Goal: Task Accomplishment & Management: Manage account settings

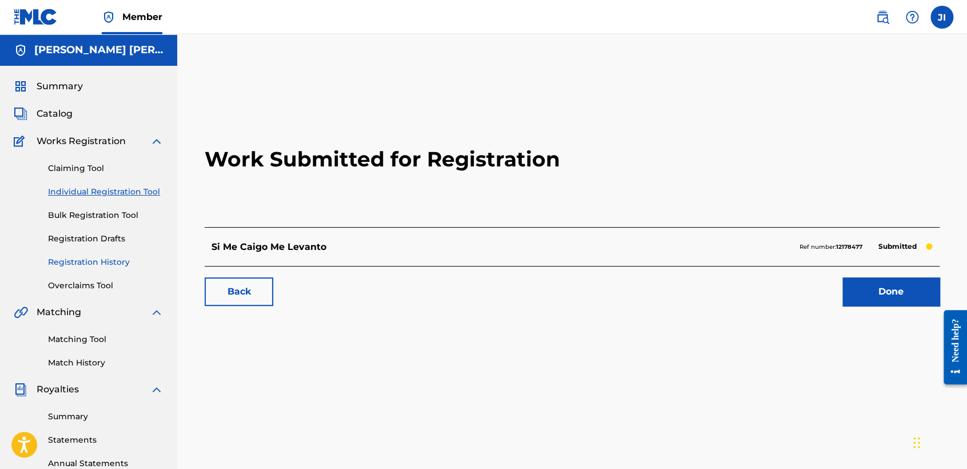
click at [101, 264] on link "Registration History" at bounding box center [105, 262] width 115 height 12
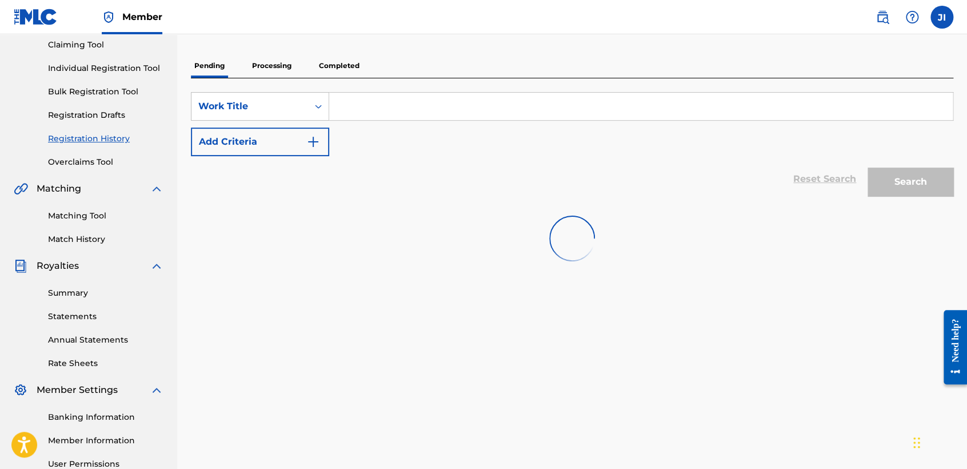
scroll to position [127, 0]
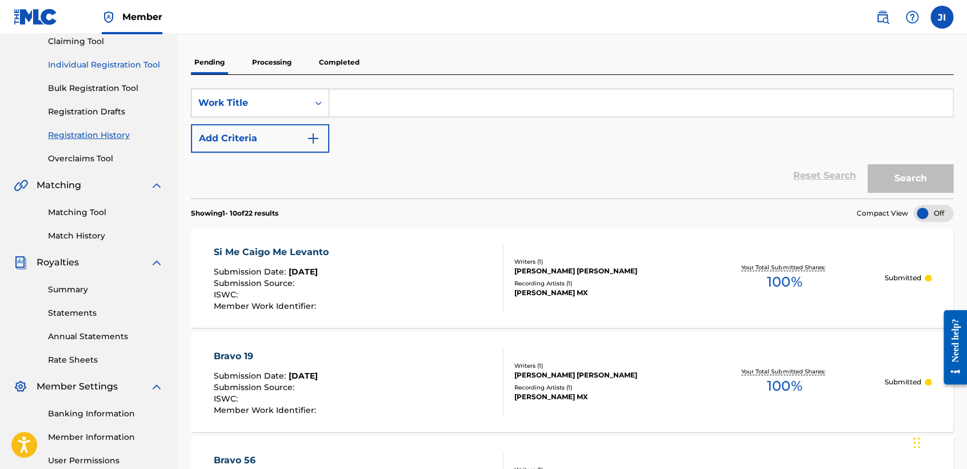
click at [144, 65] on link "Individual Registration Tool" at bounding box center [105, 65] width 115 height 12
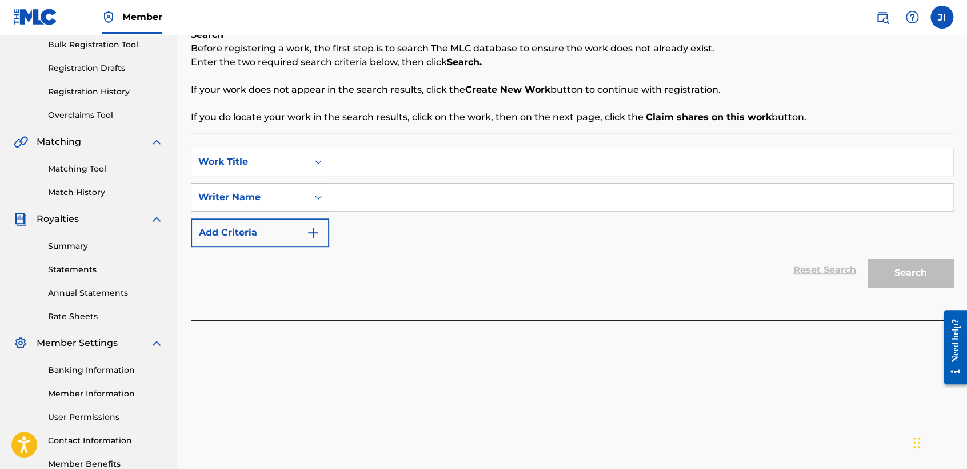
scroll to position [190, 0]
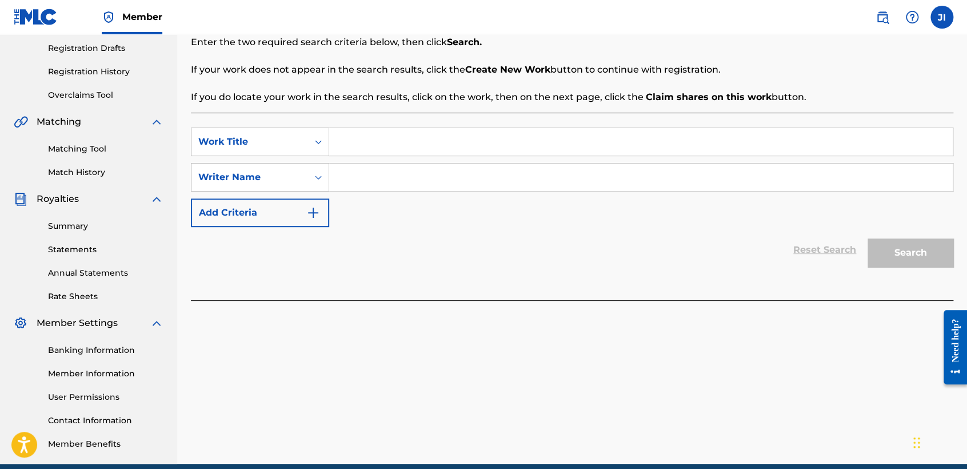
paste input "Bravo 26 V2"
type input "Bravo 26 V2"
paste input "Bravo 26 V2"
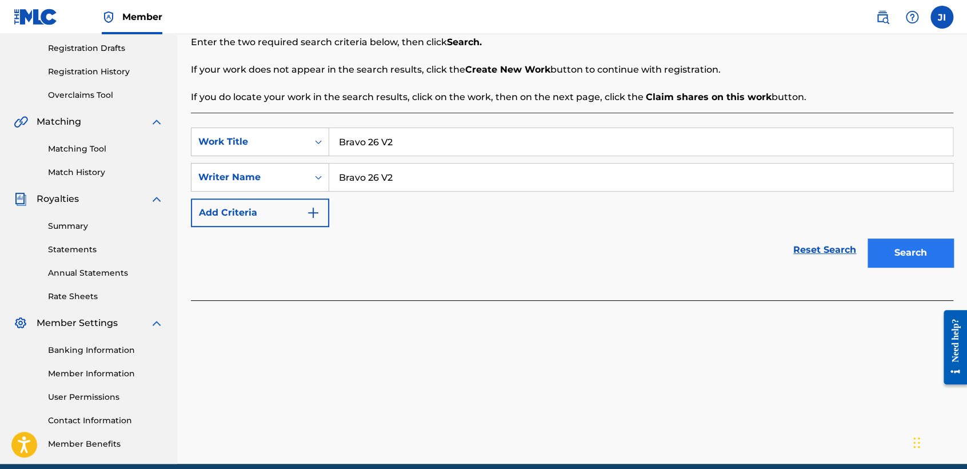
type input "Bravo 26 V2"
click at [908, 263] on button "Search" at bounding box center [911, 252] width 86 height 29
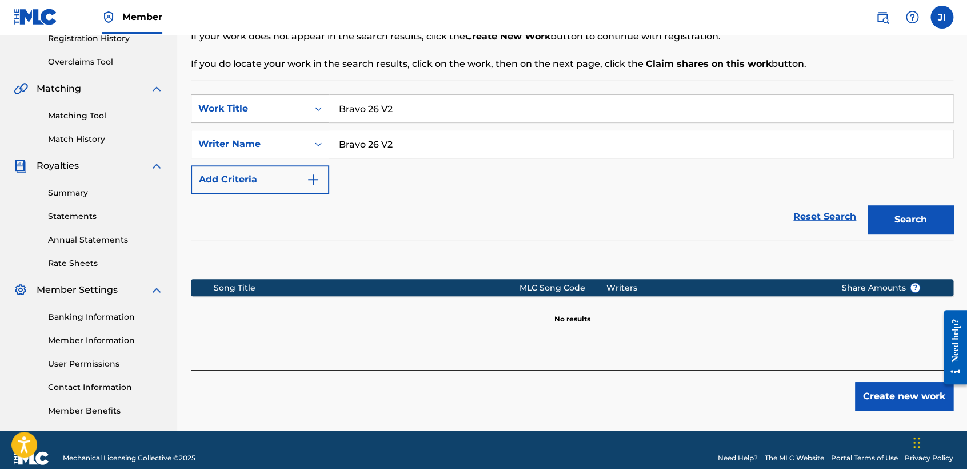
scroll to position [240, 0]
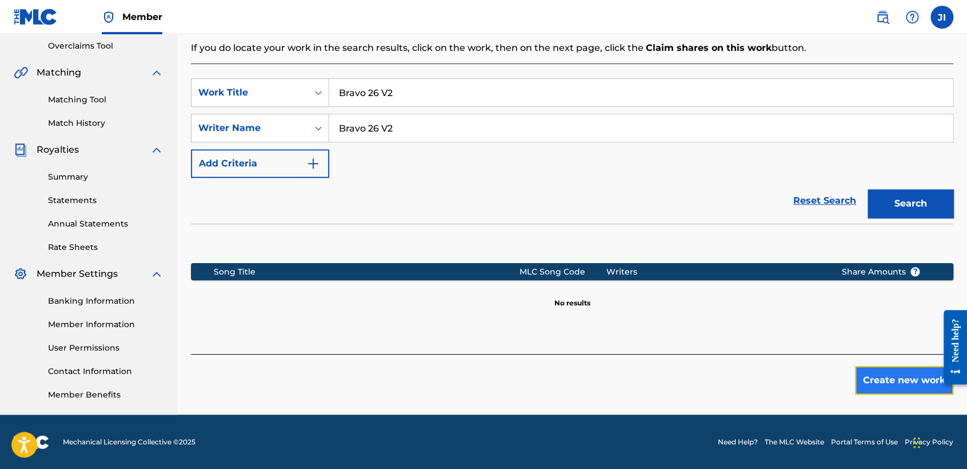
click at [921, 369] on button "Create new work" at bounding box center [904, 380] width 98 height 29
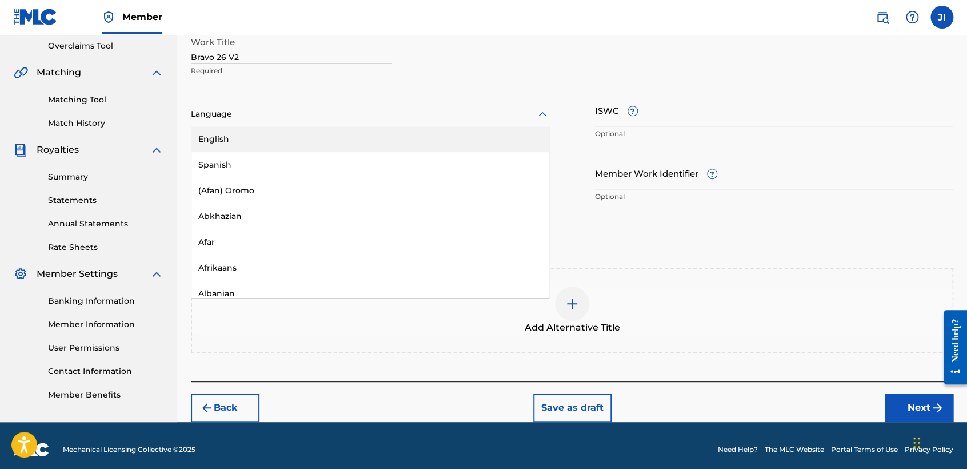
click at [371, 112] on div at bounding box center [370, 114] width 358 height 14
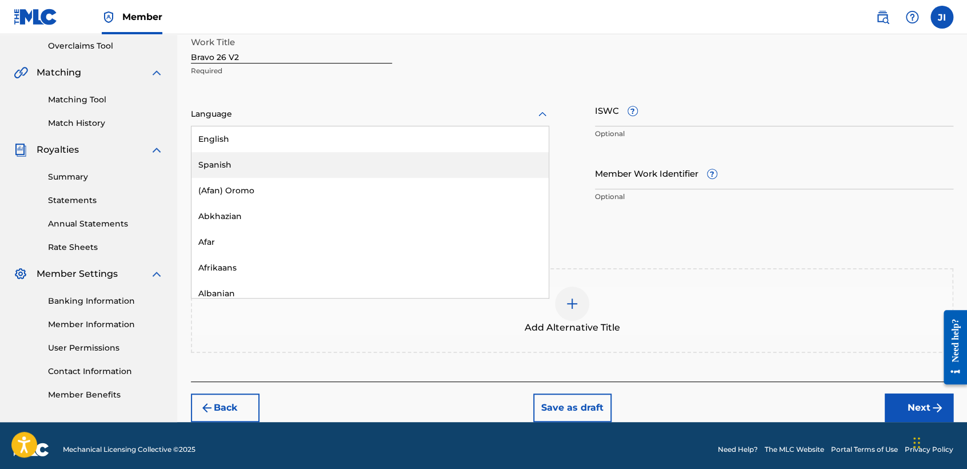
click at [305, 159] on div "Spanish" at bounding box center [369, 165] width 357 height 26
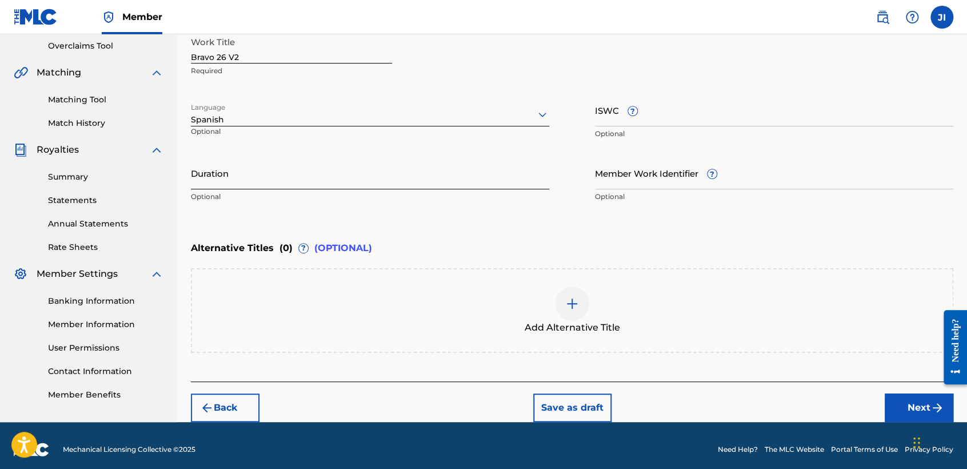
click at [305, 158] on input "Duration" at bounding box center [370, 173] width 358 height 33
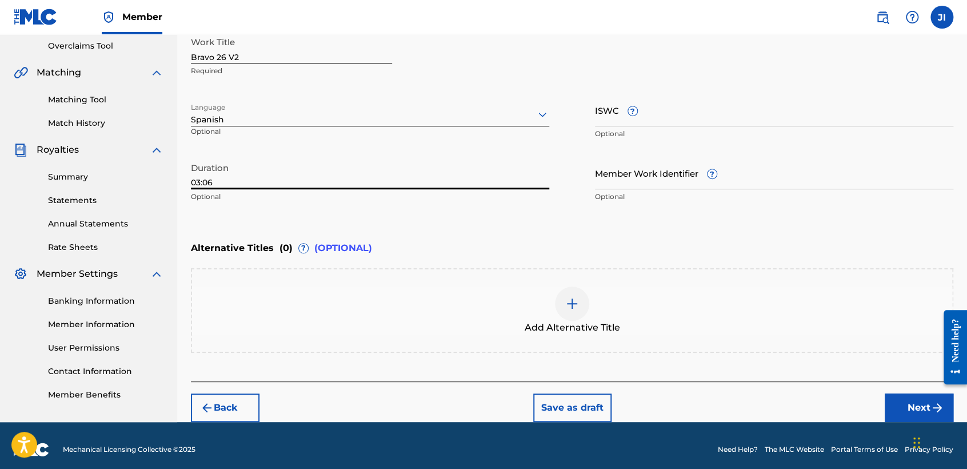
type input "03:06"
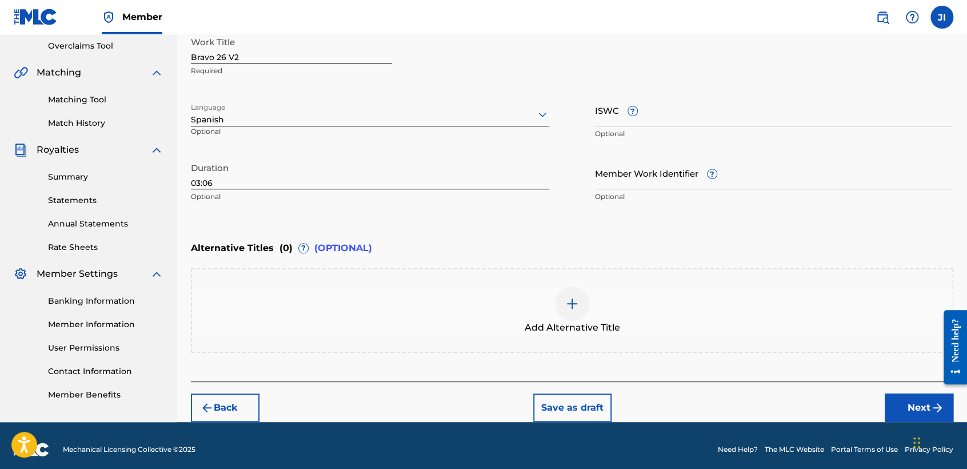
click at [879, 405] on div "Back Save as draft Next" at bounding box center [572, 401] width 763 height 41
click at [887, 410] on button "Next" at bounding box center [919, 407] width 69 height 29
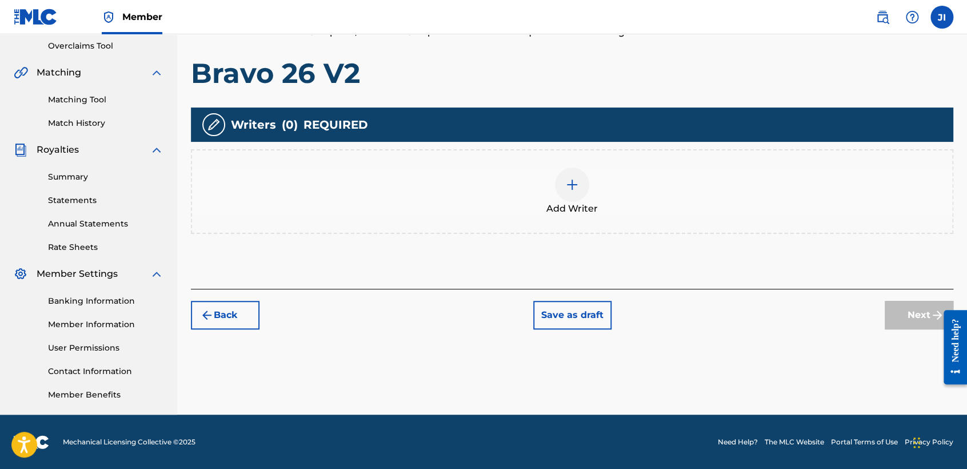
click at [575, 167] on div at bounding box center [572, 184] width 34 height 34
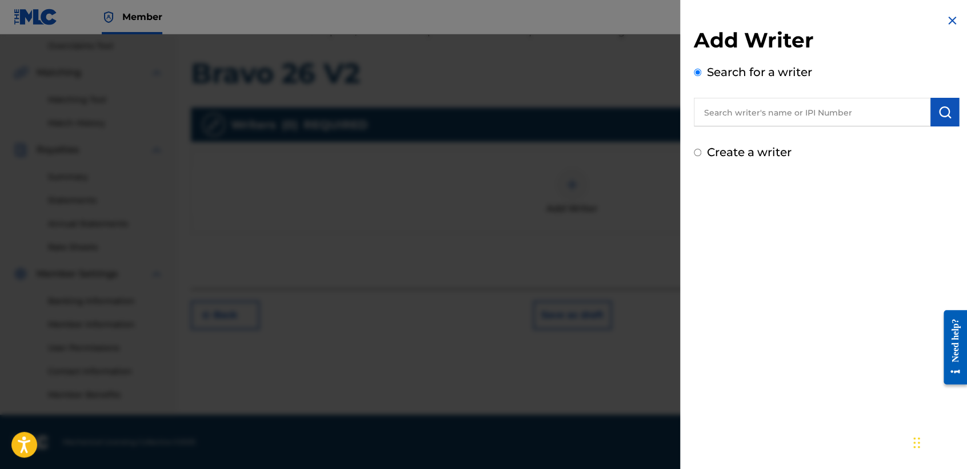
click at [773, 109] on input "text" at bounding box center [812, 112] width 237 height 29
type input "01311542795"
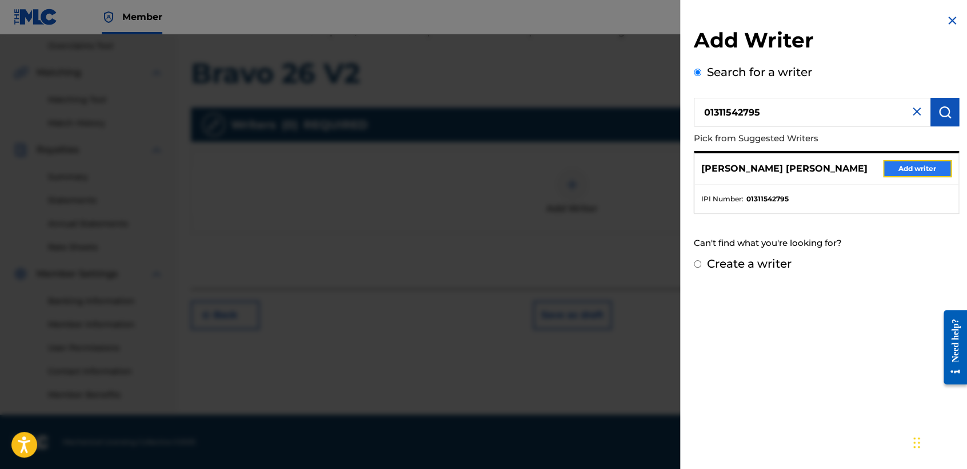
click at [903, 167] on button "Add writer" at bounding box center [917, 168] width 69 height 17
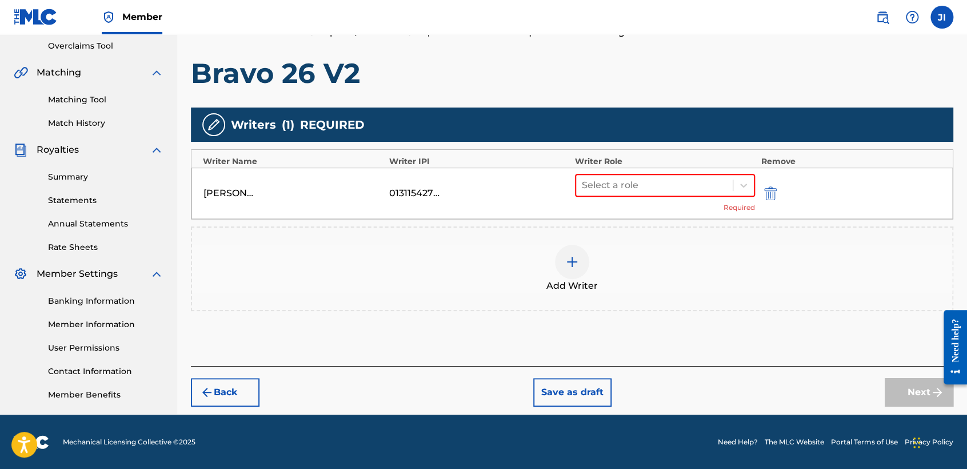
click at [687, 199] on div "Select a role Required" at bounding box center [665, 193] width 180 height 39
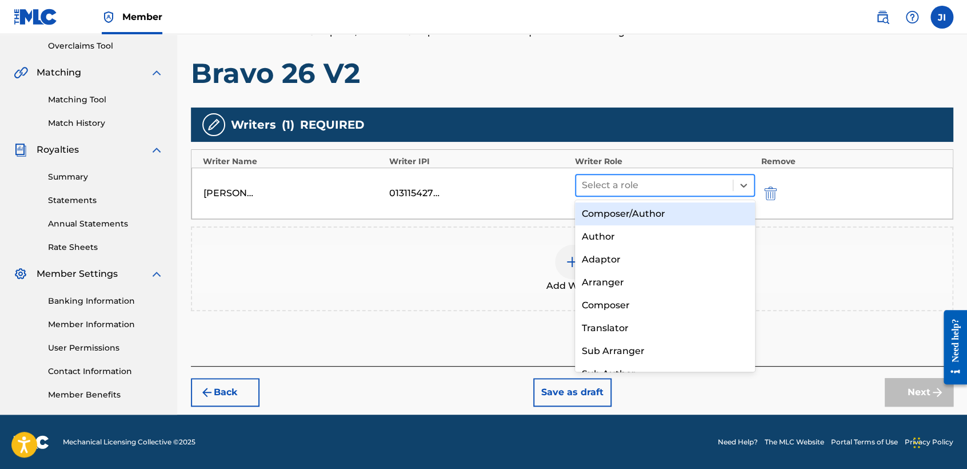
click at [688, 191] on div at bounding box center [654, 185] width 145 height 16
click at [689, 208] on div "Composer/Author" at bounding box center [665, 213] width 180 height 23
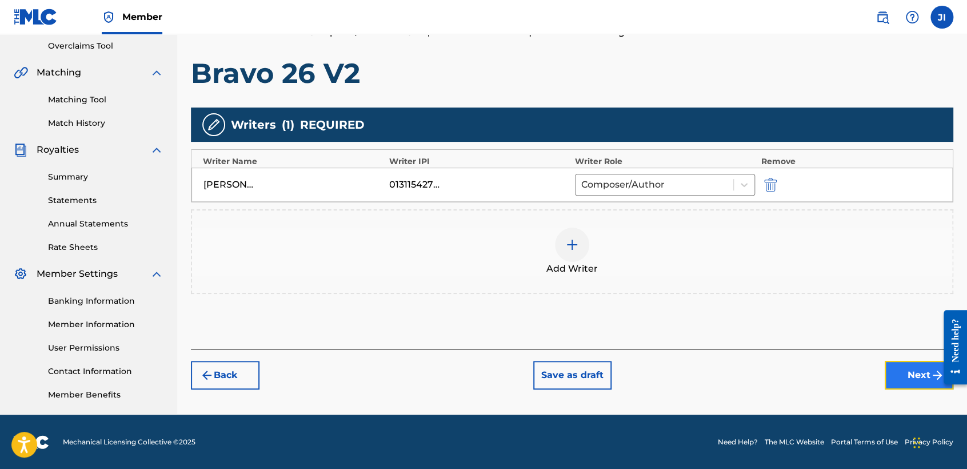
click at [896, 368] on button "Next" at bounding box center [919, 375] width 69 height 29
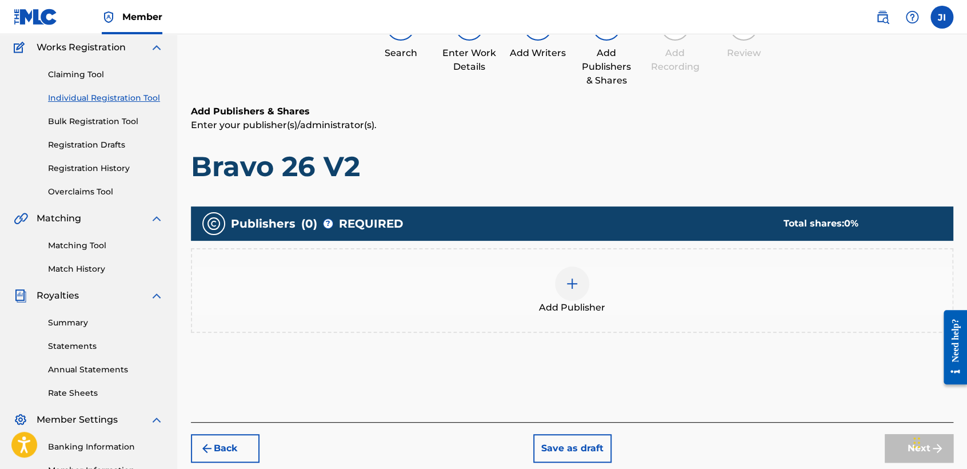
scroll to position [114, 0]
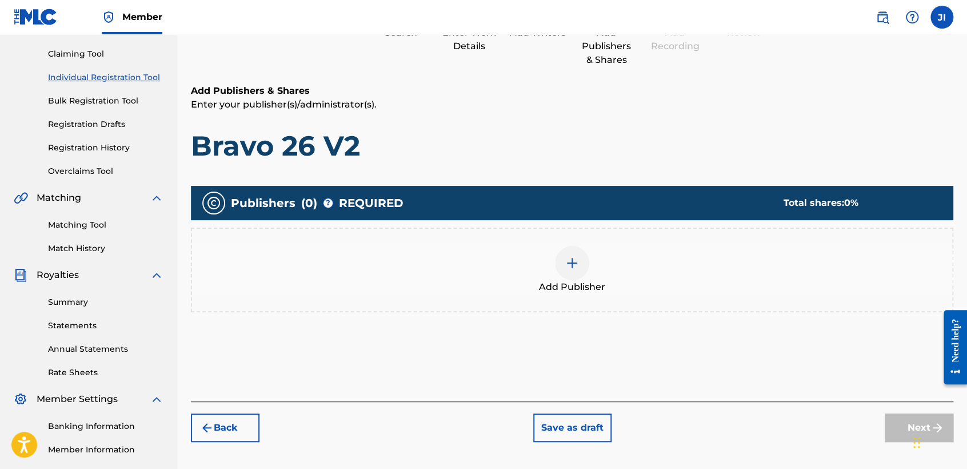
click at [590, 250] on div "Add Publisher" at bounding box center [572, 270] width 760 height 48
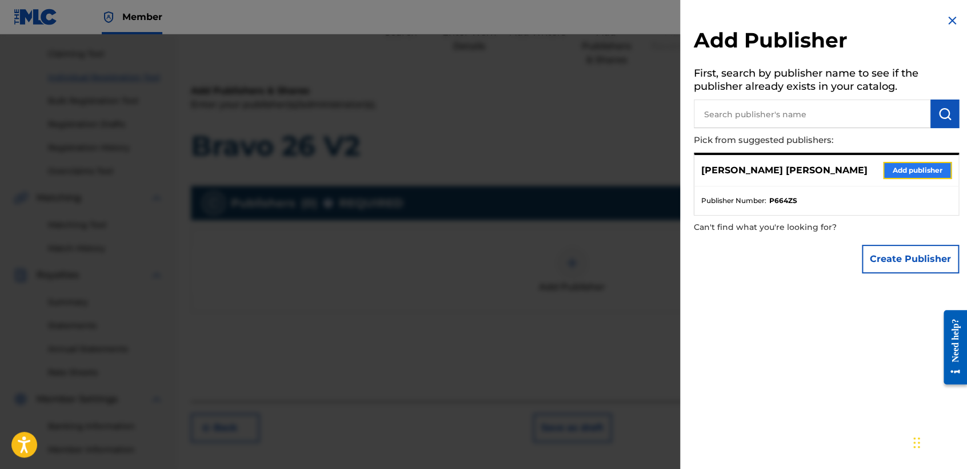
click at [932, 176] on button "Add publisher" at bounding box center [917, 170] width 69 height 17
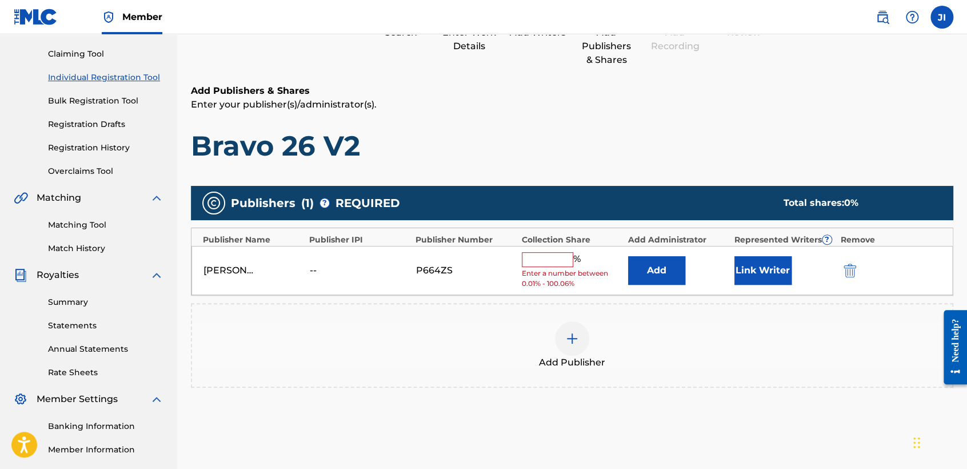
click at [562, 253] on div "[PERSON_NAME] [PERSON_NAME] -- P664ZS % Enter a number between 0.01% - 100.06% …" at bounding box center [571, 271] width 761 height 50
type input "100"
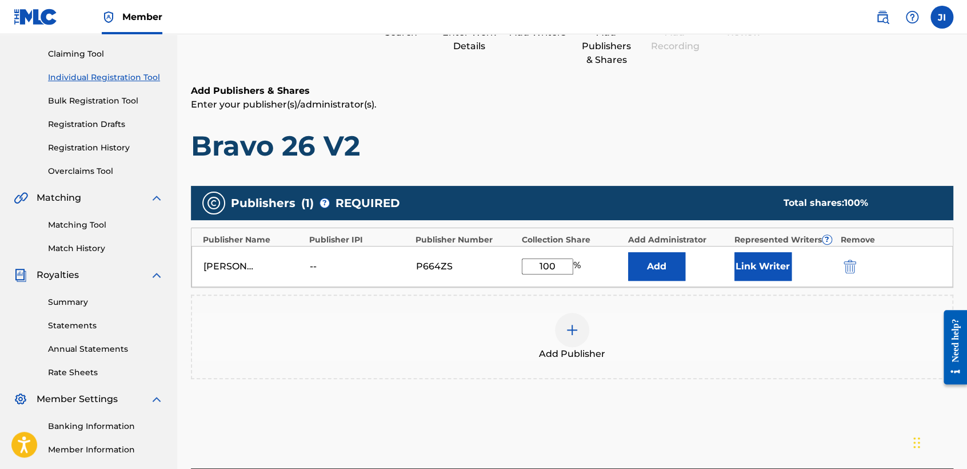
click at [793, 279] on div "Link Writer" at bounding box center [785, 266] width 101 height 29
drag, startPoint x: 793, startPoint y: 279, endPoint x: 787, endPoint y: 274, distance: 7.8
click at [791, 278] on div "Link Writer" at bounding box center [785, 266] width 101 height 29
click at [787, 274] on button "Link Writer" at bounding box center [763, 266] width 57 height 29
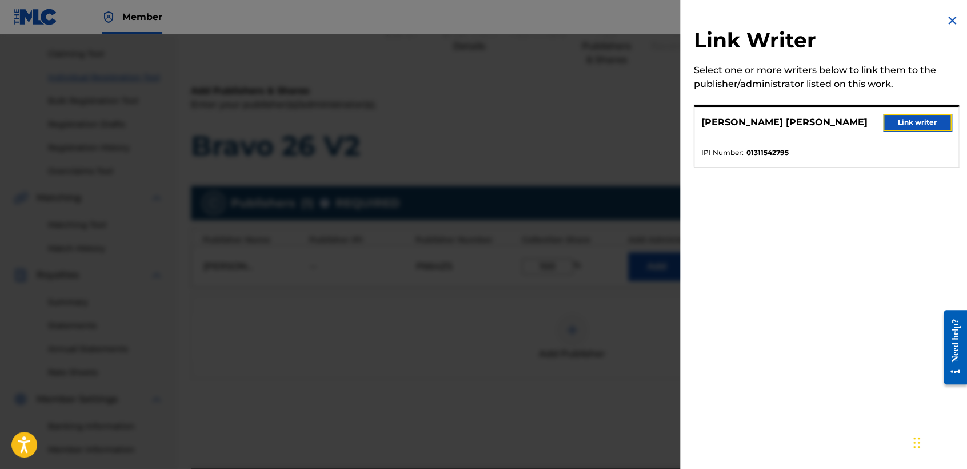
click at [901, 126] on button "Link writer" at bounding box center [917, 122] width 69 height 17
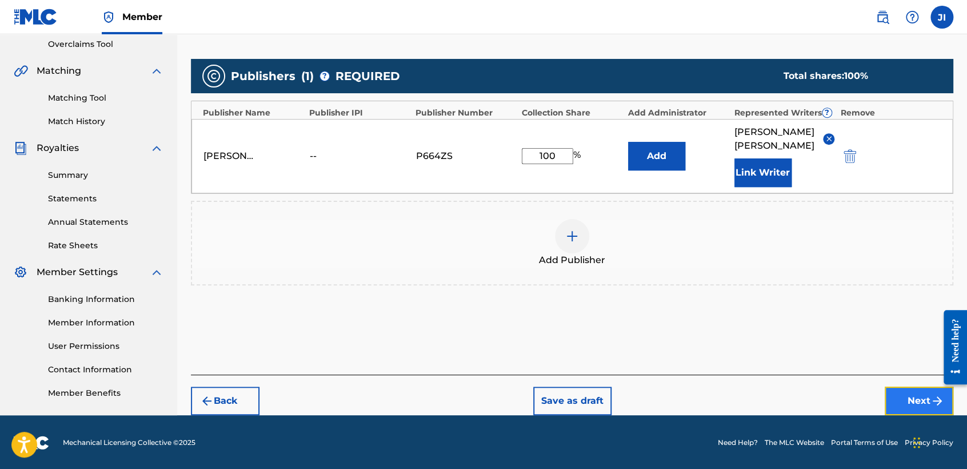
click at [912, 386] on button "Next" at bounding box center [919, 400] width 69 height 29
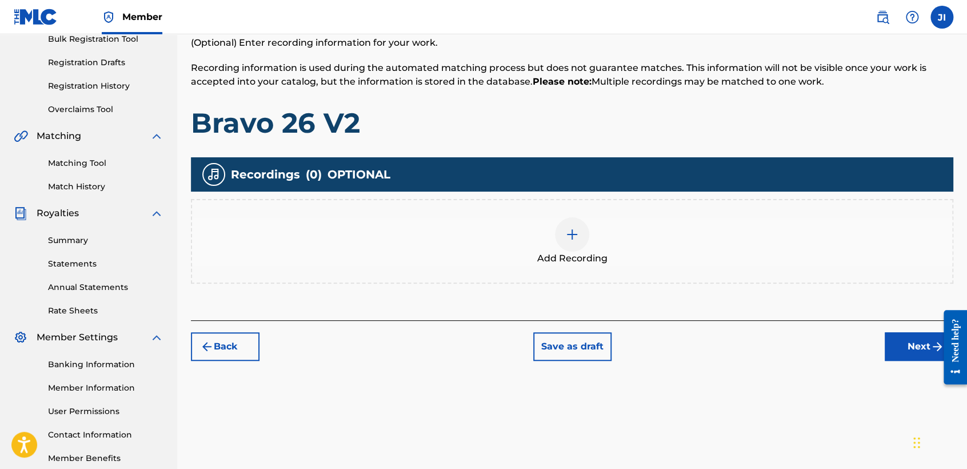
scroll to position [178, 0]
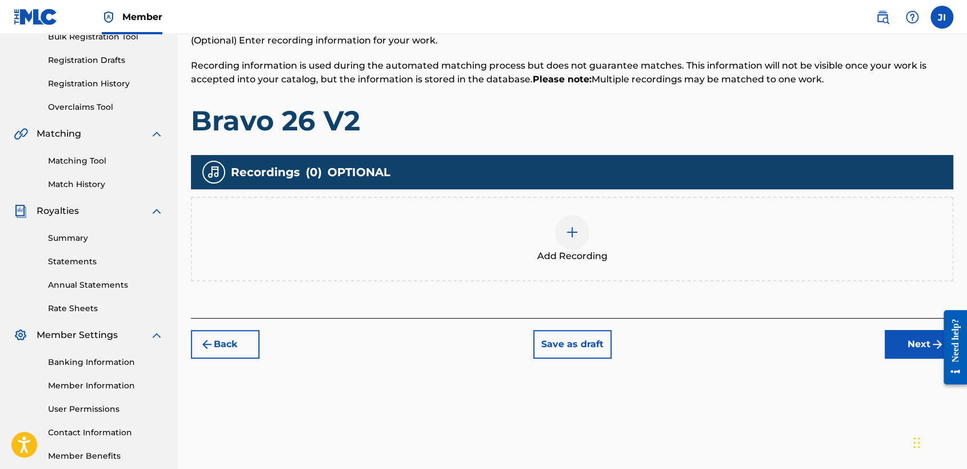
click at [592, 240] on div "Add Recording" at bounding box center [572, 239] width 760 height 48
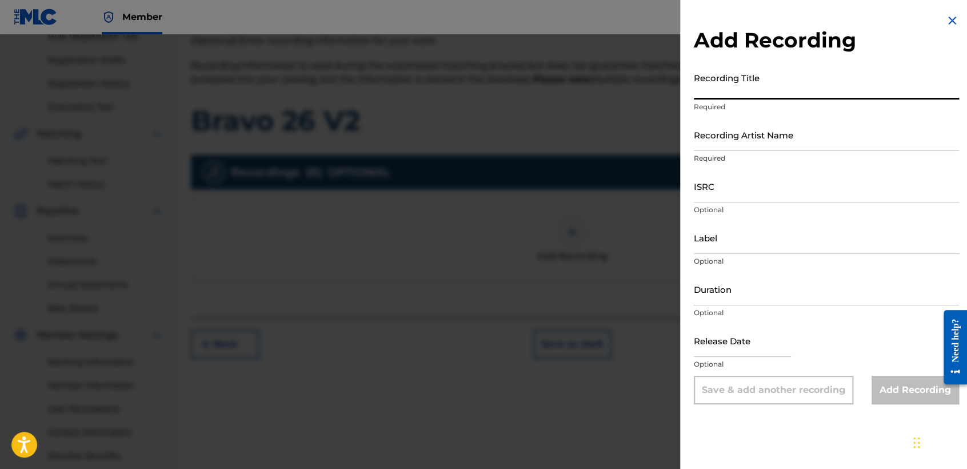
paste input "Bravo 26 V2"
type input "Bravo 26 V2"
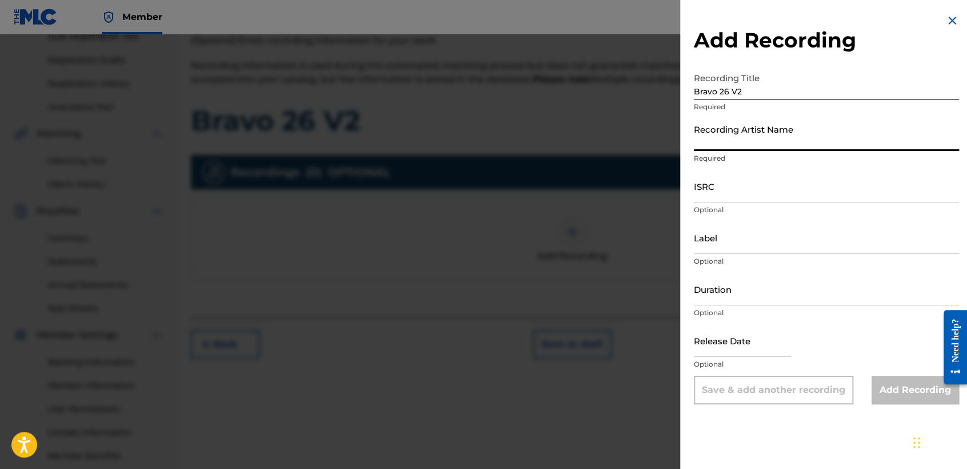
click at [748, 139] on input "Recording Artist Name" at bounding box center [826, 134] width 265 height 33
type input "[PERSON_NAME] MX"
type input "[DATE]"
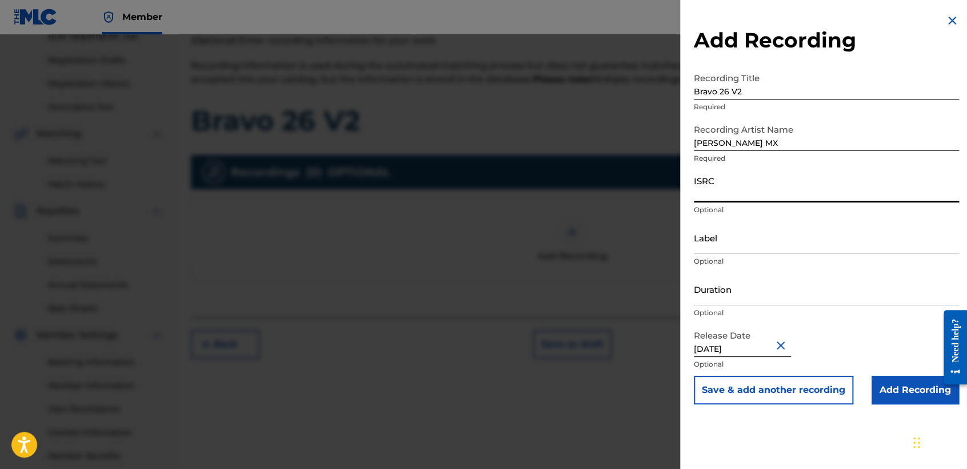
click at [761, 199] on input "ISRC" at bounding box center [826, 186] width 265 height 33
paste input "QZTRX2504320"
type input "QZTRX2504320"
click at [784, 269] on div "Label Optional" at bounding box center [826, 246] width 265 height 51
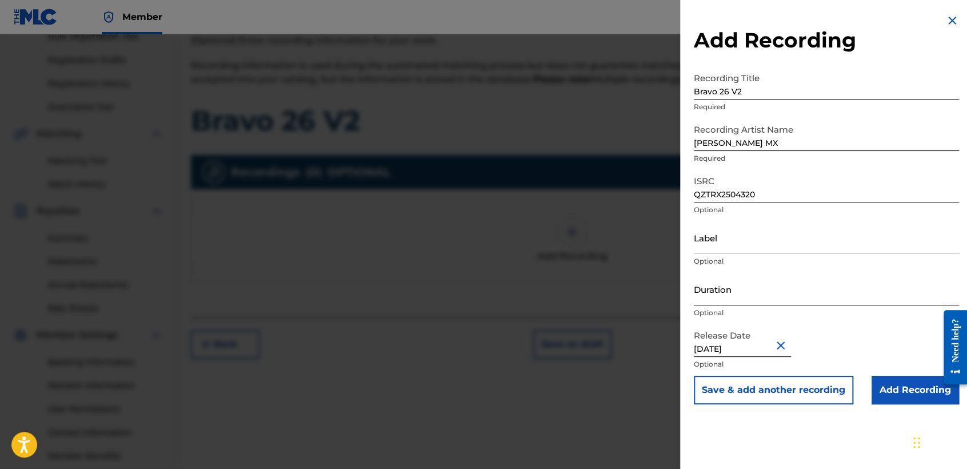
click at [785, 296] on input "Duration" at bounding box center [826, 289] width 265 height 33
type input "03:06"
click at [748, 348] on input "[DATE]" at bounding box center [742, 340] width 97 height 33
select select "2"
select select "2025"
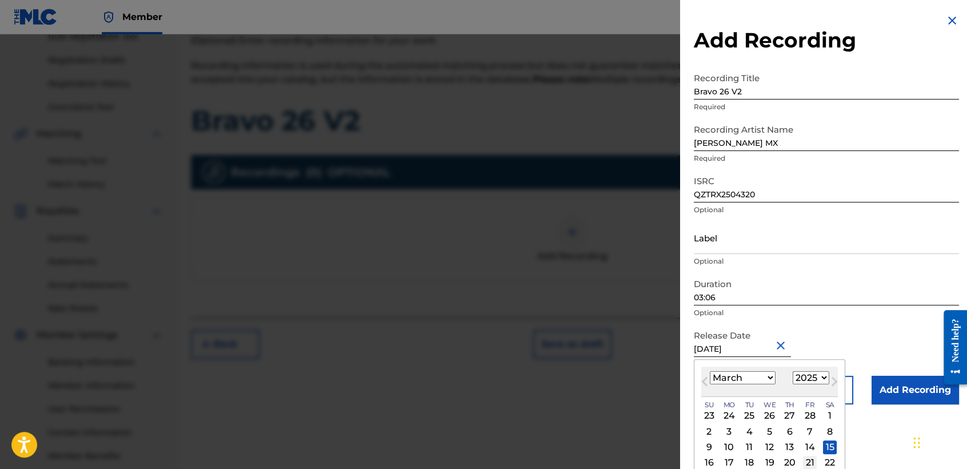
scroll to position [55, 0]
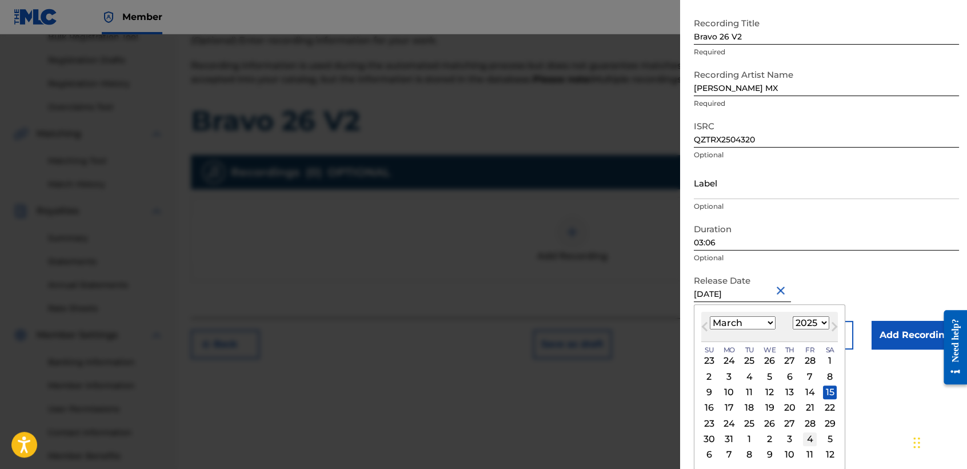
drag, startPoint x: 807, startPoint y: 424, endPoint x: 807, endPoint y: 432, distance: 7.4
click at [807, 432] on div "23 24 25 26 27 28 1 2 3 4 5 6 7 8 9 10 11 12 13 14 15 16 17 18 19 20 21 22 23 2…" at bounding box center [769, 407] width 137 height 109
click at [810, 428] on div "28" at bounding box center [810, 423] width 14 height 14
type input "[DATE]"
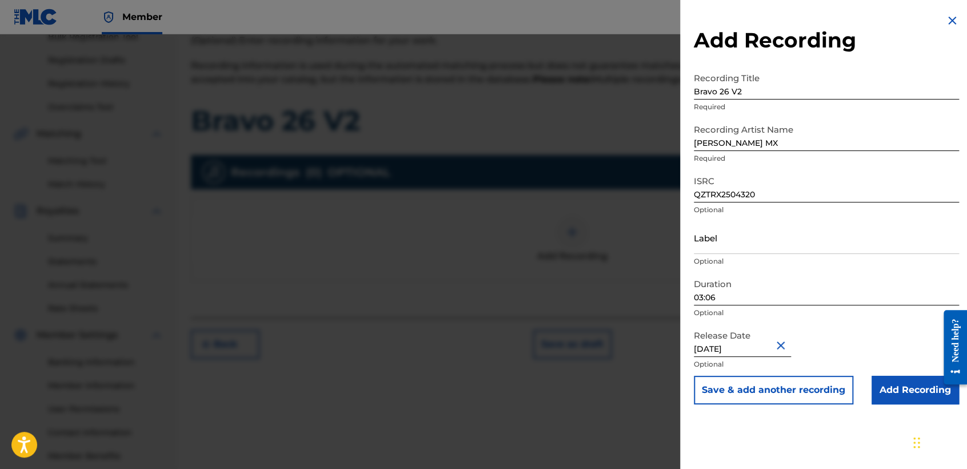
scroll to position [0, 0]
click at [879, 385] on input "Add Recording" at bounding box center [915, 390] width 87 height 29
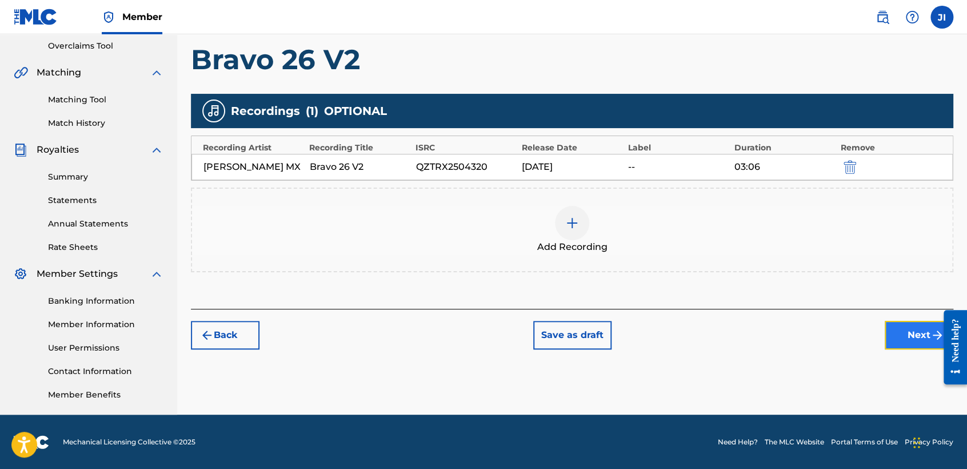
click at [898, 326] on button "Next" at bounding box center [919, 335] width 69 height 29
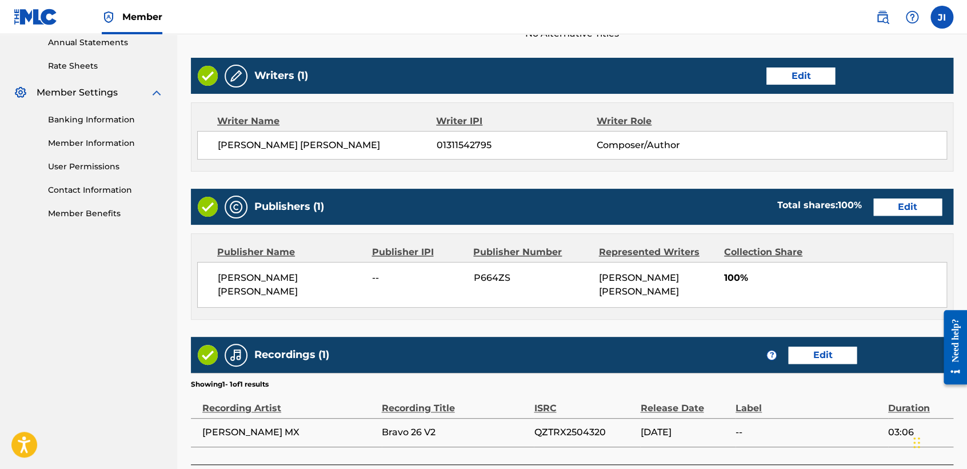
scroll to position [510, 0]
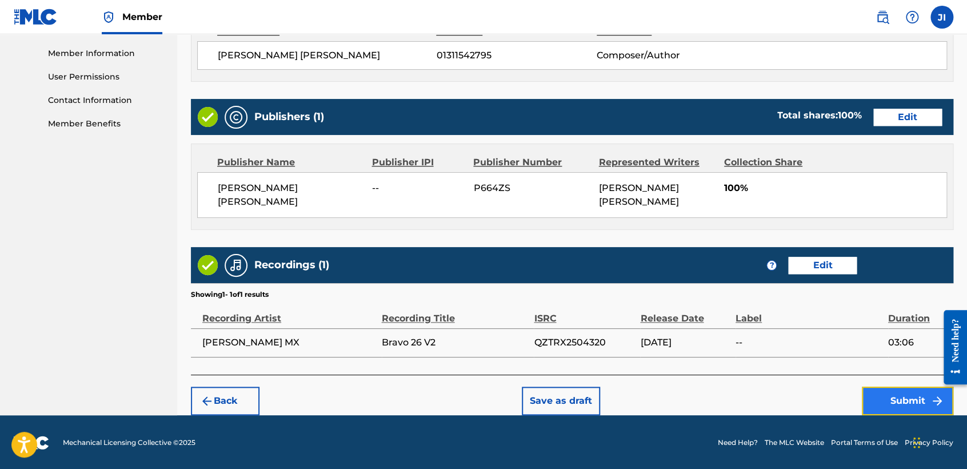
click at [905, 387] on button "Submit" at bounding box center [907, 400] width 91 height 29
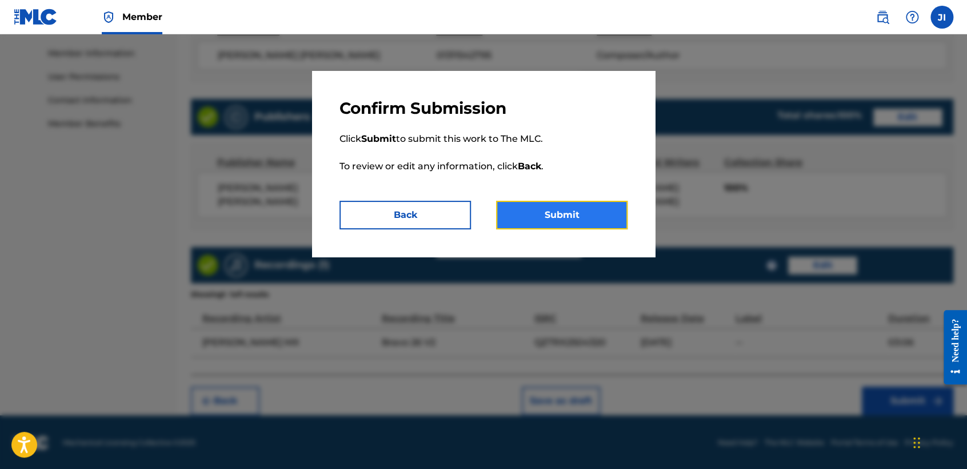
click at [599, 229] on button "Submit" at bounding box center [561, 215] width 131 height 29
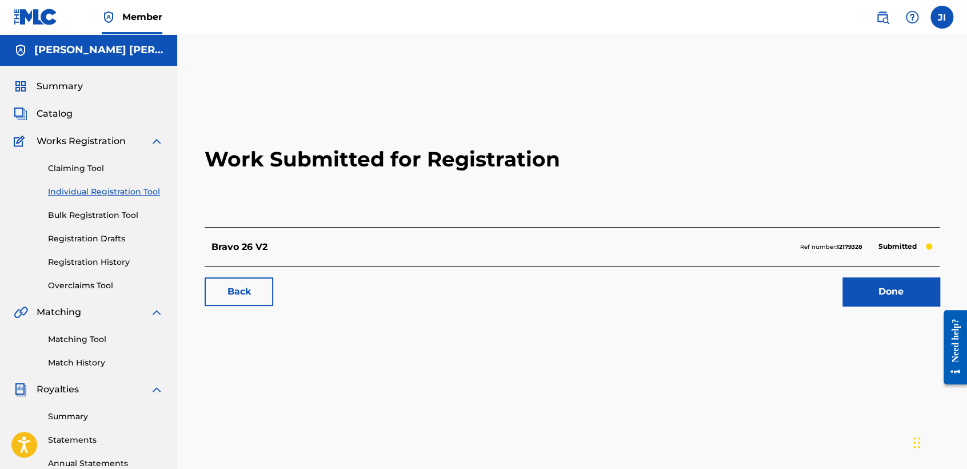
click at [146, 196] on link "Individual Registration Tool" at bounding box center [105, 192] width 115 height 12
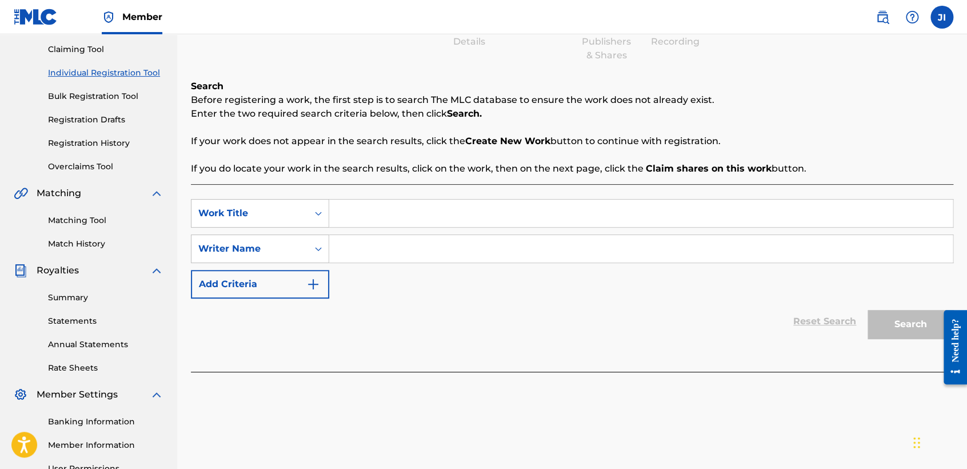
scroll to position [127, 0]
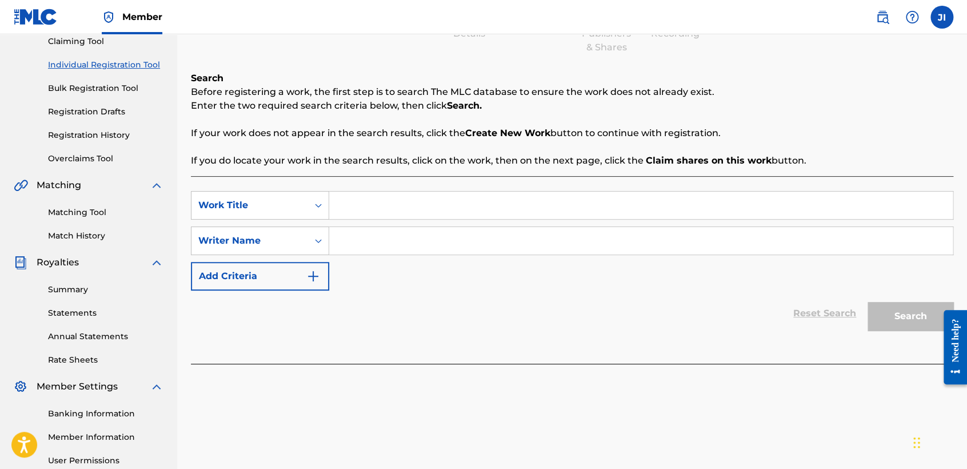
paste input "El Santi"
type input "El Santi"
paste input "El Santi"
type input "El Santi"
click at [897, 305] on button "Search" at bounding box center [911, 316] width 86 height 29
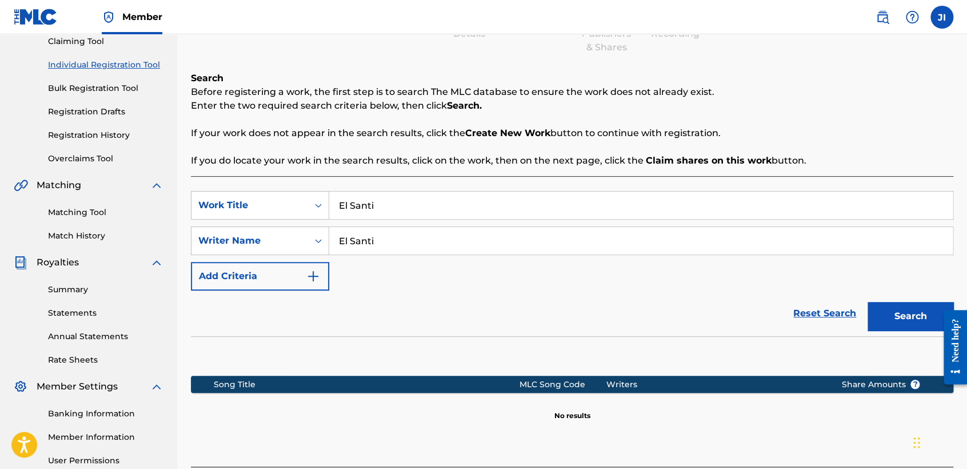
scroll to position [240, 0]
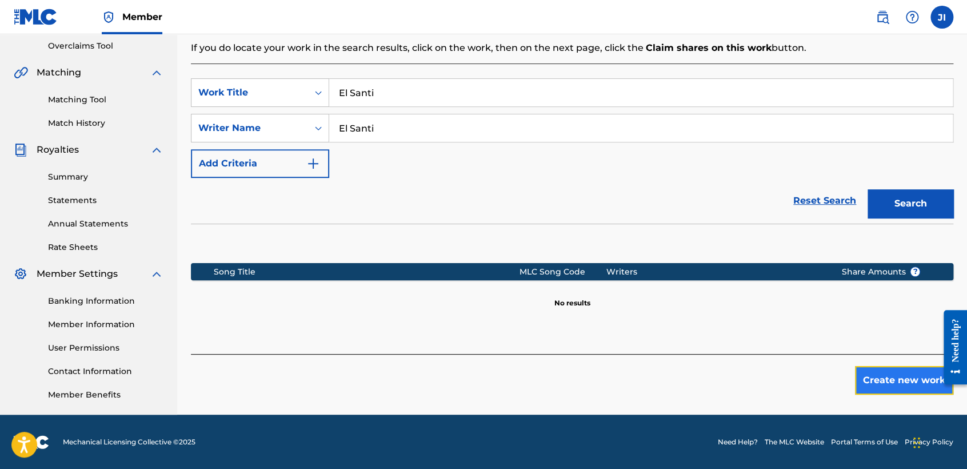
click at [879, 383] on button "Create new work" at bounding box center [904, 380] width 98 height 29
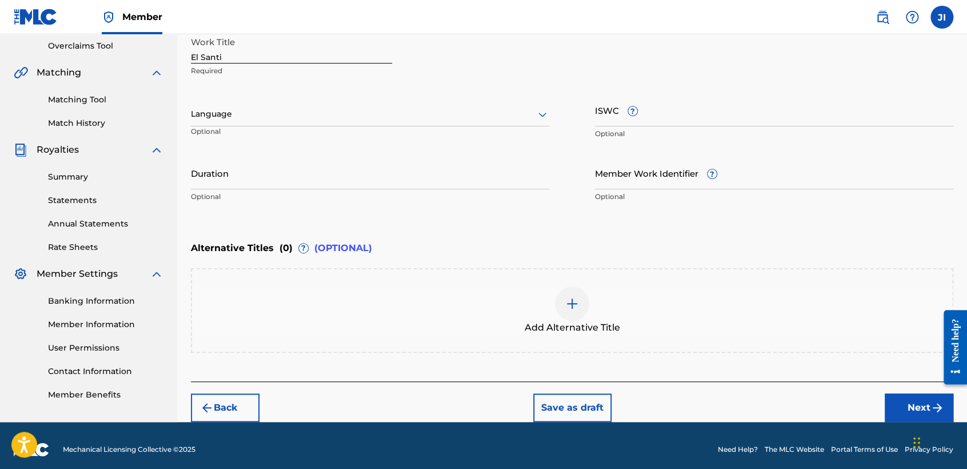
click at [293, 124] on div "Language" at bounding box center [370, 114] width 358 height 24
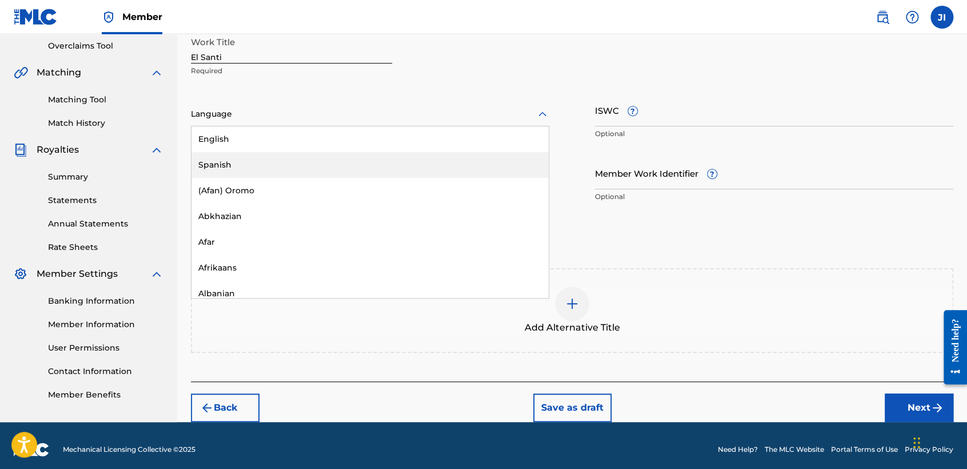
click at [271, 163] on div "Spanish" at bounding box center [369, 165] width 357 height 26
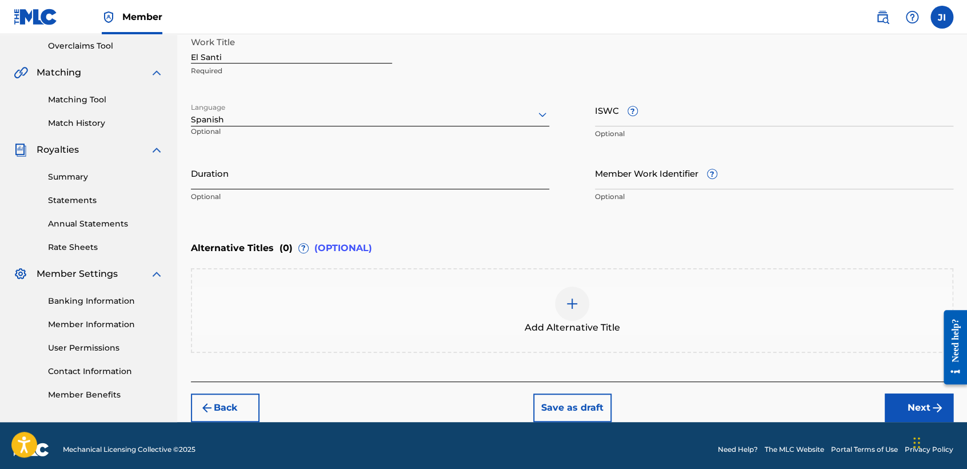
click at [271, 163] on input "Duration" at bounding box center [370, 173] width 358 height 33
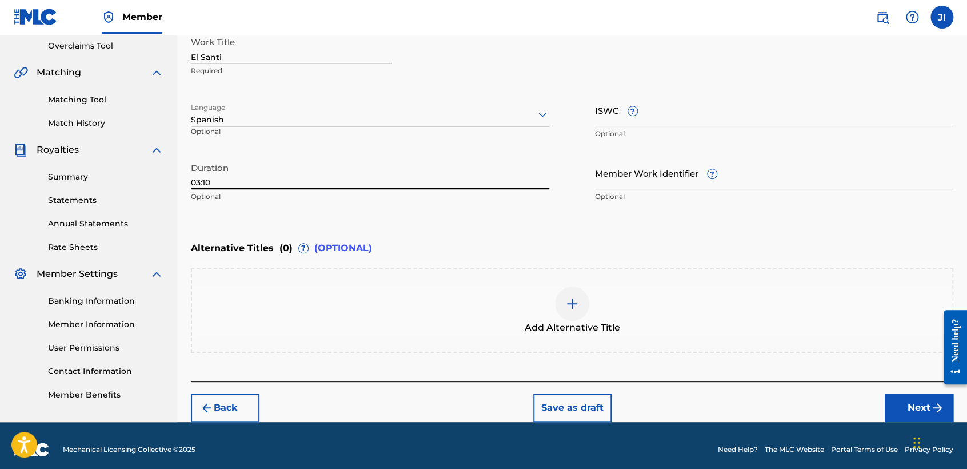
type input "03:10"
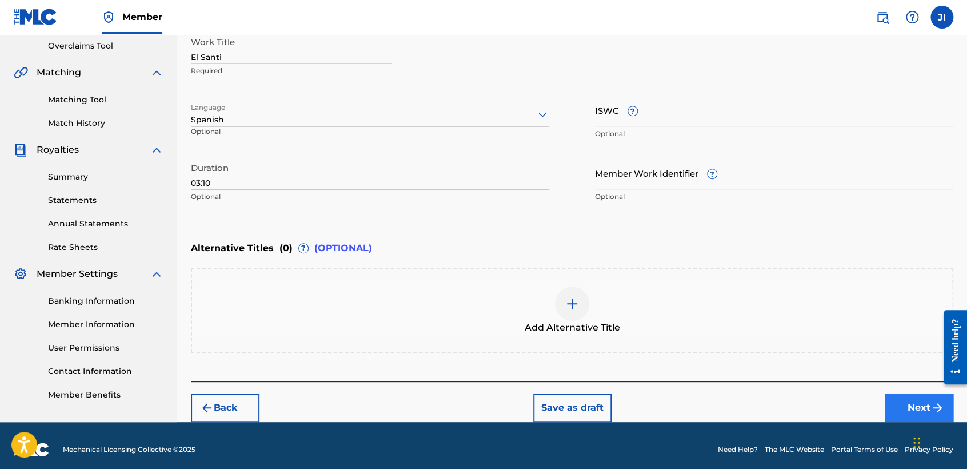
click at [917, 393] on div "Back Save as draft Next" at bounding box center [572, 401] width 763 height 41
click at [920, 401] on button "Next" at bounding box center [919, 407] width 69 height 29
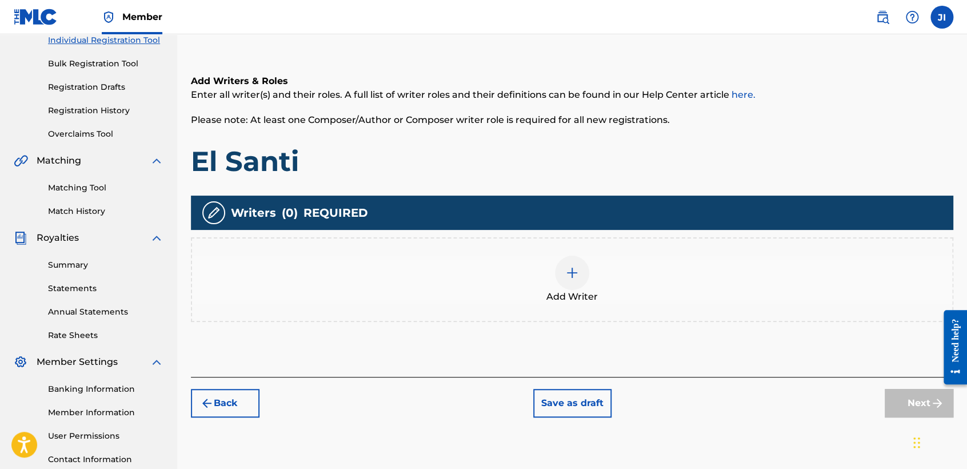
scroll to position [178, 0]
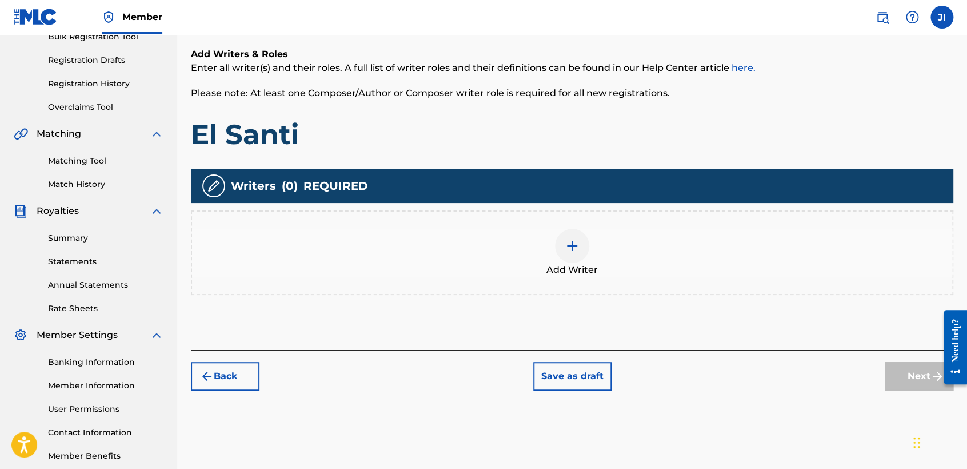
click at [592, 246] on div "Add Writer" at bounding box center [572, 253] width 760 height 48
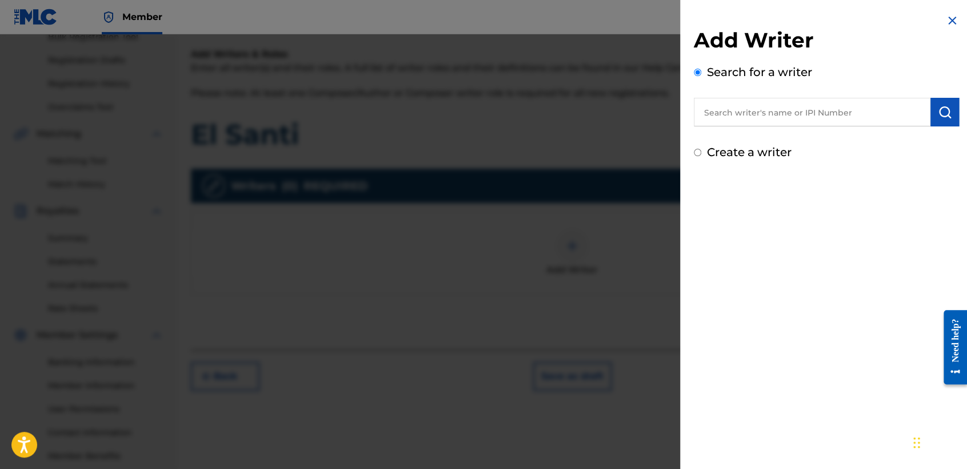
click at [718, 119] on input "text" at bounding box center [812, 112] width 237 height 29
type input "01311542795"
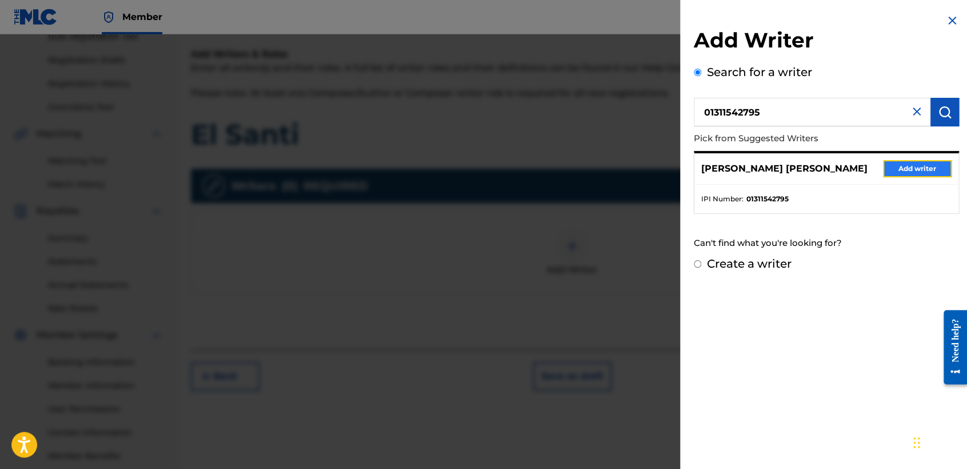
click at [896, 168] on button "Add writer" at bounding box center [917, 168] width 69 height 17
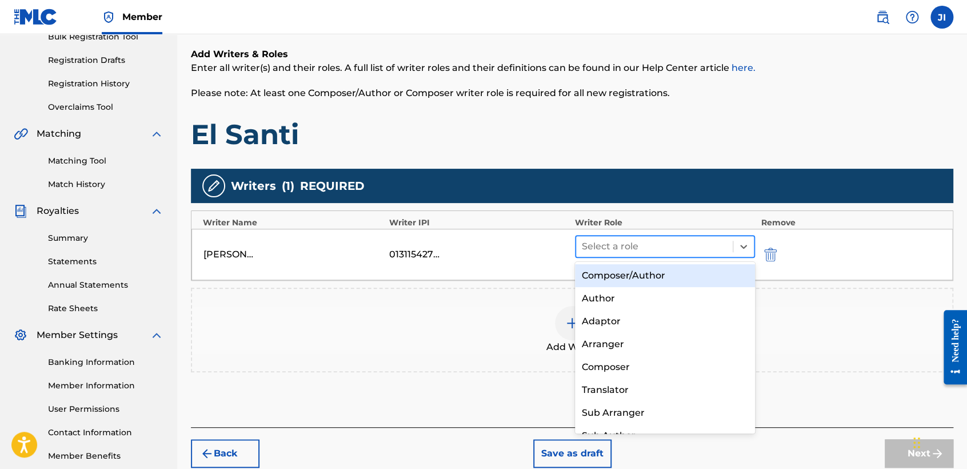
click at [704, 254] on div at bounding box center [654, 246] width 145 height 16
click at [688, 274] on div "Composer/Author" at bounding box center [665, 275] width 180 height 23
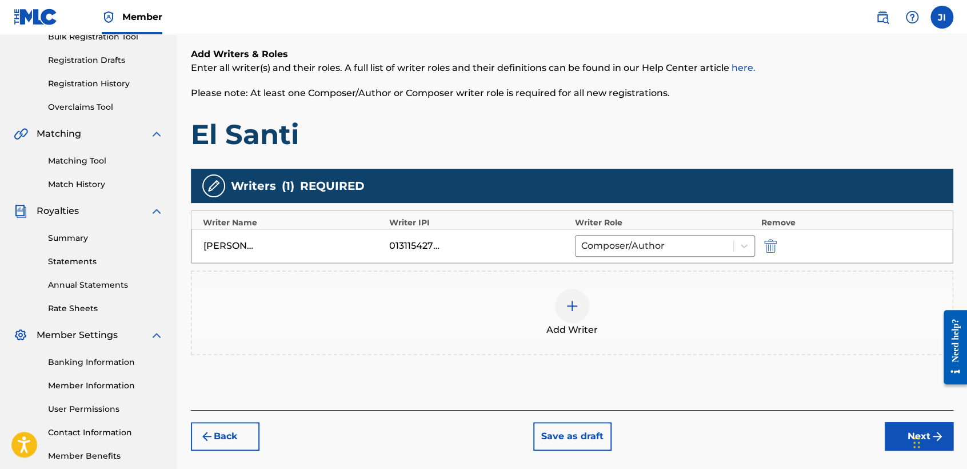
click at [895, 420] on div "Back Save as draft Next" at bounding box center [572, 430] width 763 height 41
click at [893, 422] on button "Next" at bounding box center [919, 436] width 69 height 29
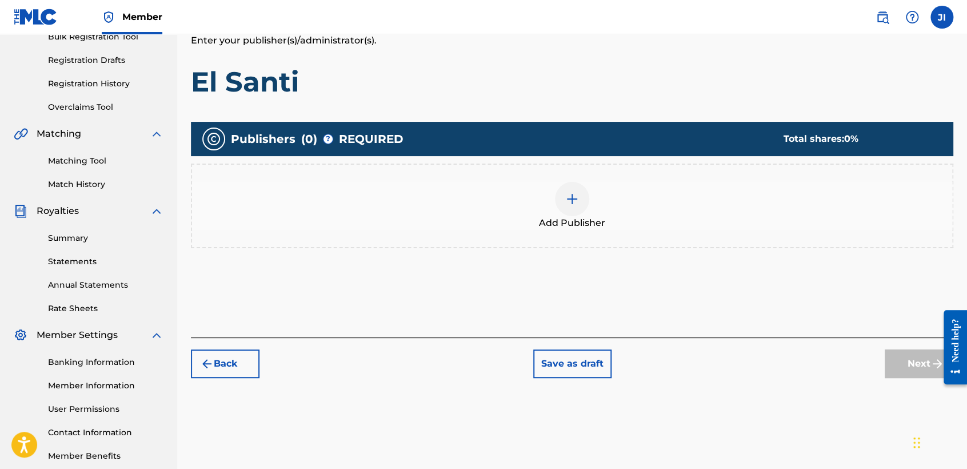
click at [566, 229] on div "Add Publisher" at bounding box center [572, 205] width 763 height 85
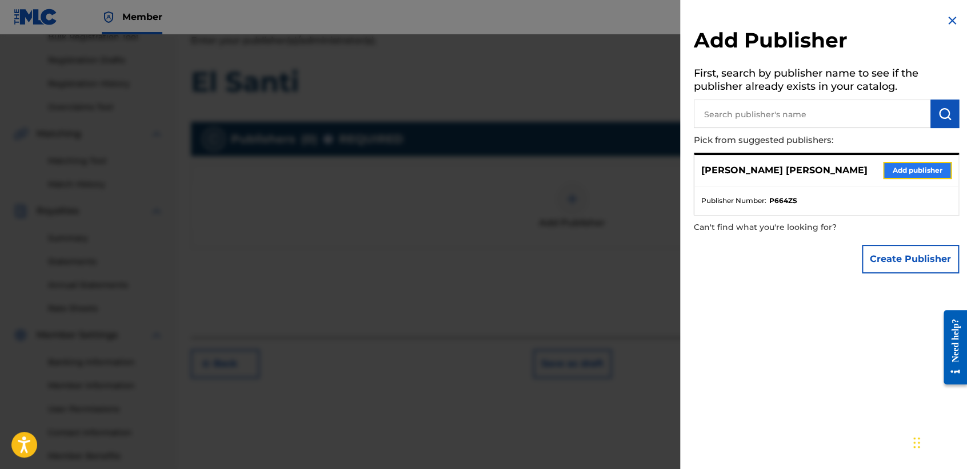
click at [900, 170] on button "Add publisher" at bounding box center [917, 170] width 69 height 17
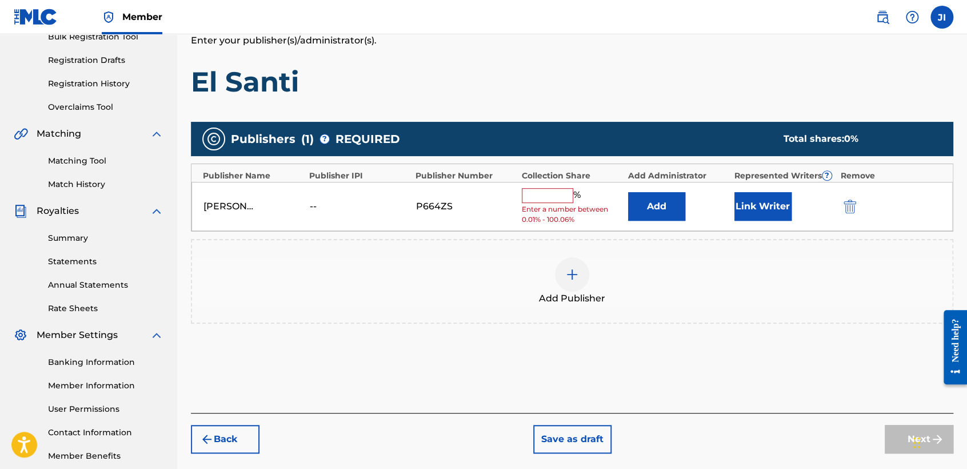
click at [564, 193] on input "text" at bounding box center [547, 195] width 51 height 15
type input "100"
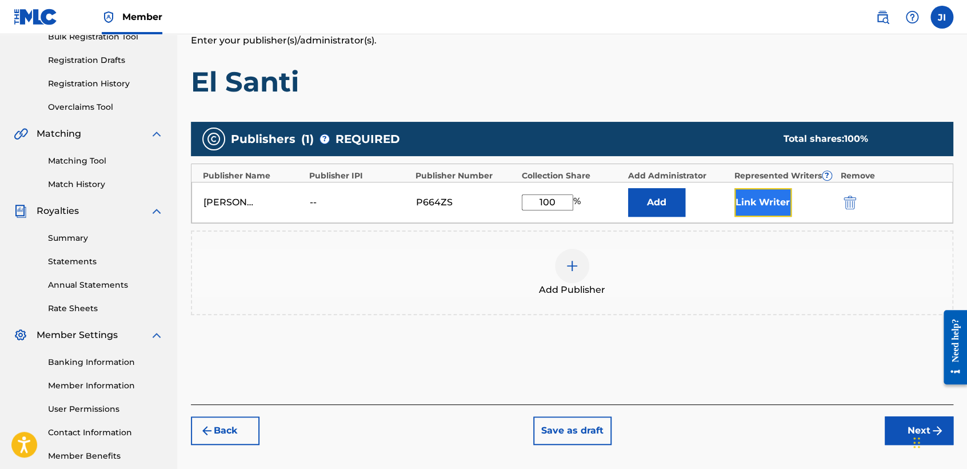
click at [760, 213] on button "Link Writer" at bounding box center [763, 202] width 57 height 29
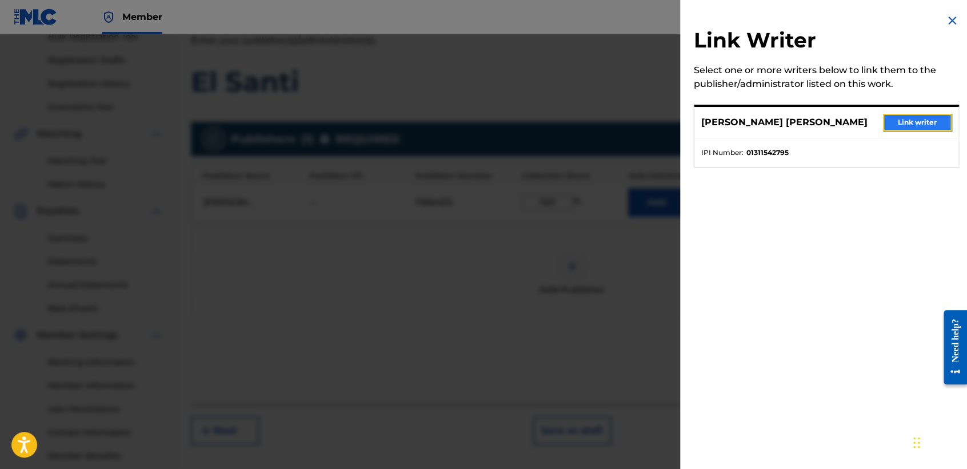
click at [911, 114] on button "Link writer" at bounding box center [917, 122] width 69 height 17
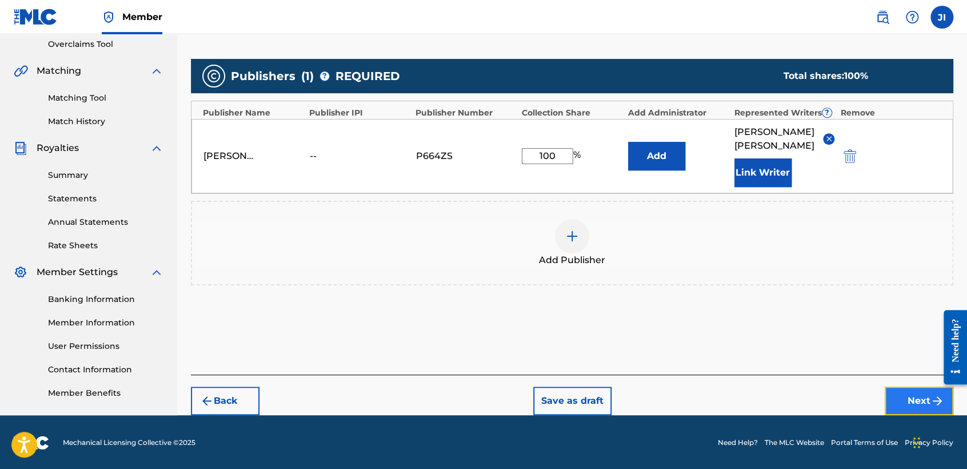
click at [905, 396] on button "Next" at bounding box center [919, 400] width 69 height 29
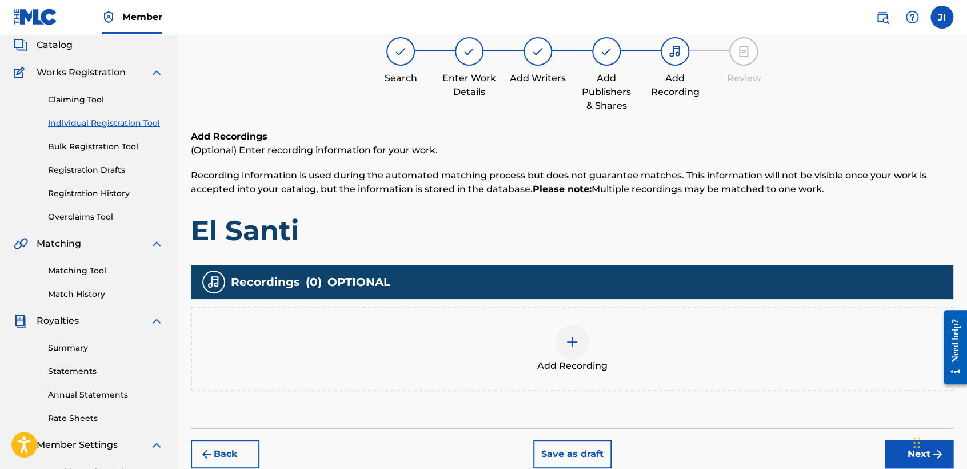
scroll to position [114, 0]
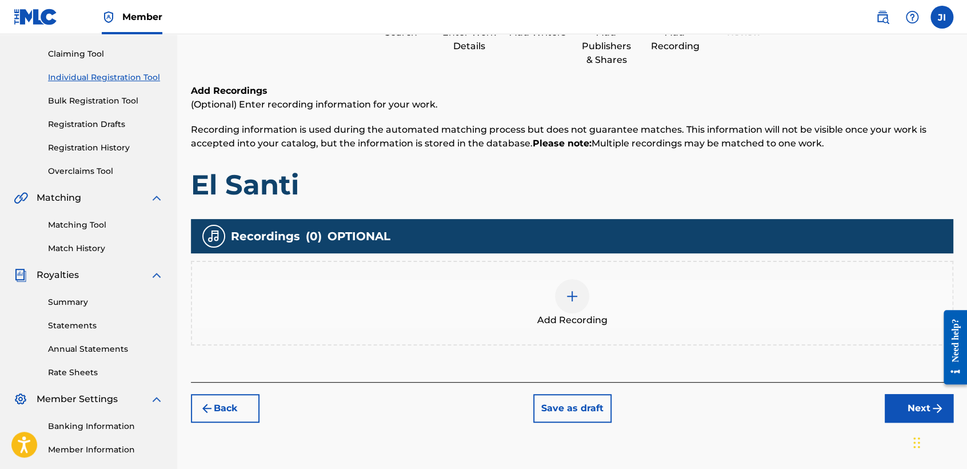
click at [562, 306] on div at bounding box center [572, 296] width 34 height 34
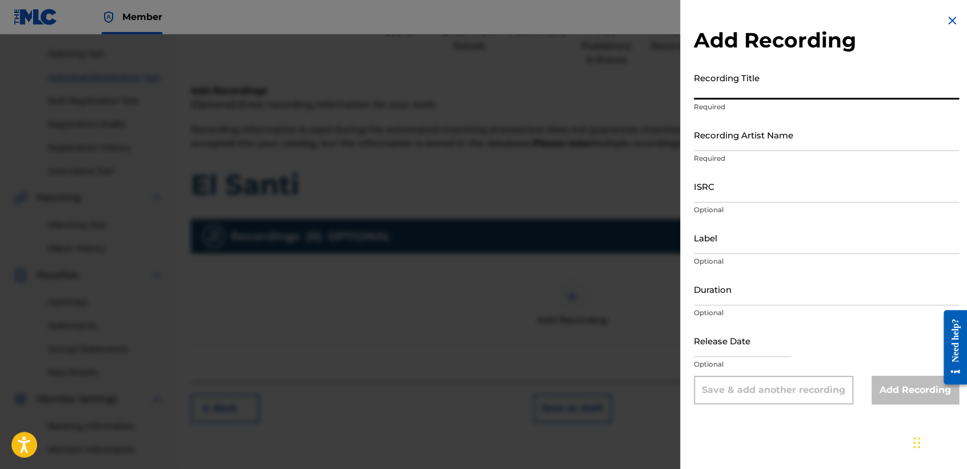
paste input "El Santi"
type input "El Santi"
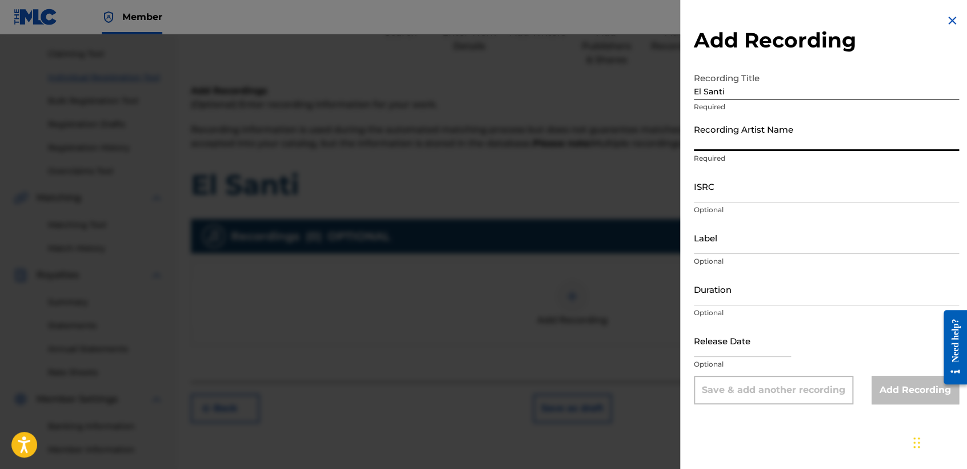
click at [745, 144] on input "Recording Artist Name" at bounding box center [826, 134] width 265 height 33
type input "[PERSON_NAME] MX"
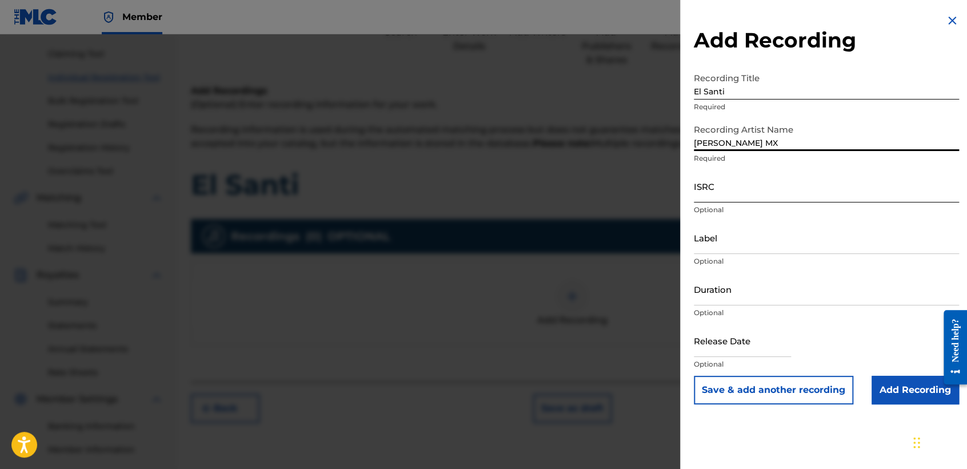
click at [768, 192] on input "ISRC" at bounding box center [826, 186] width 265 height 33
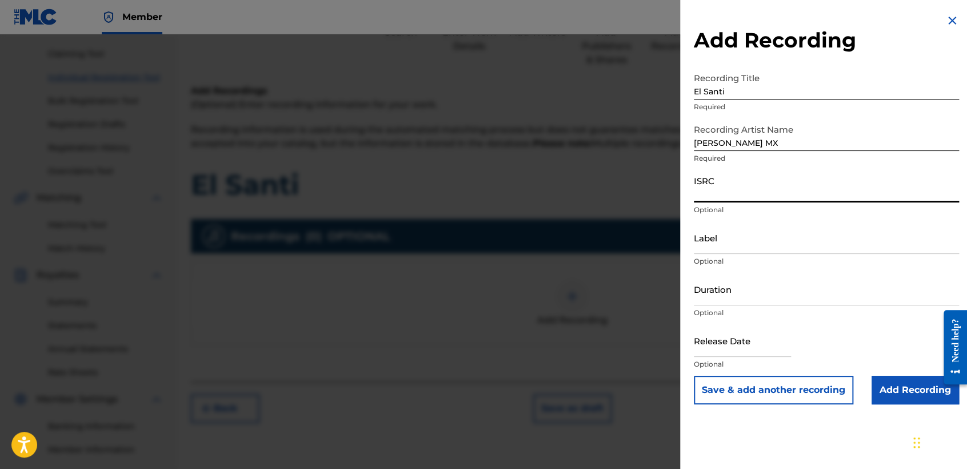
paste input "QZTRX2541010"
type input "QZTRX2541010"
click at [773, 282] on input "Duration" at bounding box center [826, 289] width 265 height 33
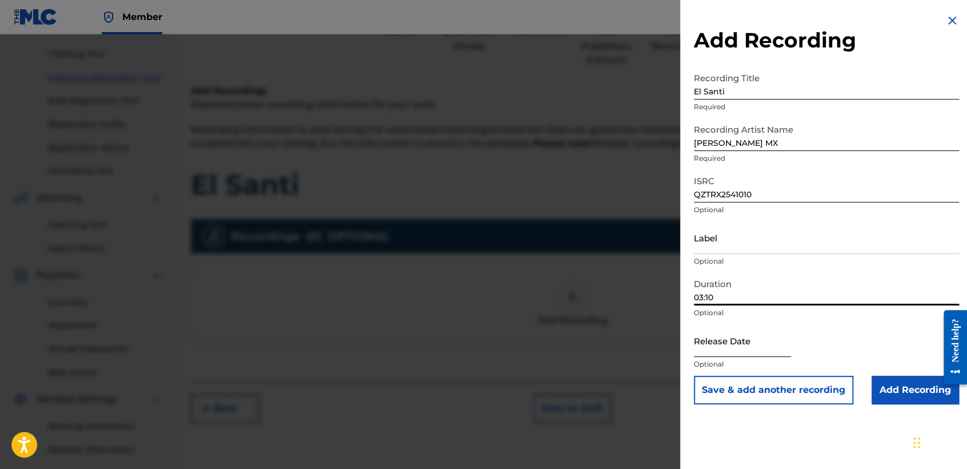
type input "03:10"
click at [719, 344] on input "text" at bounding box center [742, 340] width 97 height 33
select select "8"
select select "2025"
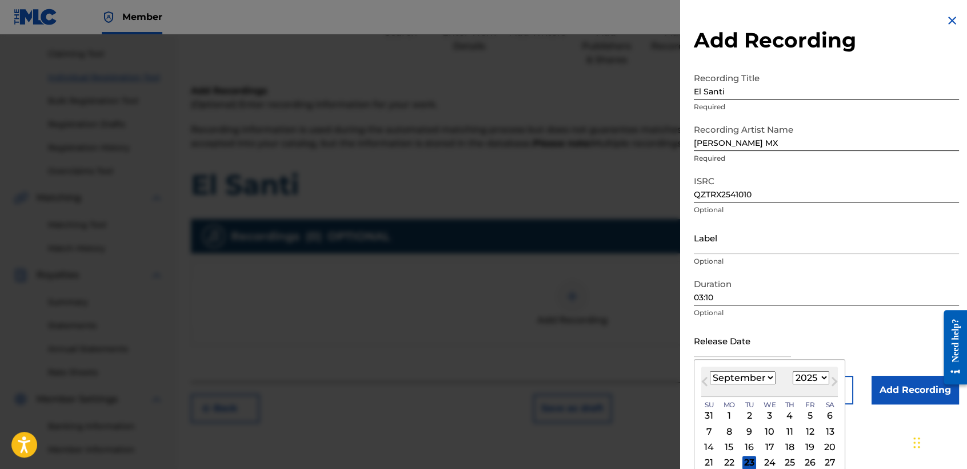
click at [745, 373] on select "January February March April May June July August September October November De…" at bounding box center [743, 377] width 66 height 13
select select "3"
click at [710, 371] on select "January February March April May June July August September October November De…" at bounding box center [743, 377] width 66 height 13
click at [827, 415] on div "5" at bounding box center [830, 416] width 14 height 14
type input "[DATE]"
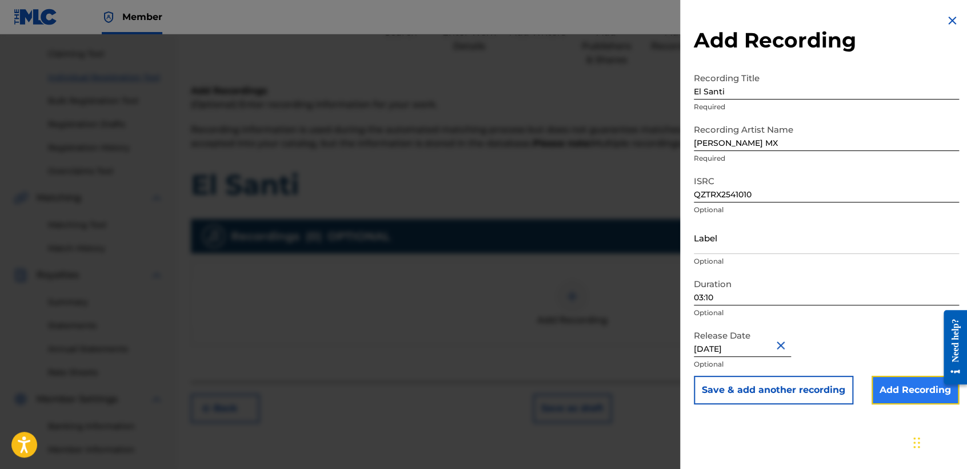
click at [885, 398] on input "Add Recording" at bounding box center [915, 390] width 87 height 29
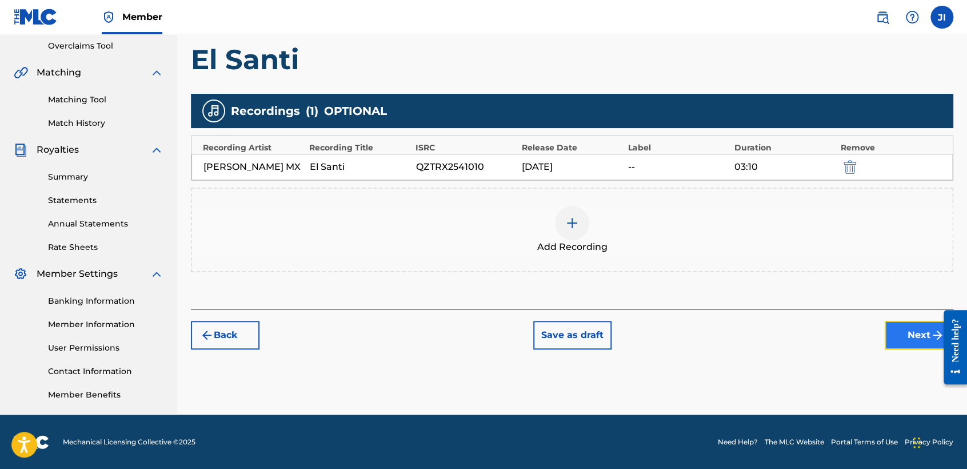
click at [897, 334] on button "Next" at bounding box center [919, 335] width 69 height 29
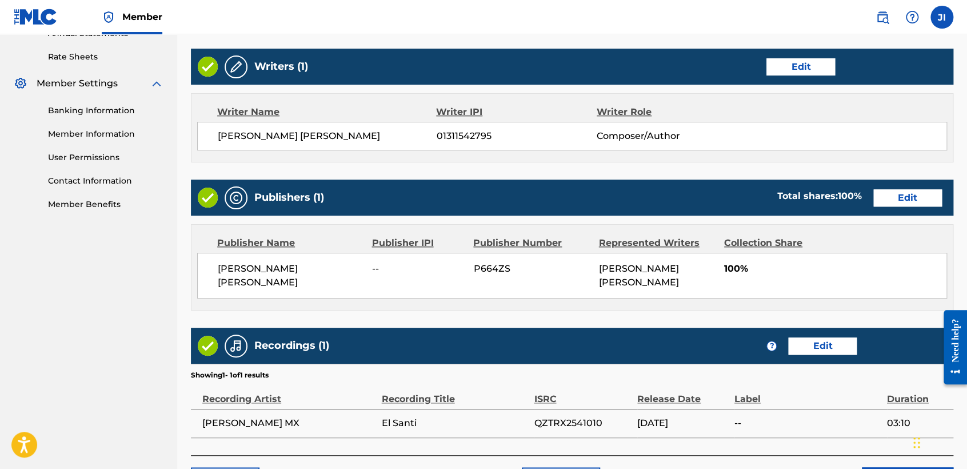
scroll to position [510, 0]
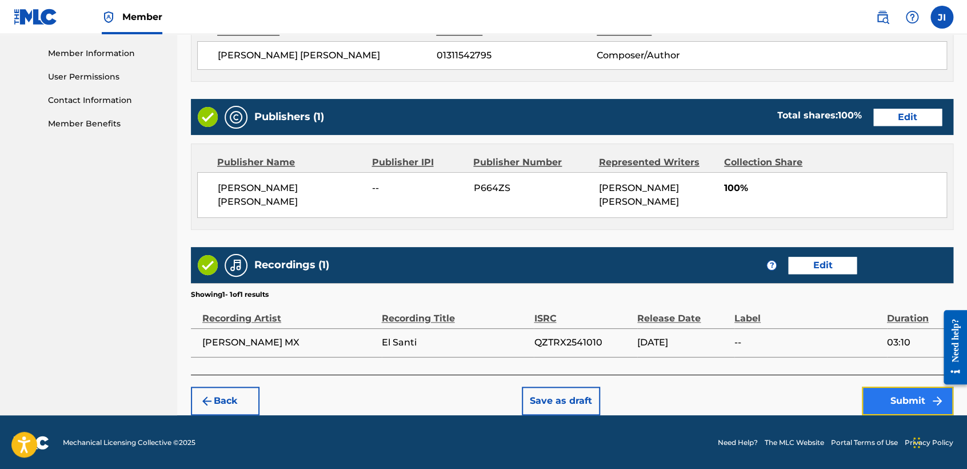
click at [905, 396] on button "Submit" at bounding box center [907, 400] width 91 height 29
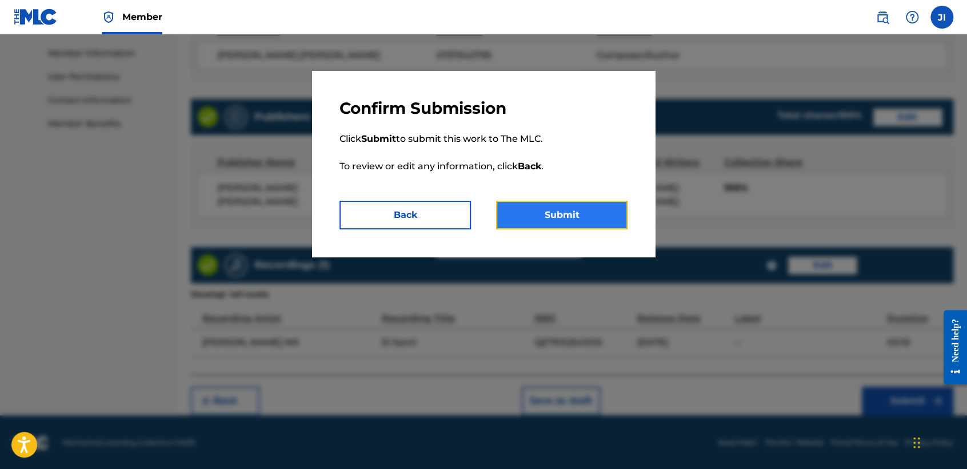
click at [586, 212] on button "Submit" at bounding box center [561, 215] width 131 height 29
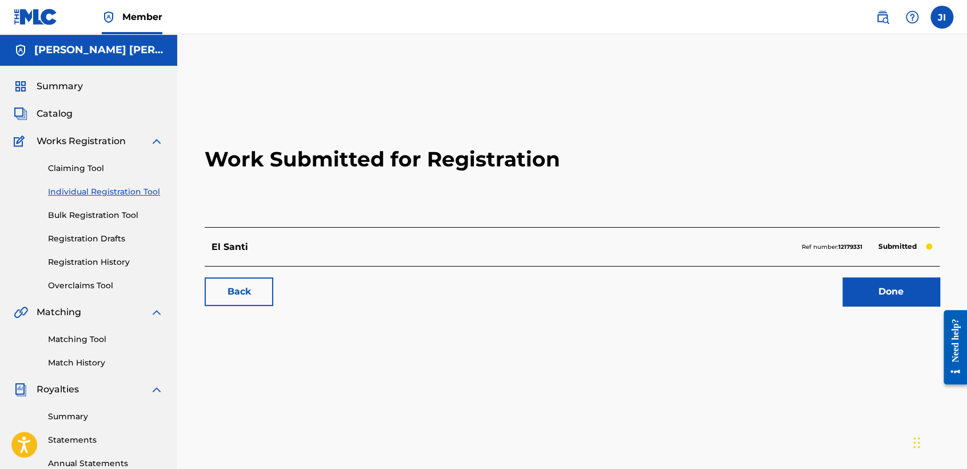
click at [144, 186] on link "Individual Registration Tool" at bounding box center [105, 192] width 115 height 12
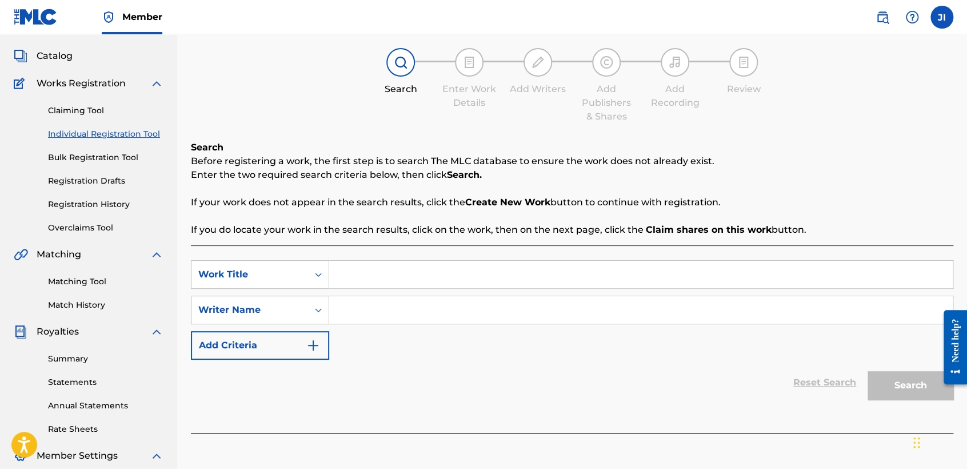
scroll to position [127, 0]
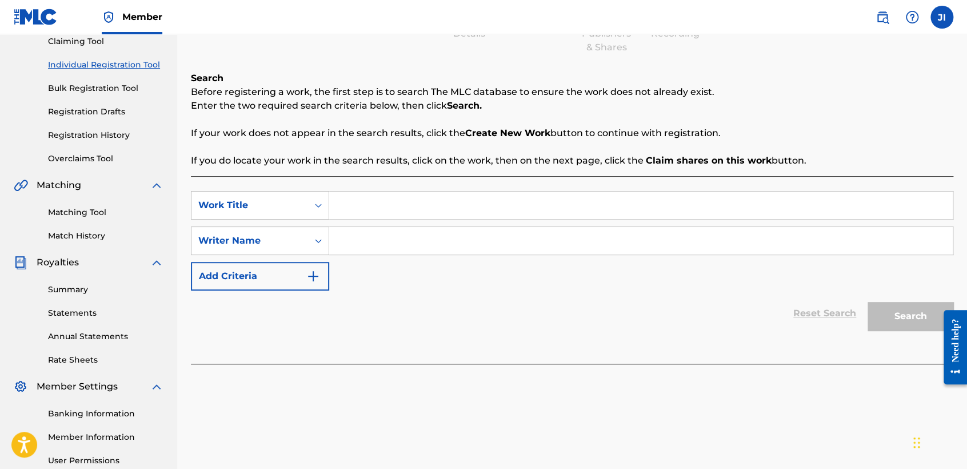
paste input "La Cumbia De La Santa"
type input "La Cumbia De La Santa"
paste input "La Cumbia De La Santa"
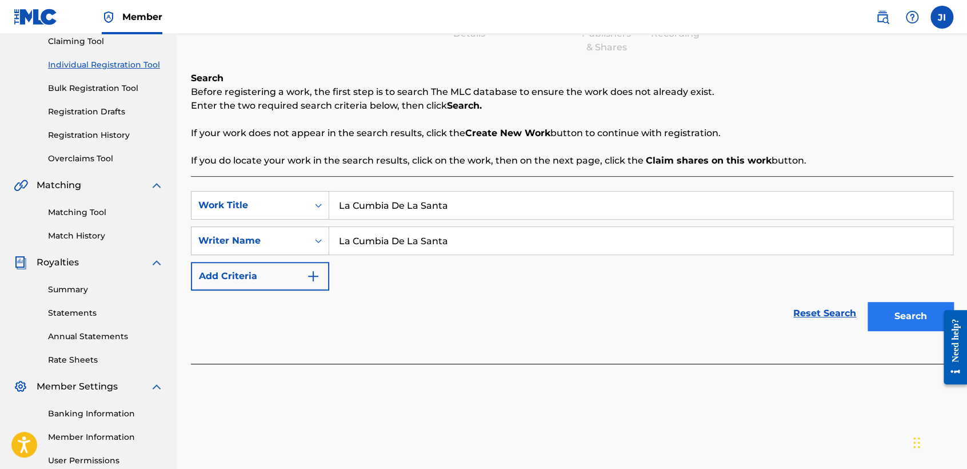
type input "La Cumbia De La Santa"
click at [907, 308] on button "Search" at bounding box center [911, 316] width 86 height 29
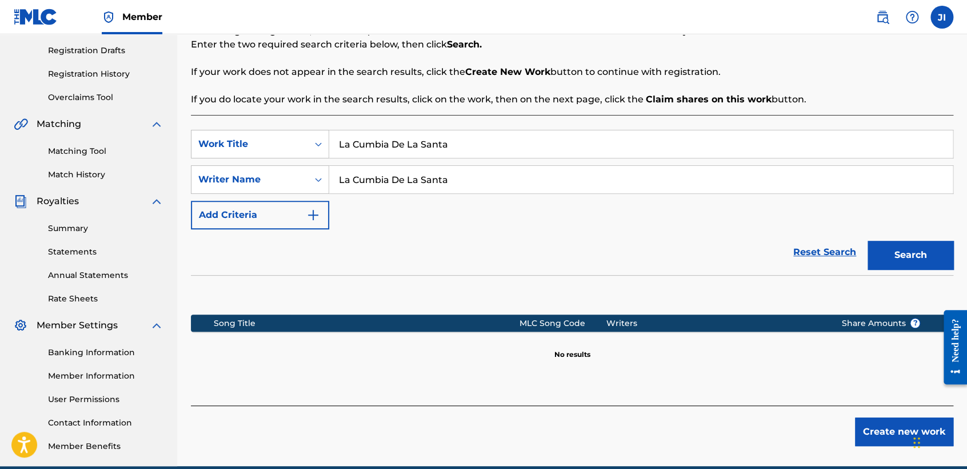
scroll to position [240, 0]
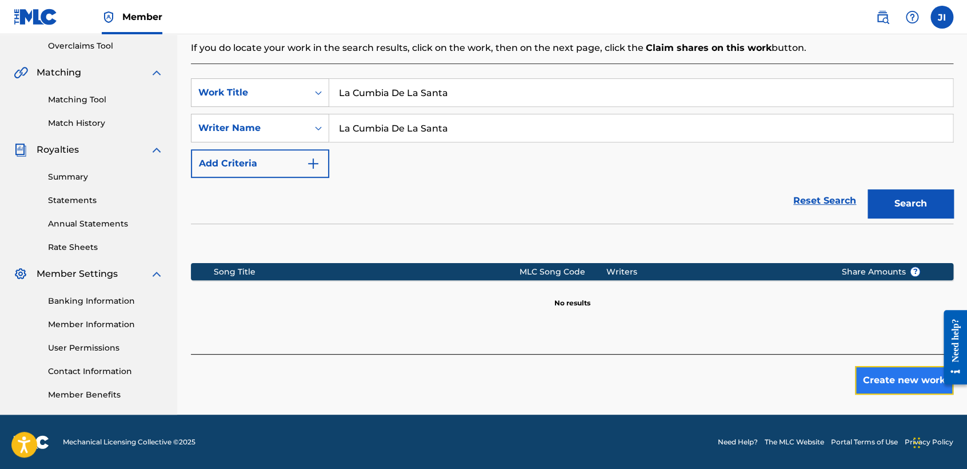
click at [884, 382] on button "Create new work" at bounding box center [904, 380] width 98 height 29
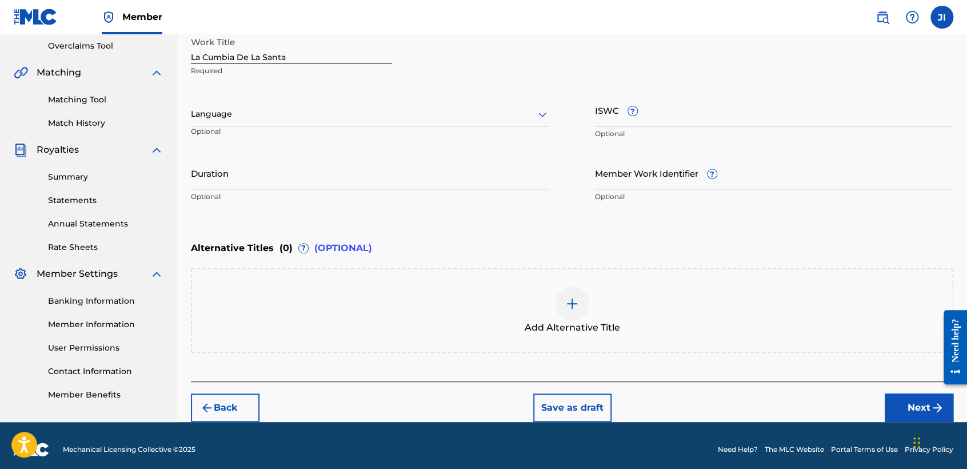
click at [324, 115] on div at bounding box center [370, 114] width 358 height 14
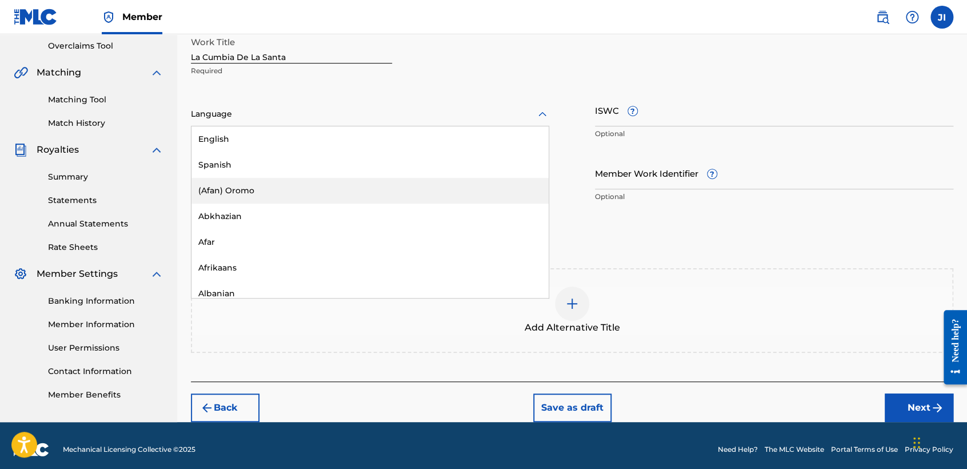
click at [256, 178] on div "(Afan) Oromo" at bounding box center [369, 191] width 357 height 26
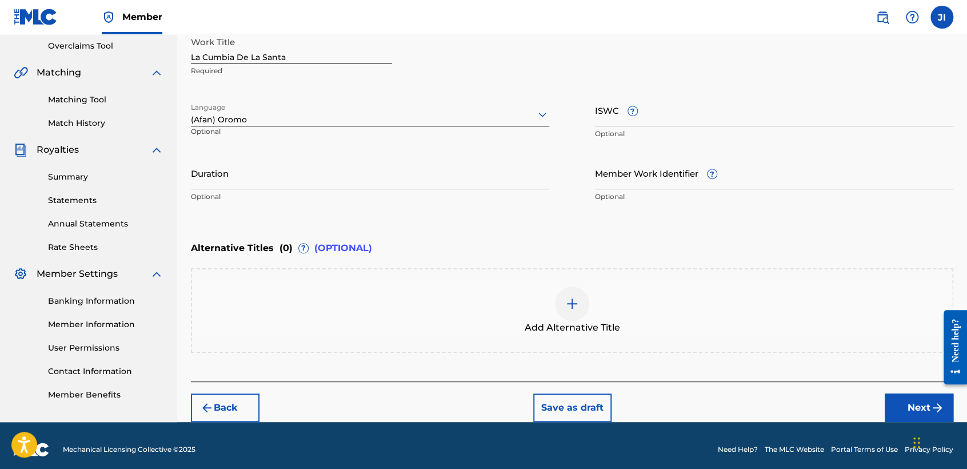
click at [265, 122] on div "(Afan) Oromo" at bounding box center [370, 120] width 358 height 12
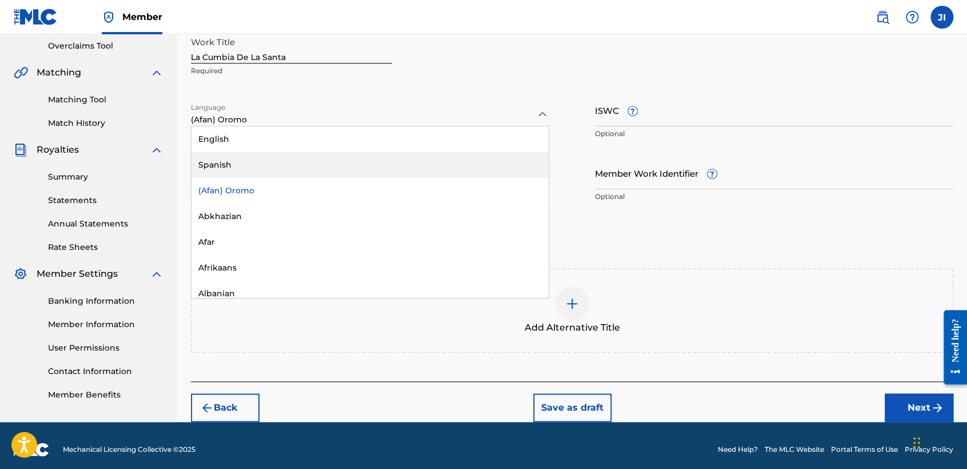
click at [265, 165] on div "Spanish" at bounding box center [369, 165] width 357 height 26
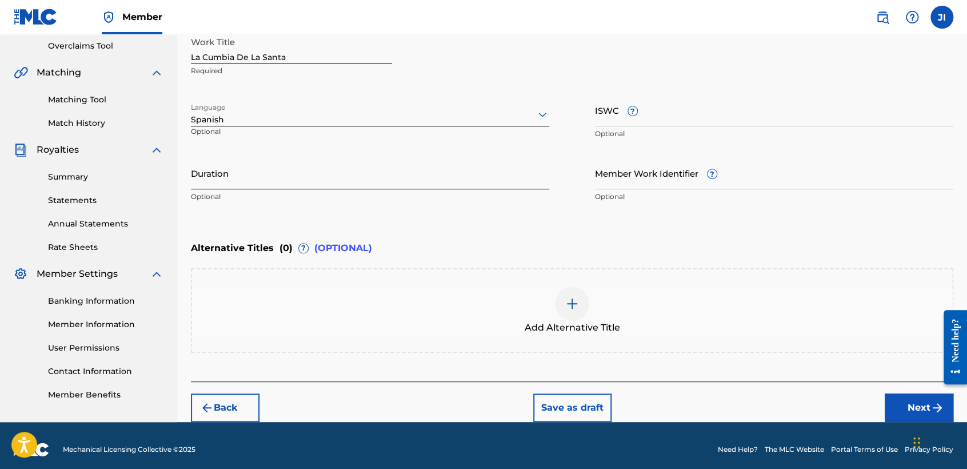
click at [265, 163] on input "Duration" at bounding box center [370, 173] width 358 height 33
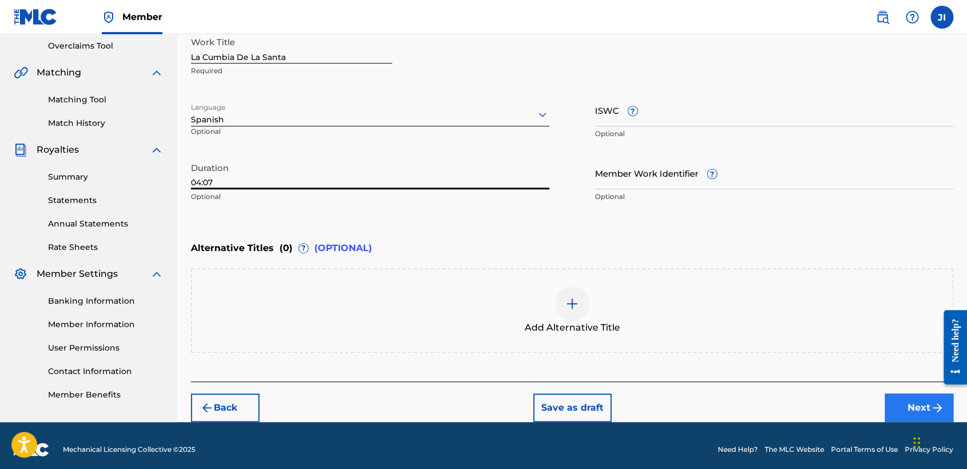
type input "04:07"
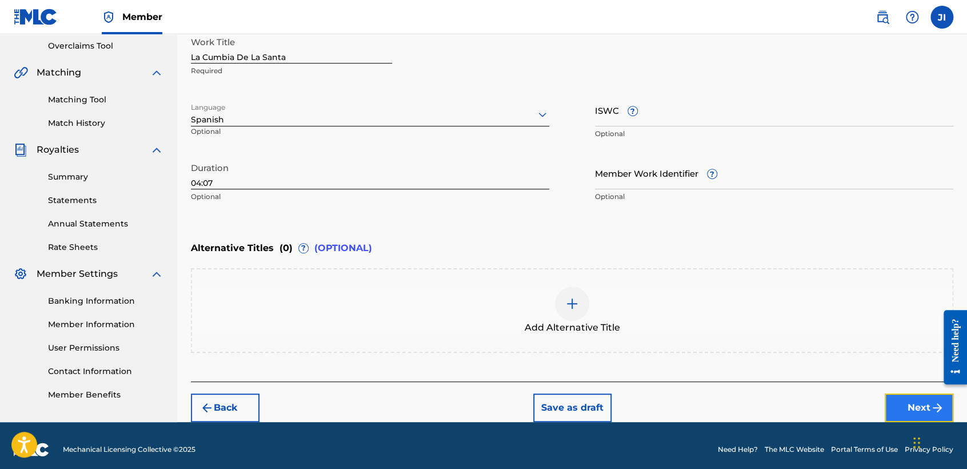
click at [909, 401] on button "Next" at bounding box center [919, 407] width 69 height 29
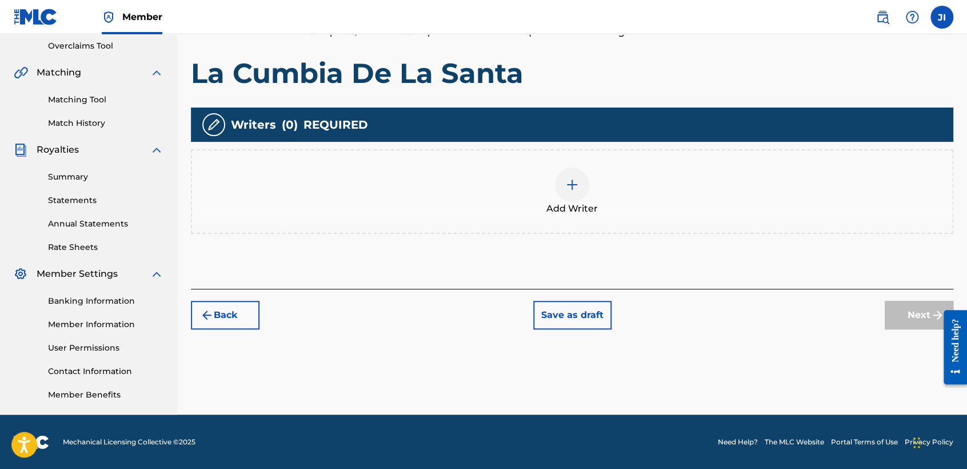
click at [568, 195] on div at bounding box center [572, 184] width 34 height 34
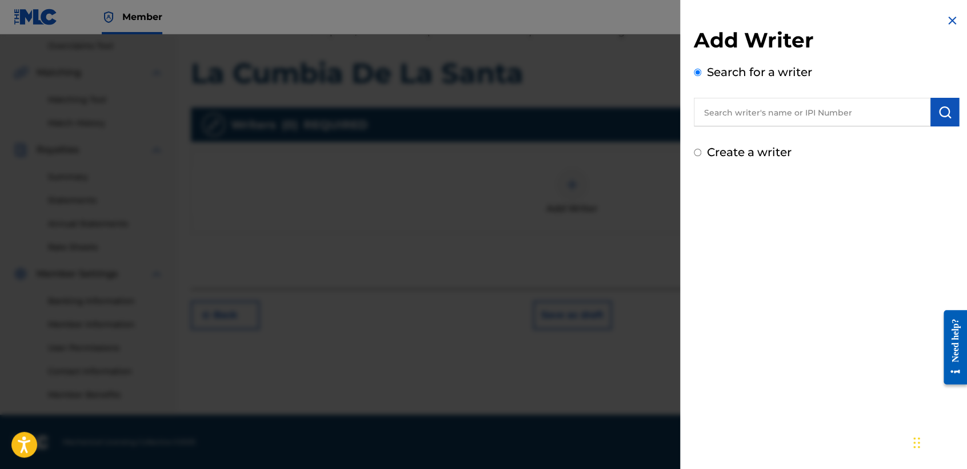
click at [727, 118] on input "text" at bounding box center [812, 112] width 237 height 29
type input "01311542795"
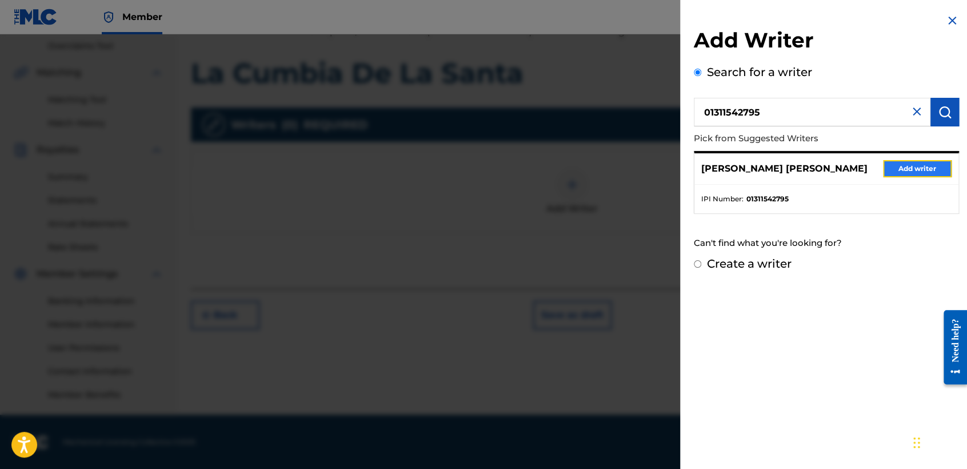
click at [930, 173] on button "Add writer" at bounding box center [917, 168] width 69 height 17
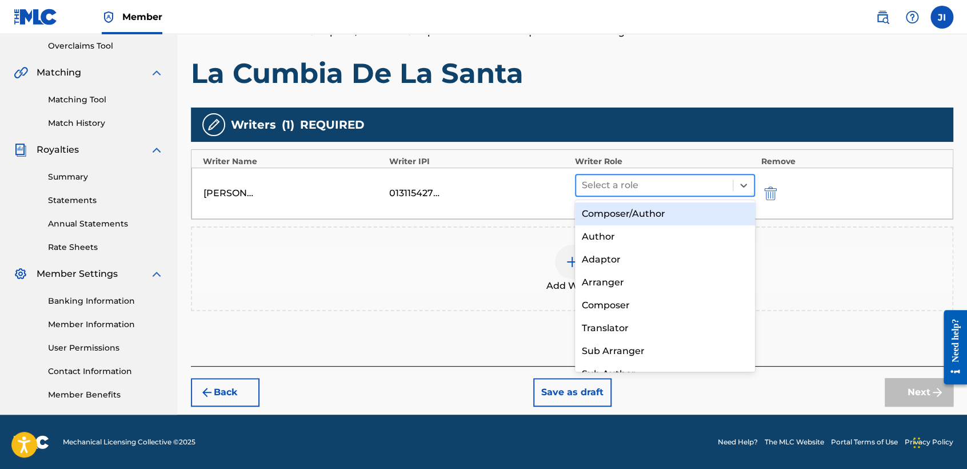
click at [620, 181] on div at bounding box center [654, 185] width 145 height 16
click at [636, 211] on div "Composer/Author" at bounding box center [665, 213] width 180 height 23
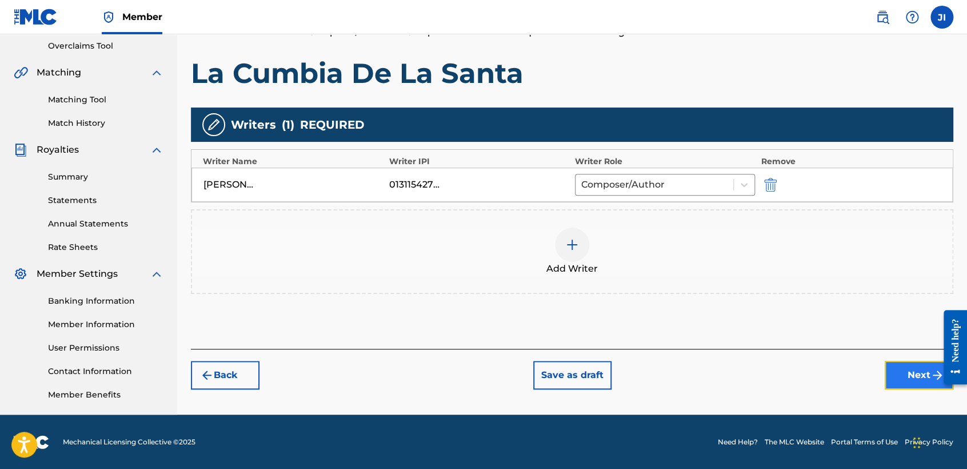
click at [900, 373] on button "Next" at bounding box center [919, 375] width 69 height 29
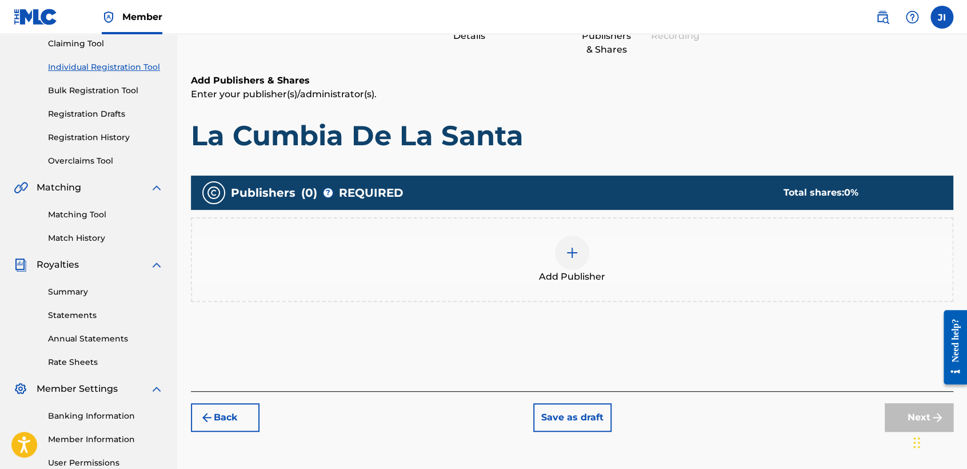
scroll to position [178, 0]
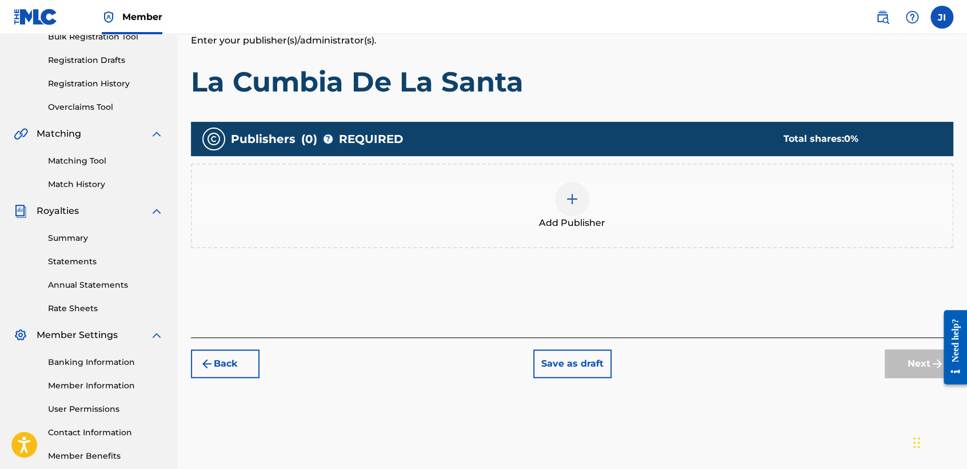
click at [569, 193] on img at bounding box center [572, 199] width 14 height 14
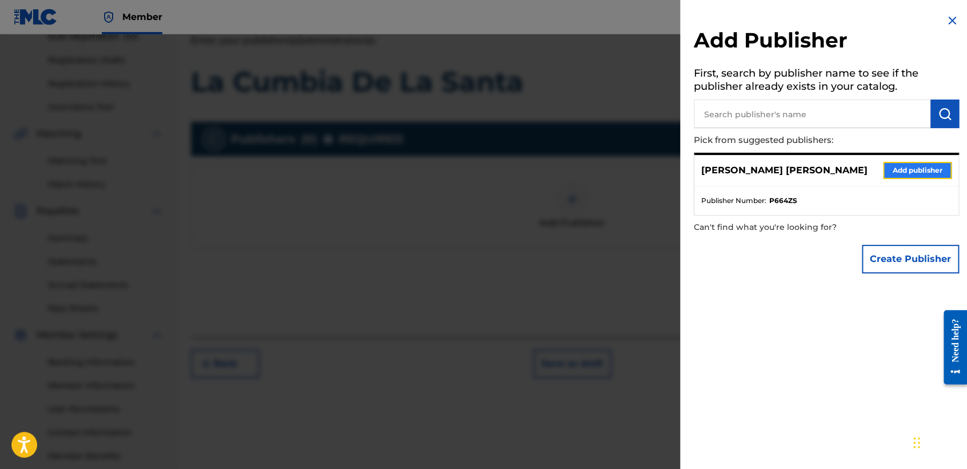
click at [918, 175] on button "Add publisher" at bounding box center [917, 170] width 69 height 17
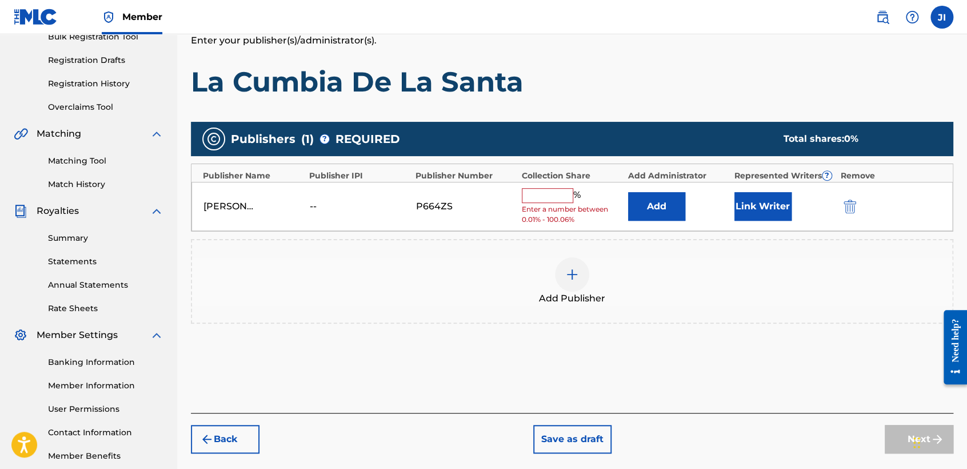
click at [554, 195] on input "text" at bounding box center [547, 195] width 51 height 15
type input "100"
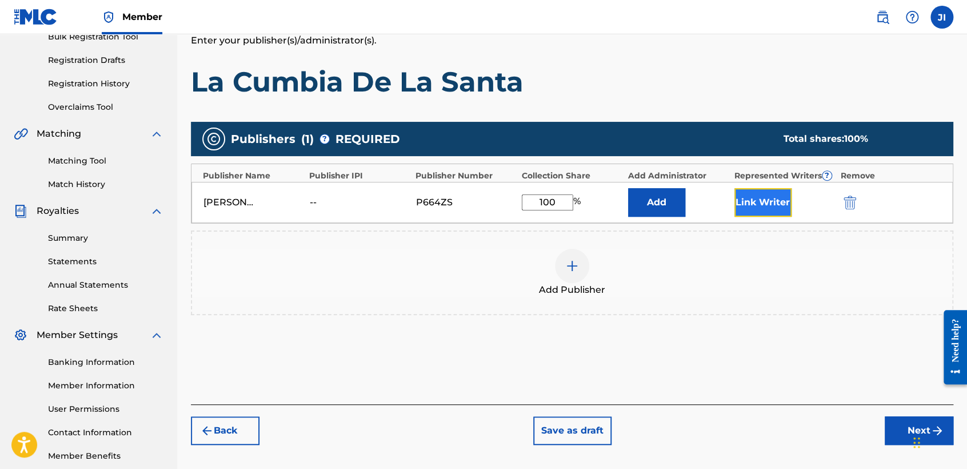
click at [741, 209] on button "Link Writer" at bounding box center [763, 202] width 57 height 29
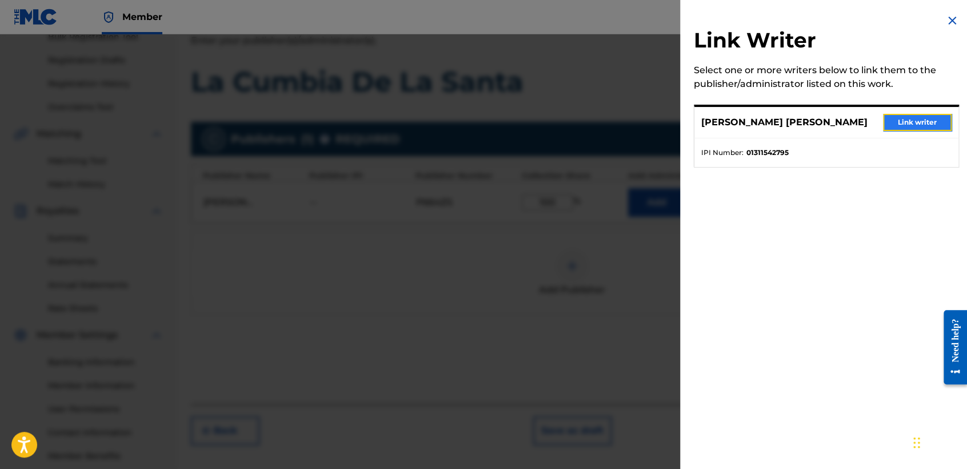
click at [921, 121] on button "Link writer" at bounding box center [917, 122] width 69 height 17
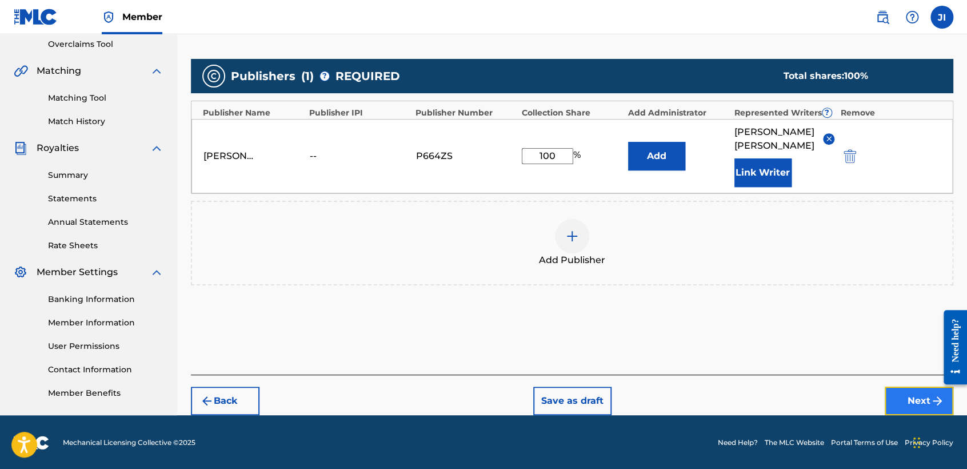
click at [921, 398] on button "Next" at bounding box center [919, 400] width 69 height 29
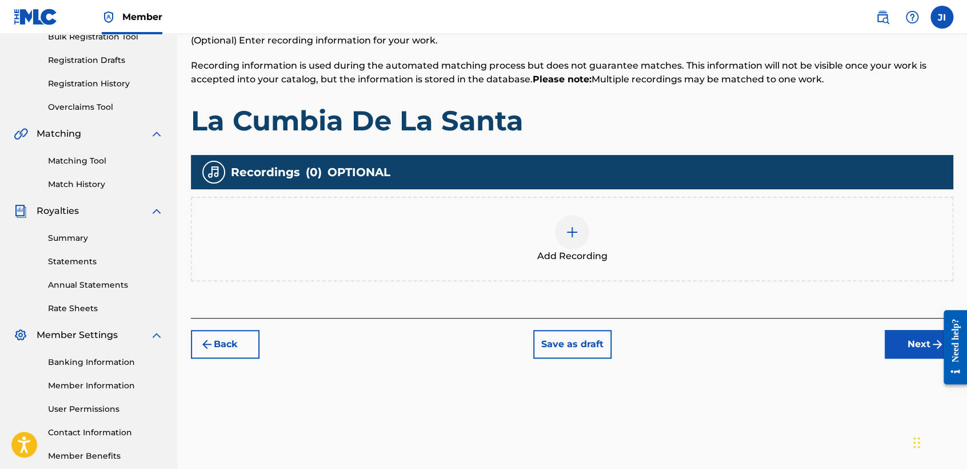
click at [566, 228] on img at bounding box center [572, 232] width 14 height 14
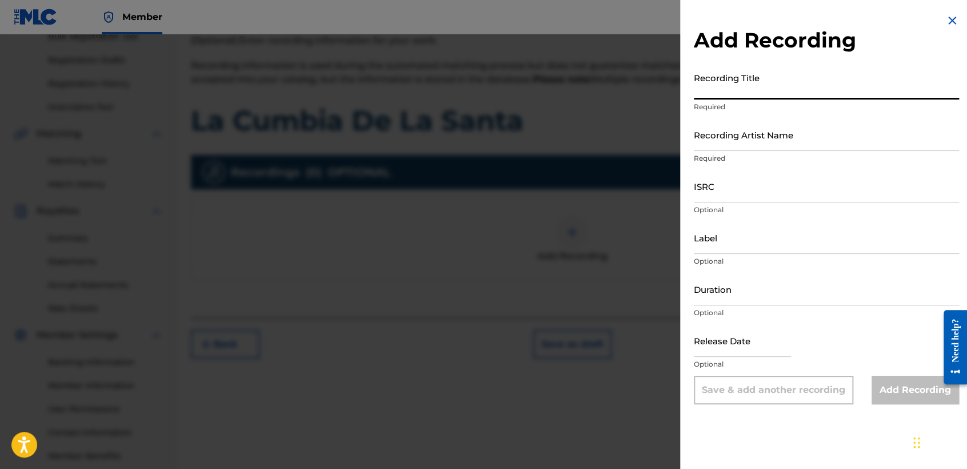
paste input "La Cumbia De La Santa"
type input "La Cumbia De La Santa"
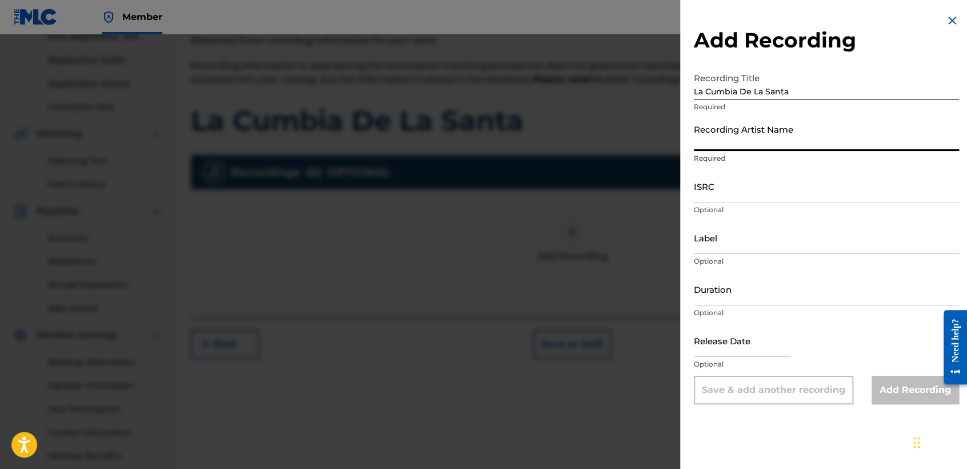
click at [741, 146] on input "Recording Artist Name" at bounding box center [826, 134] width 265 height 33
type input "[PERSON_NAME] MX"
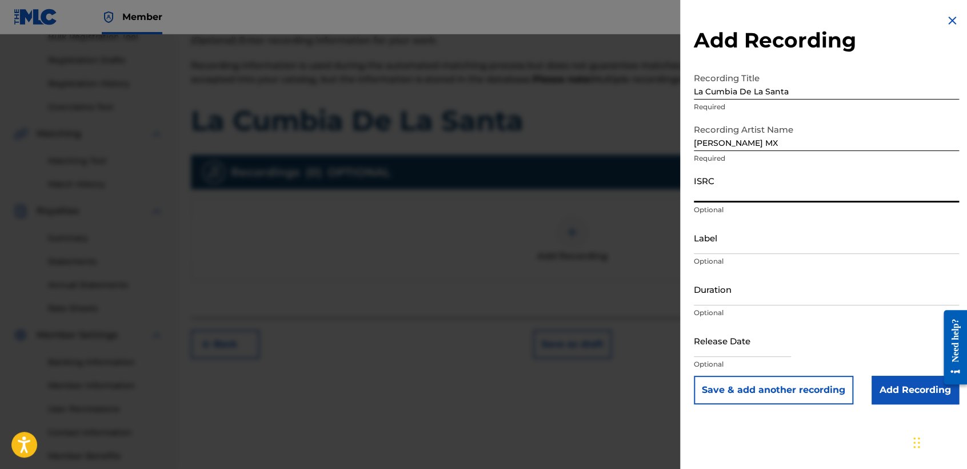
click at [706, 186] on input "ISRC" at bounding box center [826, 186] width 265 height 33
paste input "QZTV32546072"
type input "QZTV32546072"
click at [794, 305] on div "Duration Optional" at bounding box center [826, 298] width 265 height 51
drag, startPoint x: 767, startPoint y: 261, endPoint x: 767, endPoint y: 270, distance: 9.7
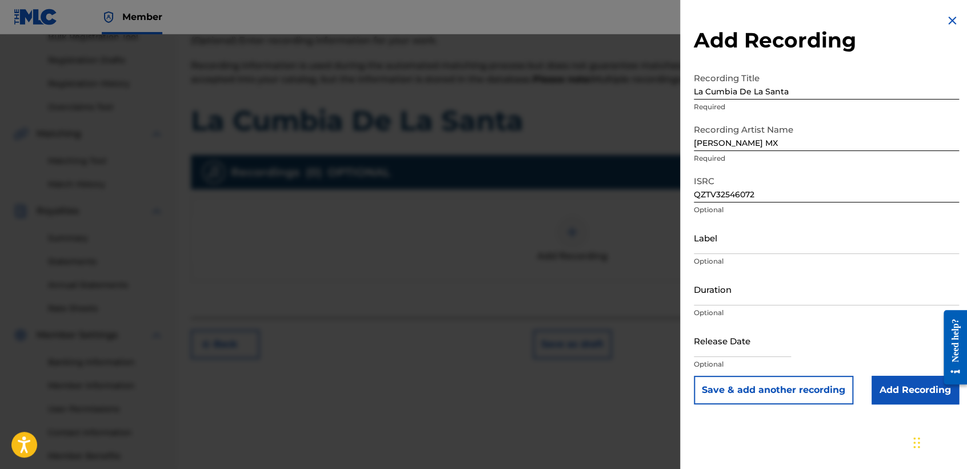
click at [767, 270] on div "Label Optional" at bounding box center [826, 246] width 265 height 51
click at [772, 281] on input "Duration" at bounding box center [826, 289] width 265 height 33
type input "04:07"
click at [760, 333] on input "text" at bounding box center [742, 340] width 97 height 33
select select "8"
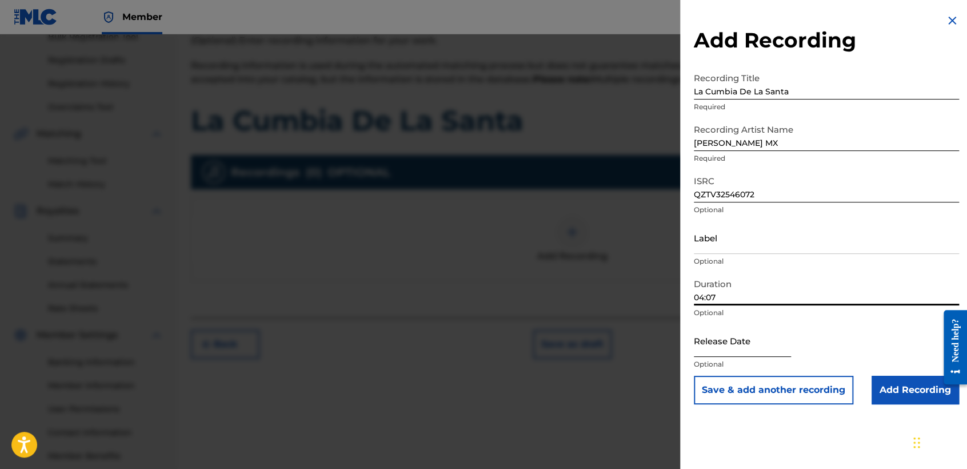
select select "2025"
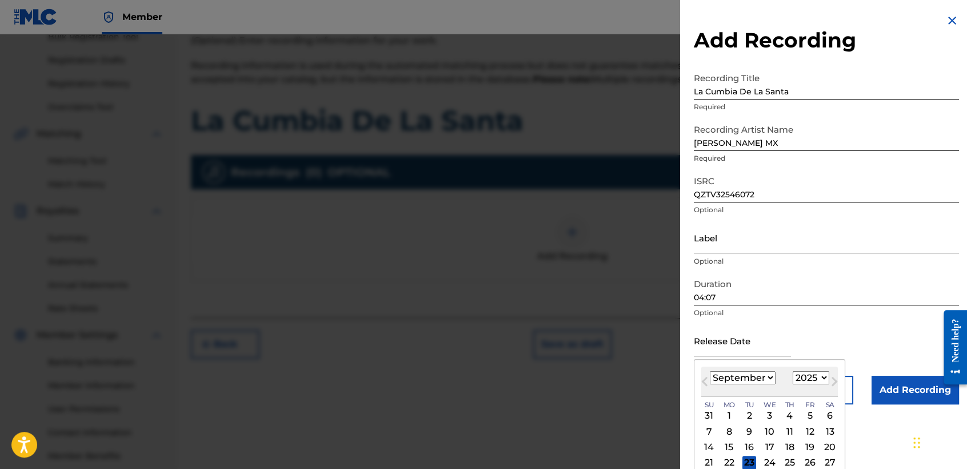
click at [764, 373] on select "January February March April May June July August September October November De…" at bounding box center [743, 377] width 66 height 13
select select "3"
click at [710, 371] on select "January February March April May June July August September October November De…" at bounding box center [743, 377] width 66 height 13
click at [810, 441] on div "30 31 1 2 3 4 5 6 7 8 9 10 11 12 13 14 15 16 17 18 19 20 21 22 23 24 25 26 27 2…" at bounding box center [769, 455] width 137 height 94
click at [811, 446] on div "18" at bounding box center [810, 447] width 14 height 14
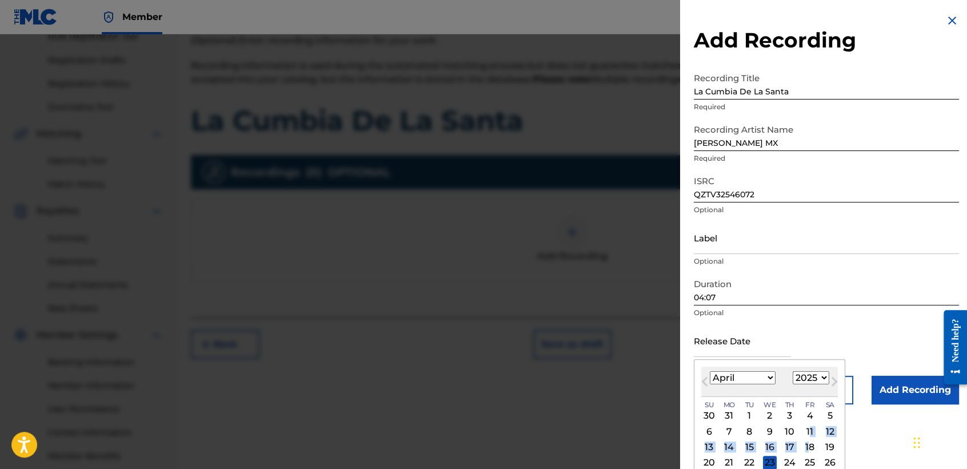
type input "[DATE]"
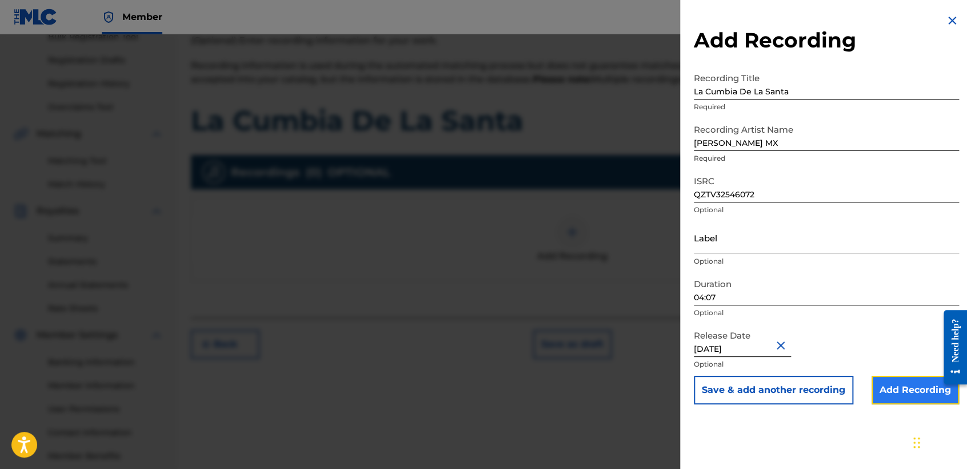
click at [892, 399] on input "Add Recording" at bounding box center [915, 390] width 87 height 29
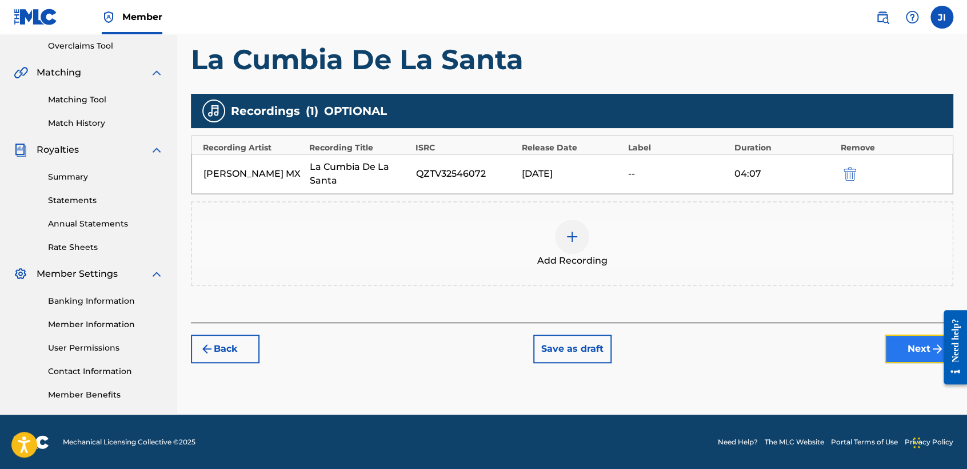
click at [895, 344] on button "Next" at bounding box center [919, 348] width 69 height 29
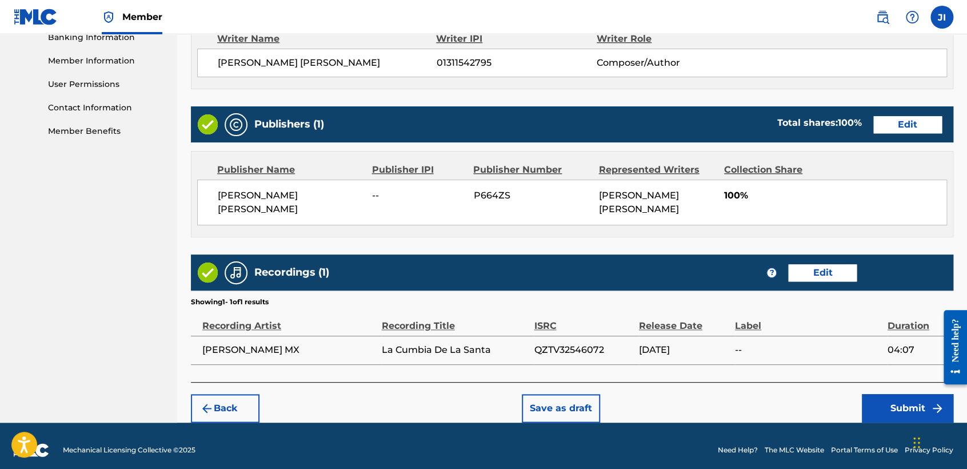
scroll to position [510, 0]
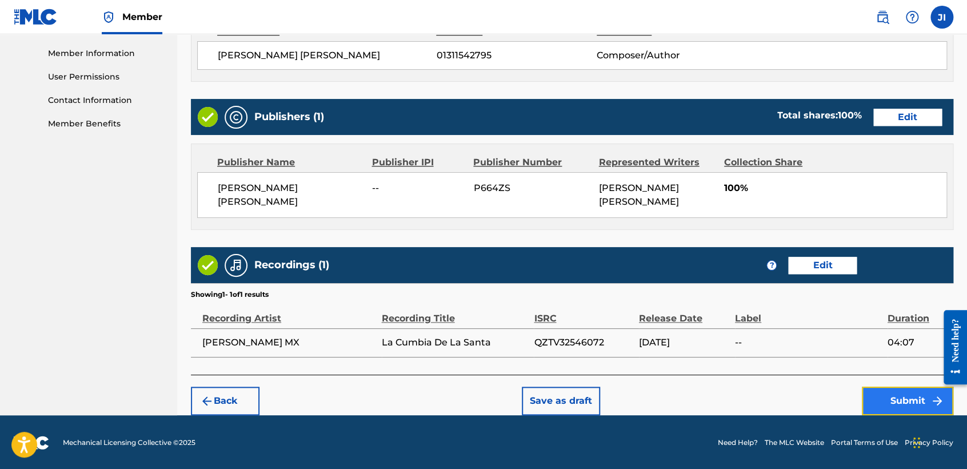
click at [923, 392] on button "Submit" at bounding box center [907, 400] width 91 height 29
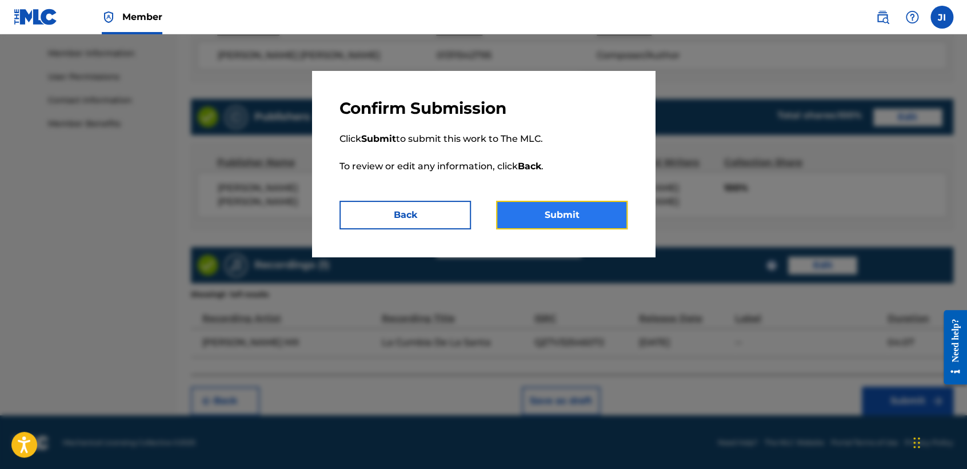
click at [571, 221] on button "Submit" at bounding box center [561, 215] width 131 height 29
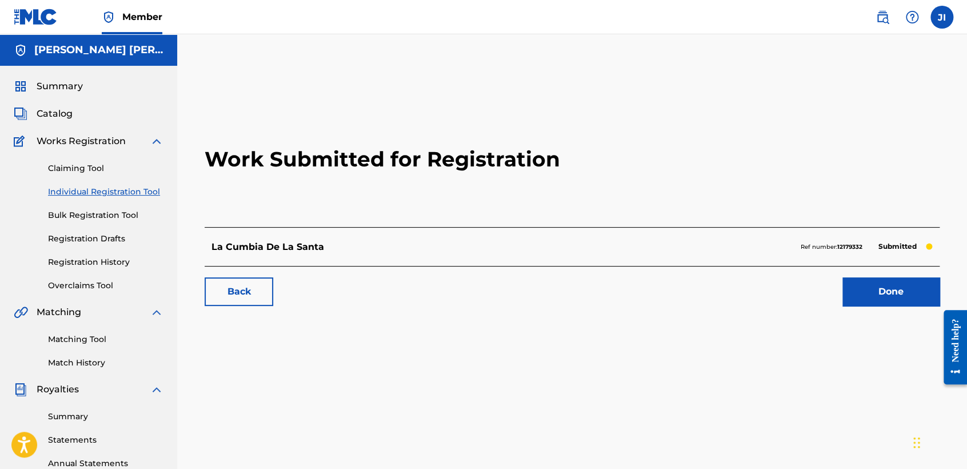
click at [131, 190] on link "Individual Registration Tool" at bounding box center [105, 192] width 115 height 12
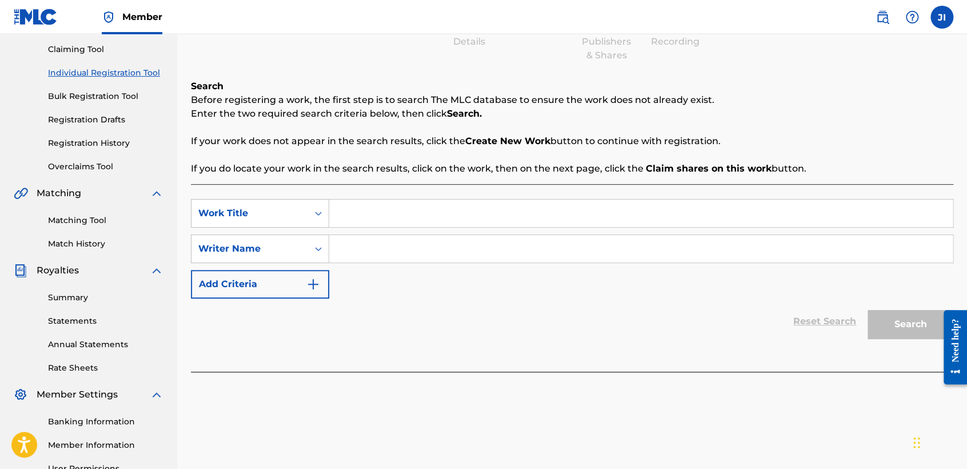
scroll to position [127, 0]
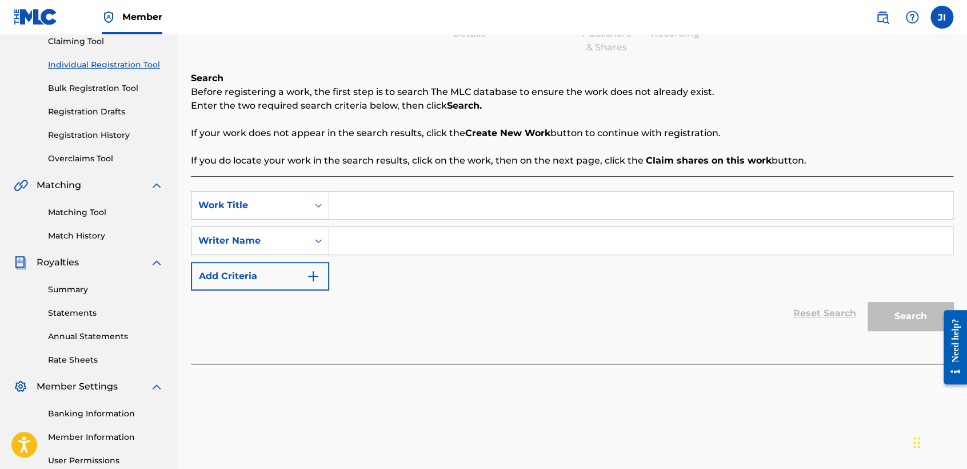
paste input "Flaco 7"
type input "Flaco 7"
paste input "Flaco 7"
type input "Flaco 7"
click at [897, 293] on div "Search" at bounding box center [907, 313] width 91 height 46
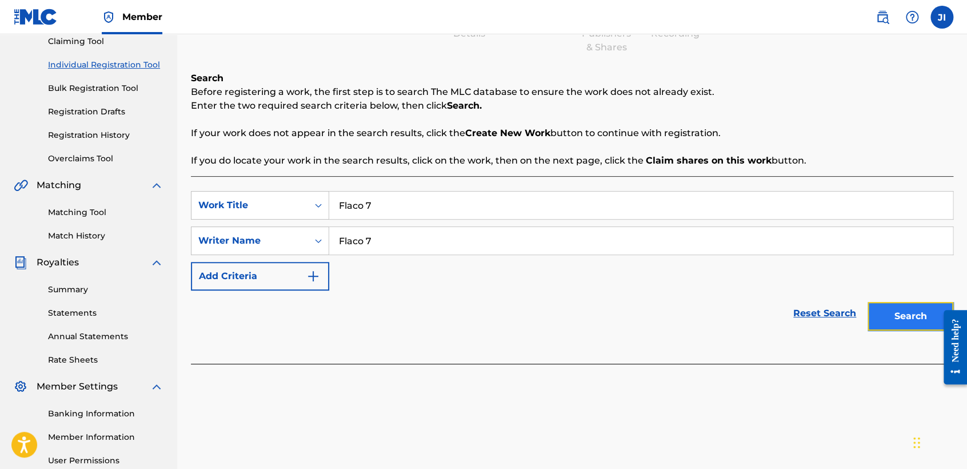
click at [903, 312] on button "Search" at bounding box center [911, 316] width 86 height 29
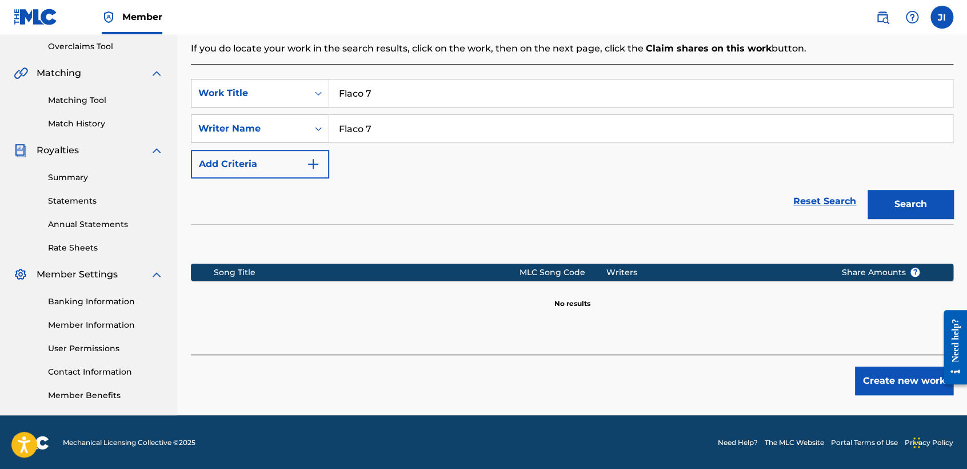
scroll to position [240, 0]
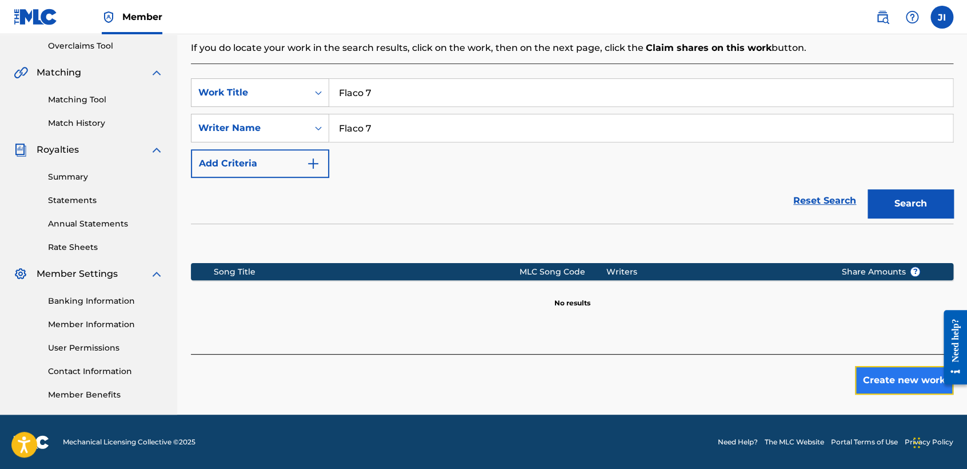
click at [914, 380] on button "Create new work" at bounding box center [904, 380] width 98 height 29
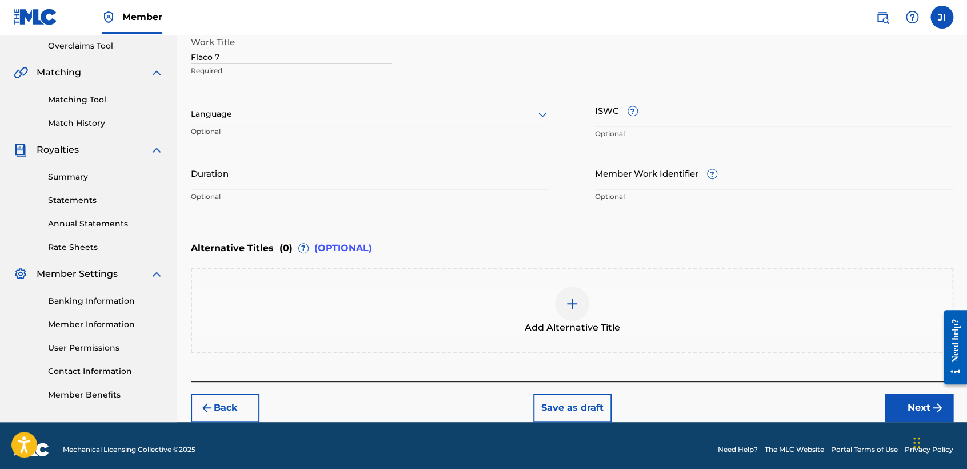
click at [284, 113] on div at bounding box center [370, 114] width 358 height 14
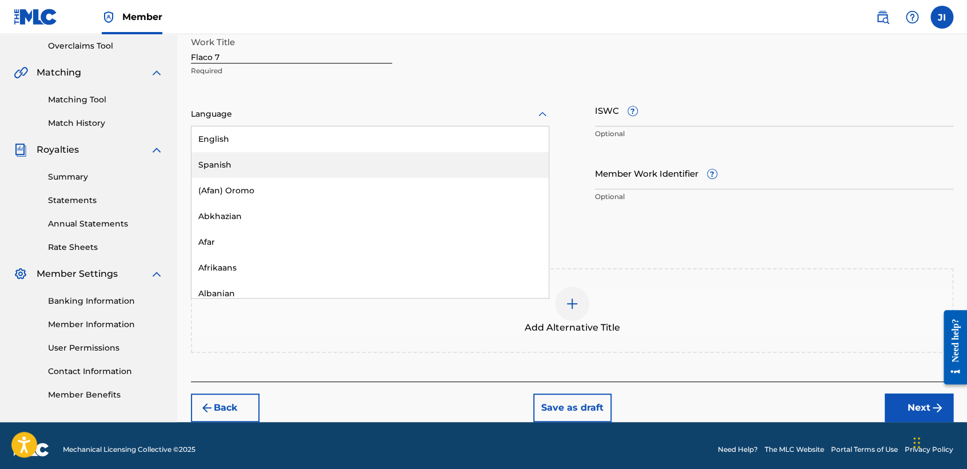
click at [274, 158] on div "Spanish" at bounding box center [369, 165] width 357 height 26
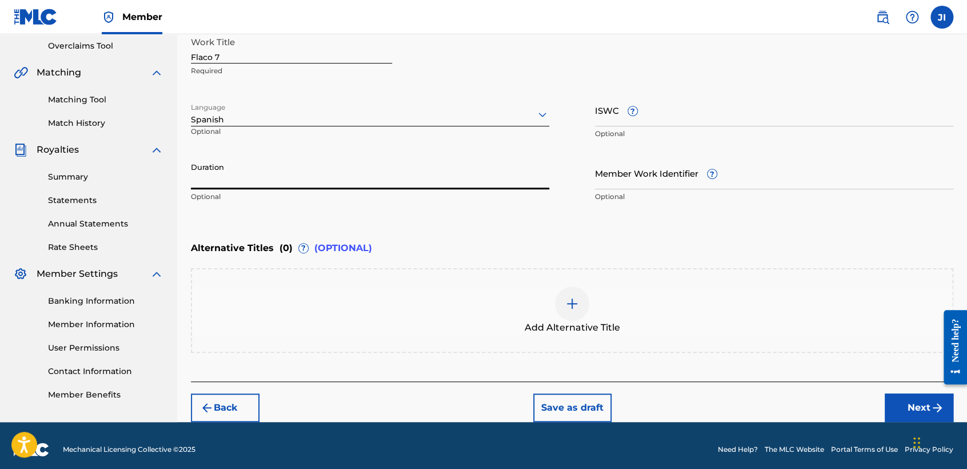
click at [274, 158] on input "Duration" at bounding box center [370, 173] width 358 height 33
type input "05:29"
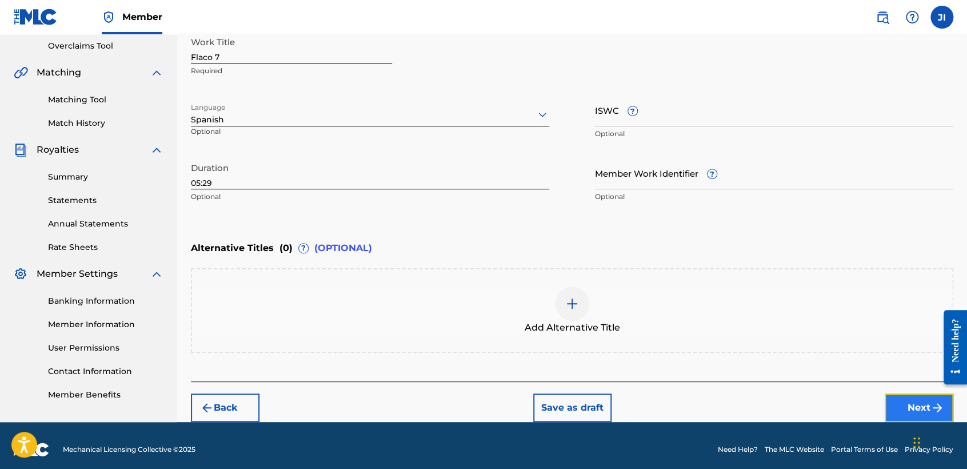
click at [901, 396] on button "Next" at bounding box center [919, 407] width 69 height 29
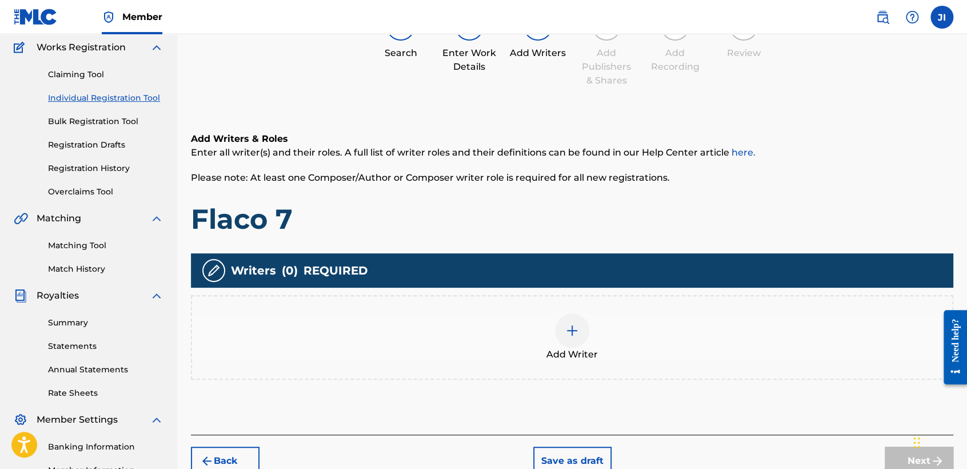
scroll to position [114, 0]
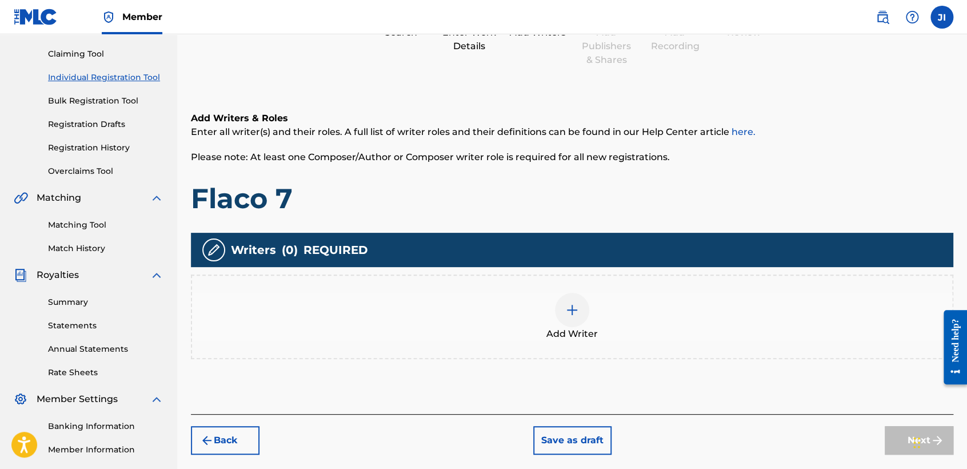
click at [577, 312] on img at bounding box center [572, 310] width 14 height 14
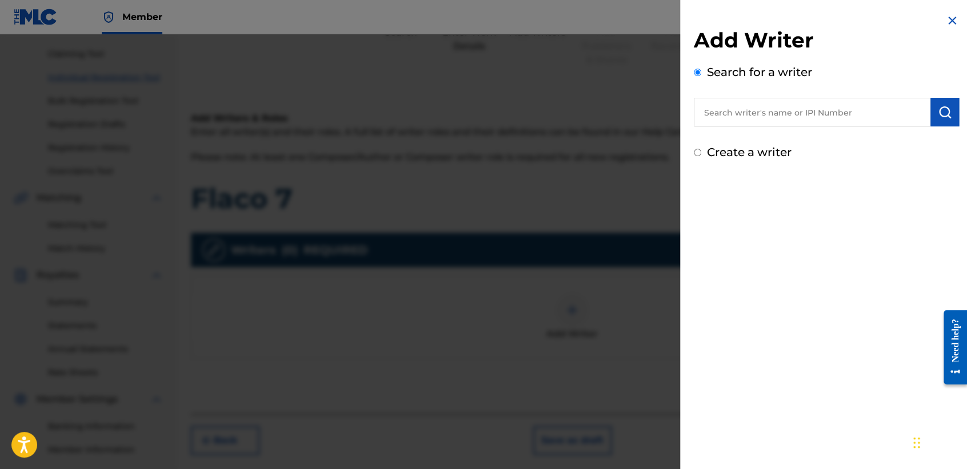
click at [739, 112] on input "text" at bounding box center [812, 112] width 237 height 29
type input "01311542795"
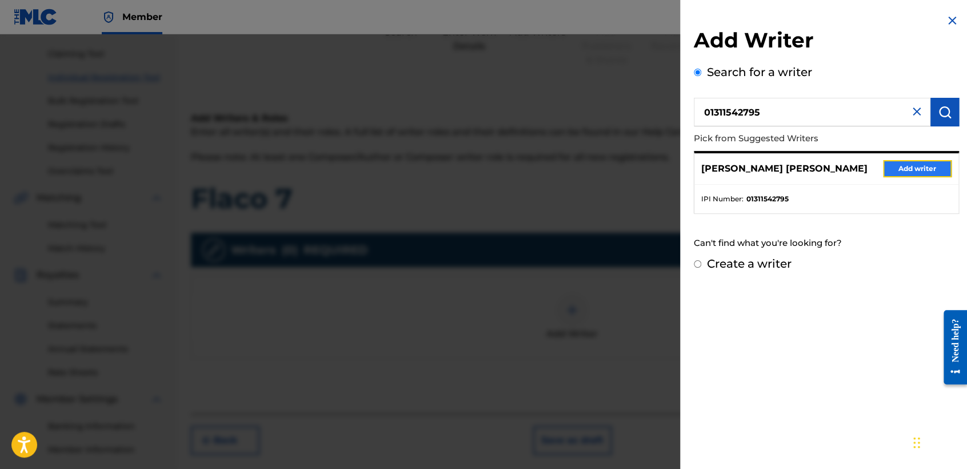
click at [910, 168] on button "Add writer" at bounding box center [917, 168] width 69 height 17
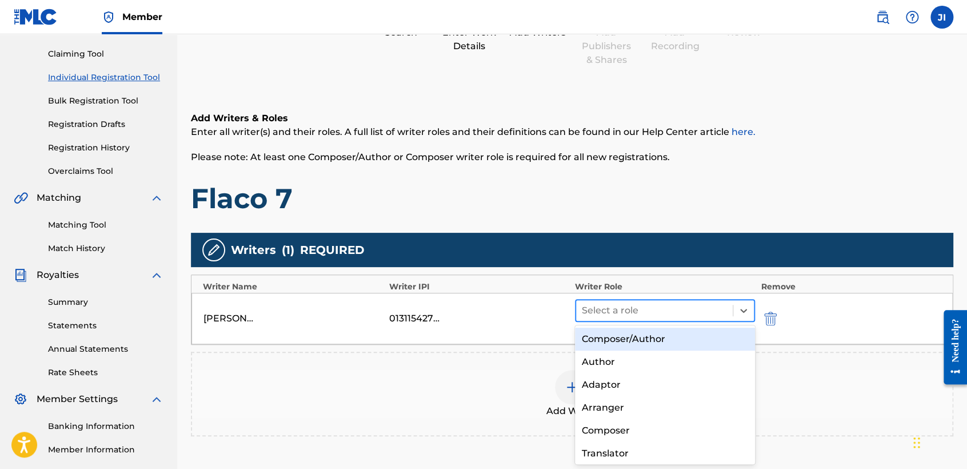
click at [632, 312] on div at bounding box center [654, 310] width 145 height 16
click at [640, 338] on div "Composer/Author" at bounding box center [665, 339] width 180 height 23
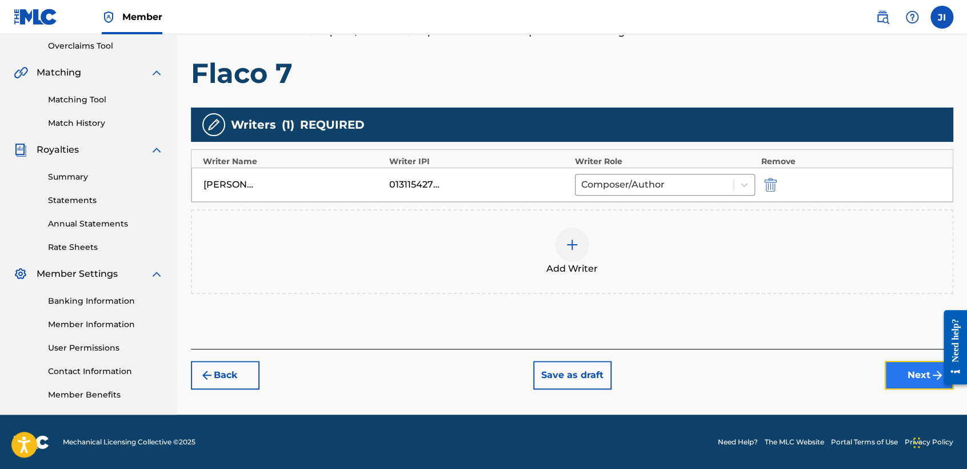
click at [900, 381] on button "Next" at bounding box center [919, 375] width 69 height 29
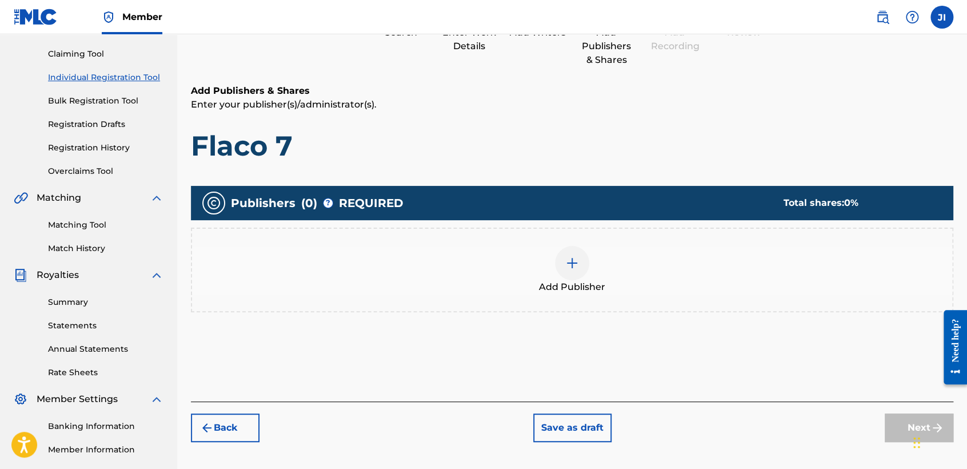
click at [585, 274] on div "Add Publisher" at bounding box center [572, 270] width 760 height 48
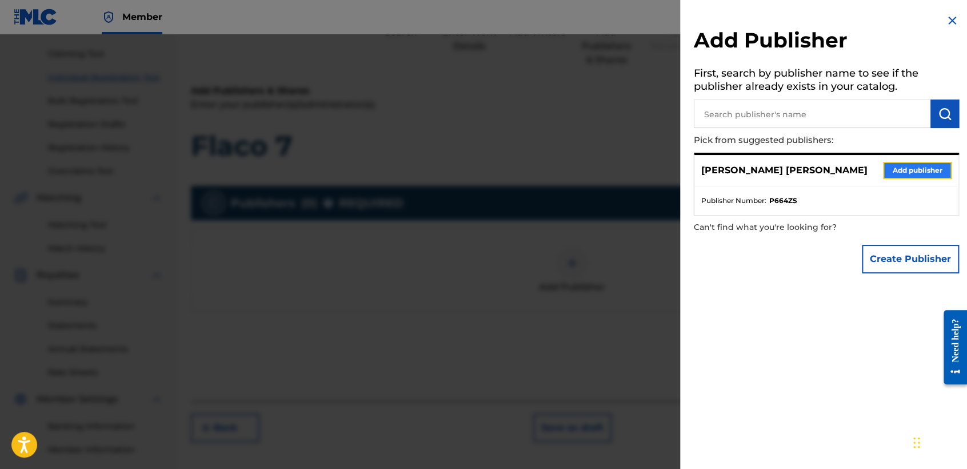
click at [908, 167] on button "Add publisher" at bounding box center [917, 170] width 69 height 17
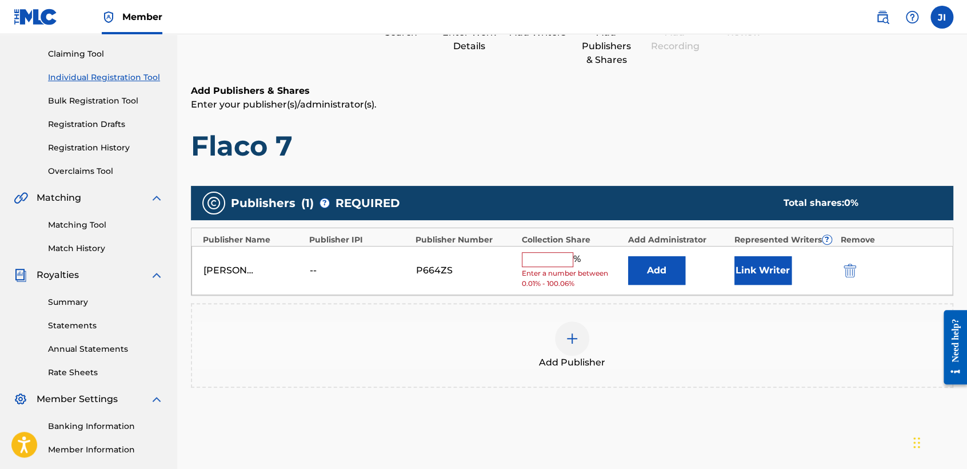
click at [562, 254] on input "text" at bounding box center [547, 259] width 51 height 15
type input "100"
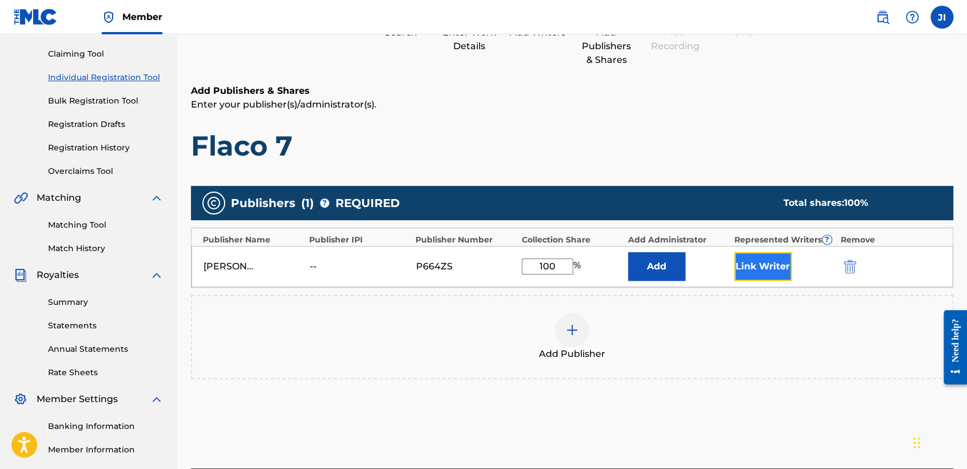
click at [768, 265] on button "Link Writer" at bounding box center [763, 266] width 57 height 29
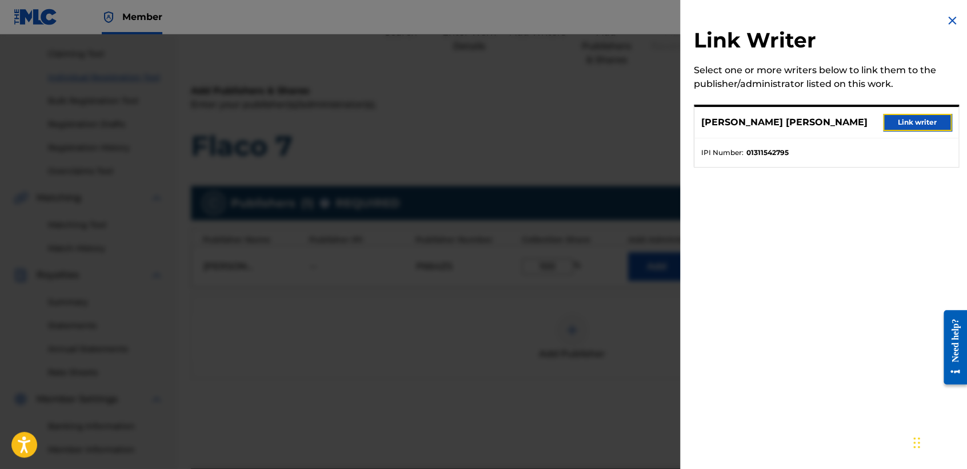
click at [937, 133] on div "[PERSON_NAME] [PERSON_NAME] Link writer" at bounding box center [827, 122] width 264 height 31
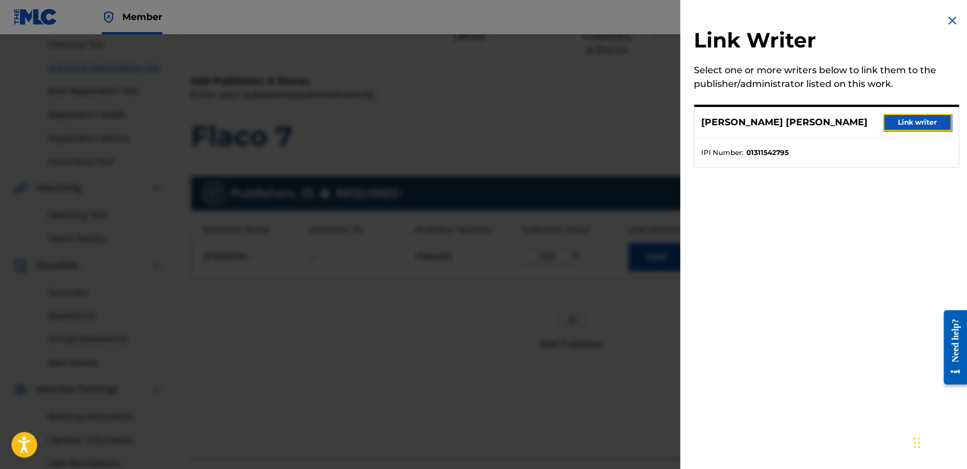
scroll to position [240, 0]
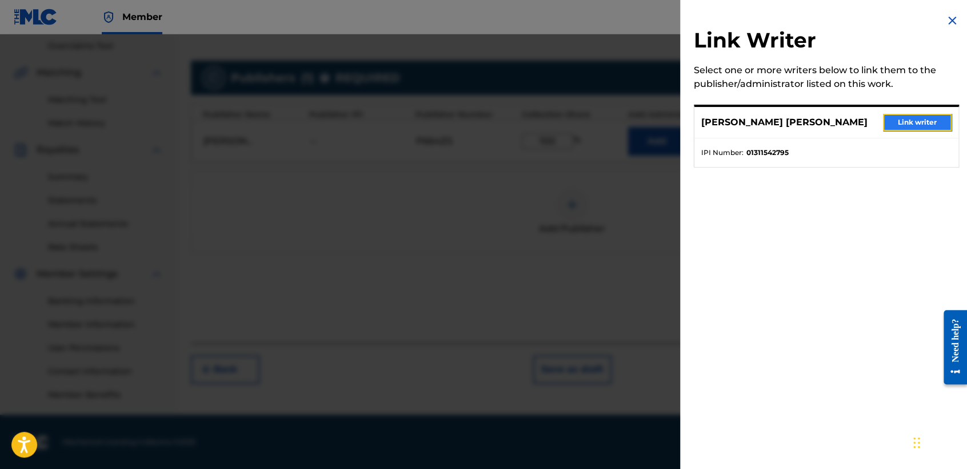
click at [924, 114] on button "Link writer" at bounding box center [917, 122] width 69 height 17
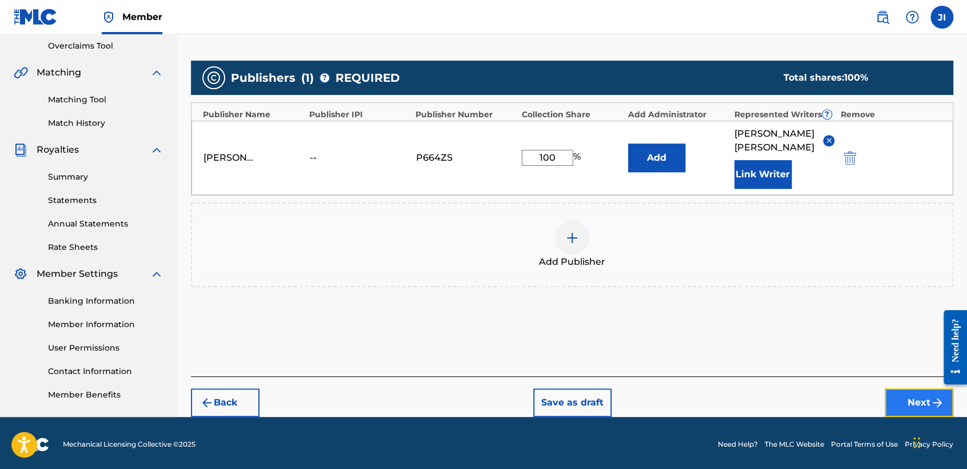
click at [915, 391] on button "Next" at bounding box center [919, 402] width 69 height 29
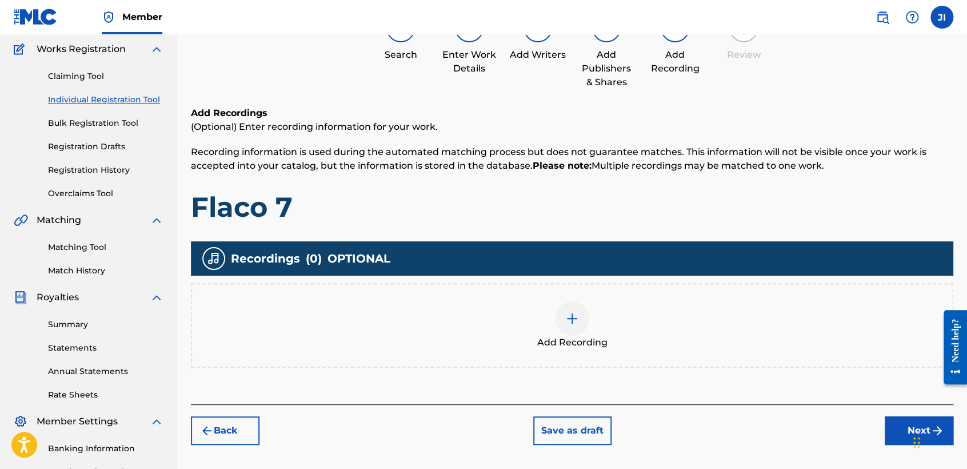
scroll to position [178, 0]
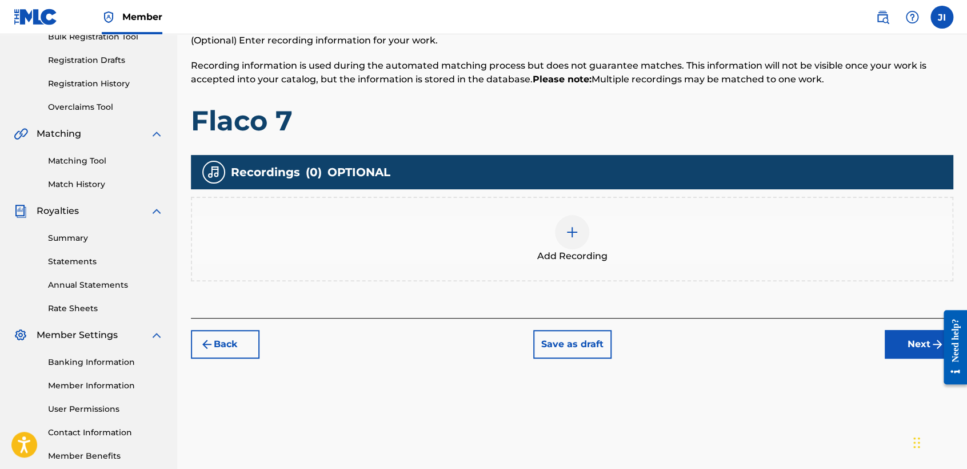
click at [578, 236] on img at bounding box center [572, 232] width 14 height 14
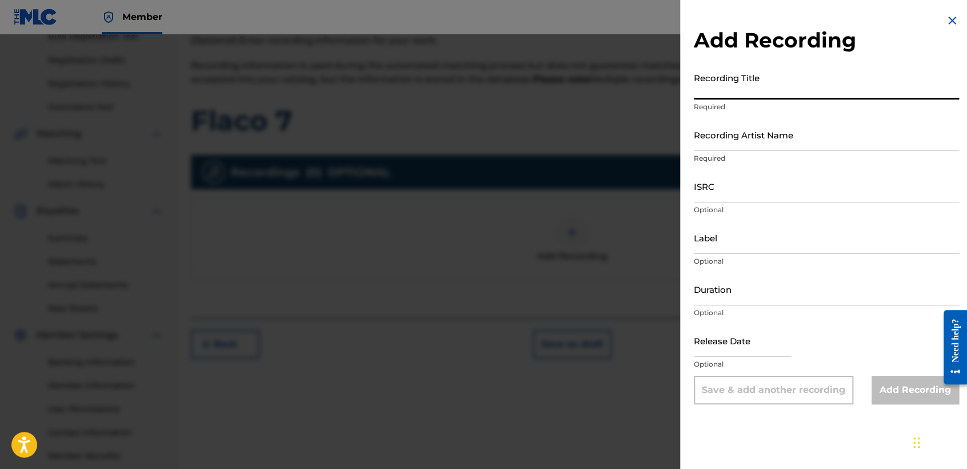
paste input "Flaco 7"
type input "Flaco 7"
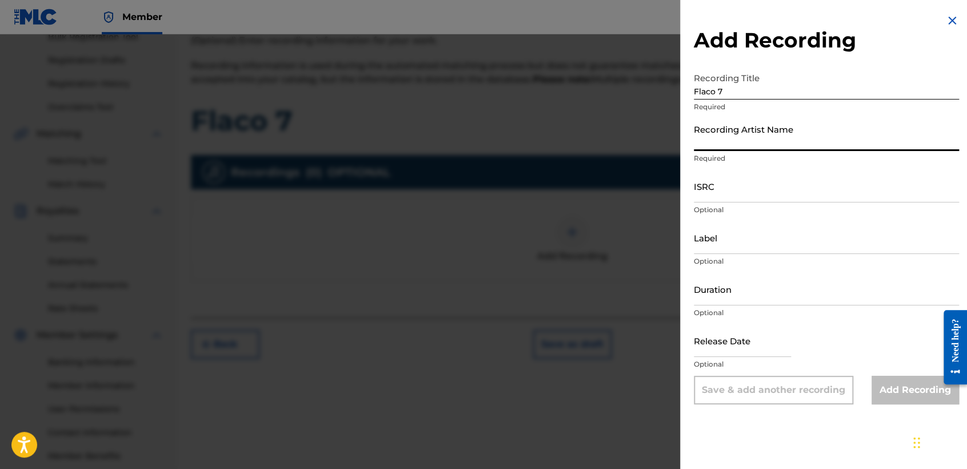
click at [753, 125] on input "Recording Artist Name" at bounding box center [826, 134] width 265 height 33
type input "[PERSON_NAME] MX"
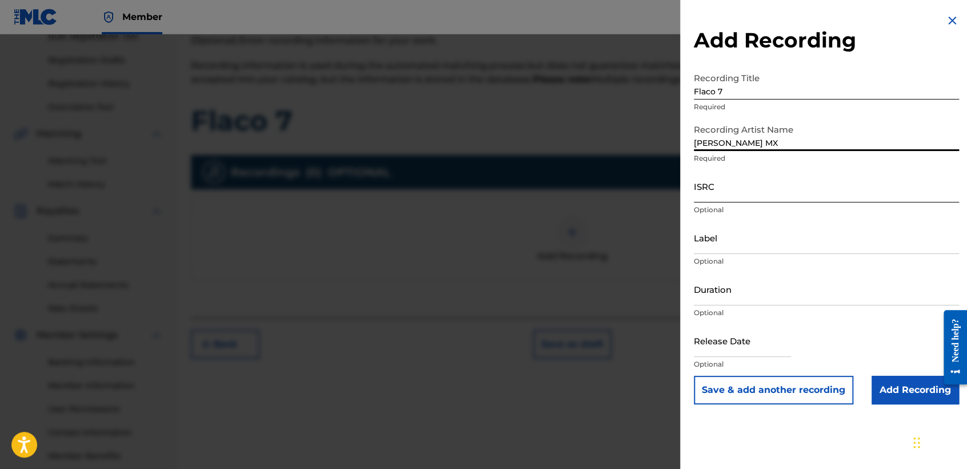
click at [761, 191] on input "ISRC" at bounding box center [826, 186] width 265 height 33
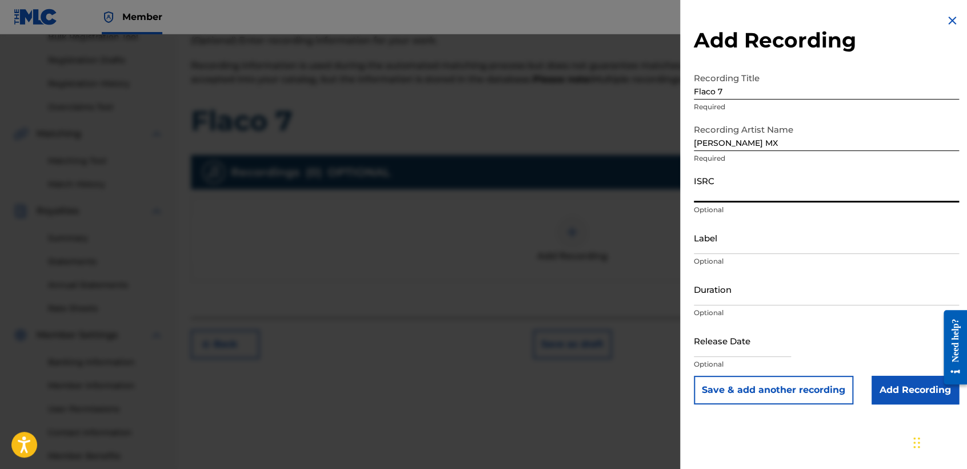
paste input "QZTV32570677"
type input "QZTV32570677"
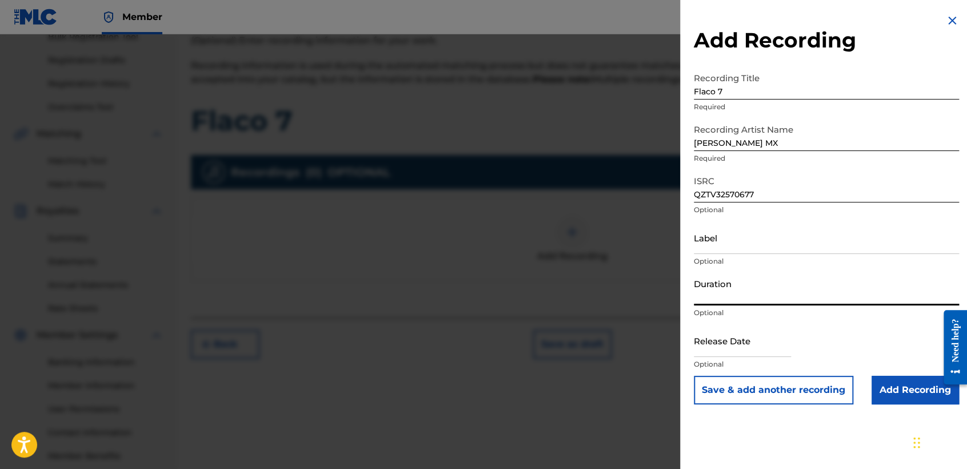
click at [773, 286] on input "Duration" at bounding box center [826, 289] width 265 height 33
type input "05:29"
click at [756, 336] on input "text" at bounding box center [742, 340] width 97 height 33
select select "8"
select select "2025"
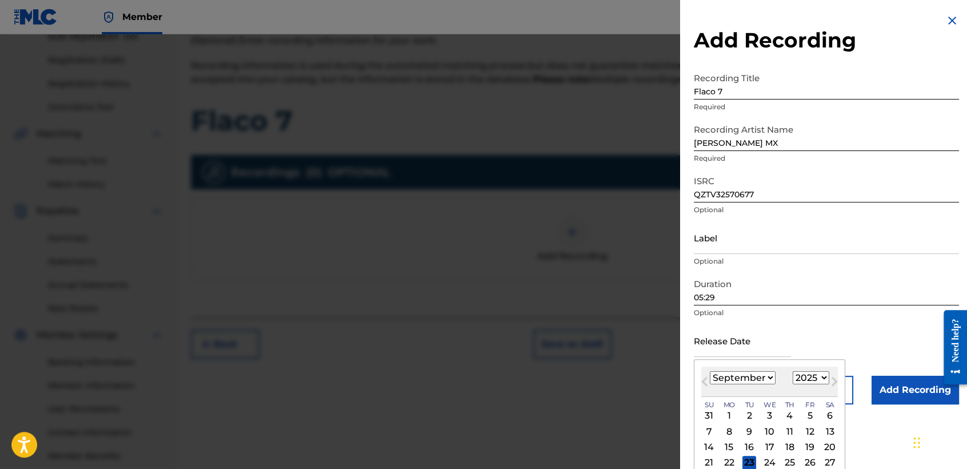
click at [741, 373] on select "January February March April May June July August September October November De…" at bounding box center [743, 377] width 66 height 13
select select "4"
click at [710, 371] on select "January February March April May June July August September October November De…" at bounding box center [743, 377] width 66 height 13
click at [808, 441] on div "16" at bounding box center [810, 447] width 14 height 14
type input "[DATE]"
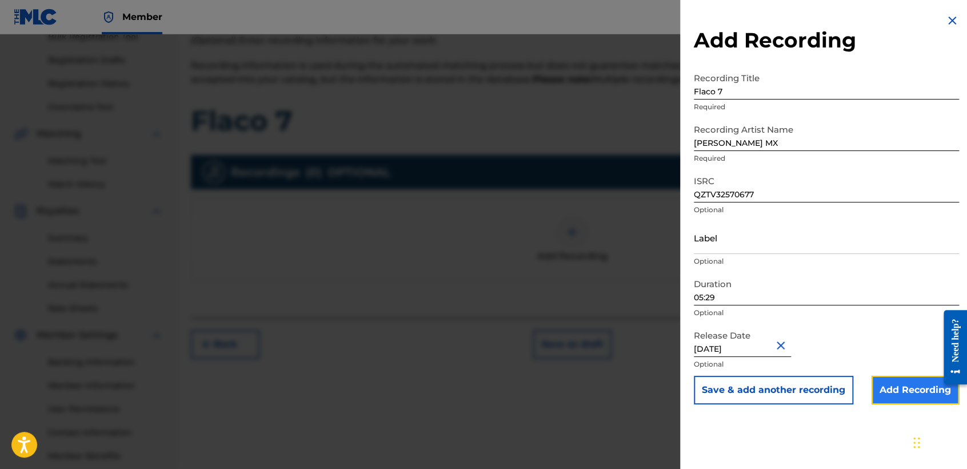
click at [909, 397] on input "Add Recording" at bounding box center [915, 390] width 87 height 29
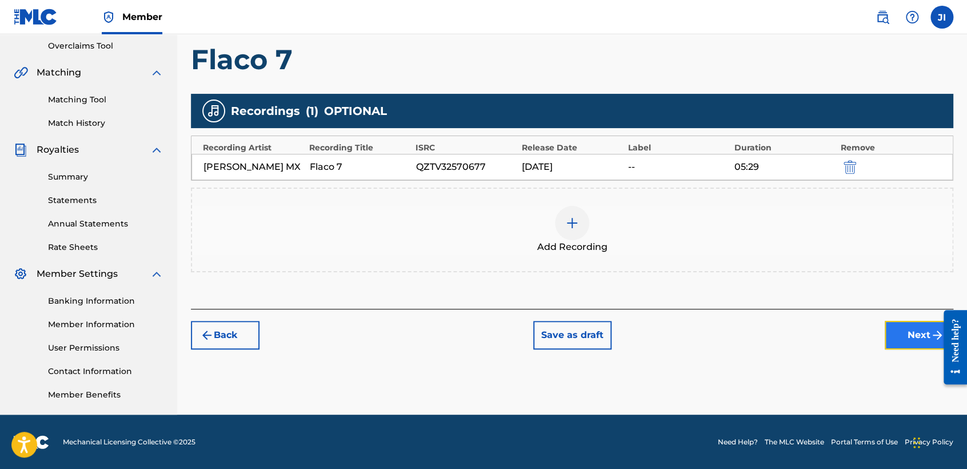
click at [918, 325] on button "Next" at bounding box center [919, 335] width 69 height 29
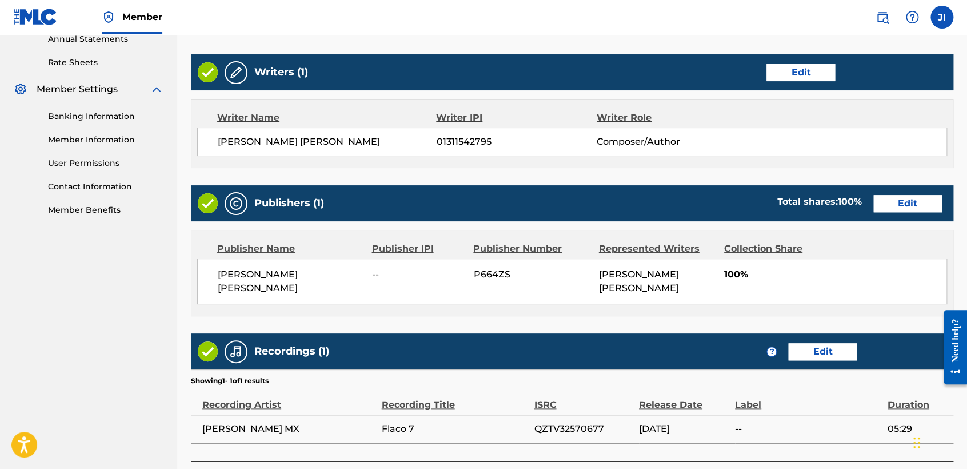
scroll to position [510, 0]
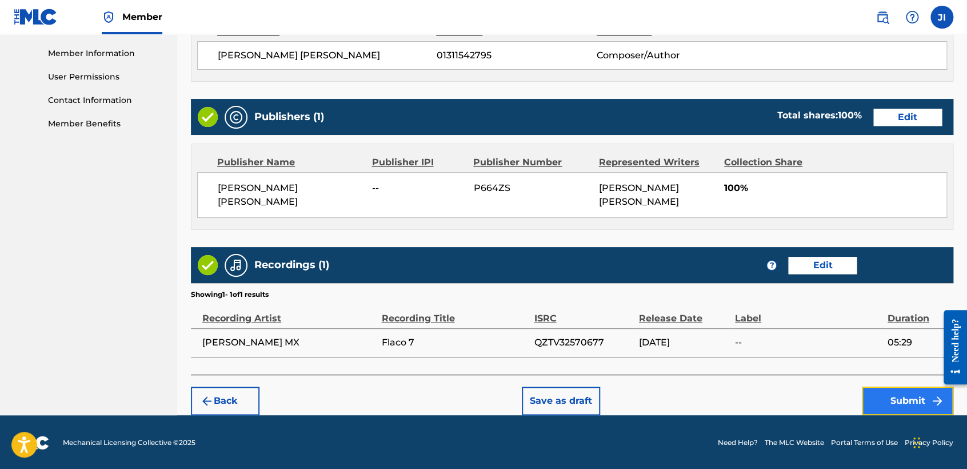
click at [895, 399] on button "Submit" at bounding box center [907, 400] width 91 height 29
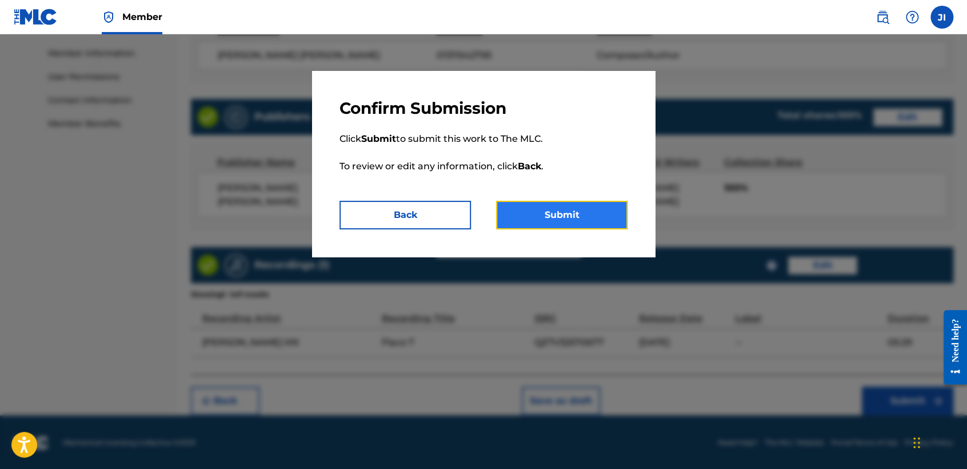
click at [546, 216] on button "Submit" at bounding box center [561, 215] width 131 height 29
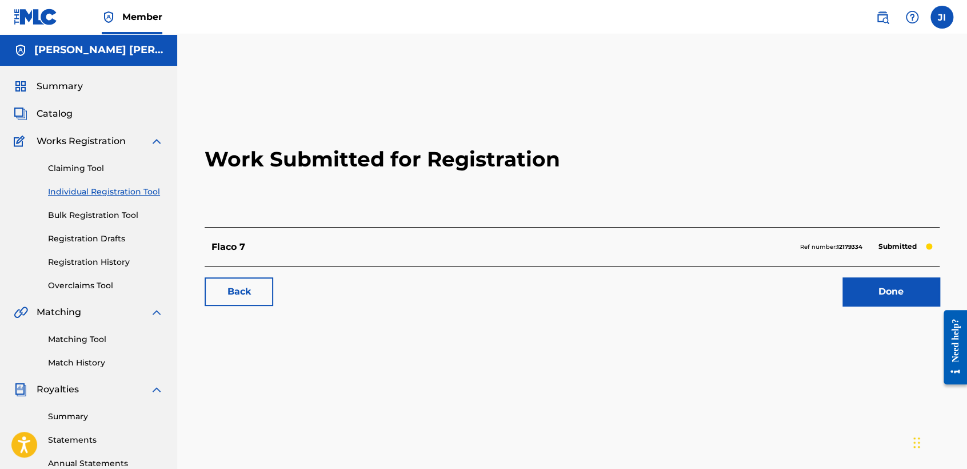
click at [147, 189] on link "Individual Registration Tool" at bounding box center [105, 192] width 115 height 12
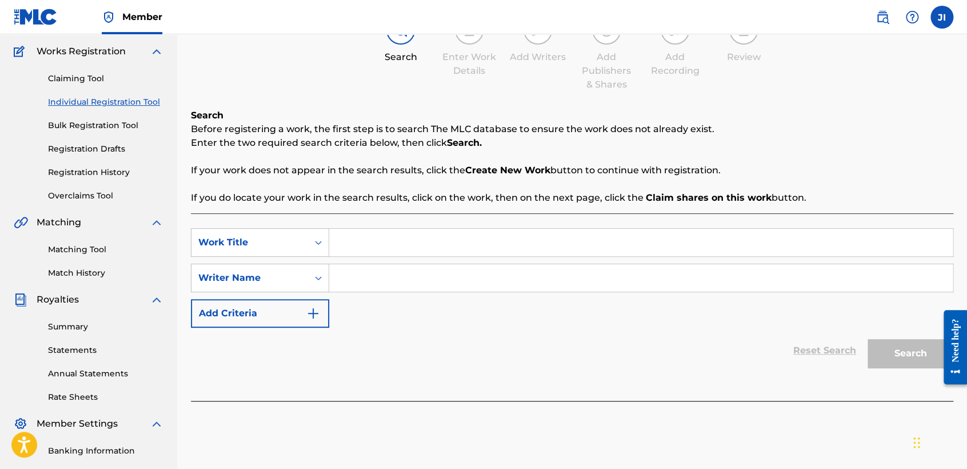
scroll to position [127, 0]
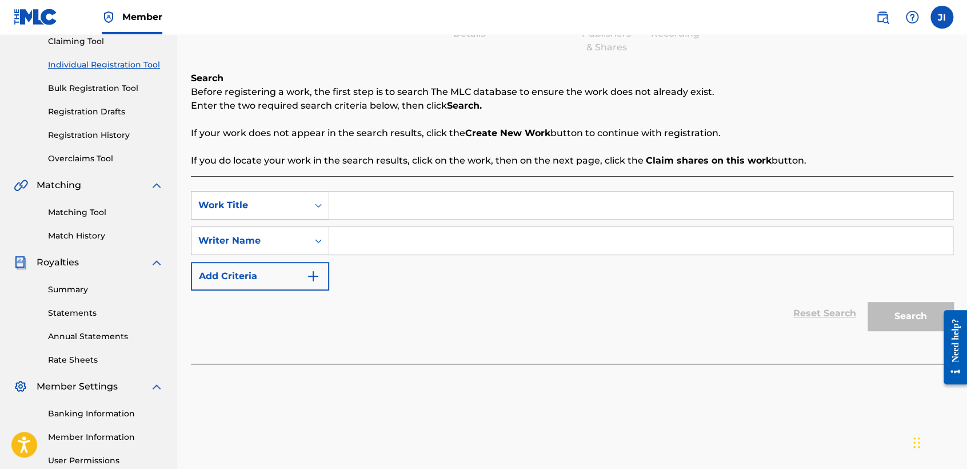
paste input "Chino Perfumes V3"
type input "Chino Perfumes V3"
click at [382, 237] on input "Search Form" at bounding box center [641, 240] width 624 height 27
paste input "Chino Perfumes V3"
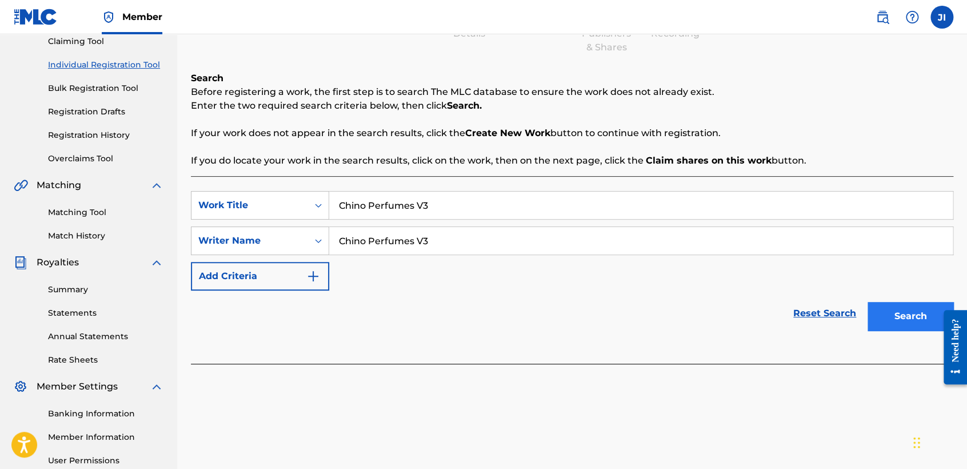
type input "Chino Perfumes V3"
click at [931, 312] on button "Search" at bounding box center [911, 316] width 86 height 29
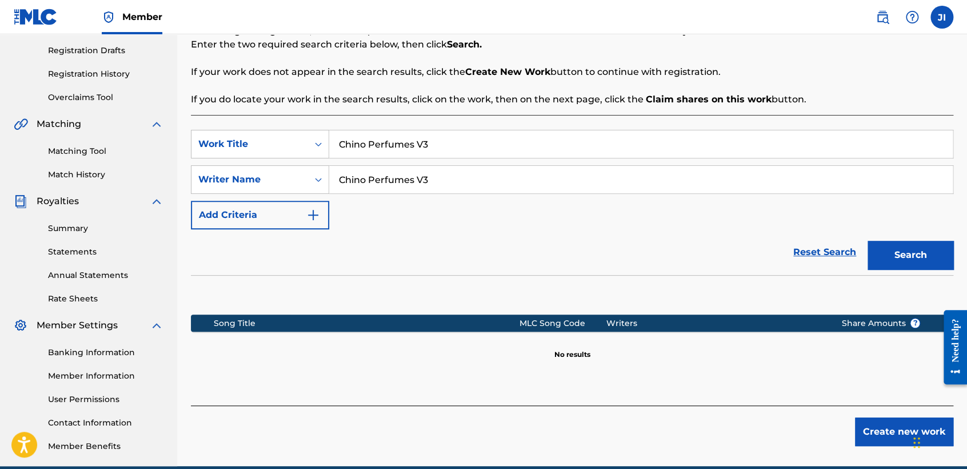
scroll to position [240, 0]
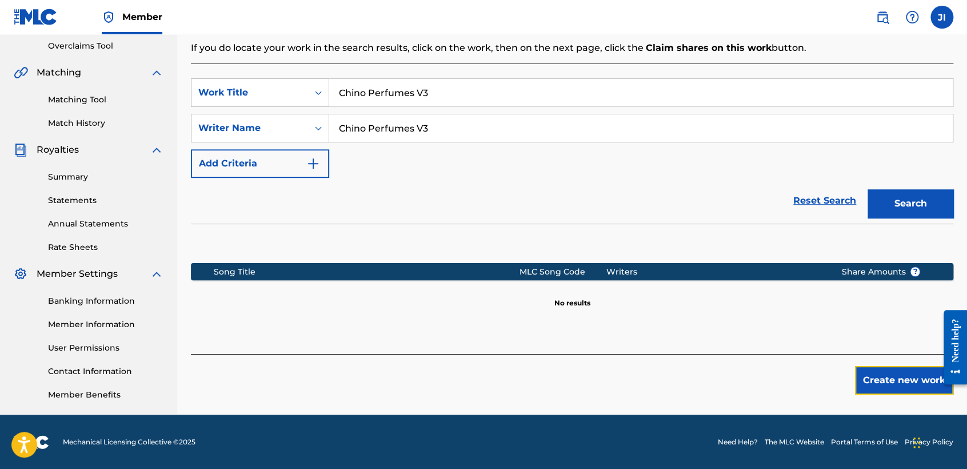
click at [903, 396] on div "Register Work Search Enter Work Details Add Writers Add Publishers & Shares Add…" at bounding box center [572, 118] width 790 height 591
click at [901, 397] on div "Register Work Search Enter Work Details Add Writers Add Publishers & Shares Add…" at bounding box center [572, 118] width 790 height 591
click at [905, 374] on button "Create new work" at bounding box center [904, 380] width 98 height 29
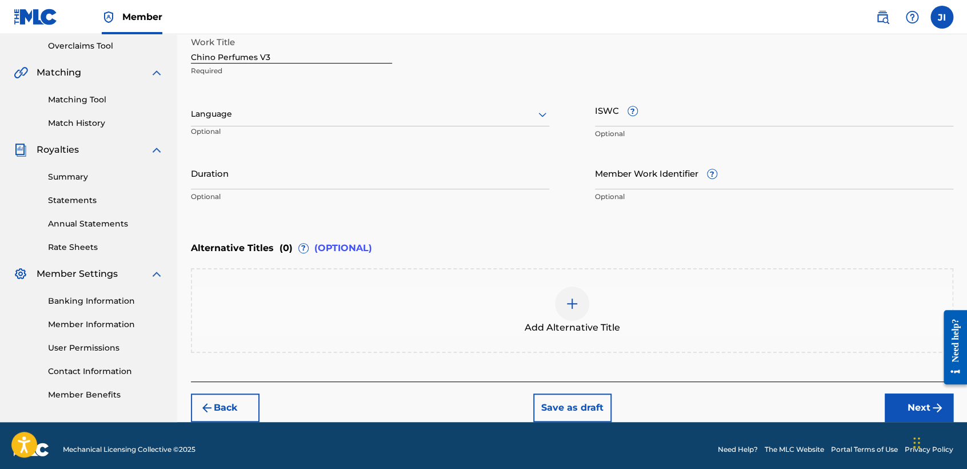
scroll to position [246, 0]
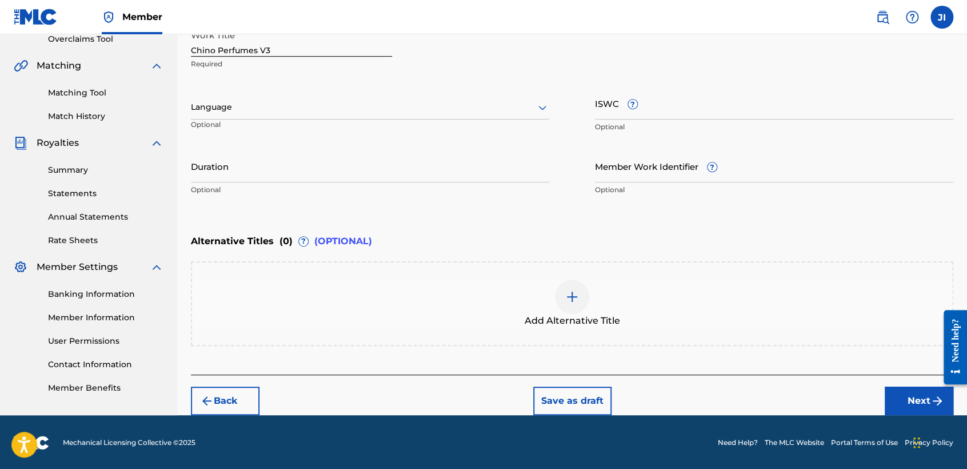
click at [431, 106] on div at bounding box center [370, 107] width 358 height 14
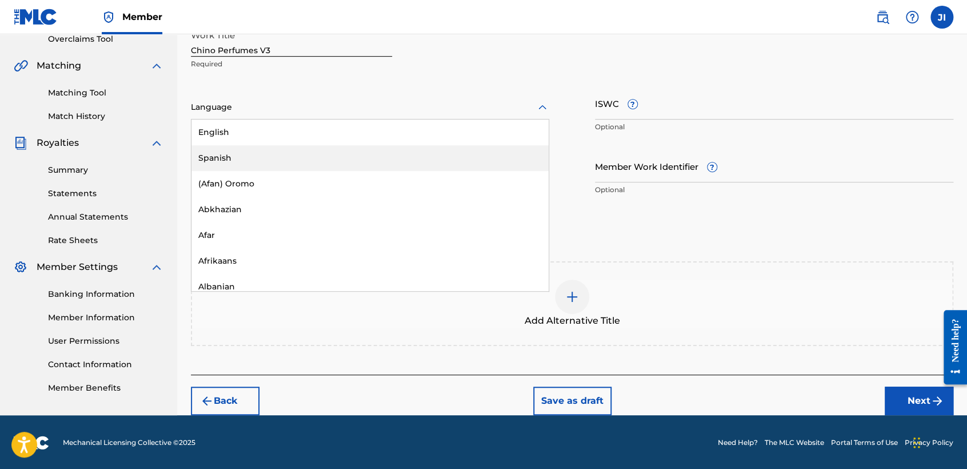
click at [367, 159] on div "Spanish" at bounding box center [369, 158] width 357 height 26
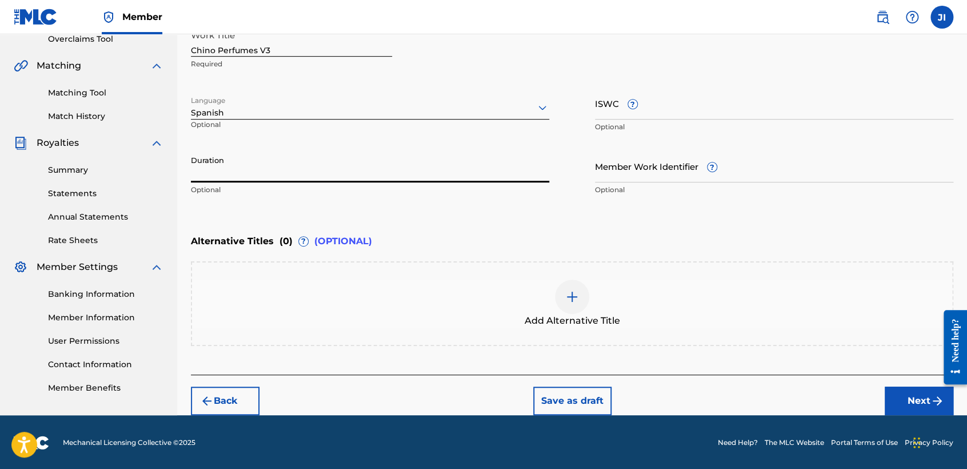
click at [368, 160] on input "Duration" at bounding box center [370, 166] width 358 height 33
type input "04:17"
click at [905, 399] on button "Next" at bounding box center [919, 400] width 69 height 29
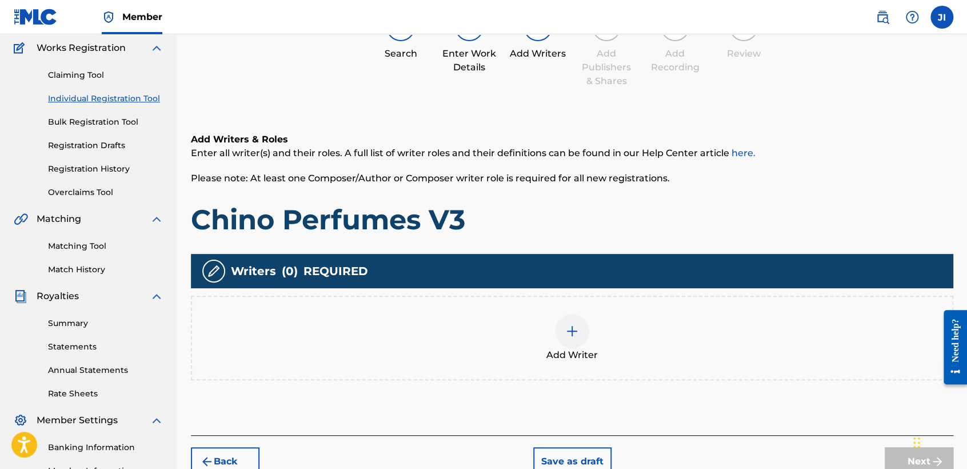
scroll to position [114, 0]
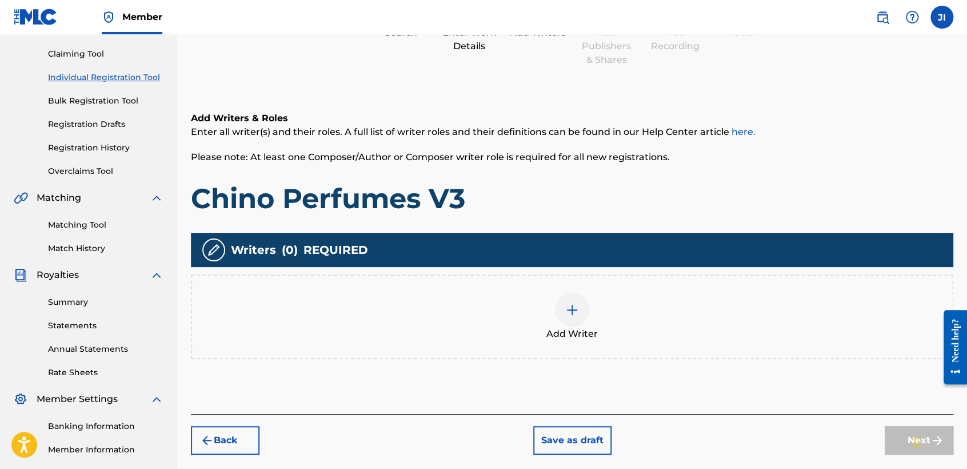
click at [613, 326] on div "Add Writer" at bounding box center [572, 317] width 760 height 48
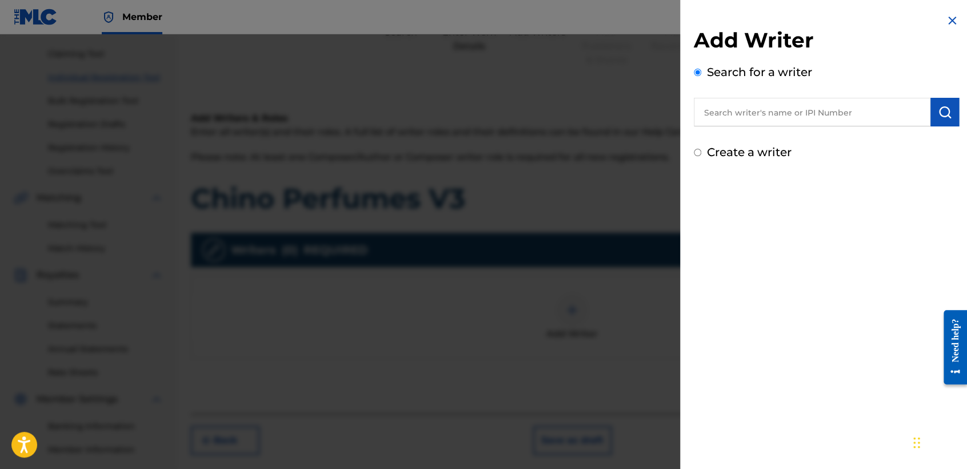
click at [750, 109] on input "text" at bounding box center [812, 112] width 237 height 29
type input "01311542795"
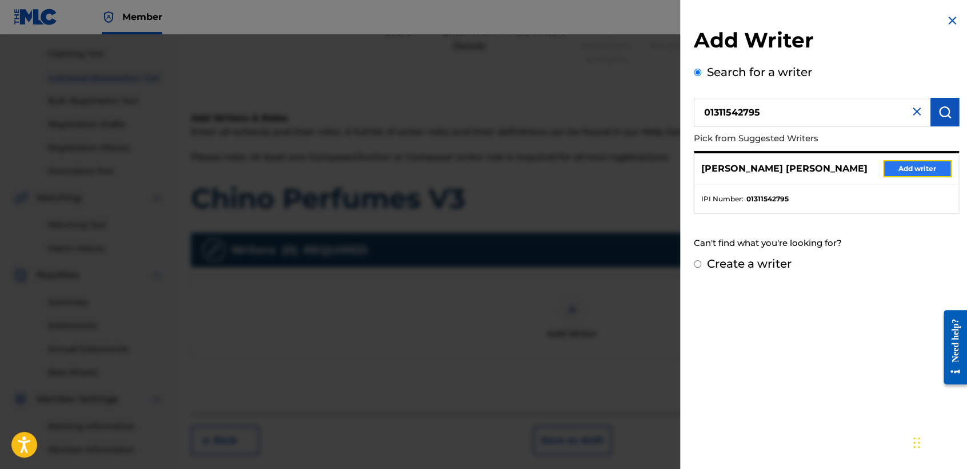
click at [903, 170] on button "Add writer" at bounding box center [917, 168] width 69 height 17
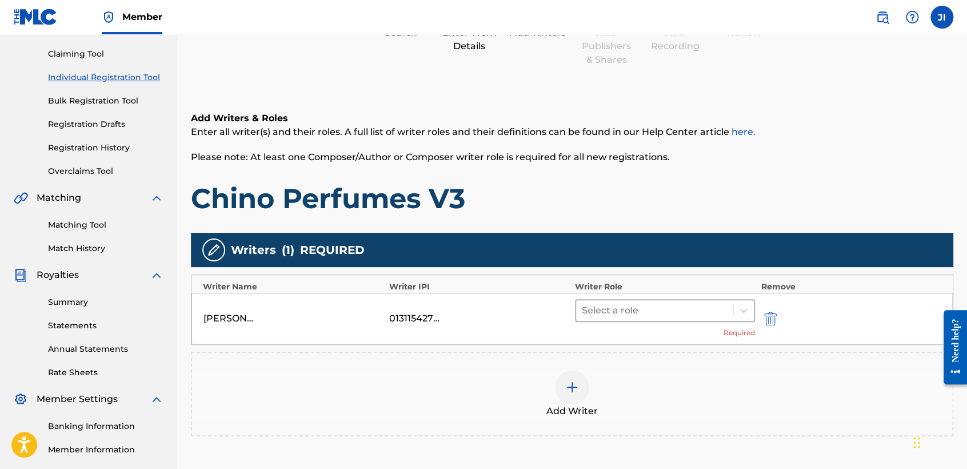
click at [636, 309] on div at bounding box center [654, 310] width 145 height 16
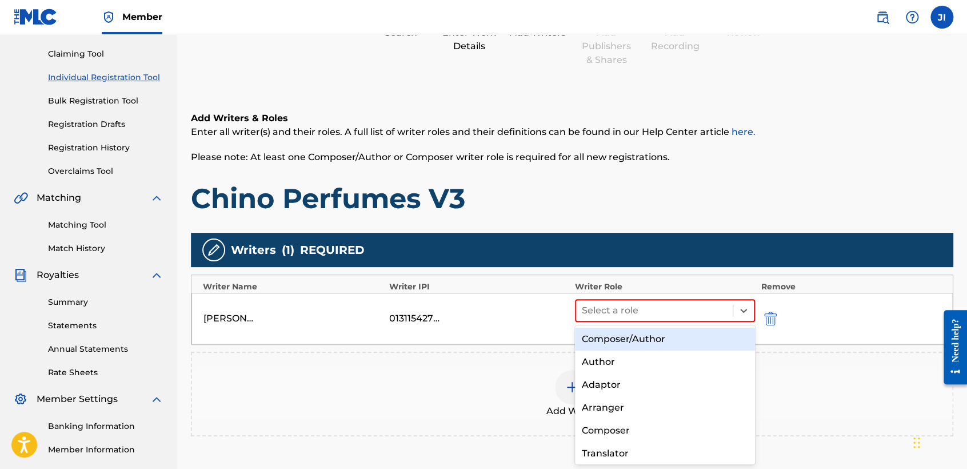
click at [651, 338] on div "Composer/Author" at bounding box center [665, 339] width 180 height 23
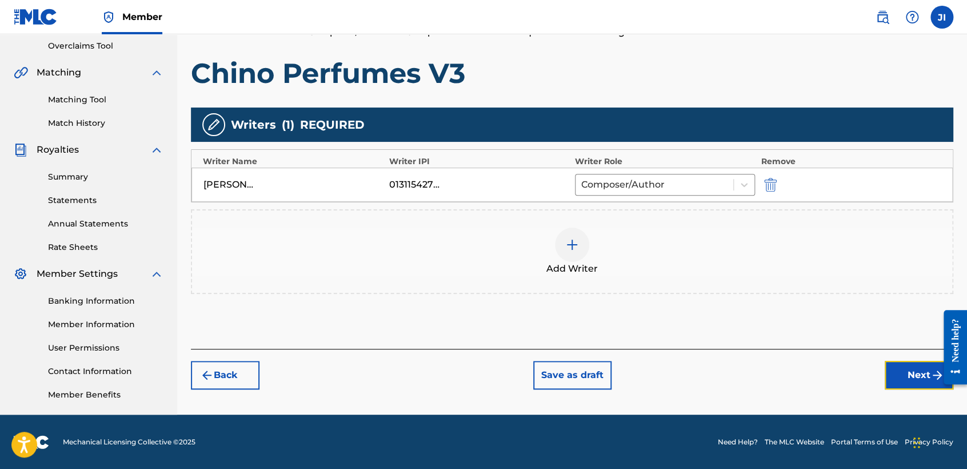
drag, startPoint x: 887, startPoint y: 372, endPoint x: 888, endPoint y: 362, distance: 9.9
click at [888, 368] on button "Next" at bounding box center [919, 375] width 69 height 29
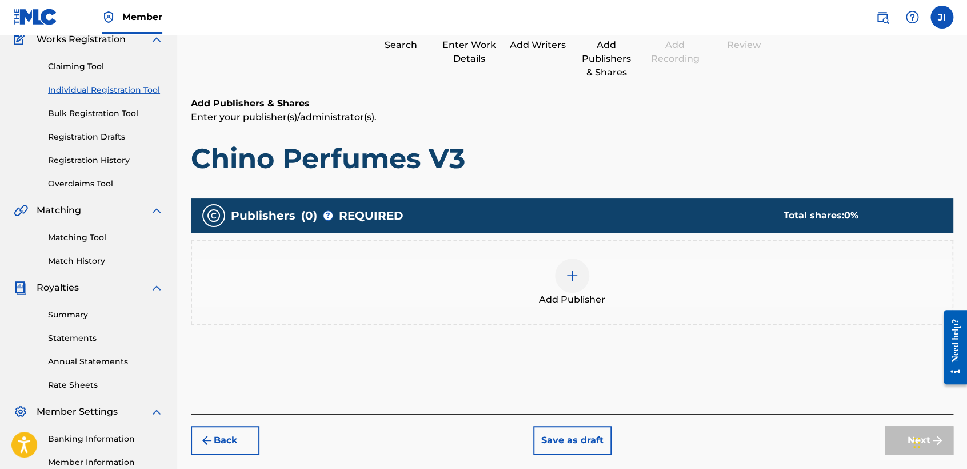
scroll to position [178, 0]
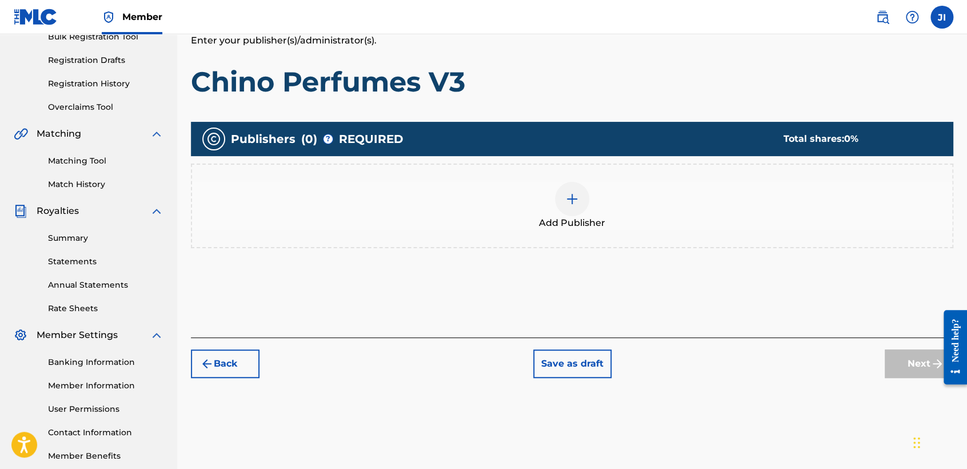
click at [588, 234] on div "Add Publisher" at bounding box center [572, 205] width 763 height 85
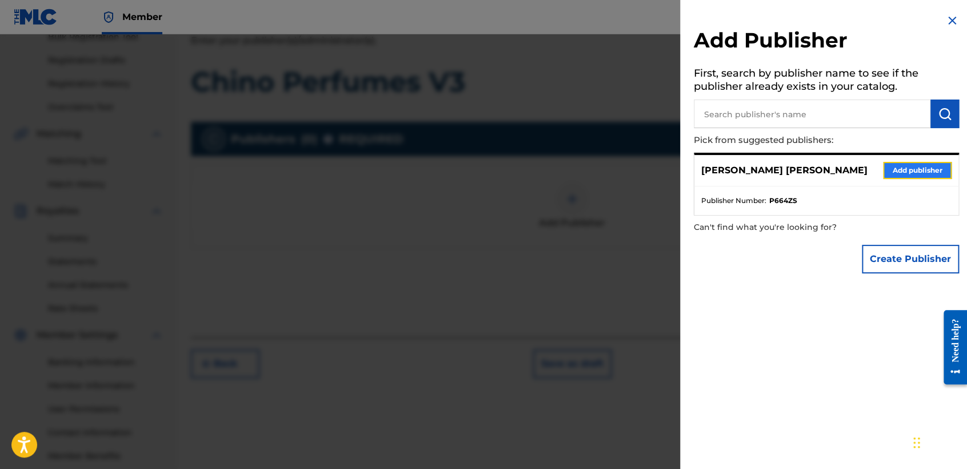
click at [905, 170] on button "Add publisher" at bounding box center [917, 170] width 69 height 17
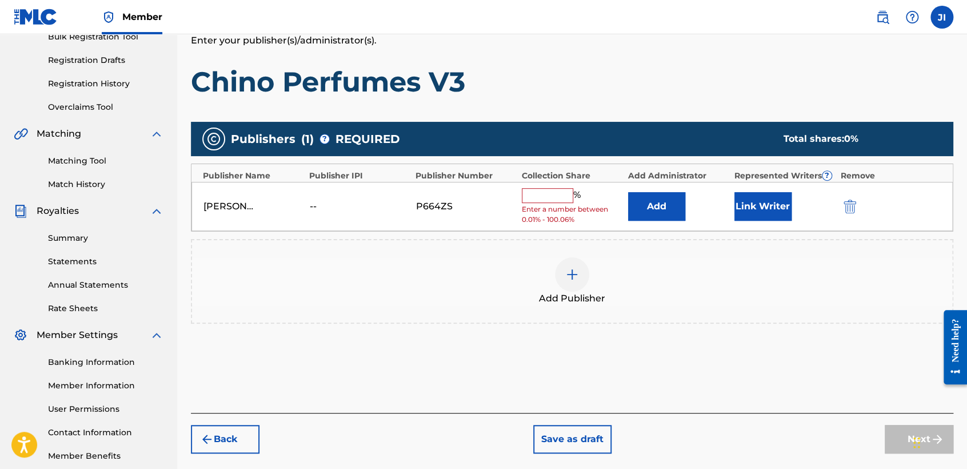
click at [562, 194] on input "text" at bounding box center [547, 195] width 51 height 15
type input "100"
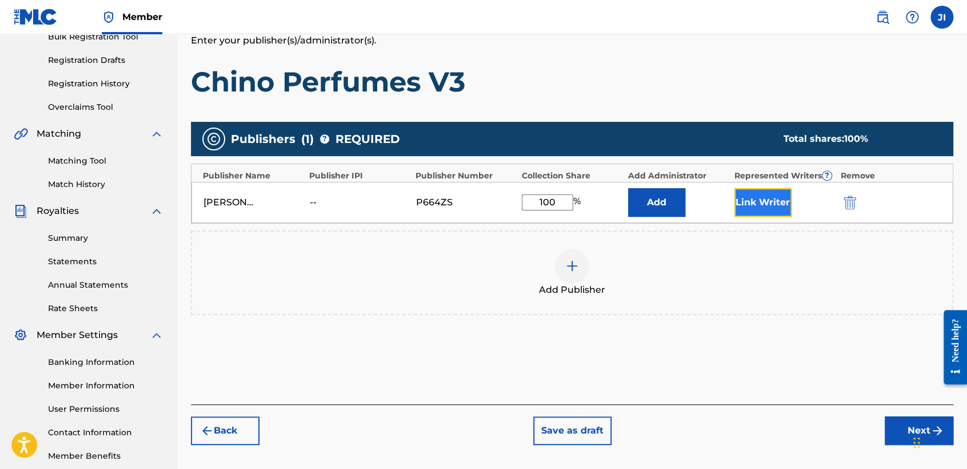
click at [767, 214] on button "Link Writer" at bounding box center [763, 202] width 57 height 29
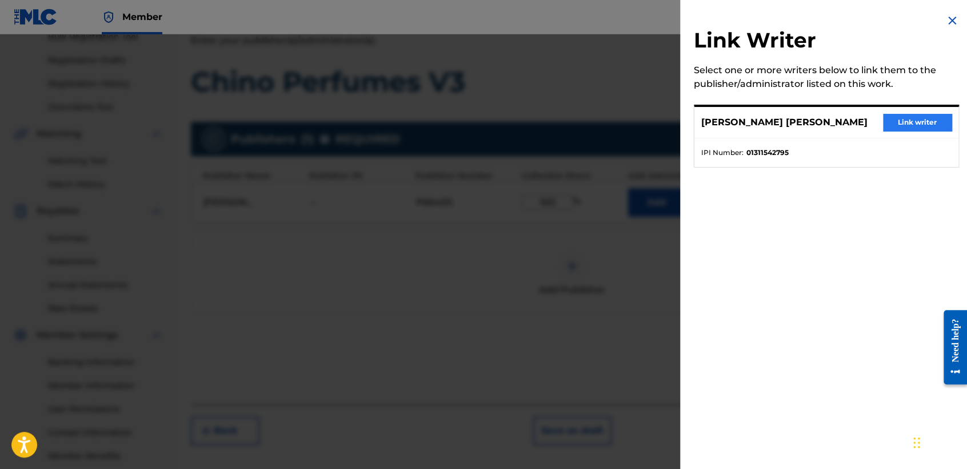
drag, startPoint x: 875, startPoint y: 130, endPoint x: 896, endPoint y: 130, distance: 21.2
click at [883, 130] on div "[PERSON_NAME] [PERSON_NAME] Link writer" at bounding box center [827, 122] width 264 height 31
click at [897, 130] on button "Link writer" at bounding box center [917, 122] width 69 height 17
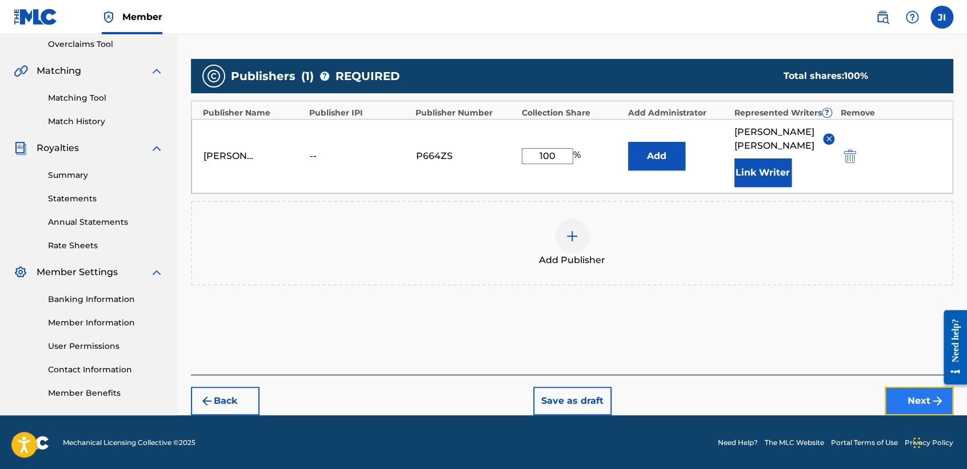
click at [896, 395] on button "Next" at bounding box center [919, 400] width 69 height 29
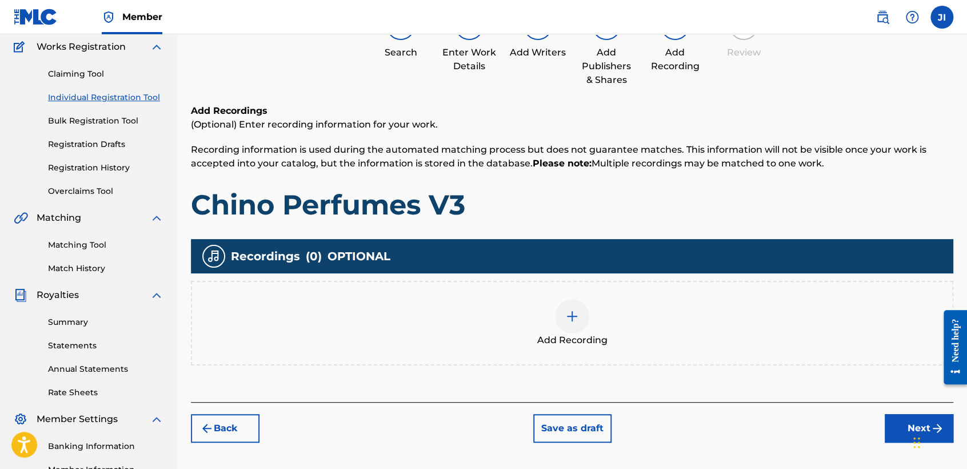
scroll to position [114, 0]
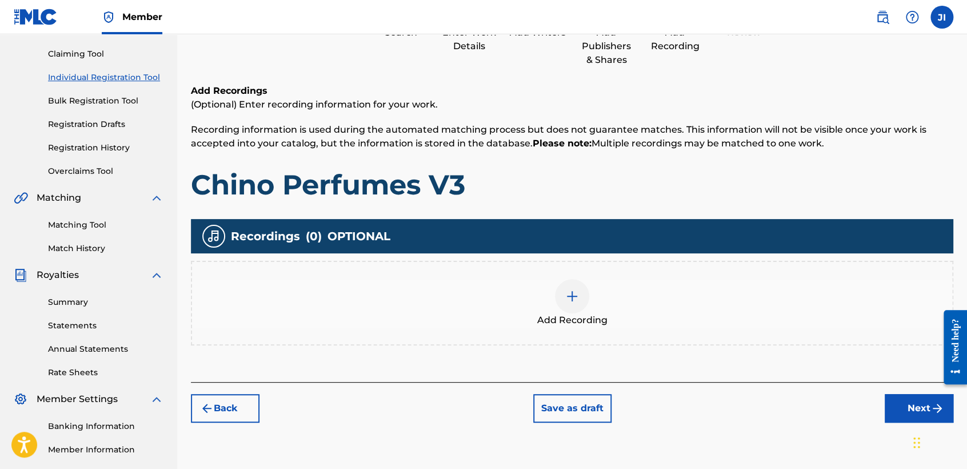
click at [541, 313] on span "Add Recording" at bounding box center [572, 320] width 70 height 14
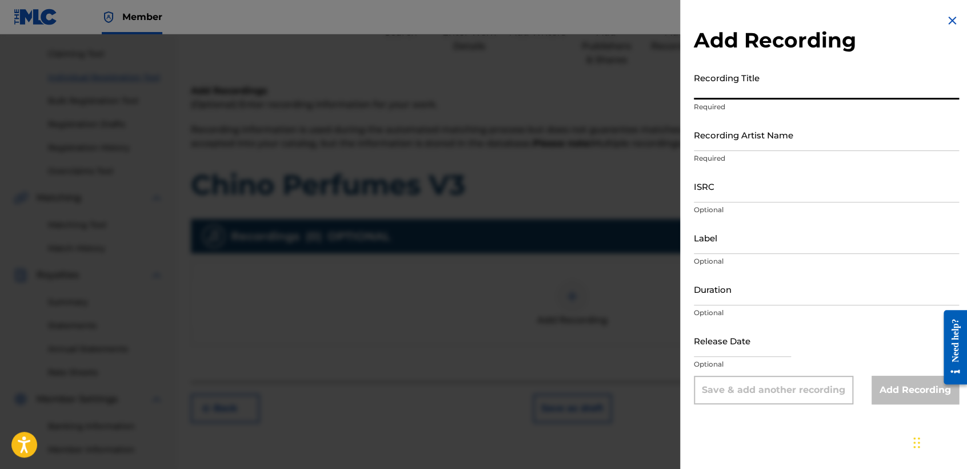
paste input "Chino Perfumes V3"
type input "Chino Perfumes V3"
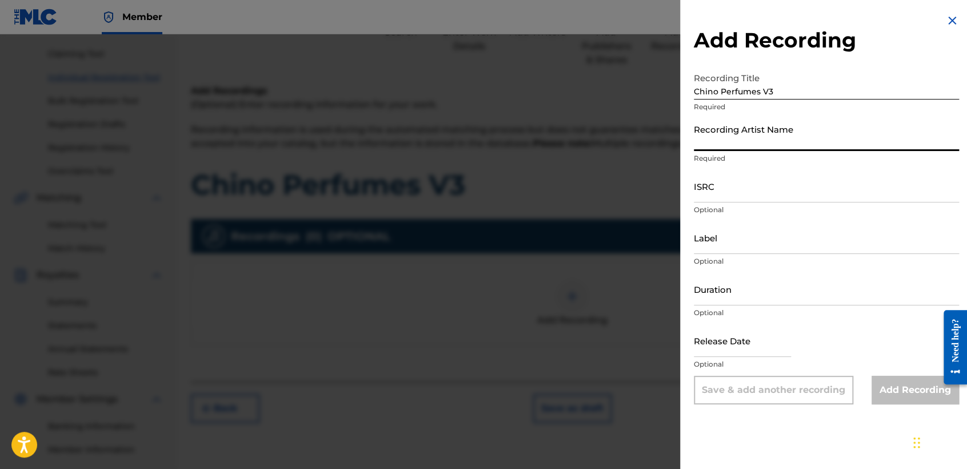
click at [725, 138] on input "Recording Artist Name" at bounding box center [826, 134] width 265 height 33
type input "[PERSON_NAME] MX"
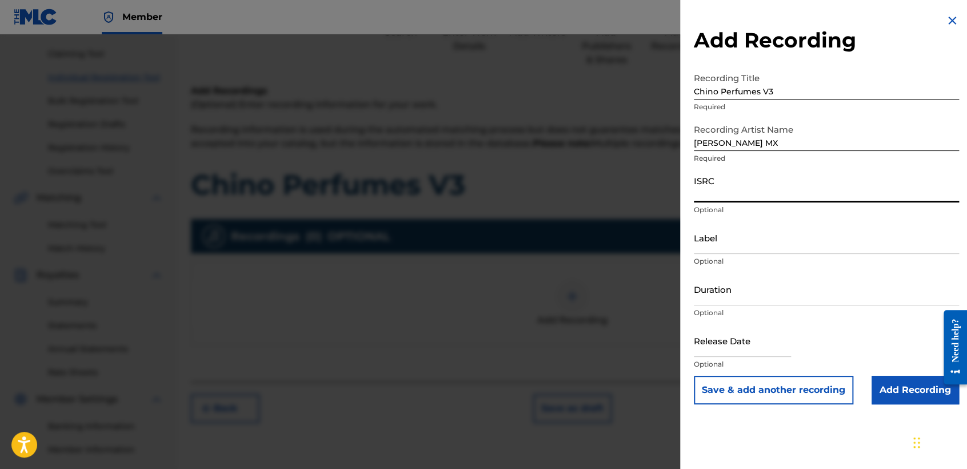
click at [753, 179] on input "ISRC" at bounding box center [826, 186] width 265 height 33
paste input "QZWDE2537547"
type input "QZWDE2537547"
click at [776, 290] on input "Duration" at bounding box center [826, 289] width 265 height 33
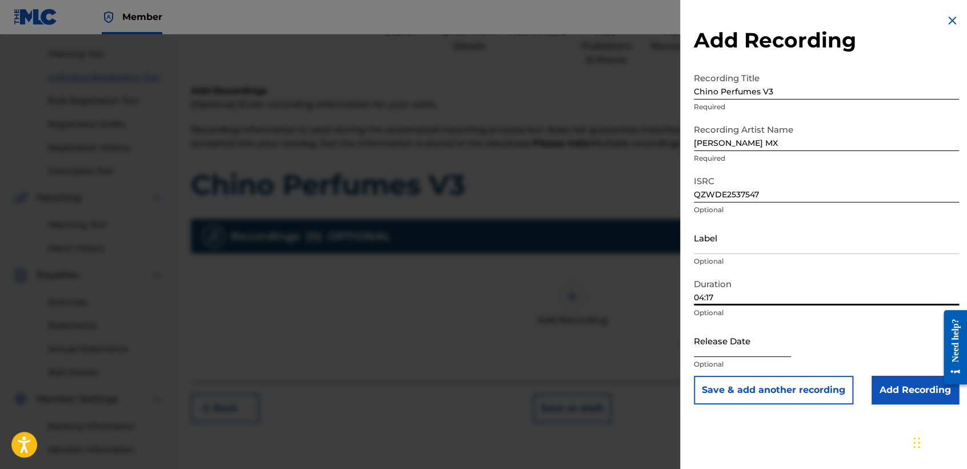
type input "04:17"
click at [746, 352] on input "text" at bounding box center [742, 340] width 97 height 33
select select "8"
select select "2025"
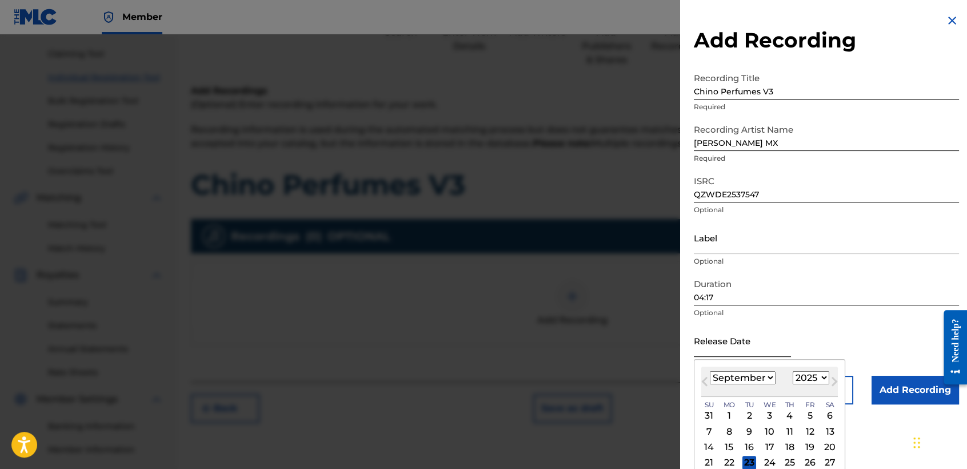
scroll to position [39, 0]
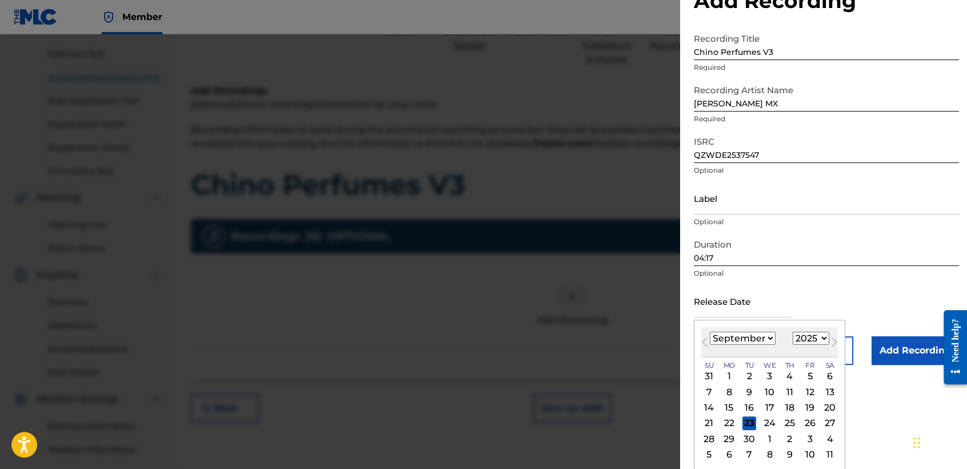
click at [767, 334] on select "January February March April May June July August September October November De…" at bounding box center [743, 338] width 66 height 13
select select "4"
click at [710, 332] on select "January February March April May June July August September October November De…" at bounding box center [743, 338] width 66 height 13
click at [748, 438] on div "27" at bounding box center [750, 439] width 14 height 14
type input "[DATE]"
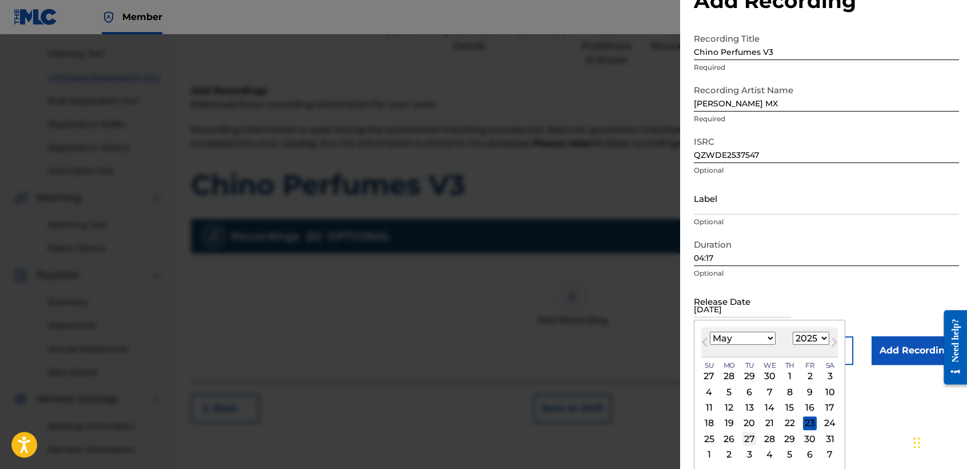
scroll to position [0, 0]
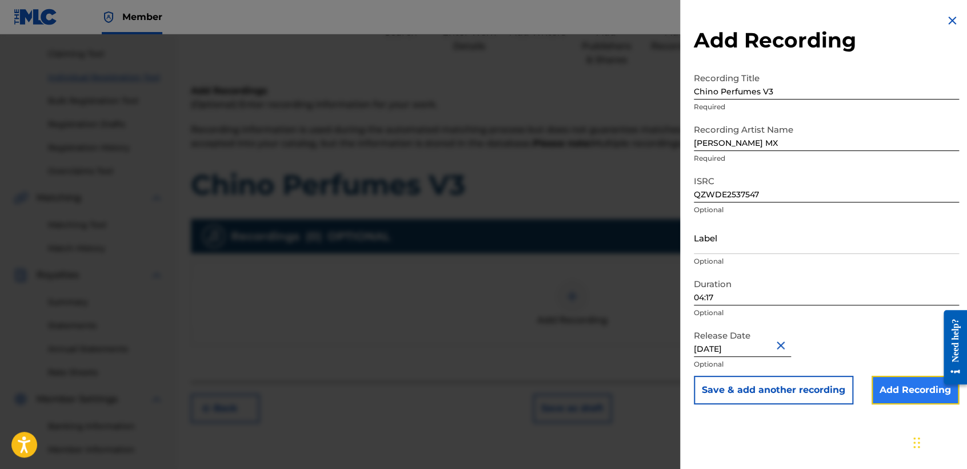
click at [904, 382] on input "Add Recording" at bounding box center [915, 390] width 87 height 29
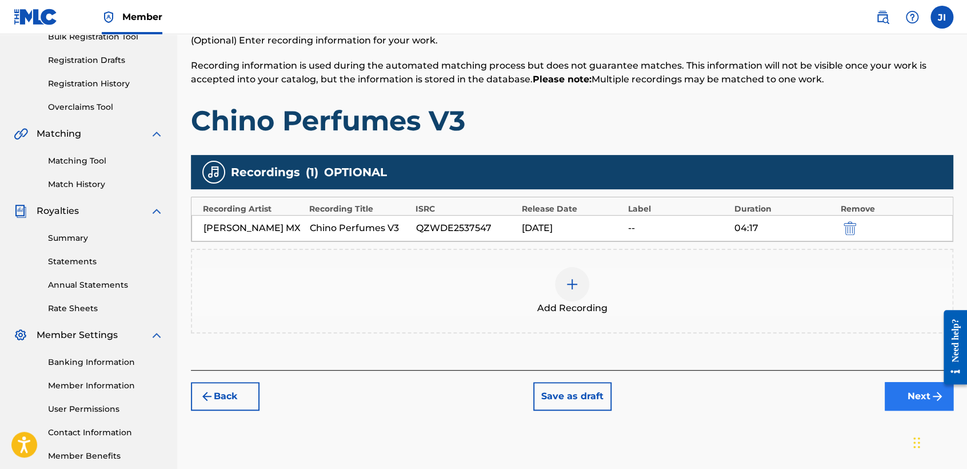
scroll to position [240, 0]
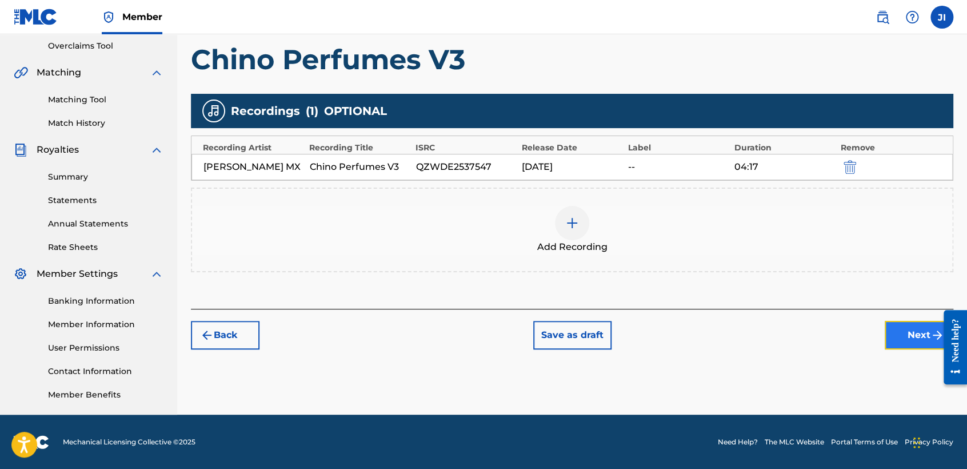
click at [907, 335] on button "Next" at bounding box center [919, 335] width 69 height 29
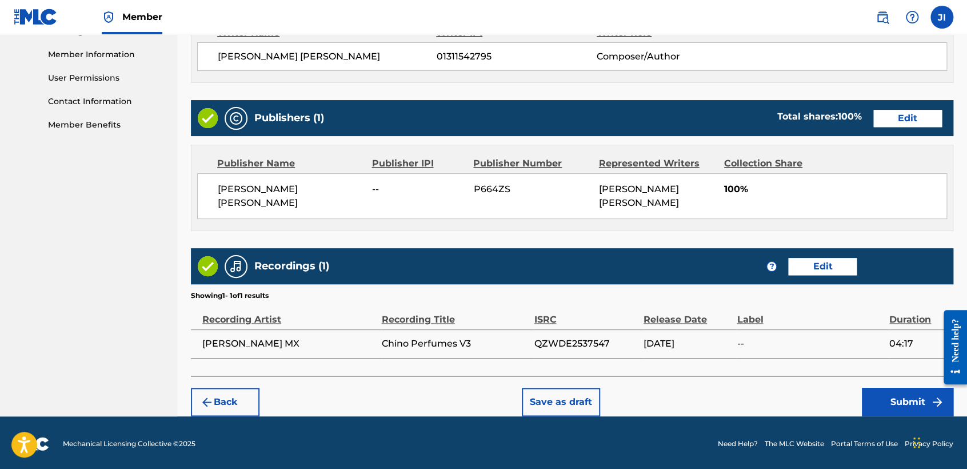
scroll to position [510, 0]
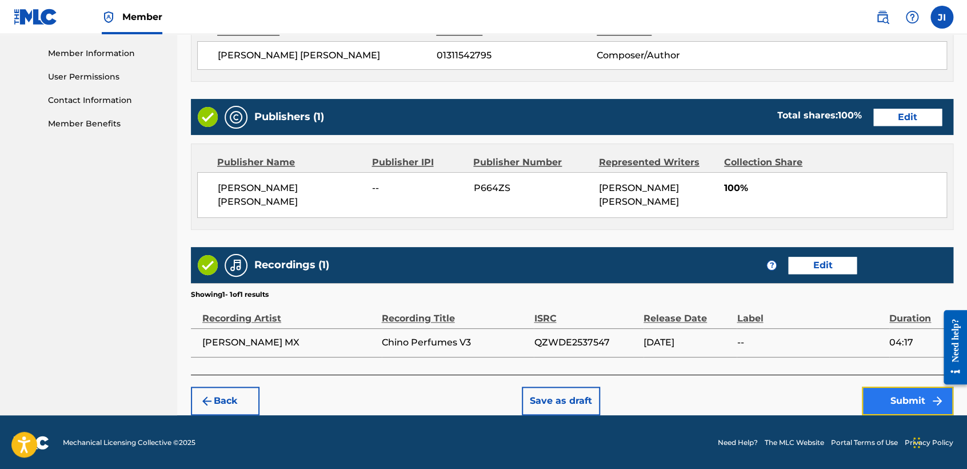
click at [894, 404] on button "Submit" at bounding box center [907, 400] width 91 height 29
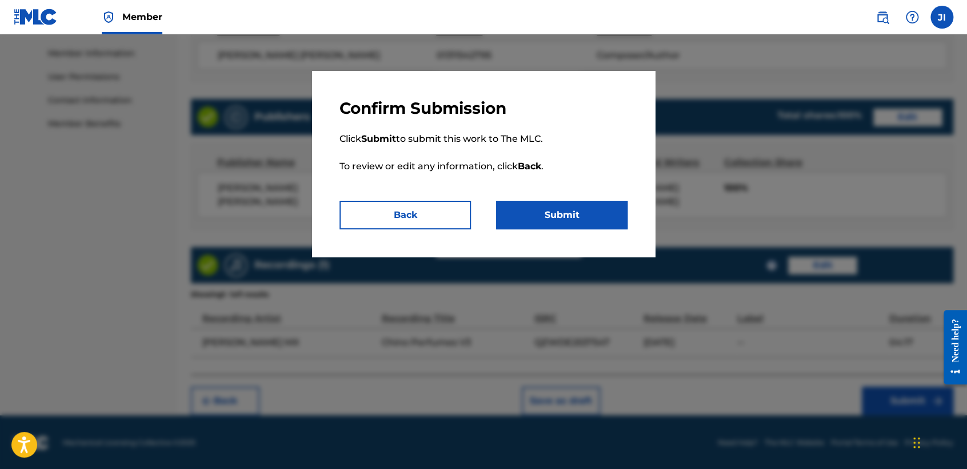
click at [553, 235] on div "Confirm Submission Click Submit to submit this work to The MLC. To review or ed…" at bounding box center [483, 164] width 343 height 186
click at [553, 217] on button "Submit" at bounding box center [561, 215] width 131 height 29
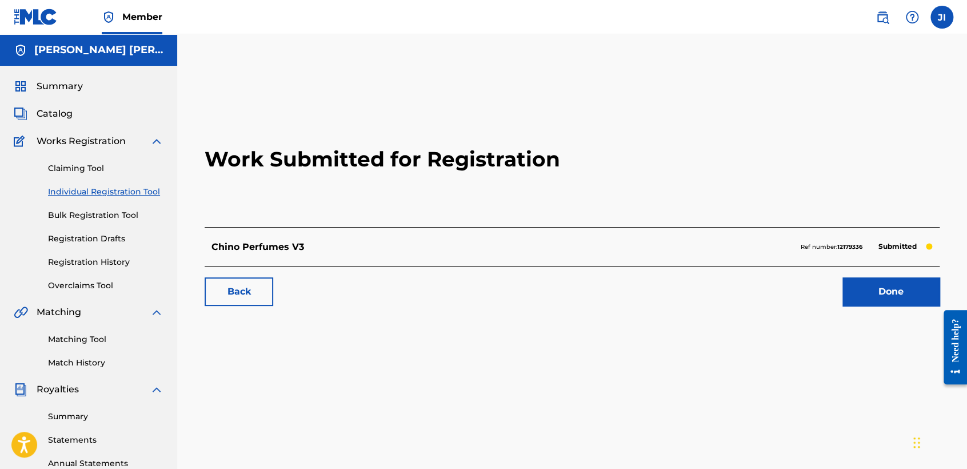
click at [138, 194] on link "Individual Registration Tool" at bounding box center [105, 192] width 115 height 12
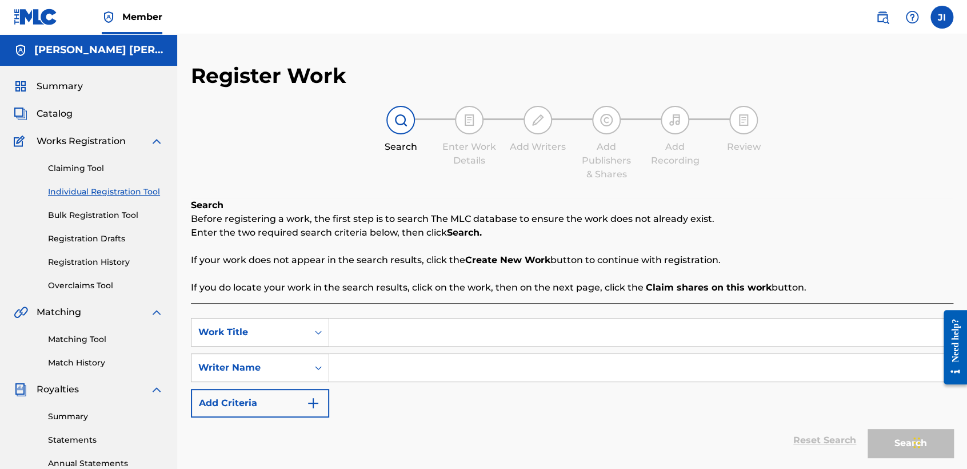
scroll to position [127, 0]
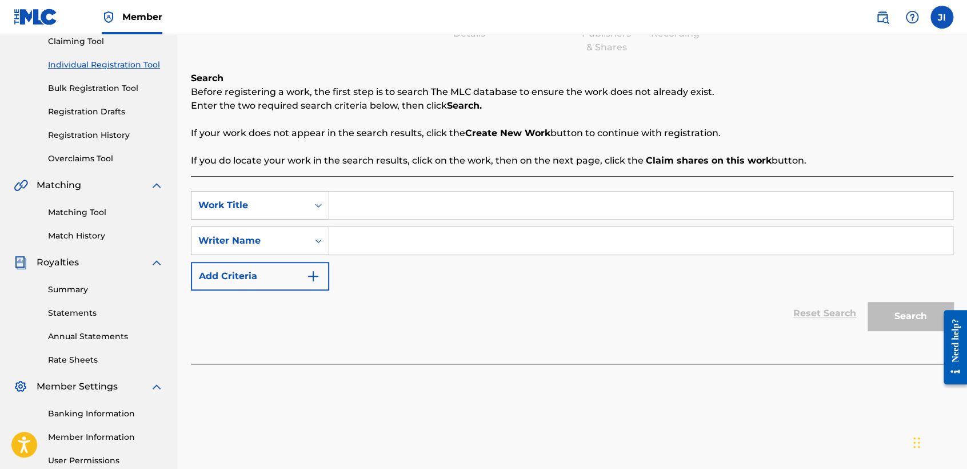
paste input "Bravo 168"
type input "Bravo 168"
paste input "Bravo 168"
type input "Bravo 168"
click at [883, 325] on button "Search" at bounding box center [911, 316] width 86 height 29
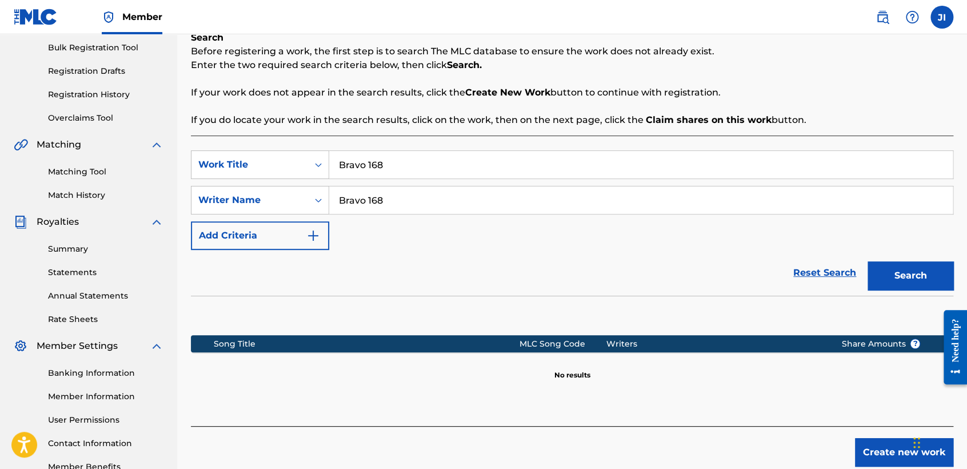
scroll to position [240, 0]
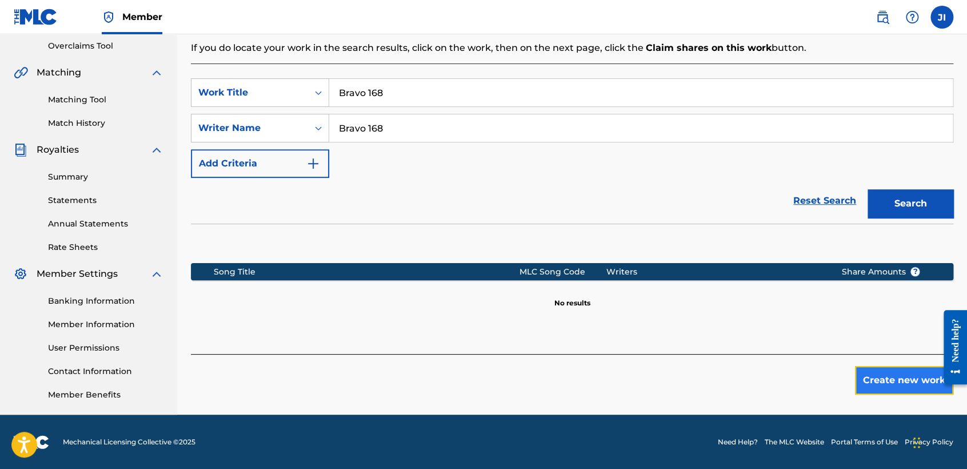
click at [860, 380] on button "Create new work" at bounding box center [904, 380] width 98 height 29
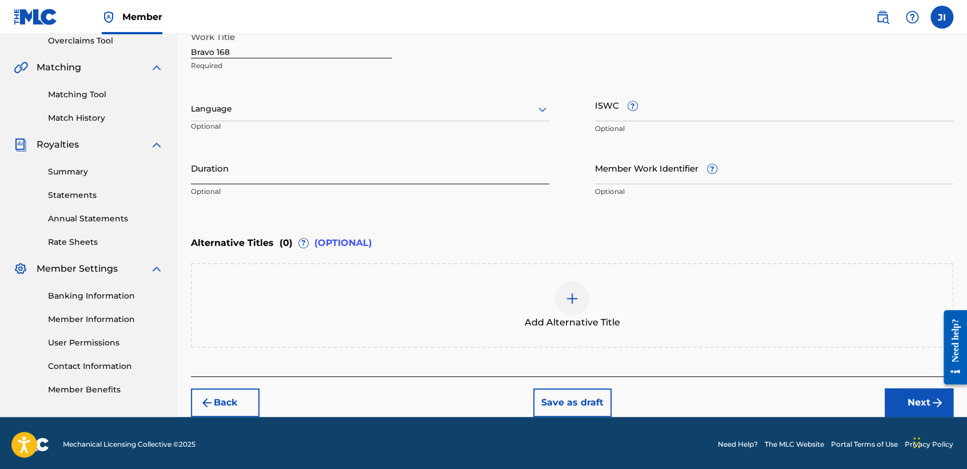
scroll to position [246, 0]
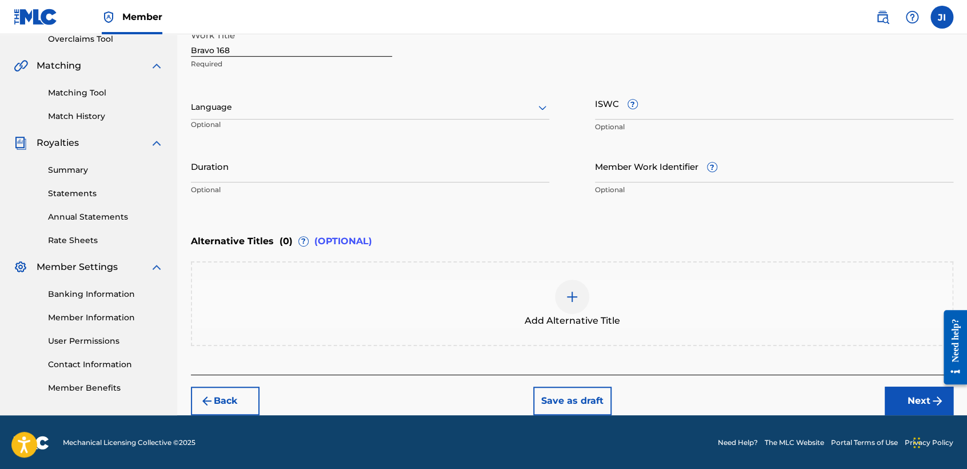
click at [252, 113] on div at bounding box center [370, 107] width 358 height 14
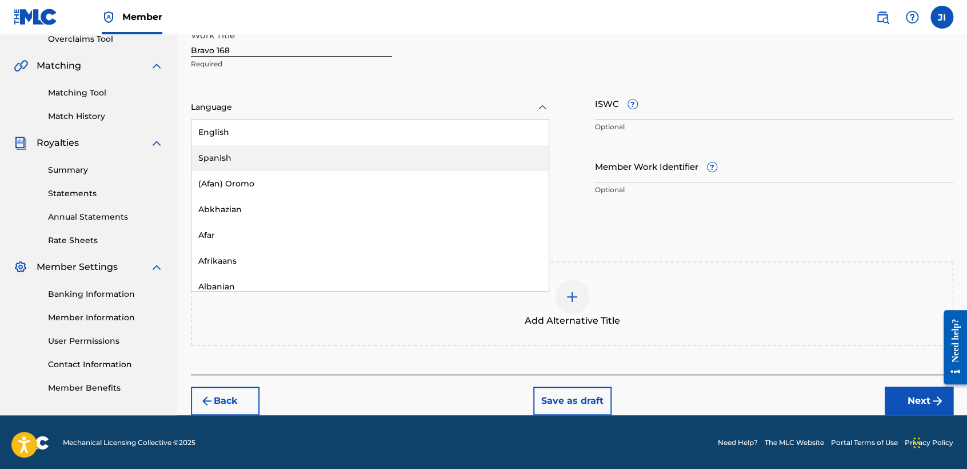
click at [264, 154] on div "Spanish" at bounding box center [369, 158] width 357 height 26
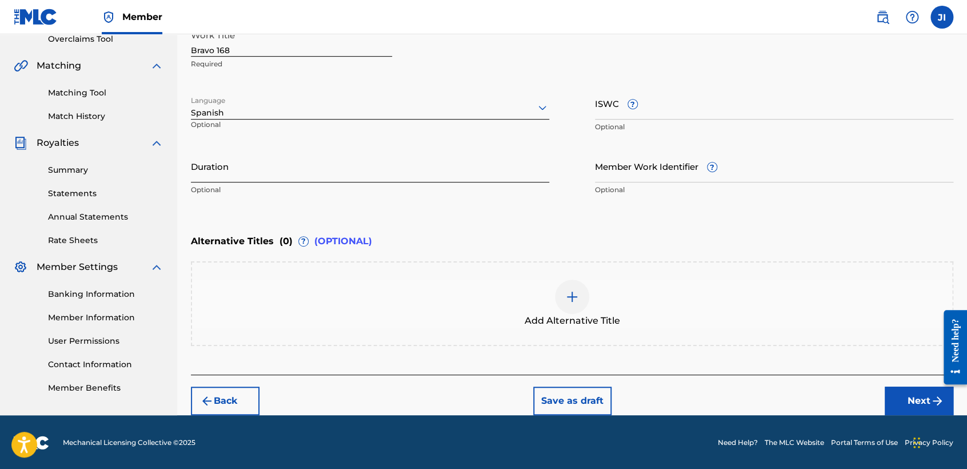
click at [262, 153] on input "Duration" at bounding box center [370, 166] width 358 height 33
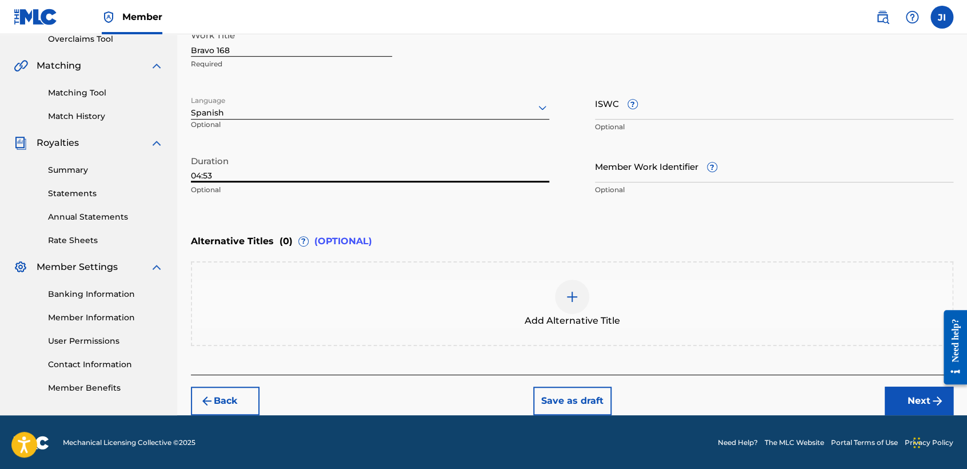
type input "04:53"
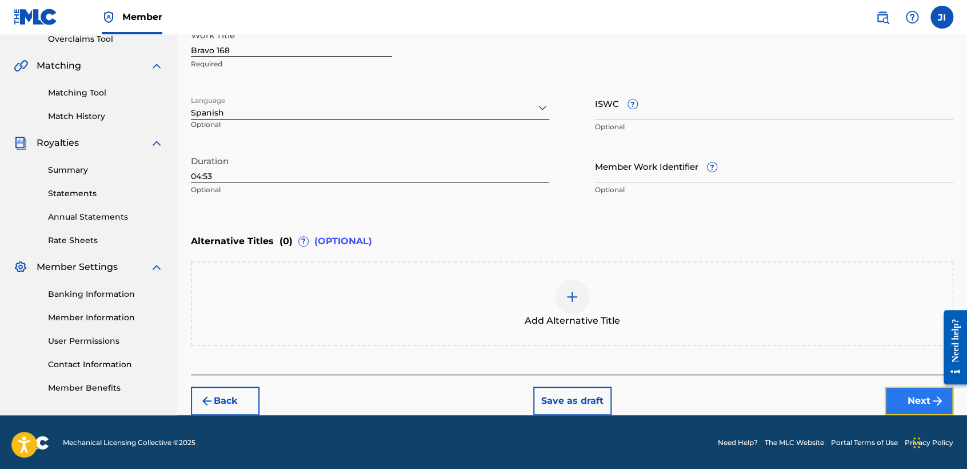
click at [897, 389] on button "Next" at bounding box center [919, 400] width 69 height 29
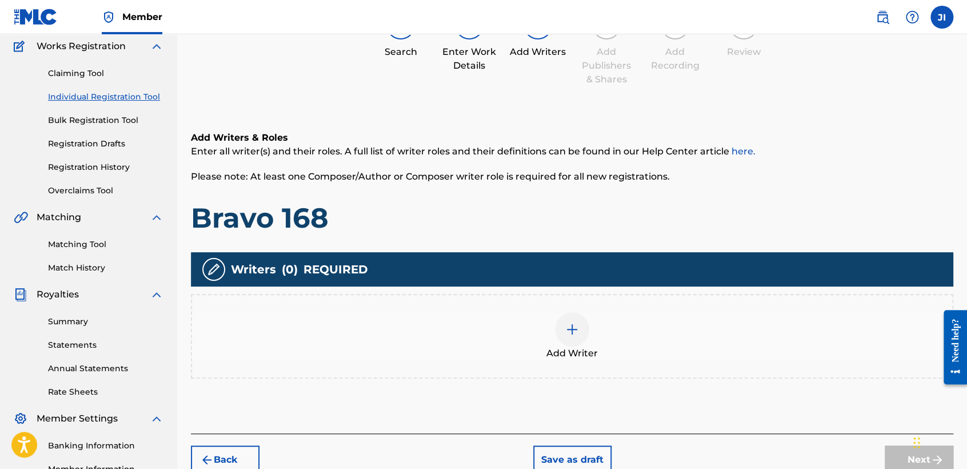
scroll to position [114, 0]
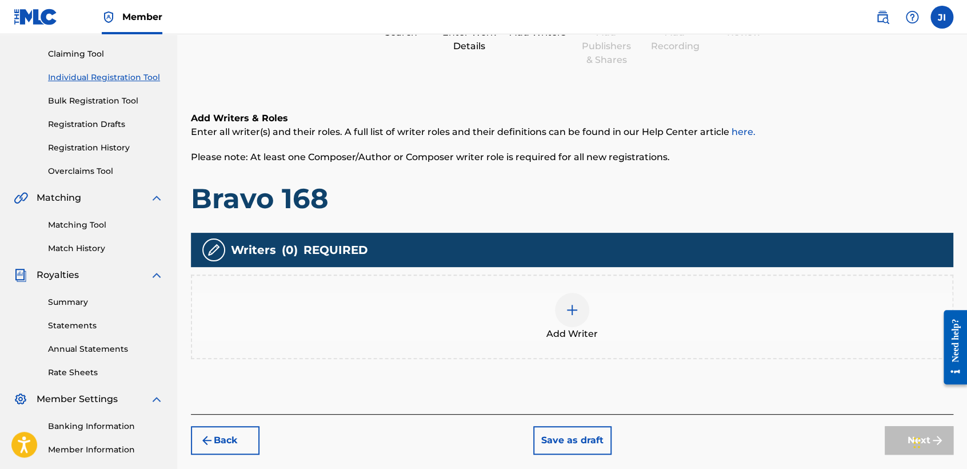
click at [590, 309] on div "Add Writer" at bounding box center [572, 317] width 760 height 48
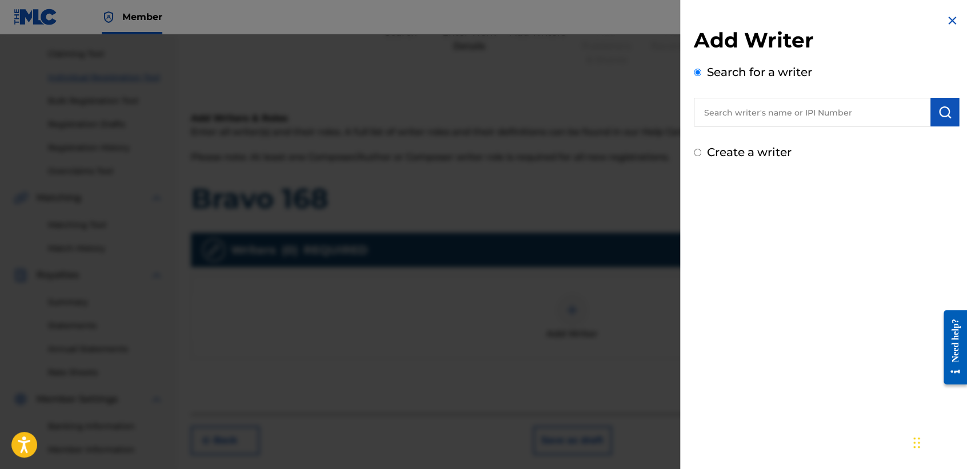
click at [732, 103] on input "text" at bounding box center [812, 112] width 237 height 29
type input "01311542795"
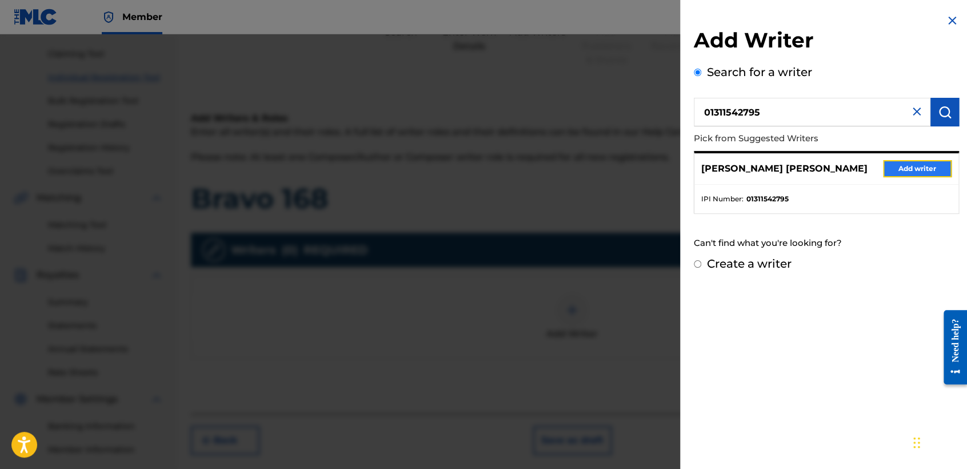
click at [923, 175] on button "Add writer" at bounding box center [917, 168] width 69 height 17
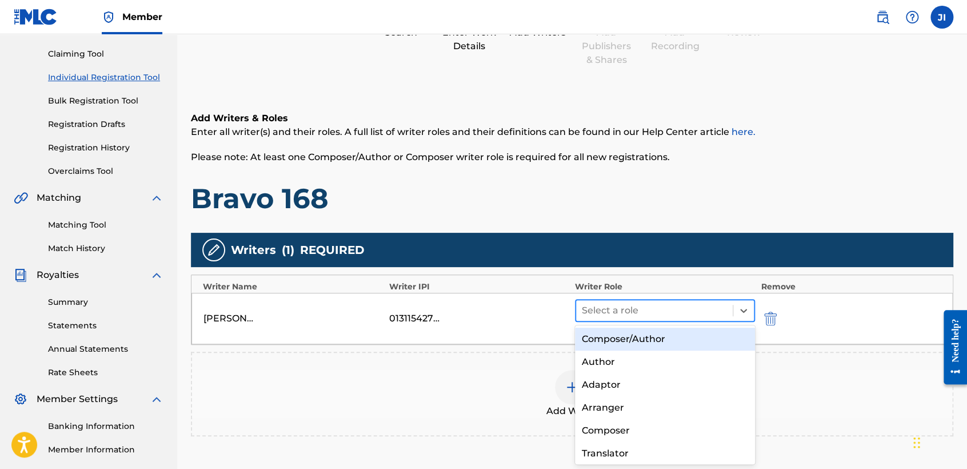
click at [677, 309] on div at bounding box center [654, 310] width 145 height 16
click at [692, 336] on div "Composer/Author" at bounding box center [665, 339] width 180 height 23
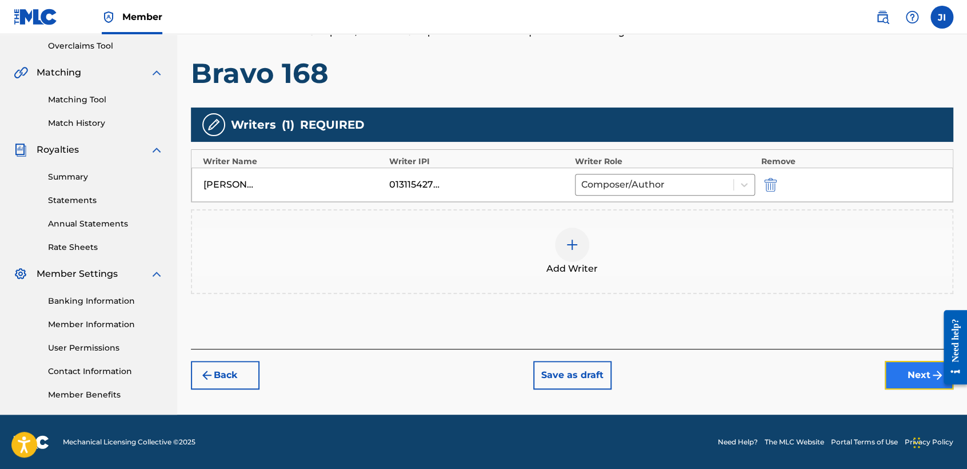
click at [905, 366] on button "Next" at bounding box center [919, 375] width 69 height 29
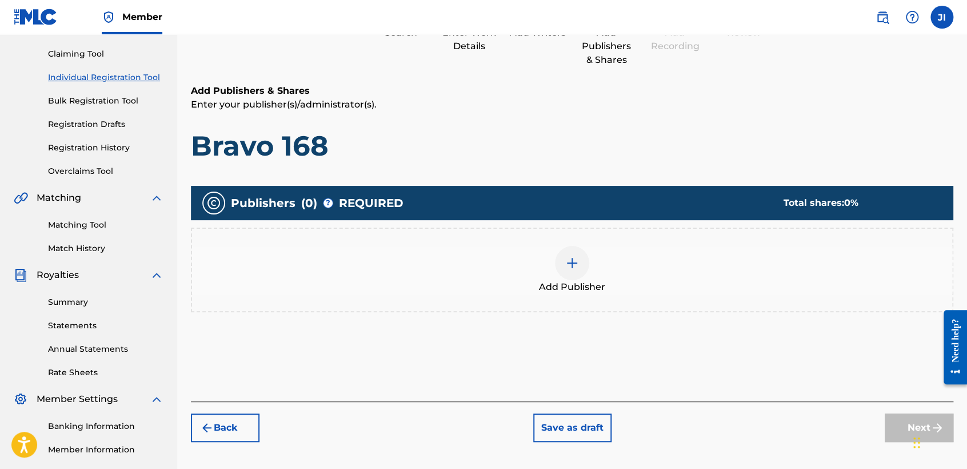
click at [601, 256] on div "Add Publisher" at bounding box center [572, 270] width 760 height 48
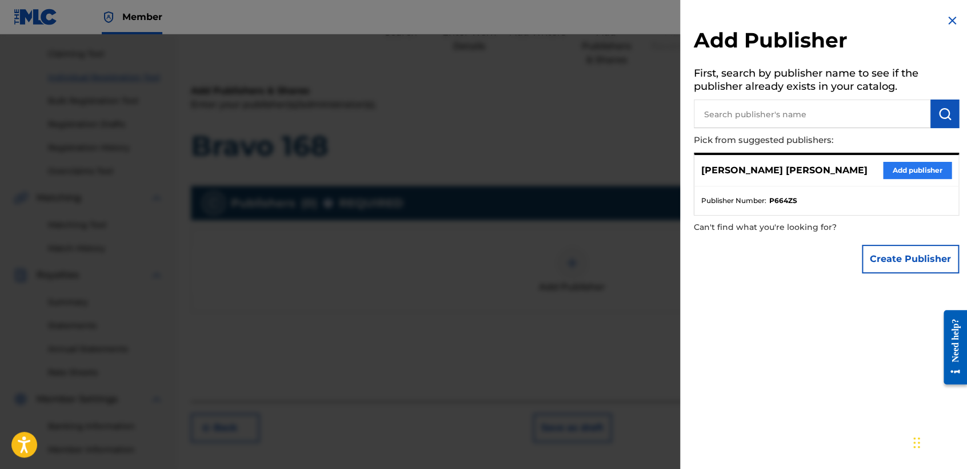
drag, startPoint x: 933, startPoint y: 159, endPoint x: 933, endPoint y: 167, distance: 8.0
click at [933, 161] on div "[PERSON_NAME] [PERSON_NAME] Add publisher" at bounding box center [827, 170] width 264 height 31
click at [933, 183] on div "[PERSON_NAME] [PERSON_NAME] Add publisher" at bounding box center [827, 170] width 264 height 31
click at [924, 158] on div "[PERSON_NAME] [PERSON_NAME] Add publisher" at bounding box center [827, 170] width 264 height 31
drag, startPoint x: 923, startPoint y: 163, endPoint x: 924, endPoint y: 169, distance: 6.0
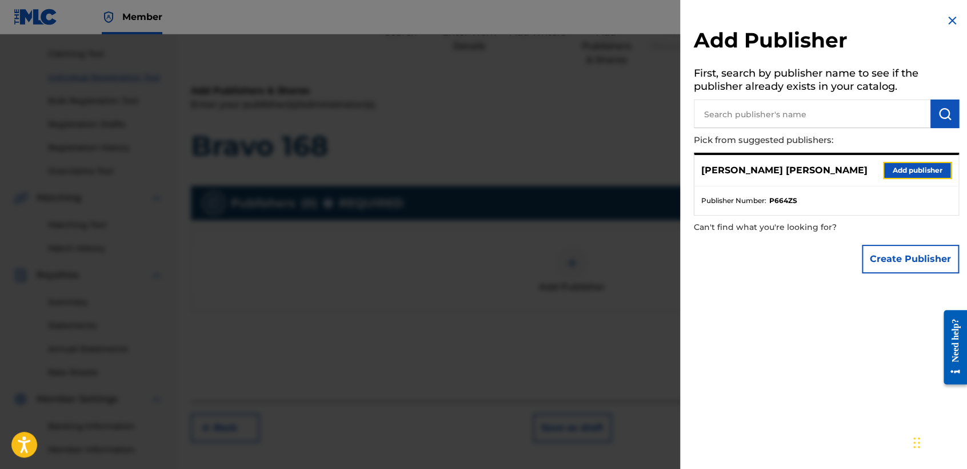
click at [924, 169] on button "Add publisher" at bounding box center [917, 170] width 69 height 17
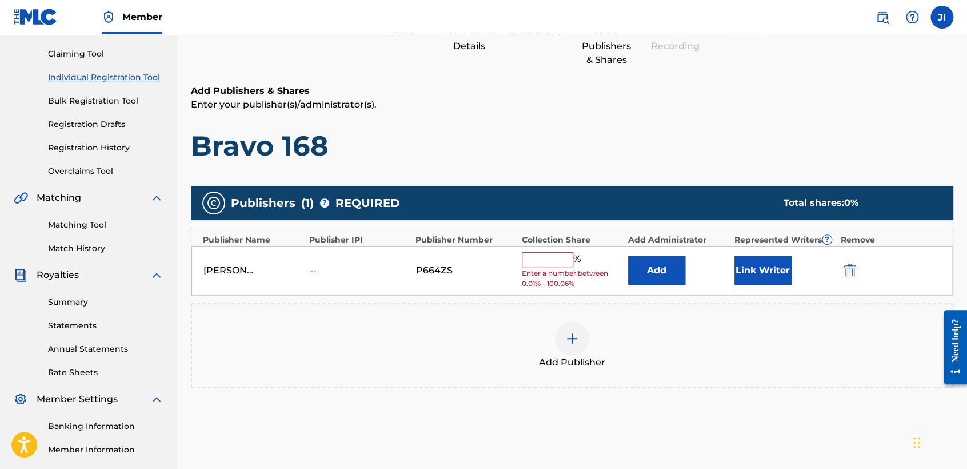
click at [564, 257] on input "text" at bounding box center [547, 259] width 51 height 15
type input "100"
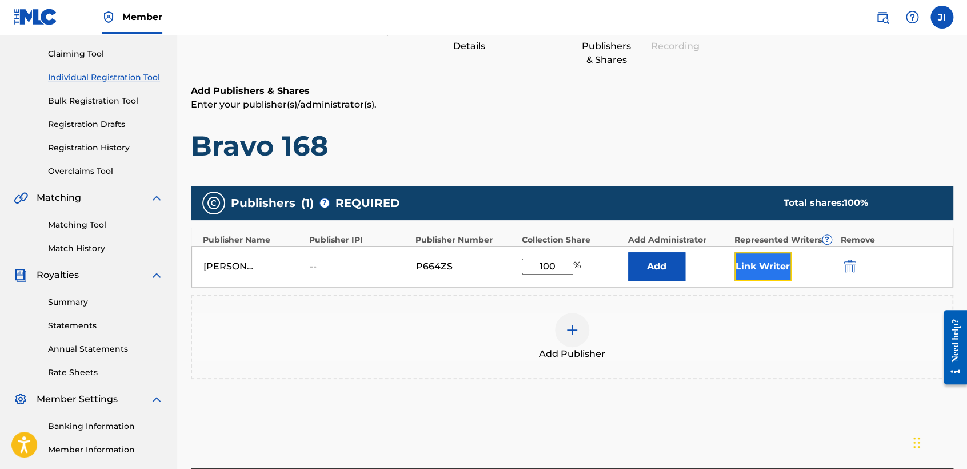
click at [771, 265] on button "Link Writer" at bounding box center [763, 266] width 57 height 29
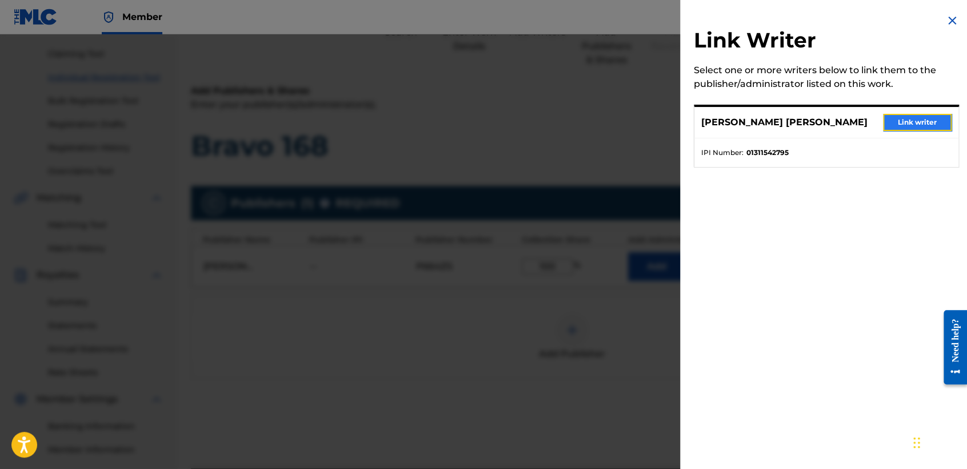
click at [916, 126] on button "Link writer" at bounding box center [917, 122] width 69 height 17
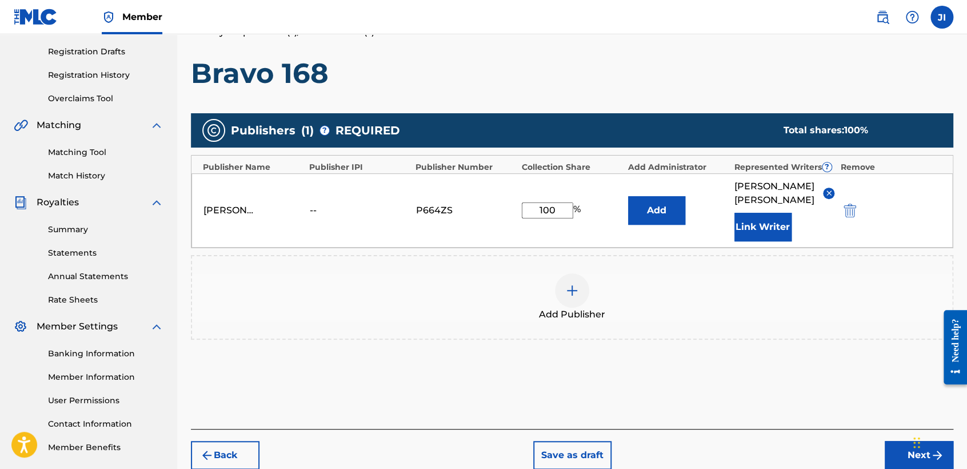
scroll to position [241, 0]
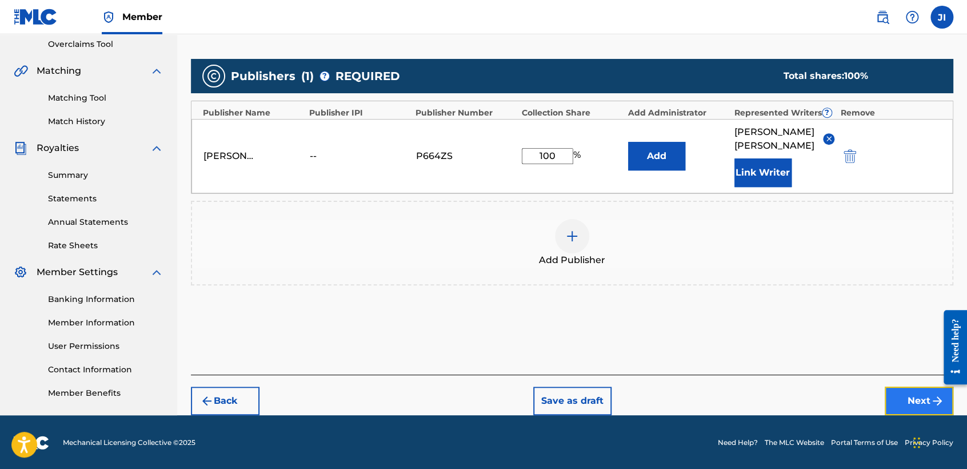
click at [920, 386] on button "Next" at bounding box center [919, 400] width 69 height 29
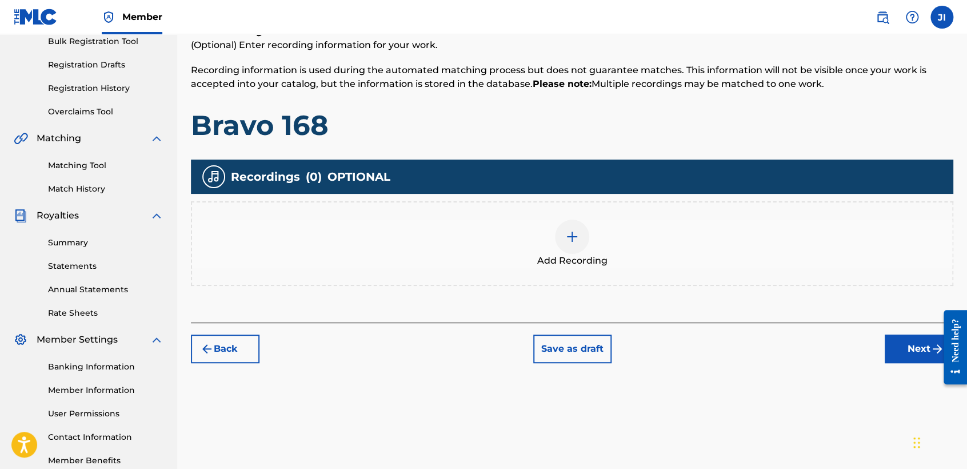
scroll to position [178, 0]
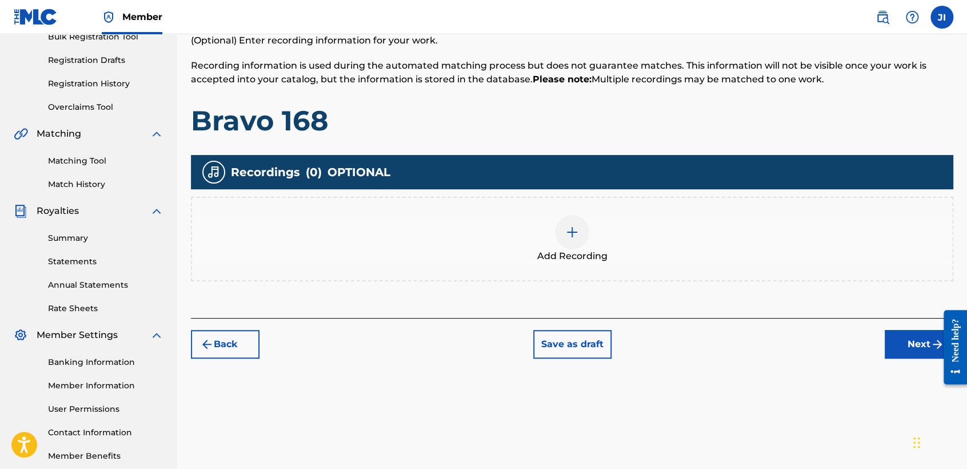
click at [585, 256] on span "Add Recording" at bounding box center [572, 256] width 70 height 14
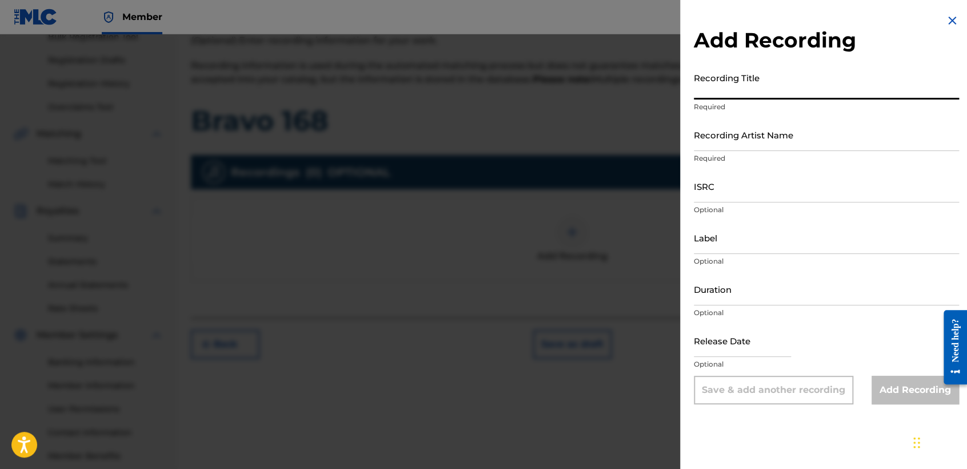
paste input "Bravo 168"
type input "Bravo 168"
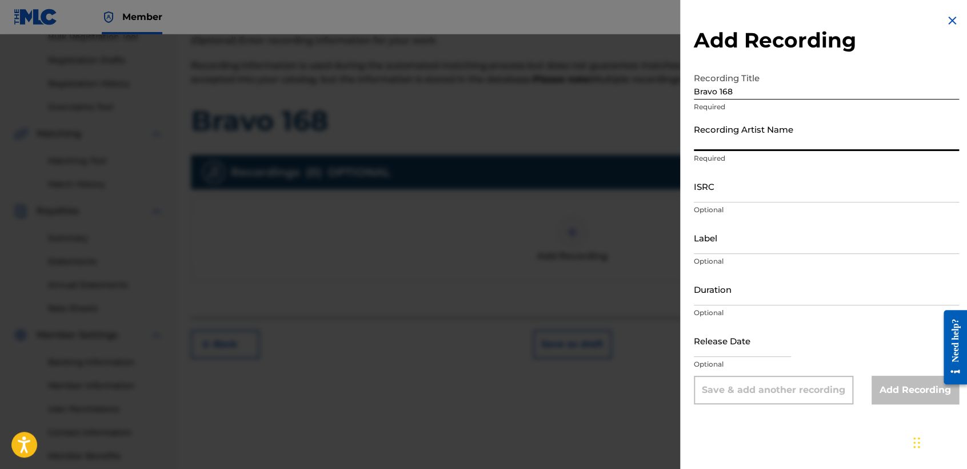
click at [752, 149] on input "Recording Artist Name" at bounding box center [826, 134] width 265 height 33
type input "[PERSON_NAME] MX"
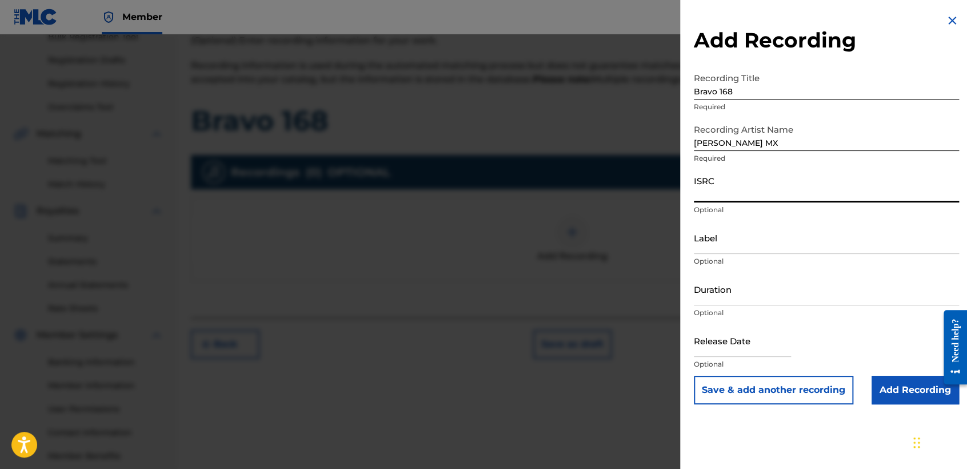
click at [750, 182] on input "ISRC" at bounding box center [826, 186] width 265 height 33
paste input "QZWV32568533"
type input "QZWV32568533"
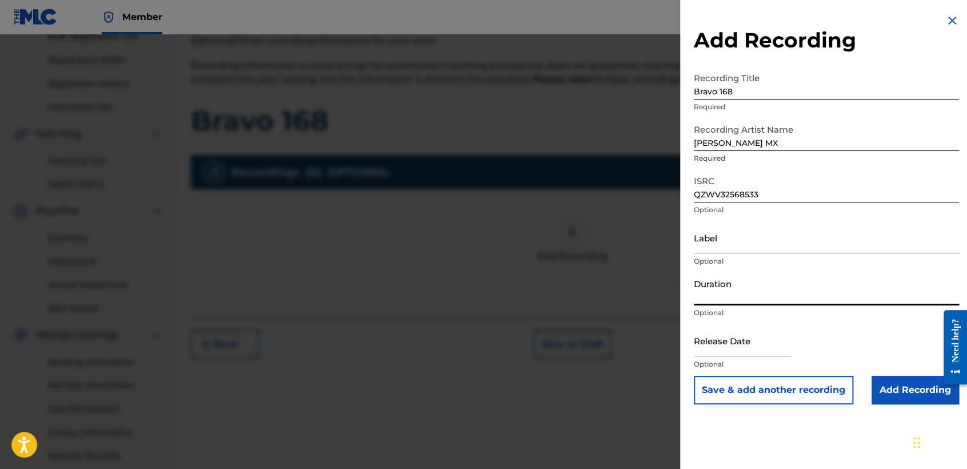
drag, startPoint x: 783, startPoint y: 290, endPoint x: 768, endPoint y: 281, distance: 17.5
click at [781, 290] on input "Duration" at bounding box center [826, 289] width 265 height 33
type input "04:33"
click at [733, 341] on input "text" at bounding box center [742, 340] width 97 height 33
select select "8"
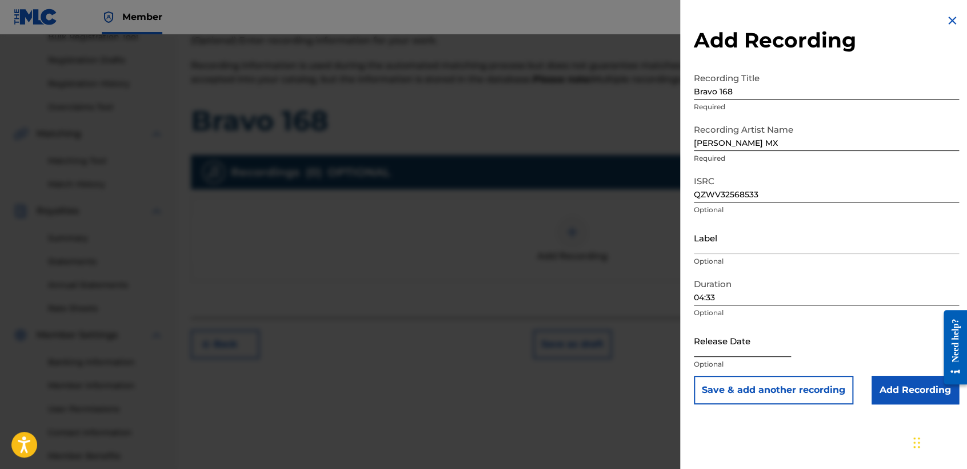
select select "2025"
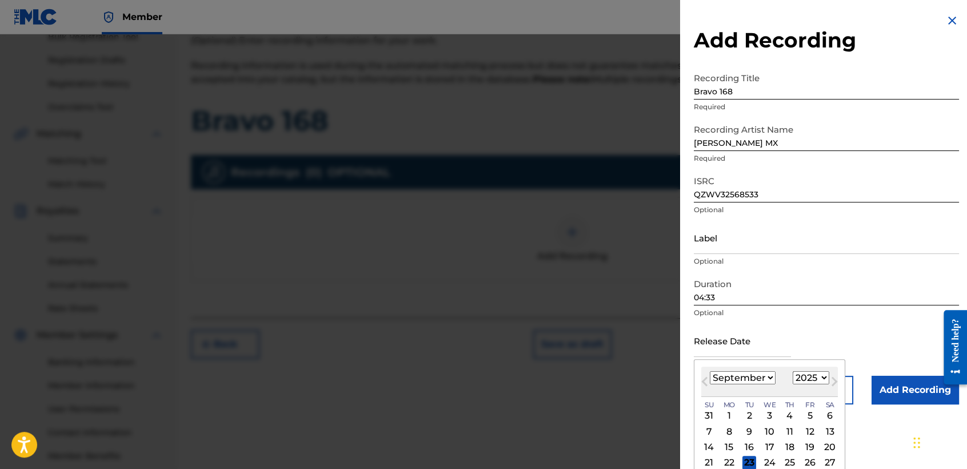
click at [768, 376] on select "January February March April May June July August September October November De…" at bounding box center [743, 377] width 66 height 13
select select "6"
click at [710, 371] on select "January February March April May June July August September October November De…" at bounding box center [743, 377] width 66 height 13
click at [768, 446] on div "16" at bounding box center [770, 447] width 14 height 14
type input "[DATE]"
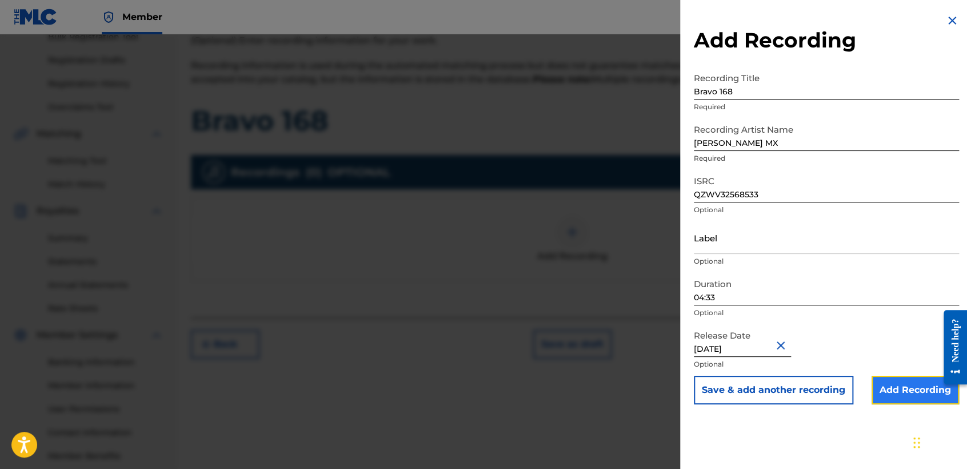
click at [881, 380] on input "Add Recording" at bounding box center [915, 390] width 87 height 29
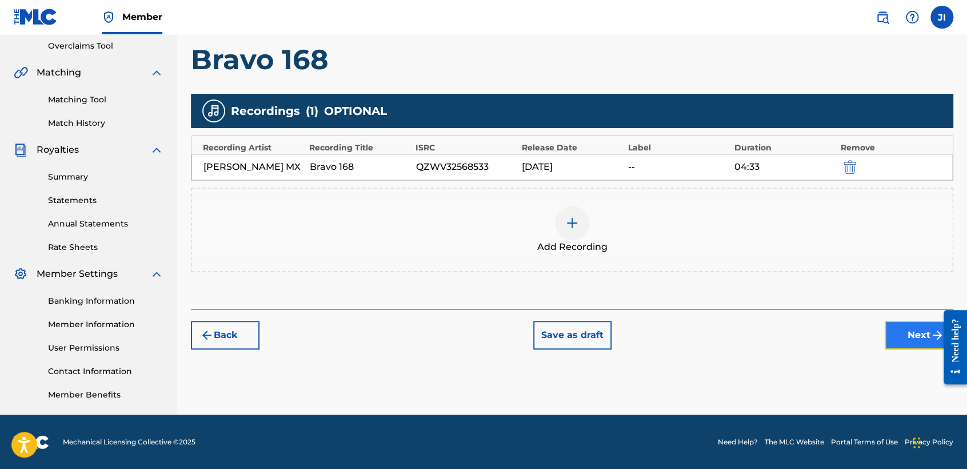
click at [927, 321] on button "Next" at bounding box center [919, 335] width 69 height 29
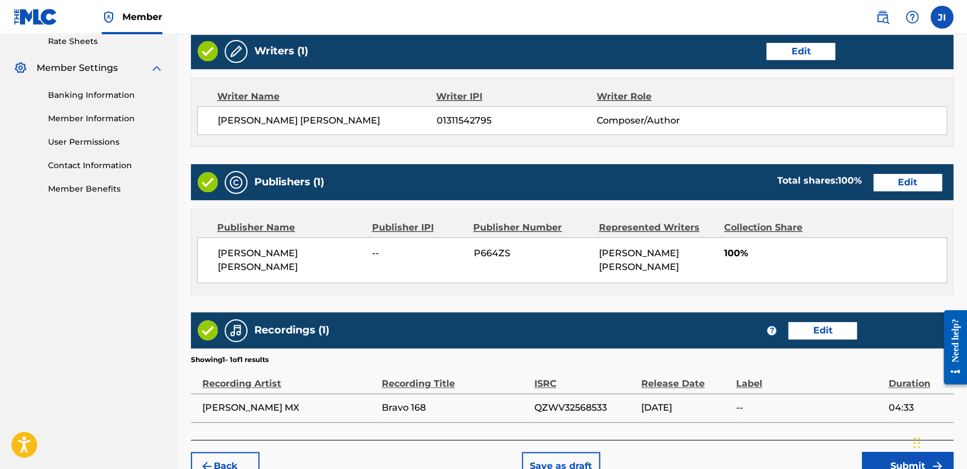
scroll to position [510, 0]
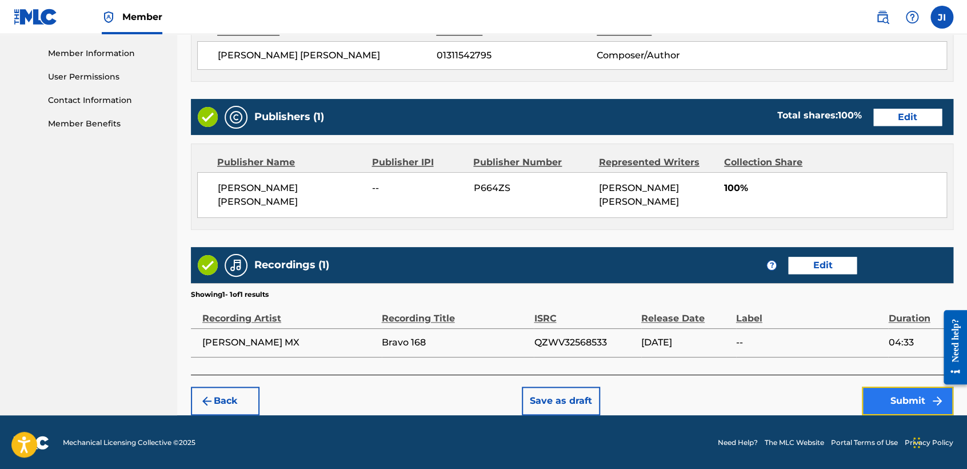
click at [921, 398] on button "Submit" at bounding box center [907, 400] width 91 height 29
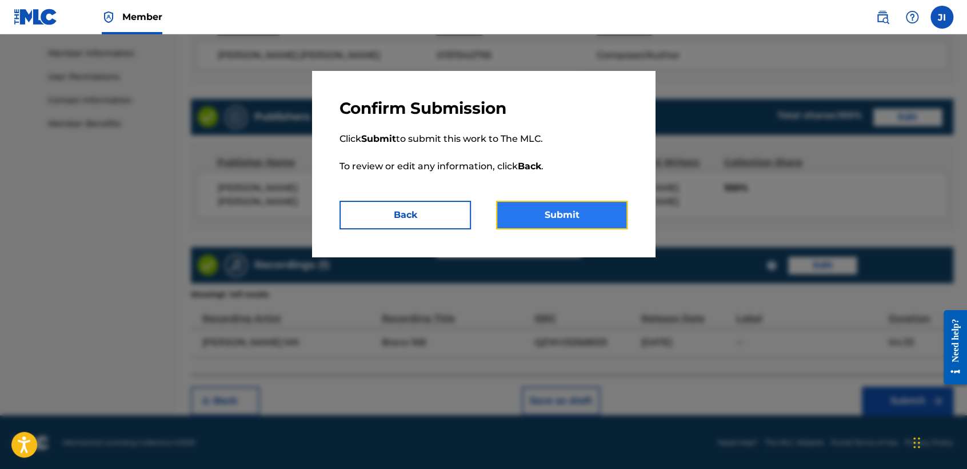
click at [590, 208] on button "Submit" at bounding box center [561, 215] width 131 height 29
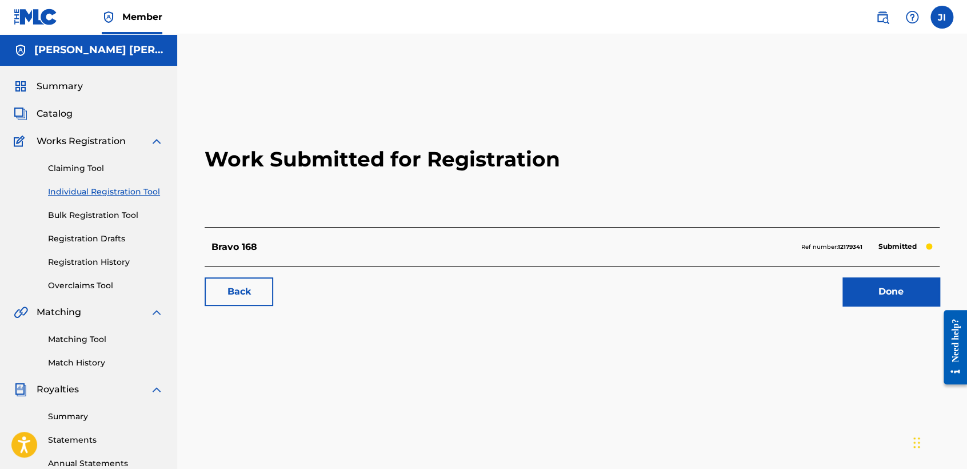
click at [155, 199] on div "Claiming Tool Individual Registration Tool Bulk Registration Tool Registration …" at bounding box center [89, 219] width 150 height 143
click at [155, 198] on div "Claiming Tool Individual Registration Tool Bulk Registration Tool Registration …" at bounding box center [89, 219] width 150 height 143
click at [154, 195] on link "Individual Registration Tool" at bounding box center [105, 192] width 115 height 12
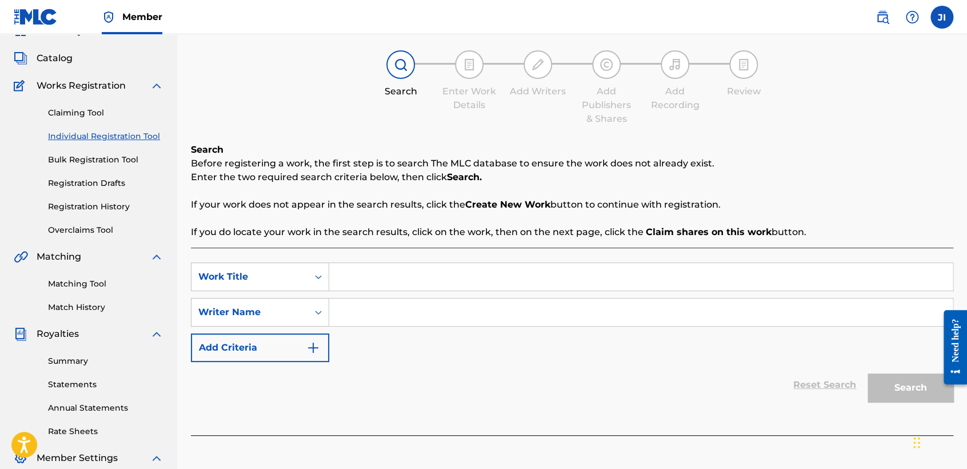
scroll to position [127, 0]
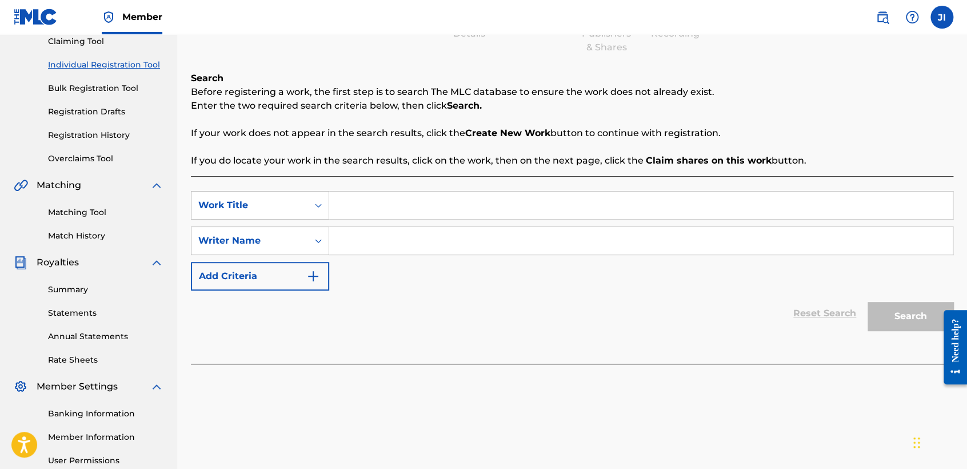
click at [405, 213] on input "Search Form" at bounding box center [641, 204] width 624 height 27
type input "pal [PERSON_NAME] mx"
drag, startPoint x: 330, startPoint y: 203, endPoint x: 433, endPoint y: 231, distance: 105.9
click at [433, 231] on div "SearchWithCriteria9602a482-2024-407f-9184-b0ee4d058162 Work Title pal [PERSON_N…" at bounding box center [572, 240] width 763 height 99
paste input "Pal Pilo"
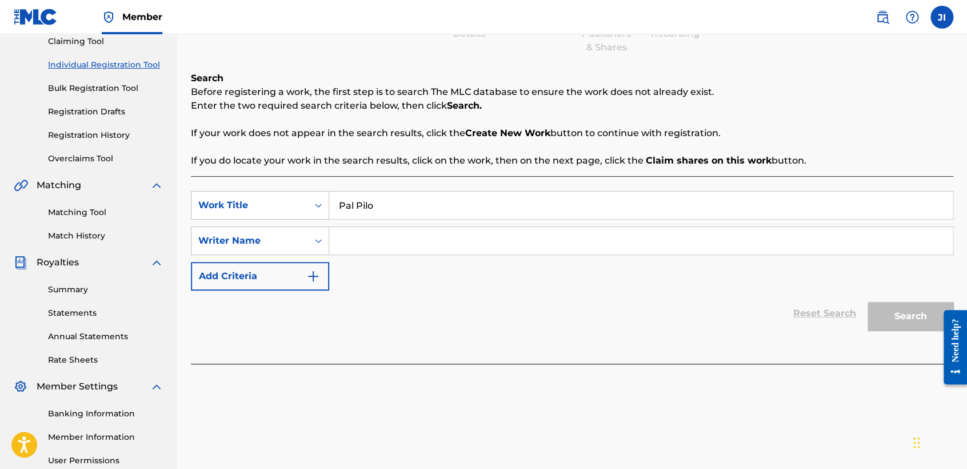
type input "Pal Pilo"
paste input "Pal Pilo"
type input "Pal Pilo"
click at [889, 316] on button "Search" at bounding box center [911, 316] width 86 height 29
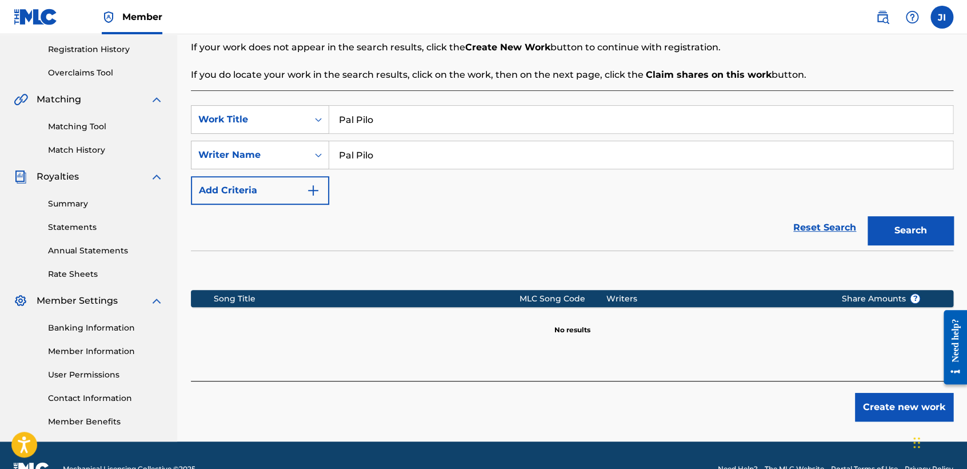
scroll to position [240, 0]
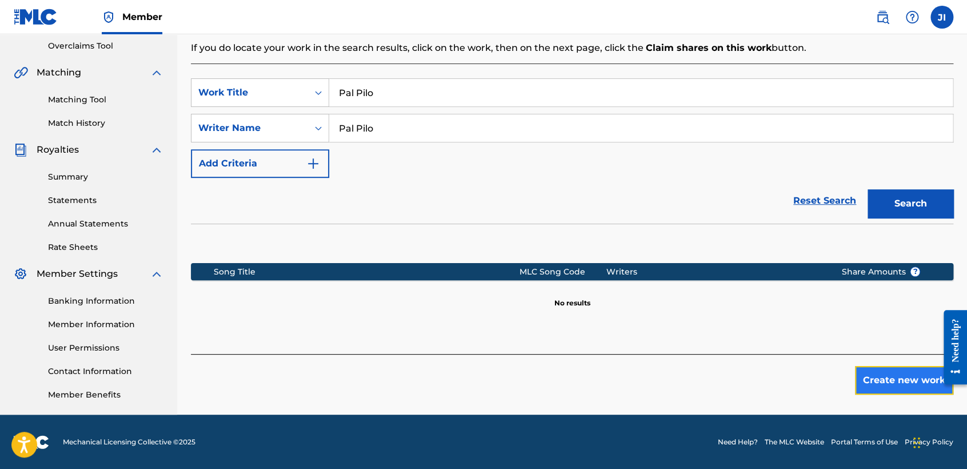
click at [880, 377] on button "Create new work" at bounding box center [904, 380] width 98 height 29
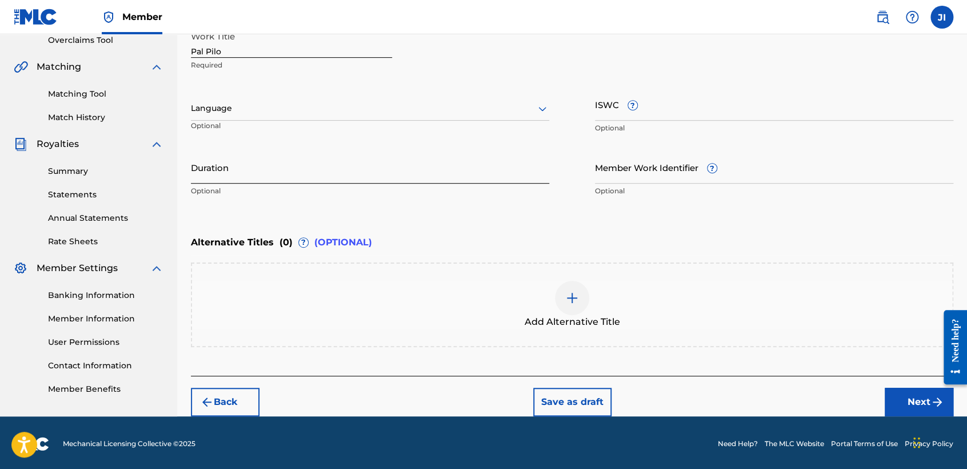
scroll to position [246, 0]
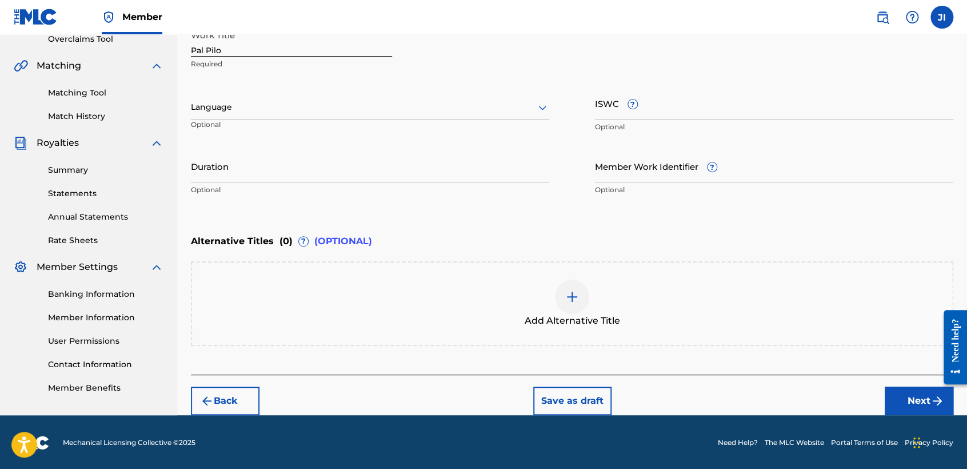
click at [284, 93] on div "Language Optional" at bounding box center [370, 112] width 358 height 51
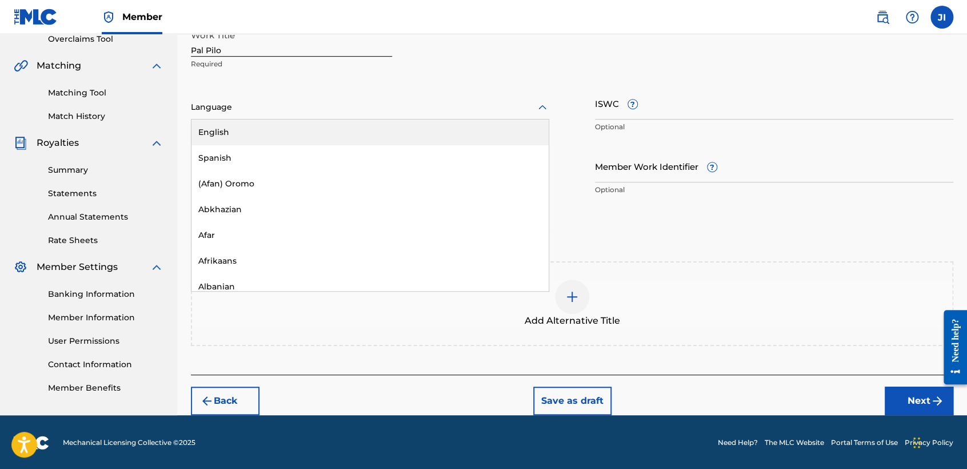
click at [284, 116] on div "Language" at bounding box center [370, 107] width 358 height 24
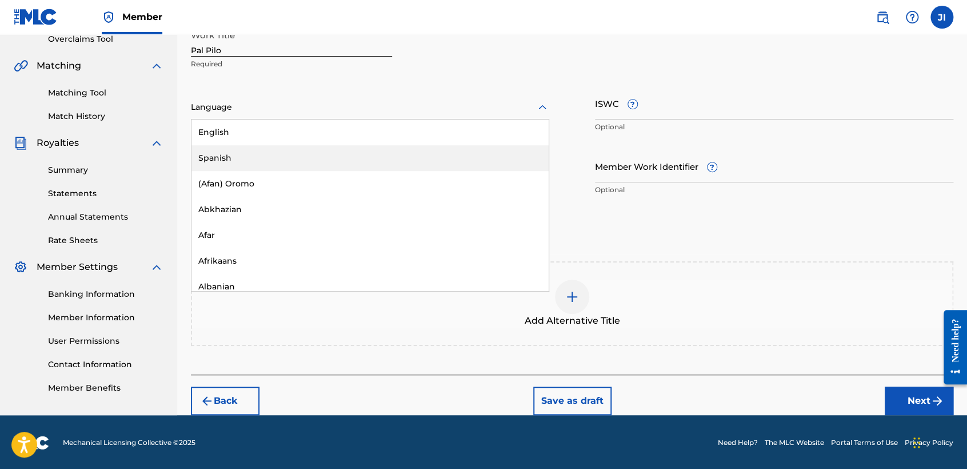
click at [284, 157] on div "Spanish" at bounding box center [369, 158] width 357 height 26
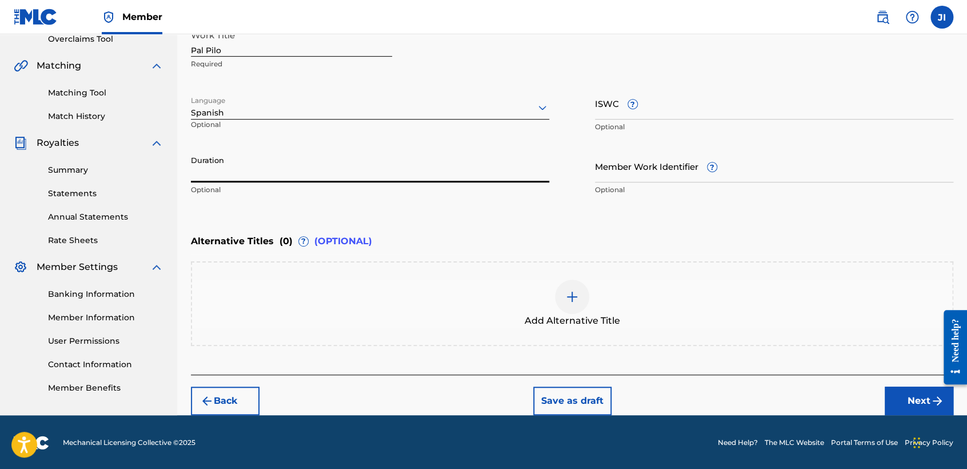
click at [284, 157] on input "Duration" at bounding box center [370, 166] width 358 height 33
type input "04:19"
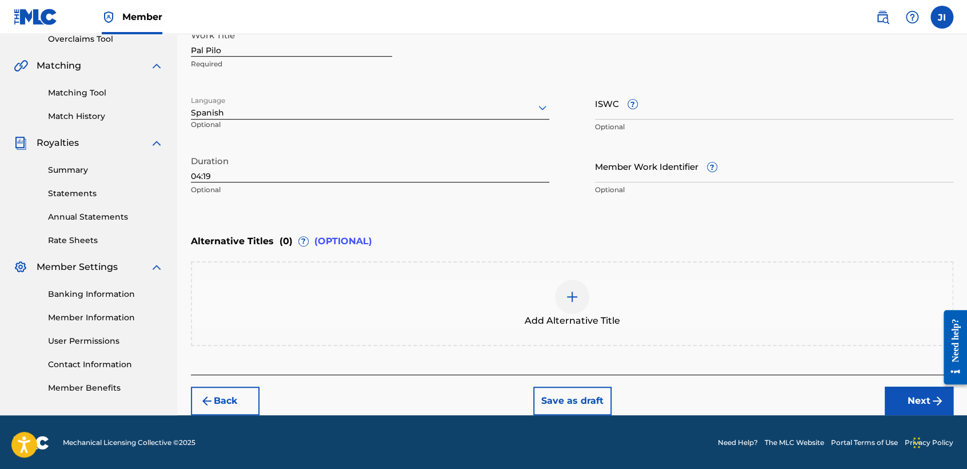
click at [883, 398] on div "Back Save as draft Next" at bounding box center [572, 394] width 763 height 41
click at [885, 394] on button "Next" at bounding box center [919, 400] width 69 height 29
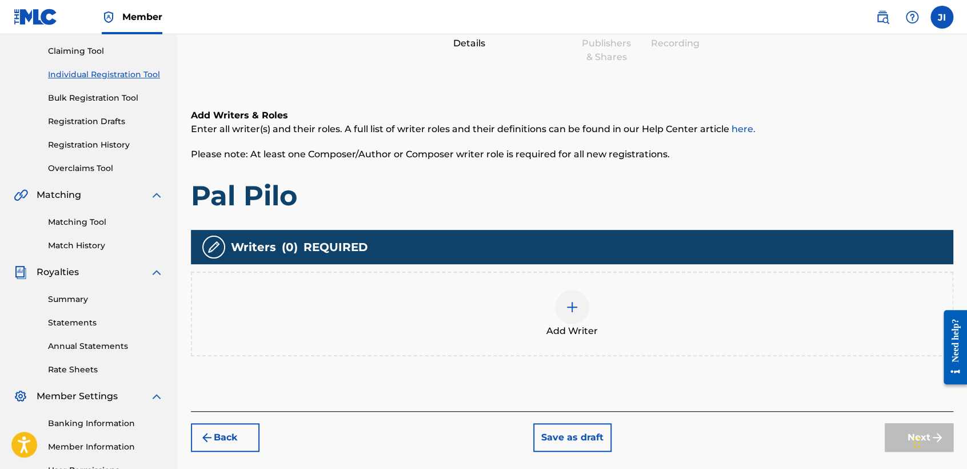
scroll to position [178, 0]
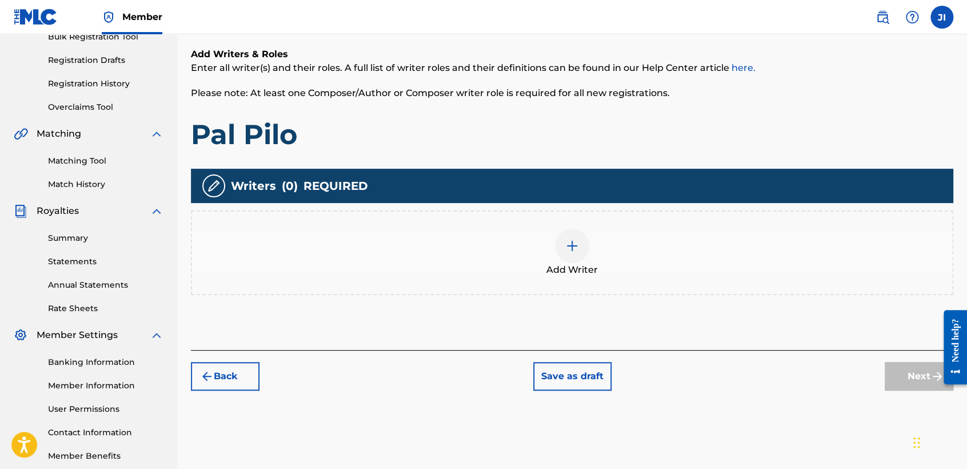
click at [582, 264] on span "Add Writer" at bounding box center [571, 270] width 51 height 14
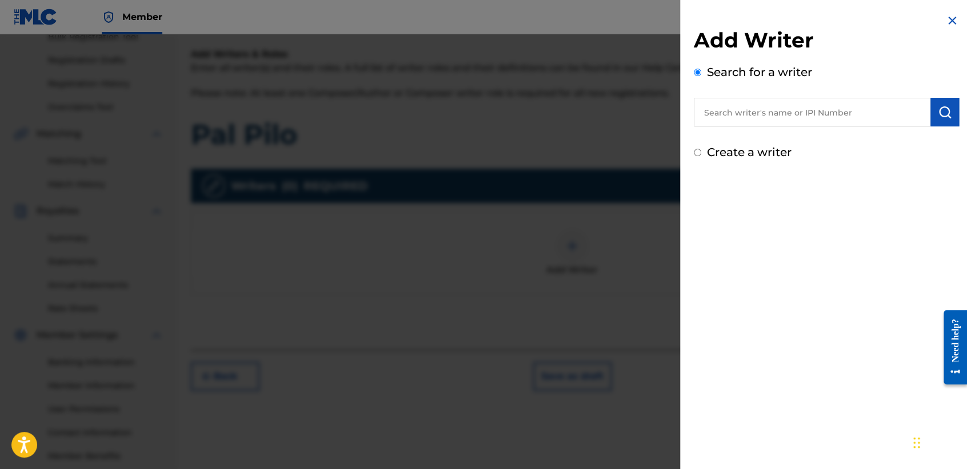
click at [728, 115] on input "text" at bounding box center [812, 112] width 237 height 29
type input "01311542795"
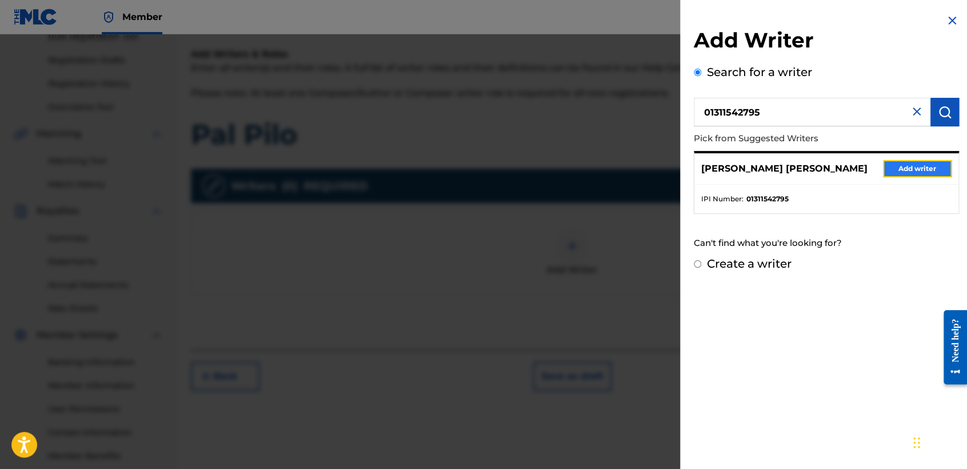
click at [904, 165] on button "Add writer" at bounding box center [917, 168] width 69 height 17
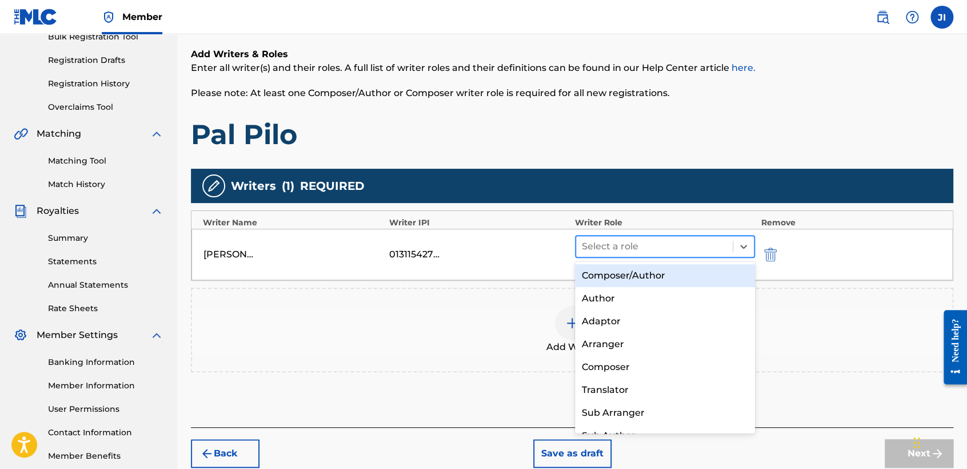
click at [677, 244] on div at bounding box center [654, 246] width 145 height 16
click at [663, 274] on div "Composer/Author" at bounding box center [665, 275] width 180 height 23
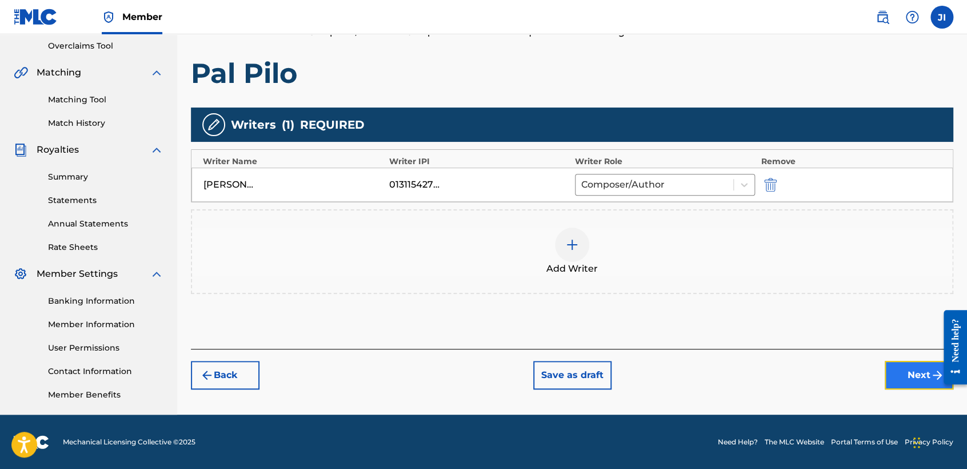
click at [893, 382] on button "Next" at bounding box center [919, 375] width 69 height 29
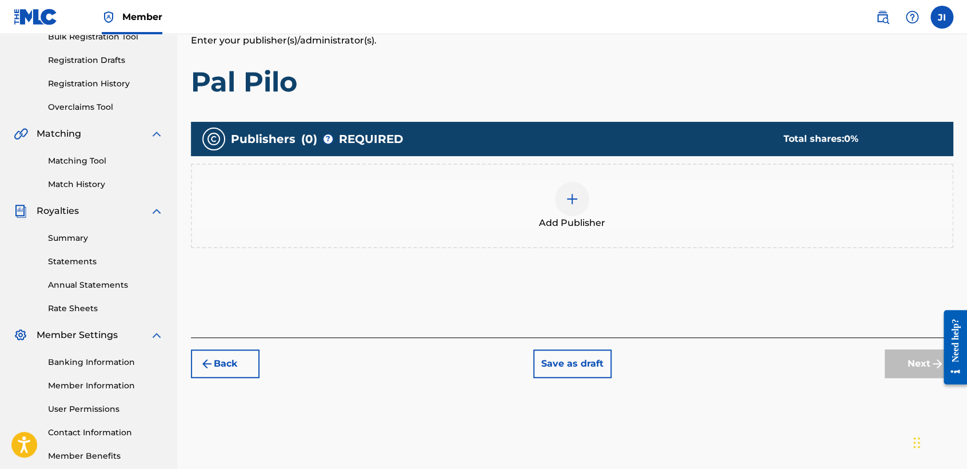
click at [563, 221] on span "Add Publisher" at bounding box center [572, 223] width 66 height 14
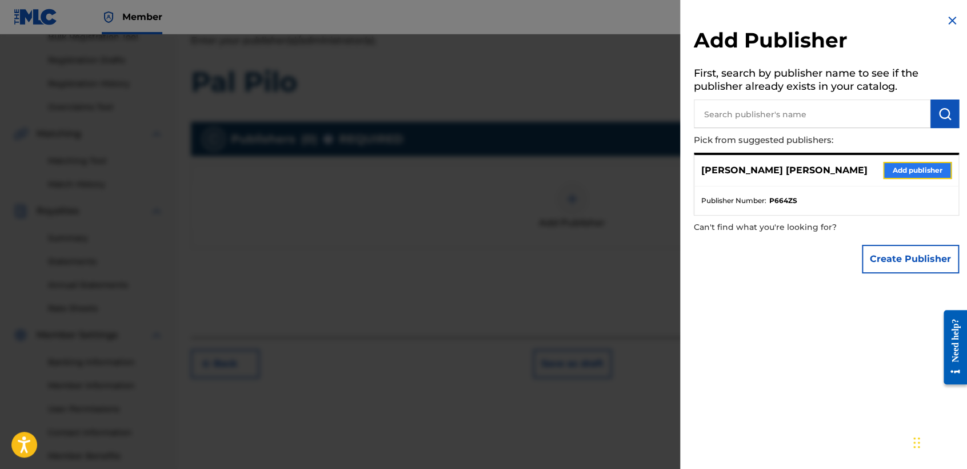
click at [929, 167] on button "Add publisher" at bounding box center [917, 170] width 69 height 17
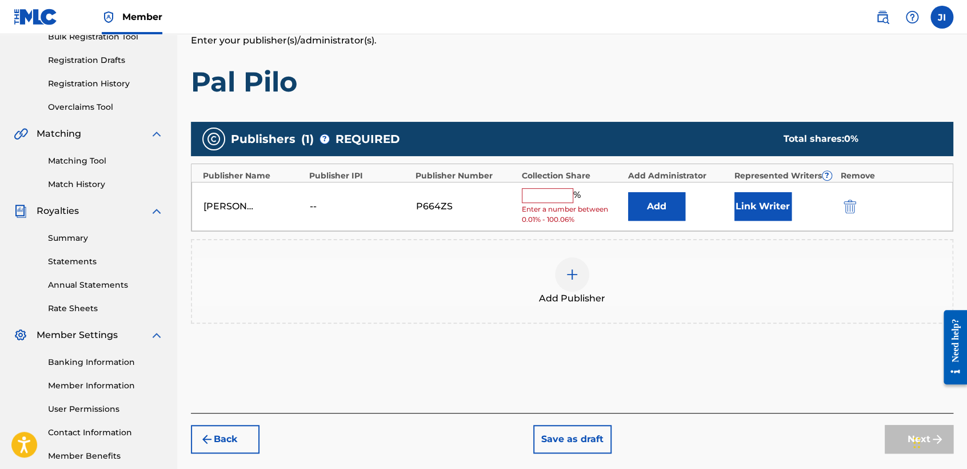
click at [562, 195] on input "text" at bounding box center [547, 195] width 51 height 15
type input "100"
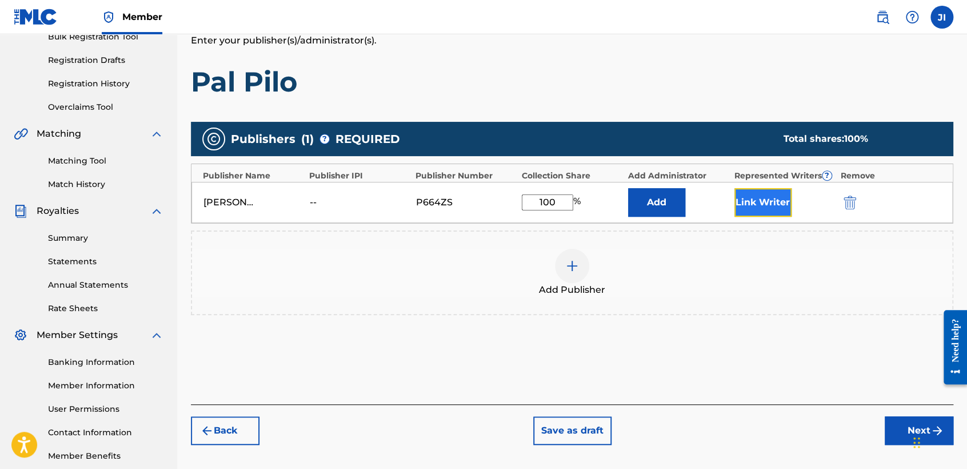
click at [783, 195] on button "Link Writer" at bounding box center [763, 202] width 57 height 29
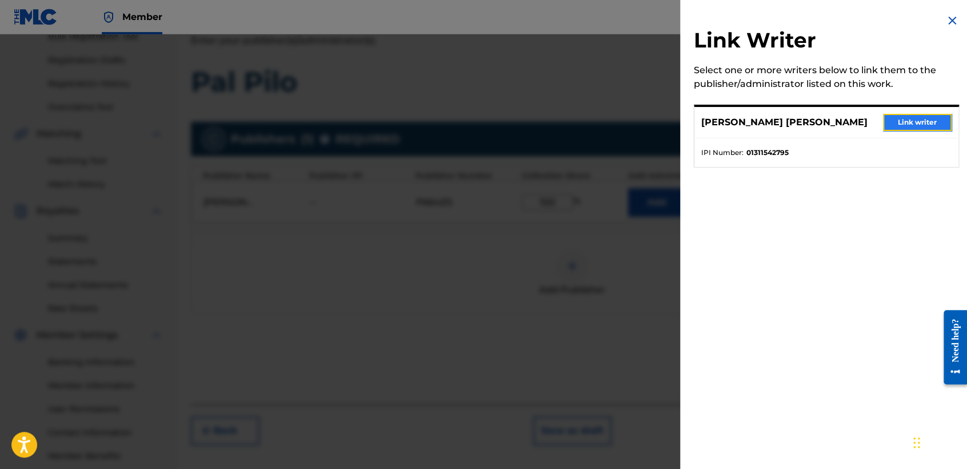
click at [916, 126] on button "Link writer" at bounding box center [917, 122] width 69 height 17
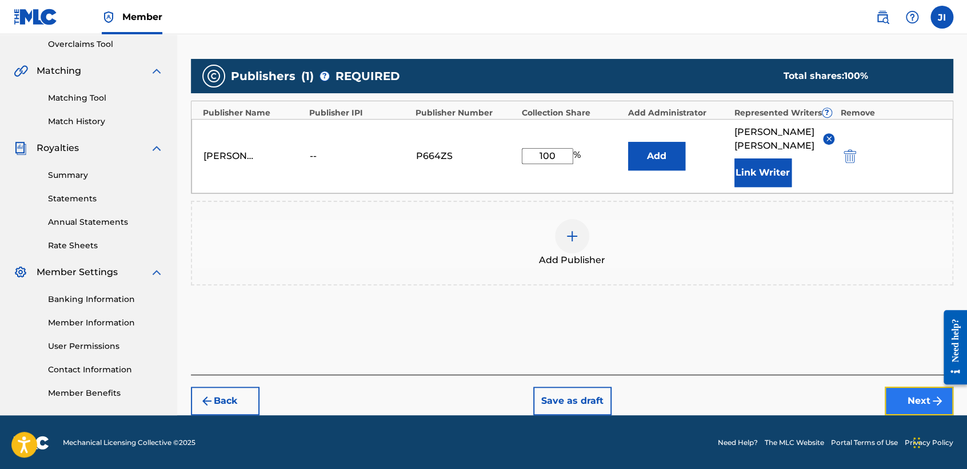
click at [925, 409] on button "Next" at bounding box center [919, 400] width 69 height 29
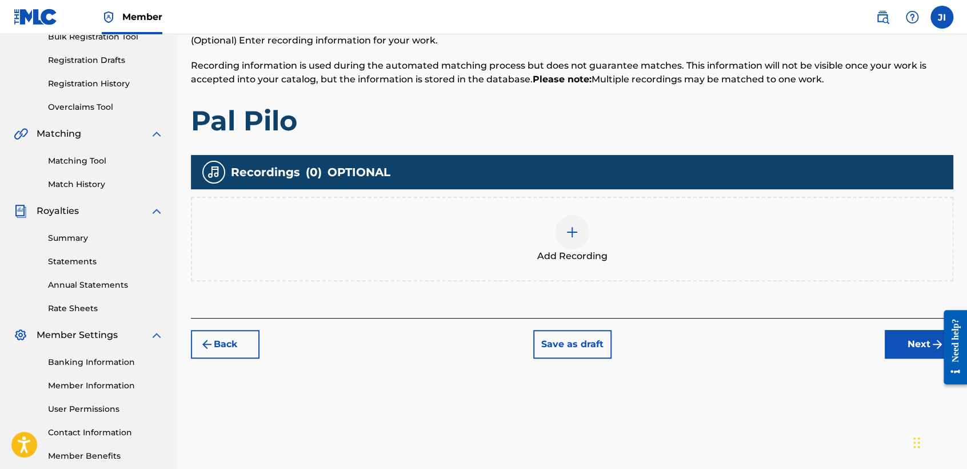
click at [544, 245] on div "Add Recording" at bounding box center [572, 239] width 760 height 48
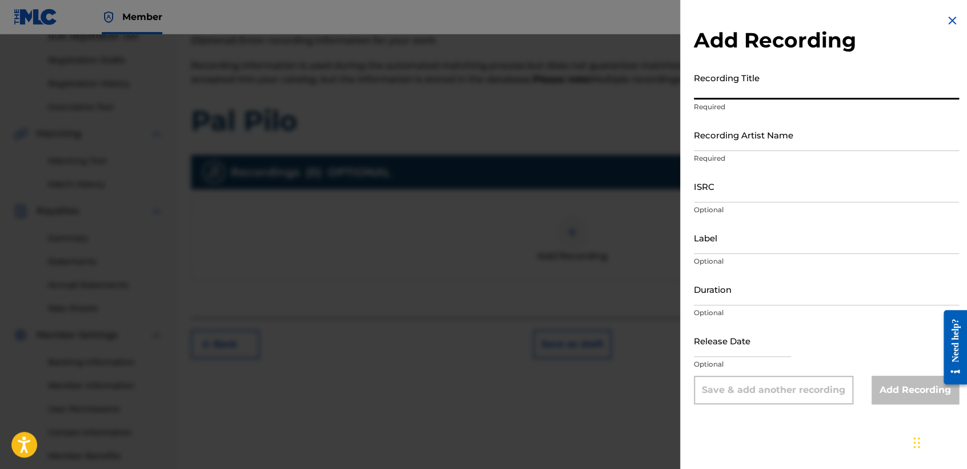
drag, startPoint x: 727, startPoint y: 94, endPoint x: 743, endPoint y: 91, distance: 15.6
paste input "Pal Pilo"
type input "Pal Pilo"
click at [743, 142] on input "Recording Artist Name" at bounding box center [826, 134] width 265 height 33
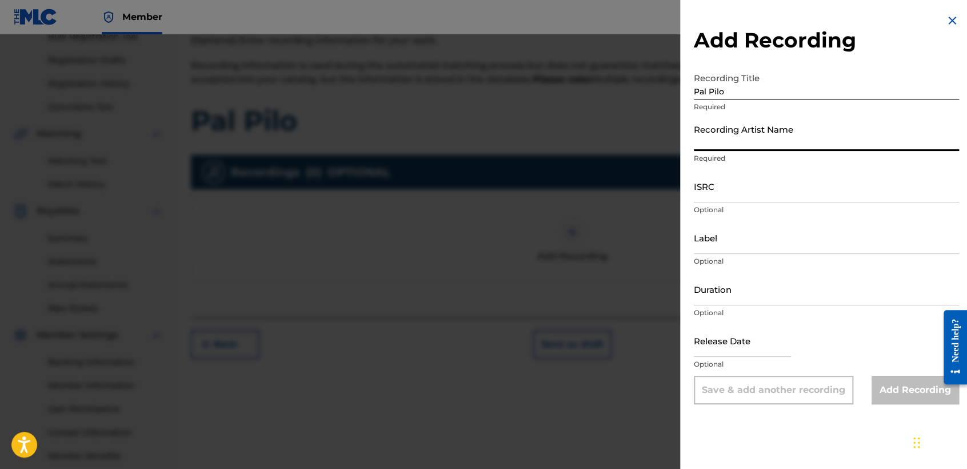
type input "[PERSON_NAME] MX"
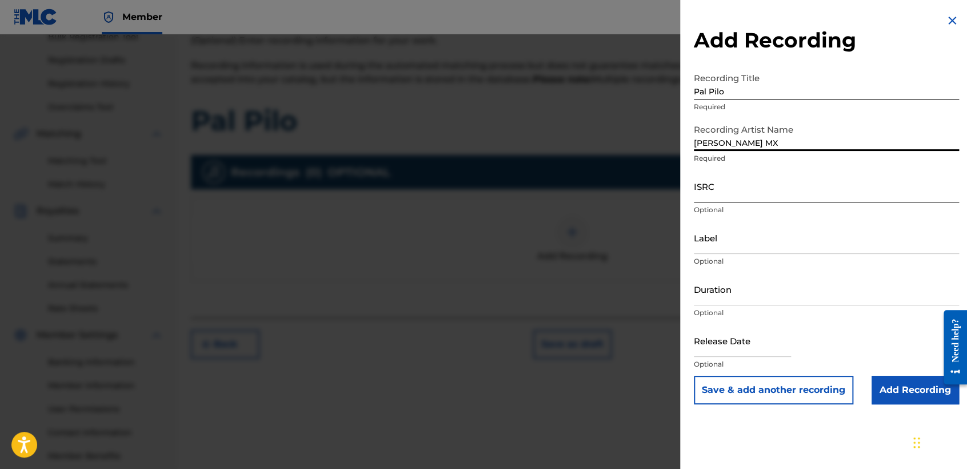
click at [749, 192] on input "ISRC" at bounding box center [826, 186] width 265 height 33
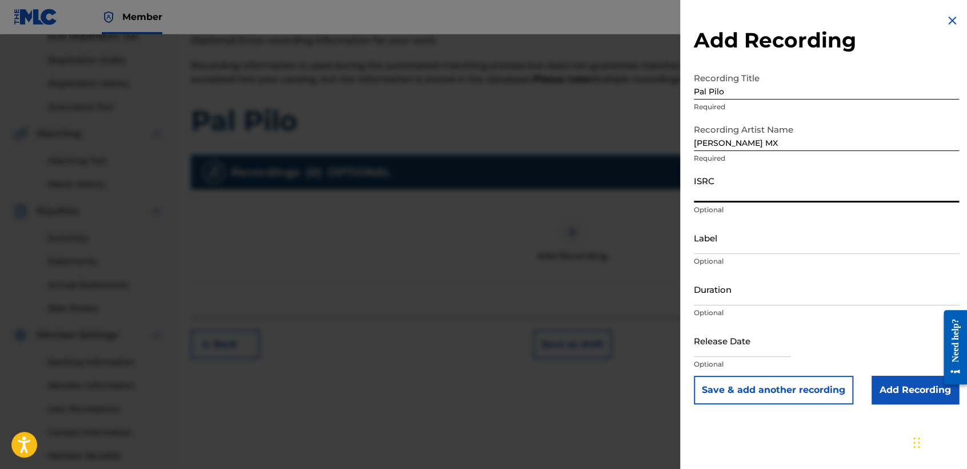
paste input "QZWV32574516"
type input "QZWV32574516"
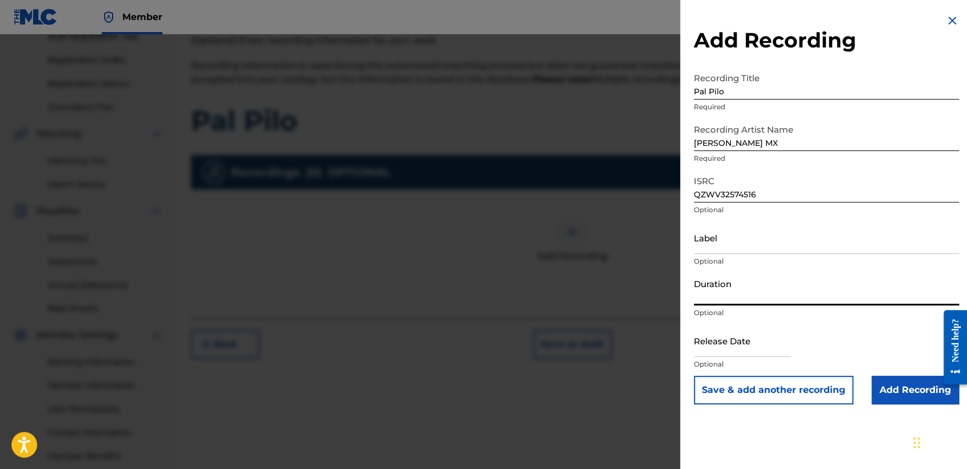
click at [759, 292] on input "Duration" at bounding box center [826, 289] width 265 height 33
type input "04:19"
click at [723, 350] on input "text" at bounding box center [742, 340] width 97 height 33
select select "8"
select select "2025"
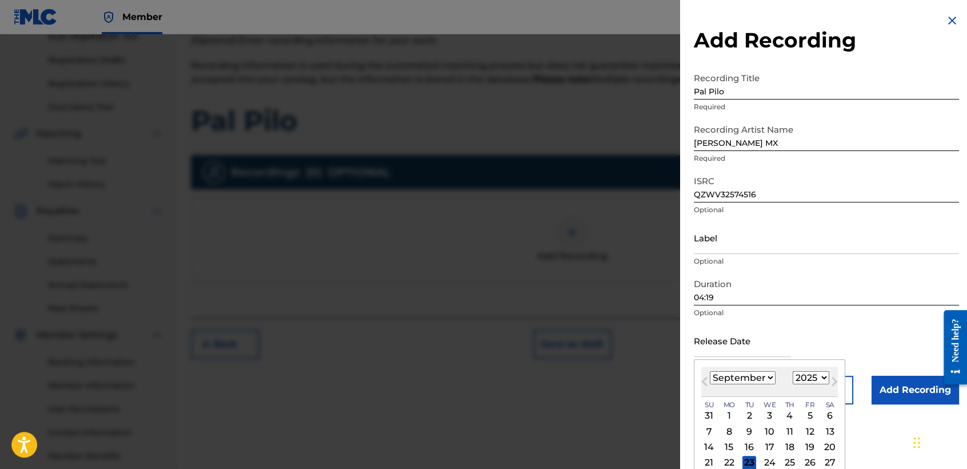
click at [761, 379] on select "January February March April May June July August September October November De…" at bounding box center [743, 377] width 66 height 13
select select "6"
click at [710, 371] on select "January February March April May June July August September October November De…" at bounding box center [743, 377] width 66 height 13
click at [709, 457] on div "20" at bounding box center [710, 463] width 14 height 14
type input "[DATE]"
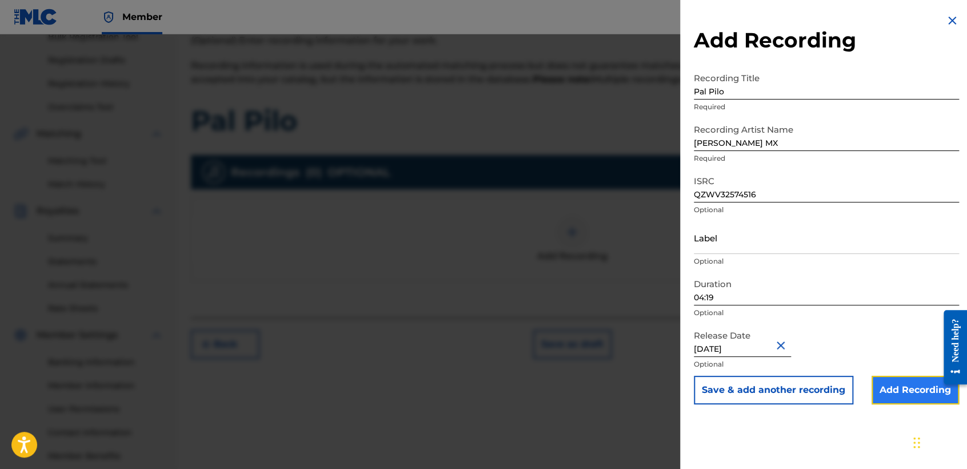
click at [901, 384] on input "Add Recording" at bounding box center [915, 390] width 87 height 29
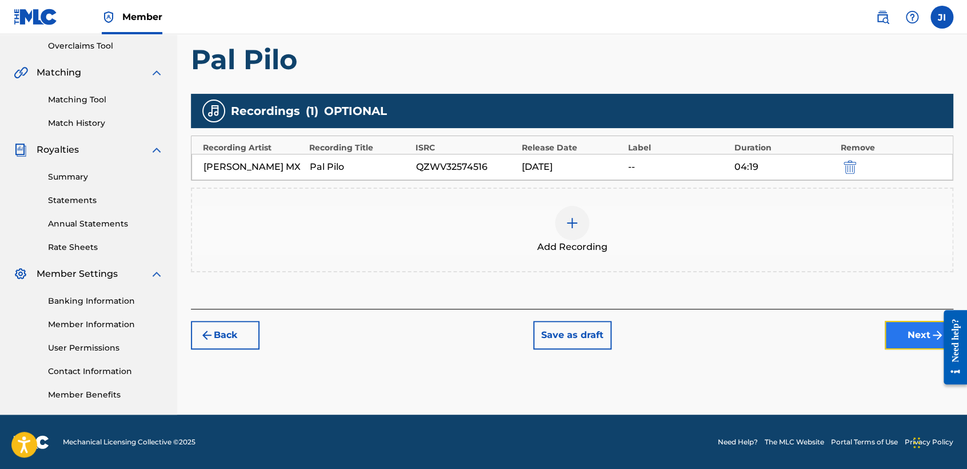
click at [907, 337] on button "Next" at bounding box center [919, 335] width 69 height 29
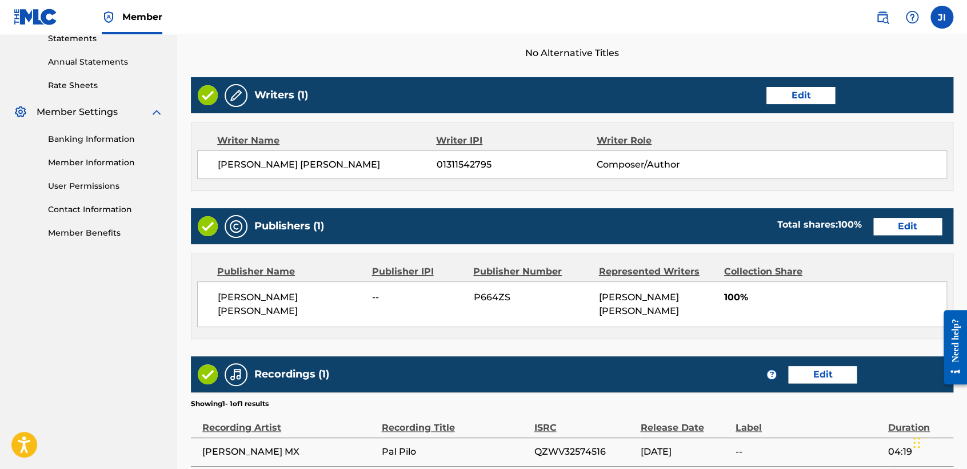
scroll to position [510, 0]
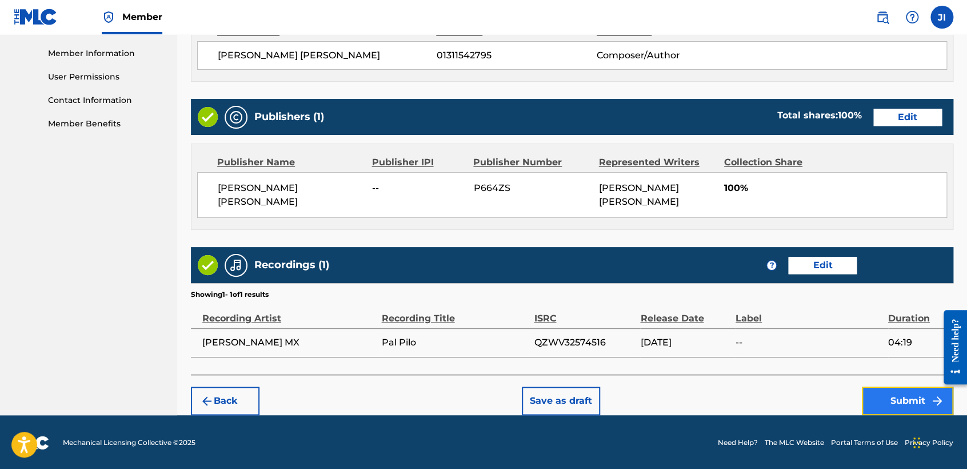
click at [928, 398] on button "Submit" at bounding box center [907, 400] width 91 height 29
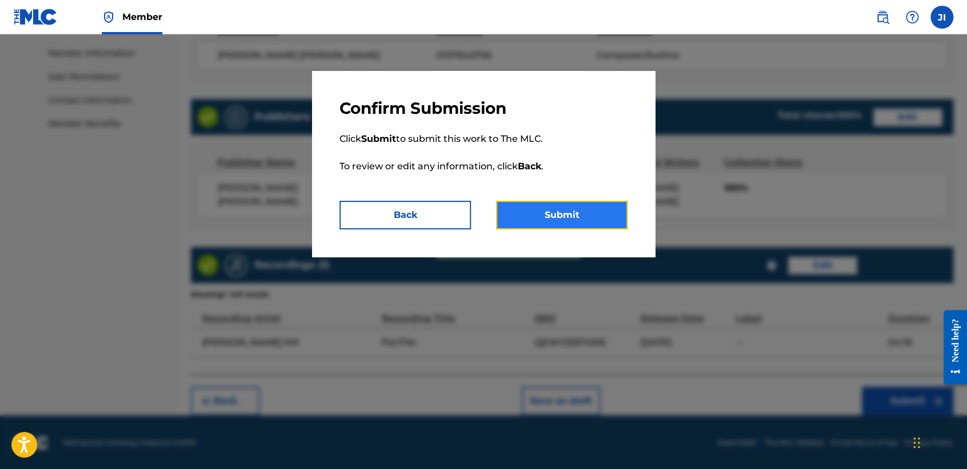
click at [564, 210] on button "Submit" at bounding box center [561, 215] width 131 height 29
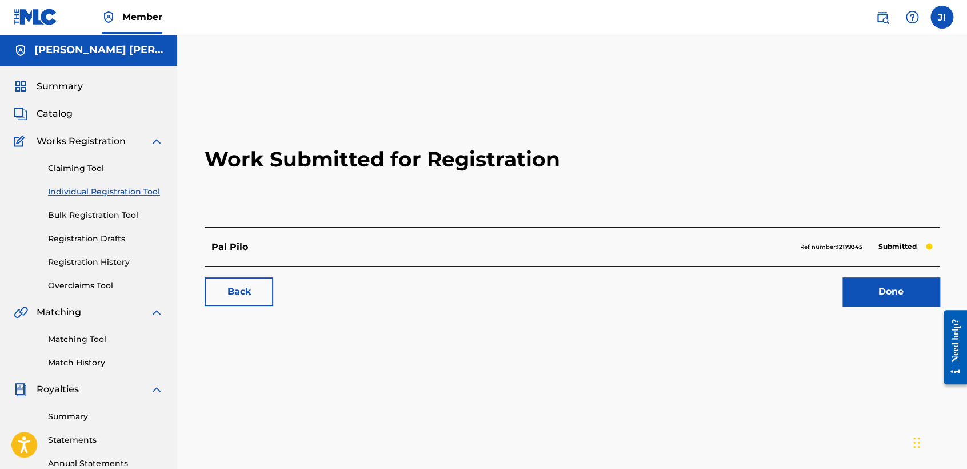
click at [149, 185] on div "Claiming Tool Individual Registration Tool Bulk Registration Tool Registration …" at bounding box center [89, 219] width 150 height 143
click at [148, 193] on link "Individual Registration Tool" at bounding box center [105, 192] width 115 height 12
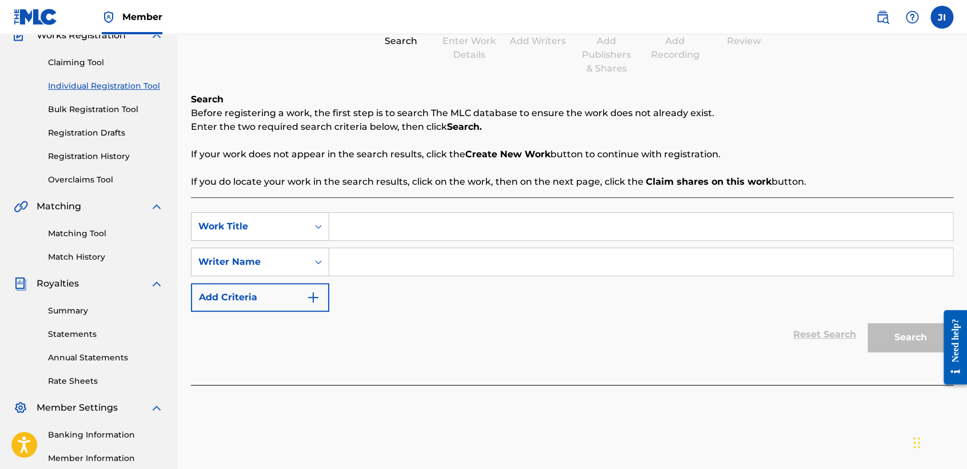
scroll to position [127, 0]
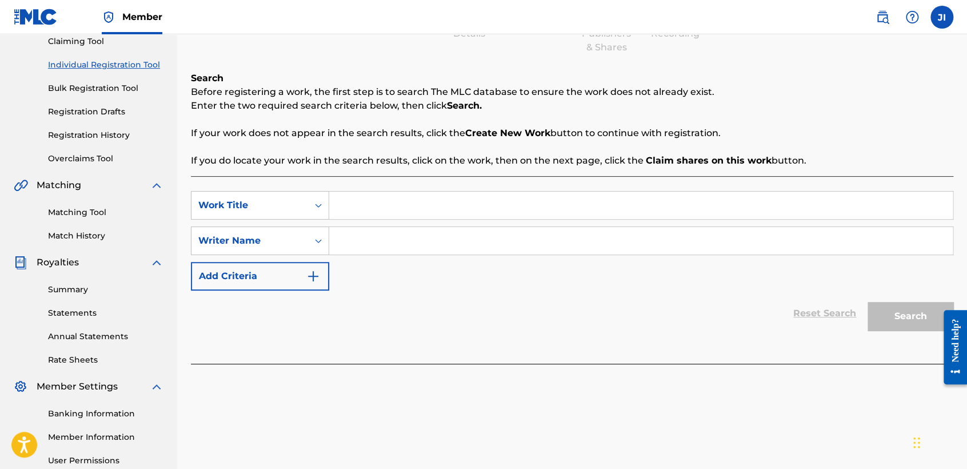
click at [374, 196] on input "Search Form" at bounding box center [641, 204] width 624 height 27
drag, startPoint x: 447, startPoint y: 208, endPoint x: 315, endPoint y: 197, distance: 132.5
type input "Comando Samurai"
drag, startPoint x: 315, startPoint y: 197, endPoint x: 692, endPoint y: 322, distance: 397.1
click at [700, 326] on div "Reset Search Search" at bounding box center [572, 313] width 763 height 46
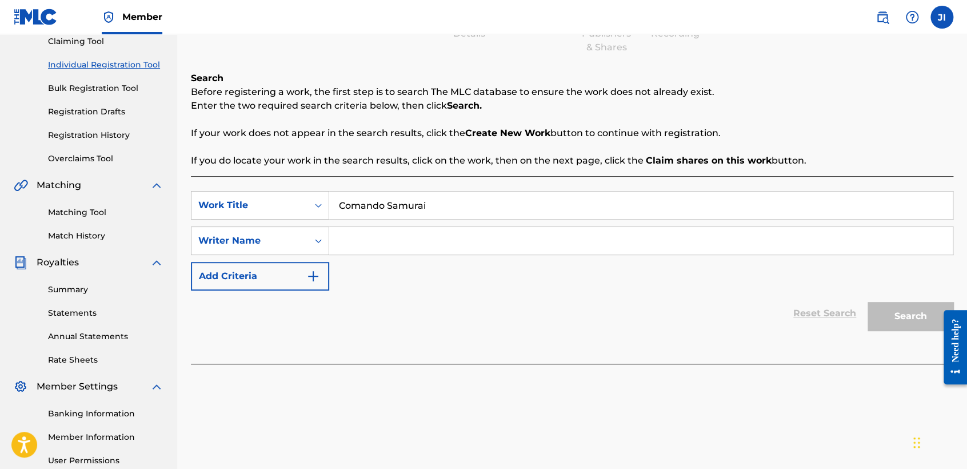
drag, startPoint x: 438, startPoint y: 211, endPoint x: 338, endPoint y: 205, distance: 100.8
click at [338, 205] on input "Comando Samurai" at bounding box center [641, 204] width 624 height 27
paste input "Comando Samurai"
type input "Comando Samurai"
click at [894, 318] on button "Search" at bounding box center [911, 316] width 86 height 29
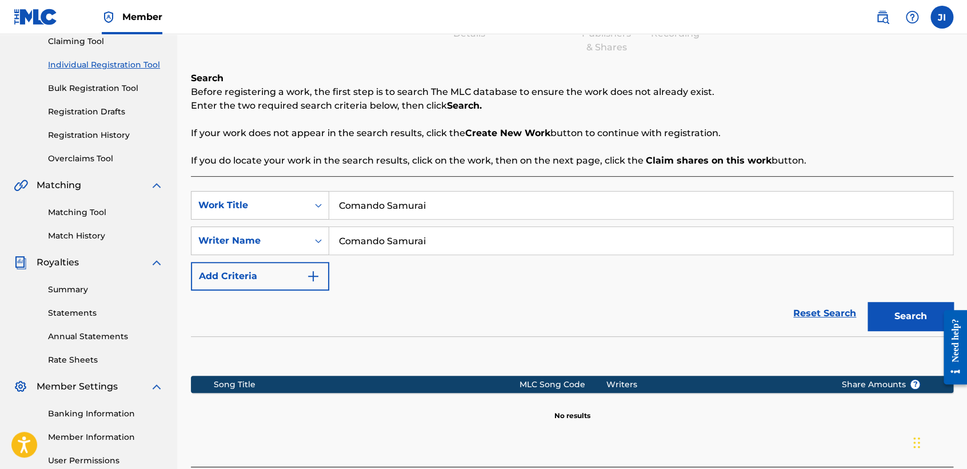
scroll to position [240, 0]
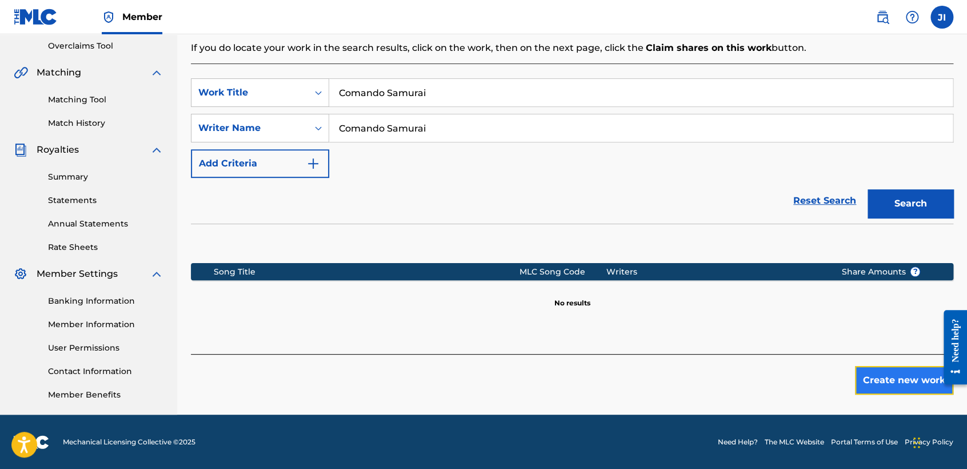
click at [904, 384] on button "Create new work" at bounding box center [904, 380] width 98 height 29
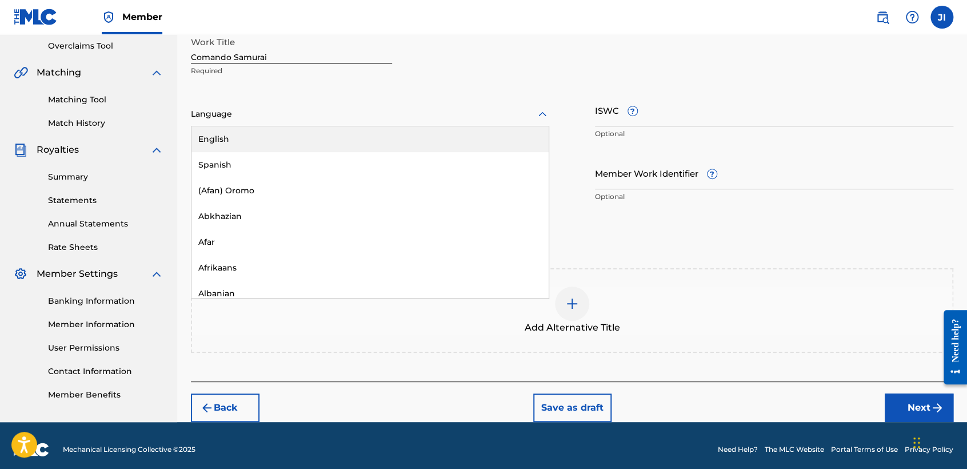
click at [305, 112] on div at bounding box center [370, 114] width 358 height 14
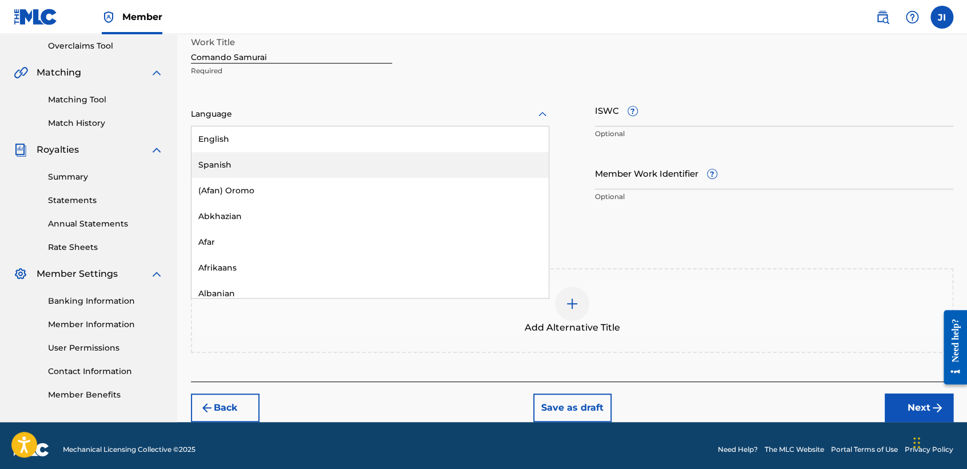
click at [285, 158] on div "Spanish" at bounding box center [369, 165] width 357 height 26
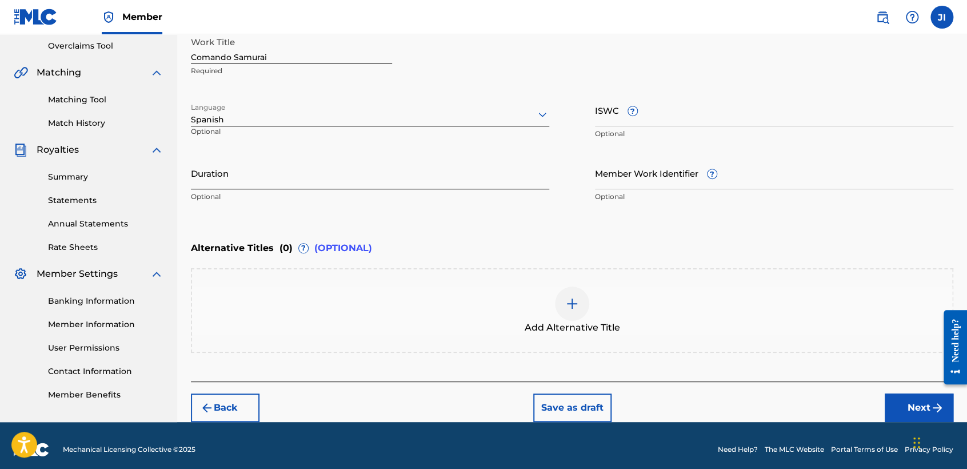
click at [285, 159] on input "Duration" at bounding box center [370, 173] width 358 height 33
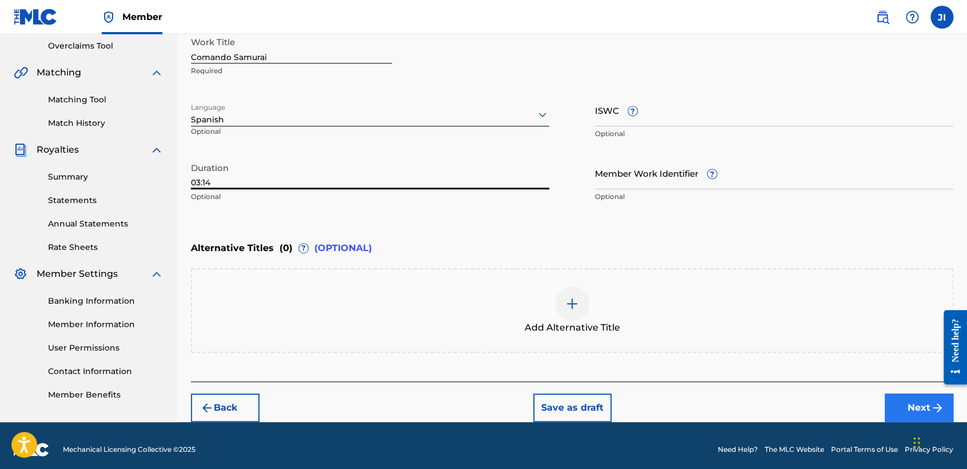
type input "03:14"
click at [907, 407] on button "Next" at bounding box center [919, 407] width 69 height 29
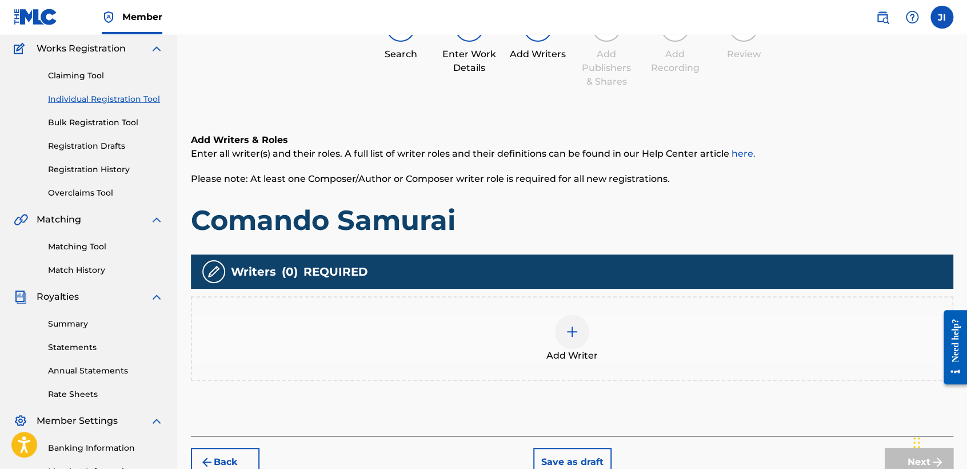
scroll to position [51, 0]
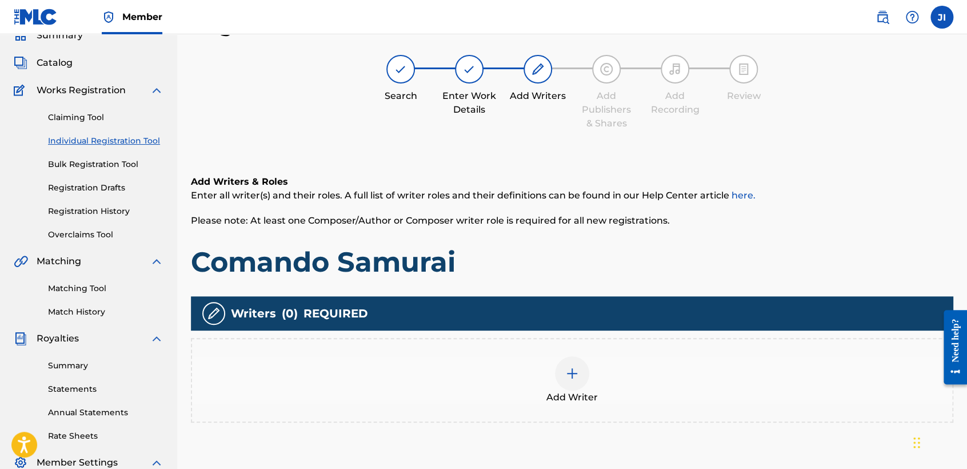
click at [606, 382] on div "Add Writer" at bounding box center [572, 380] width 760 height 48
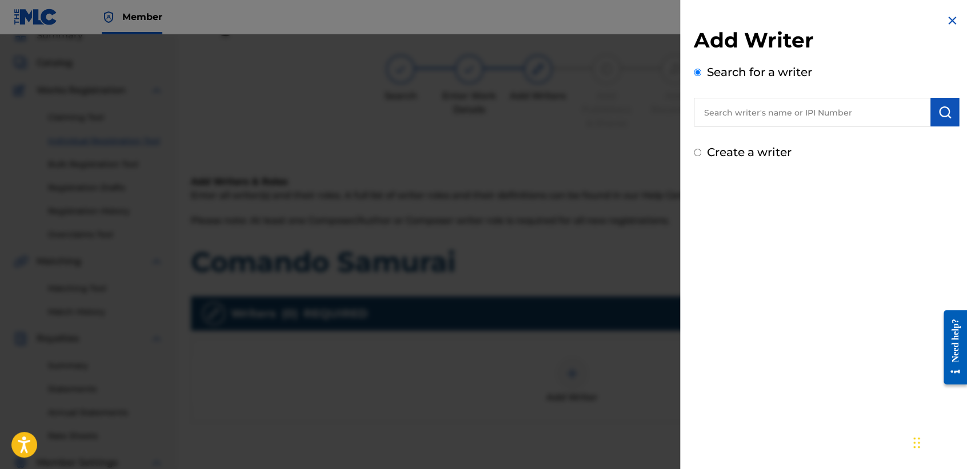
click at [713, 121] on input "text" at bounding box center [812, 112] width 237 height 29
type input "01311542795"
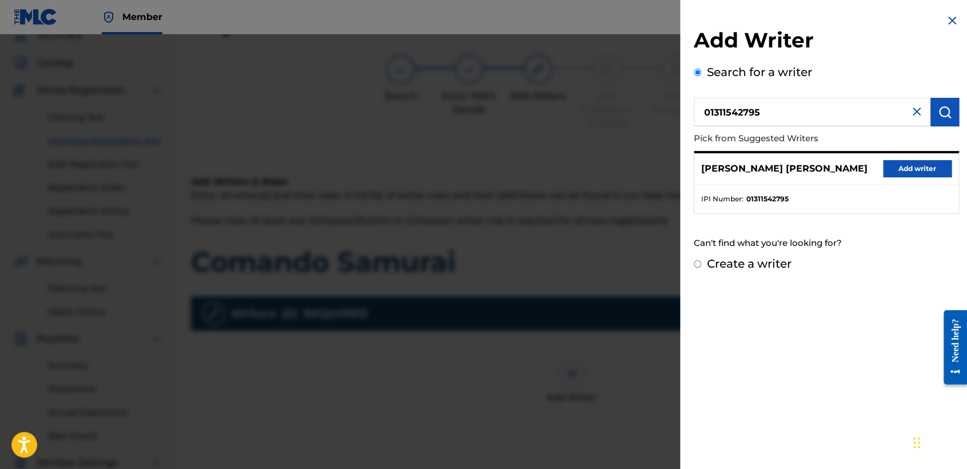
click at [912, 158] on div "[PERSON_NAME] [PERSON_NAME] Add writer" at bounding box center [827, 168] width 264 height 31
drag, startPoint x: 920, startPoint y: 182, endPoint x: 924, endPoint y: 190, distance: 8.7
click at [924, 190] on div "[PERSON_NAME] [PERSON_NAME] Add writer IPI Number : 01311542795" at bounding box center [826, 182] width 265 height 63
click at [913, 176] on button "Add writer" at bounding box center [917, 168] width 69 height 17
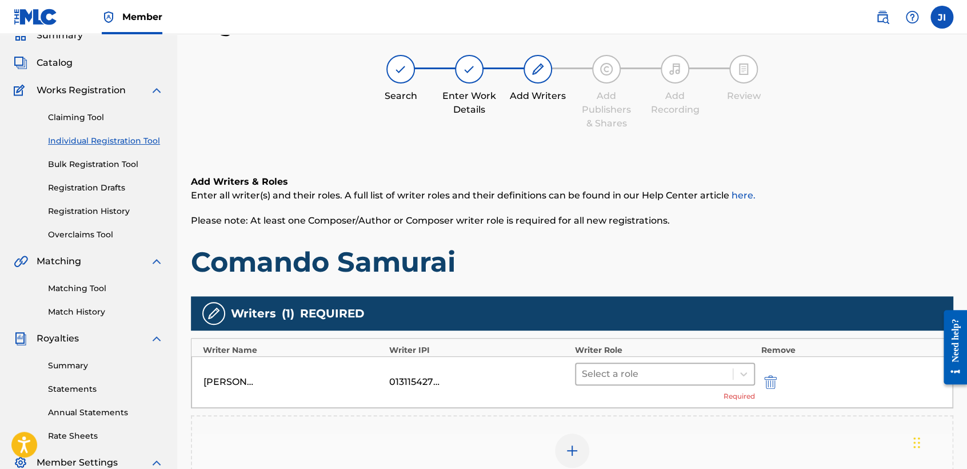
click at [650, 377] on div at bounding box center [654, 374] width 145 height 16
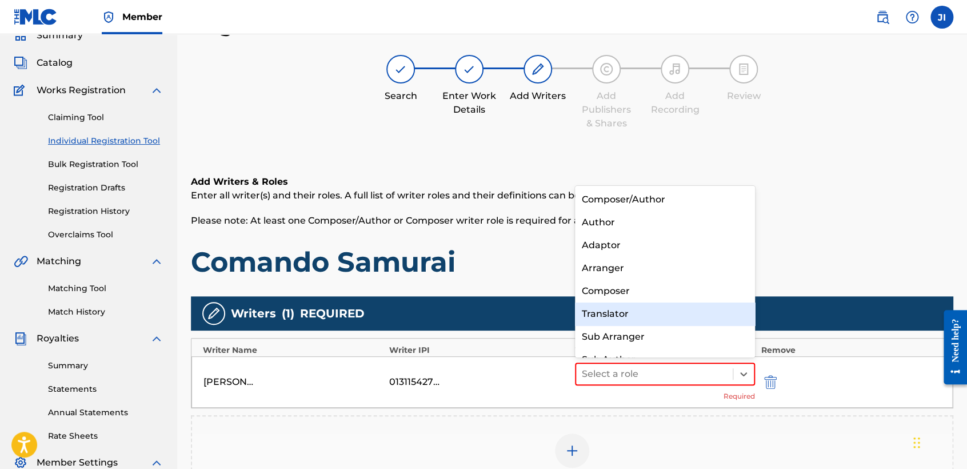
scroll to position [15, 0]
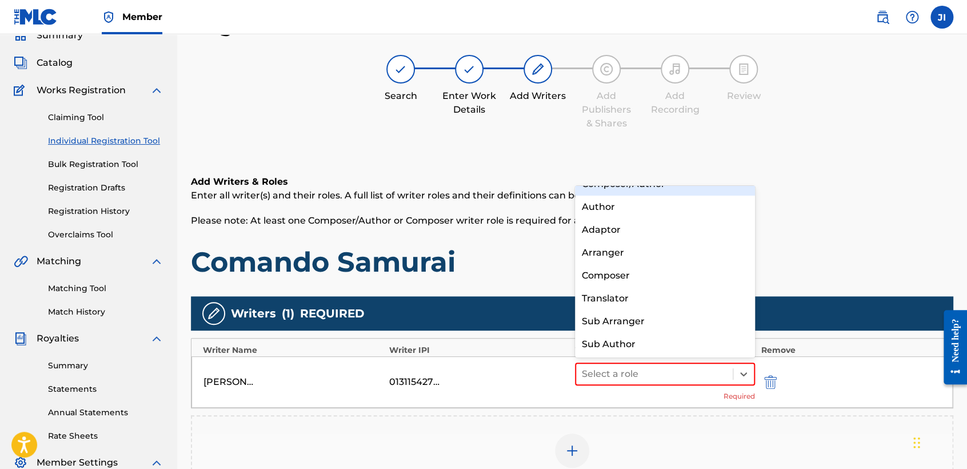
drag, startPoint x: 661, startPoint y: 183, endPoint x: 667, endPoint y: 185, distance: 6.0
click at [667, 185] on h6 "Add Writers & Roles" at bounding box center [572, 182] width 763 height 14
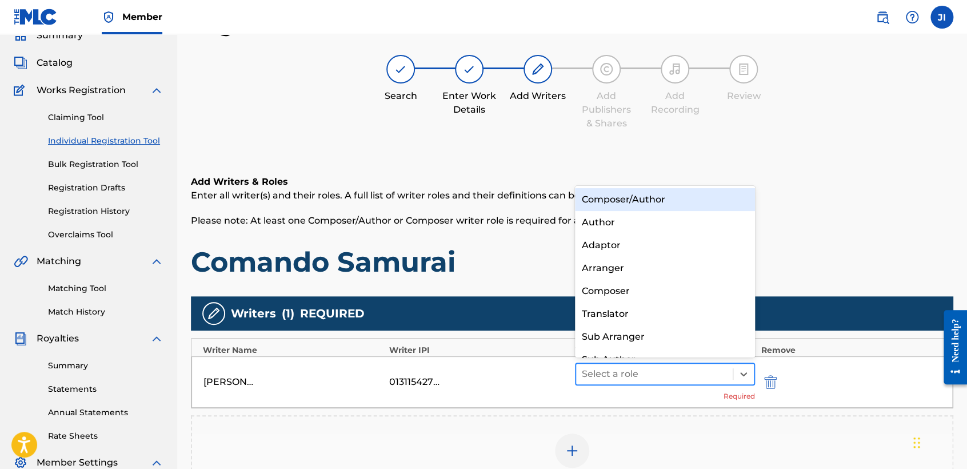
click at [618, 368] on div at bounding box center [654, 374] width 145 height 16
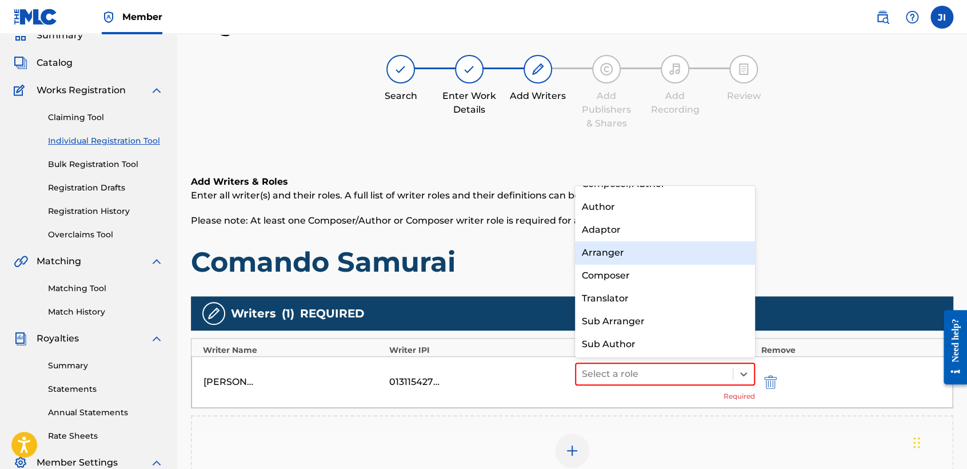
scroll to position [0, 0]
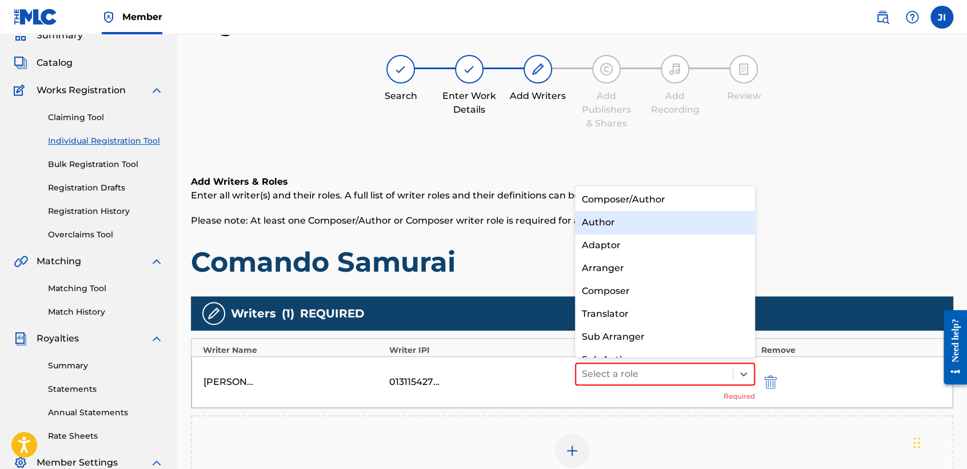
click at [661, 211] on div "Author" at bounding box center [665, 222] width 180 height 23
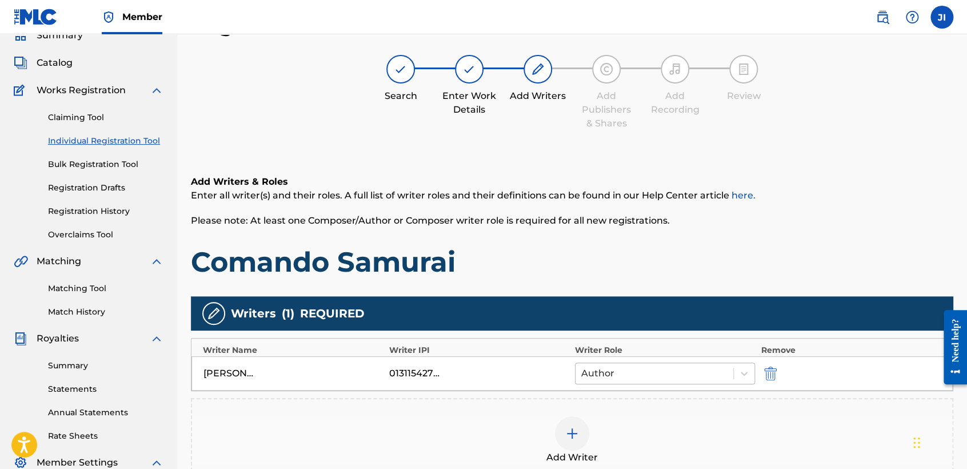
click at [657, 373] on div at bounding box center [654, 373] width 146 height 16
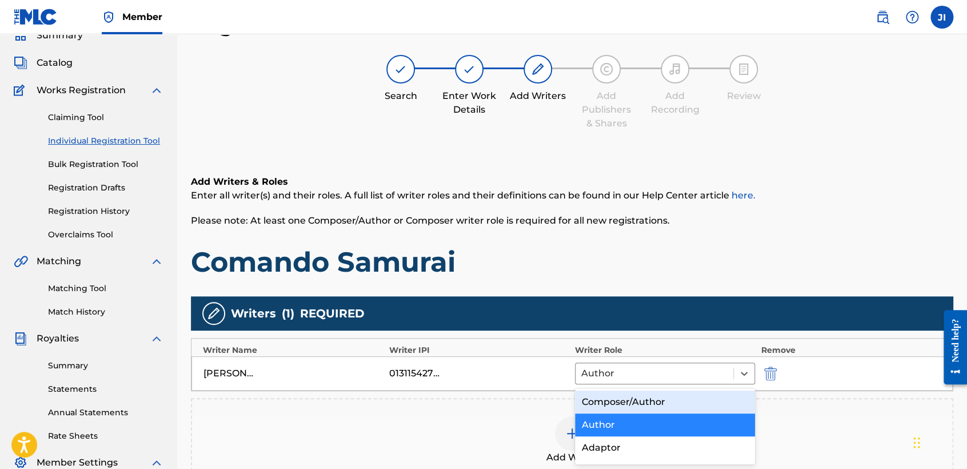
click at [635, 397] on div "Composer/Author" at bounding box center [665, 401] width 180 height 23
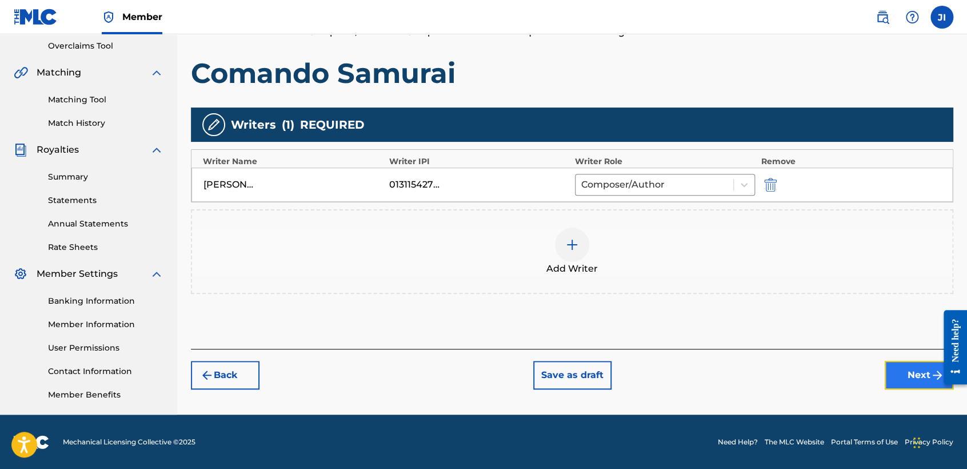
click at [887, 374] on button "Next" at bounding box center [919, 375] width 69 height 29
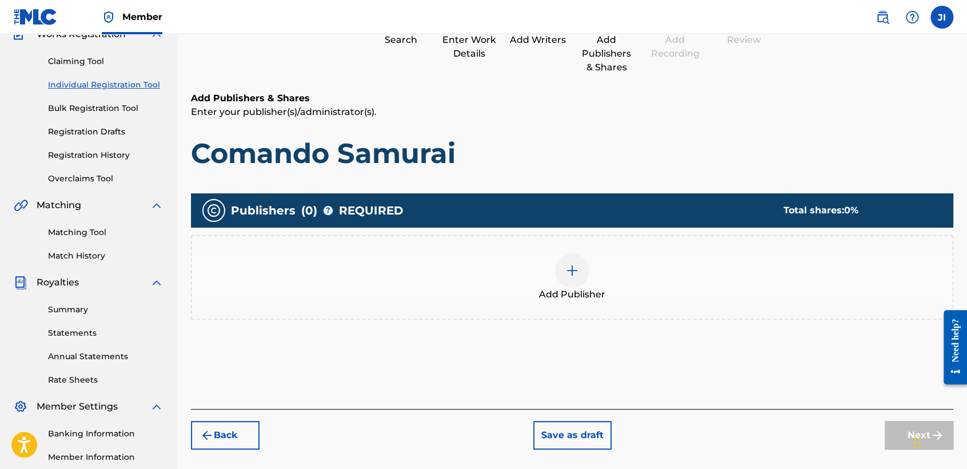
scroll to position [51, 0]
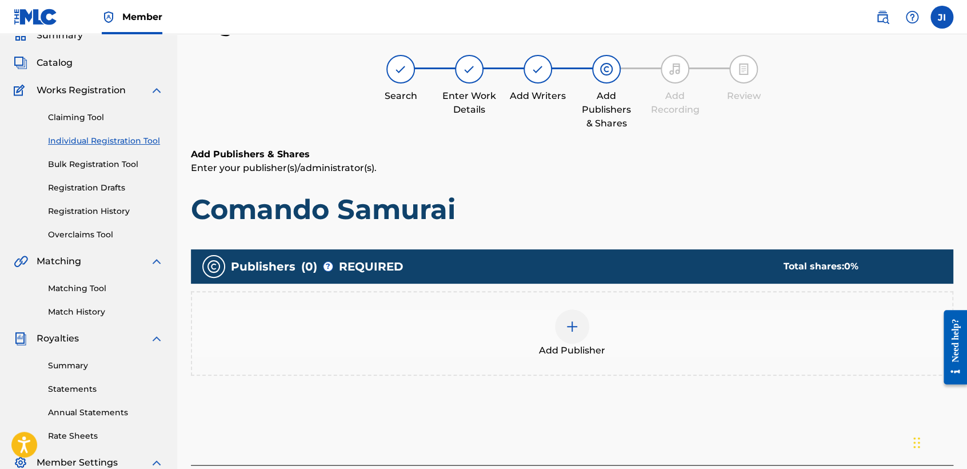
click at [571, 336] on div at bounding box center [572, 326] width 34 height 34
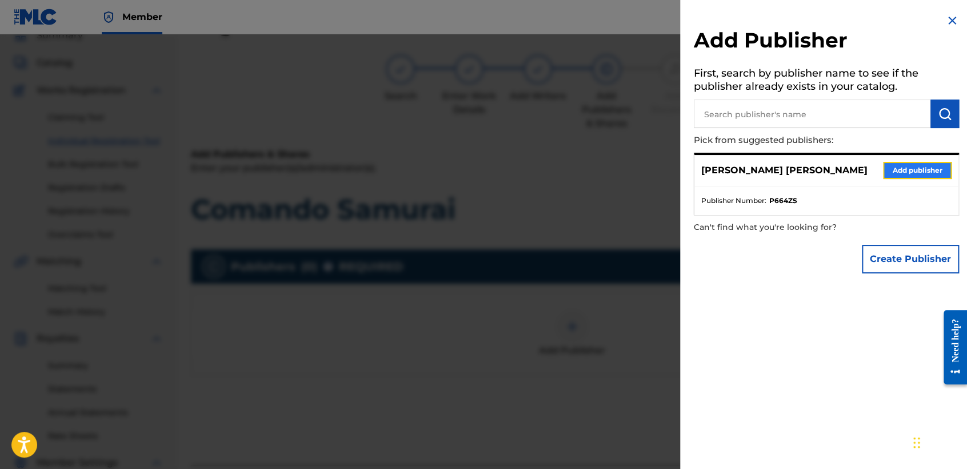
click at [909, 166] on button "Add publisher" at bounding box center [917, 170] width 69 height 17
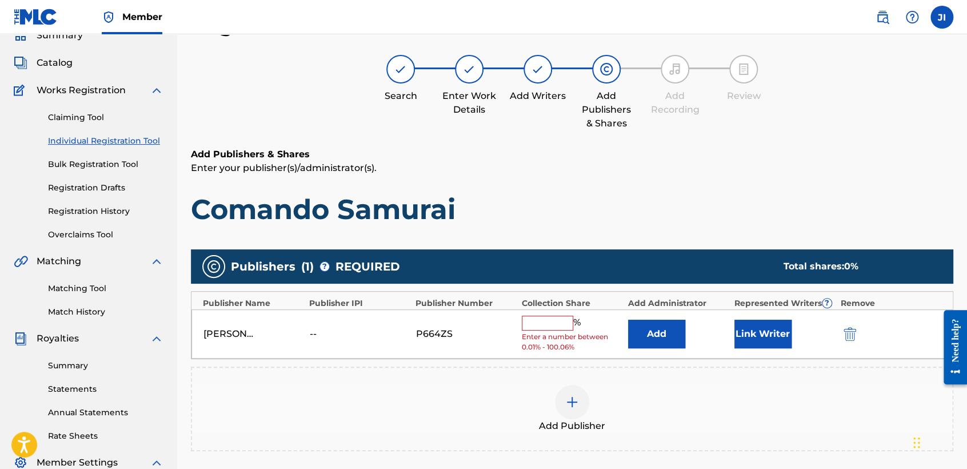
click at [552, 322] on input "text" at bounding box center [547, 323] width 51 height 15
type input "100"
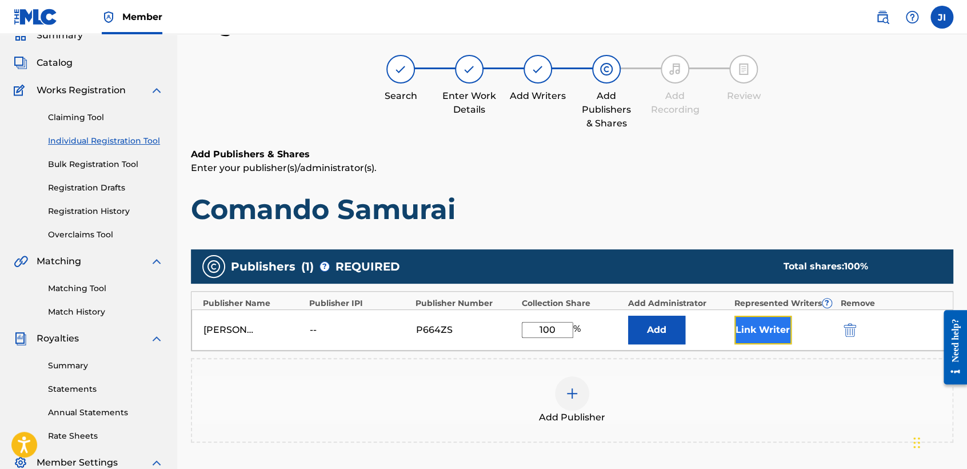
click at [765, 329] on button "Link Writer" at bounding box center [763, 330] width 57 height 29
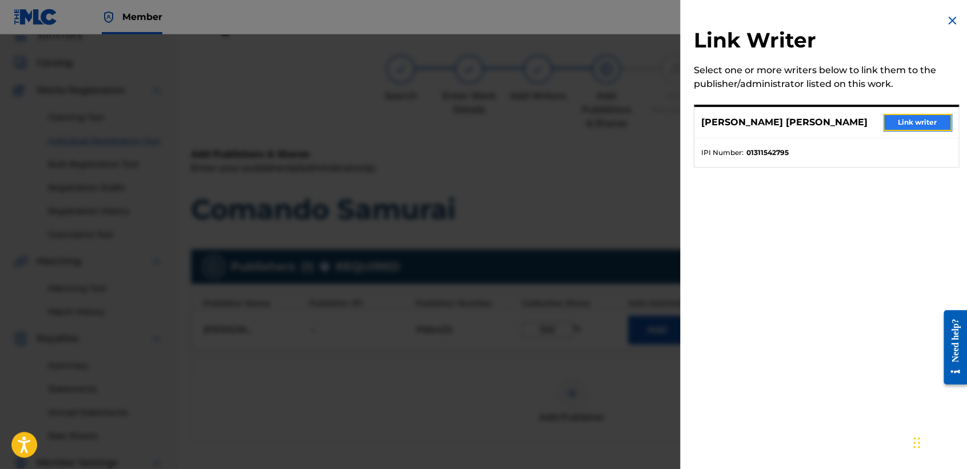
click at [914, 125] on button "Link writer" at bounding box center [917, 122] width 69 height 17
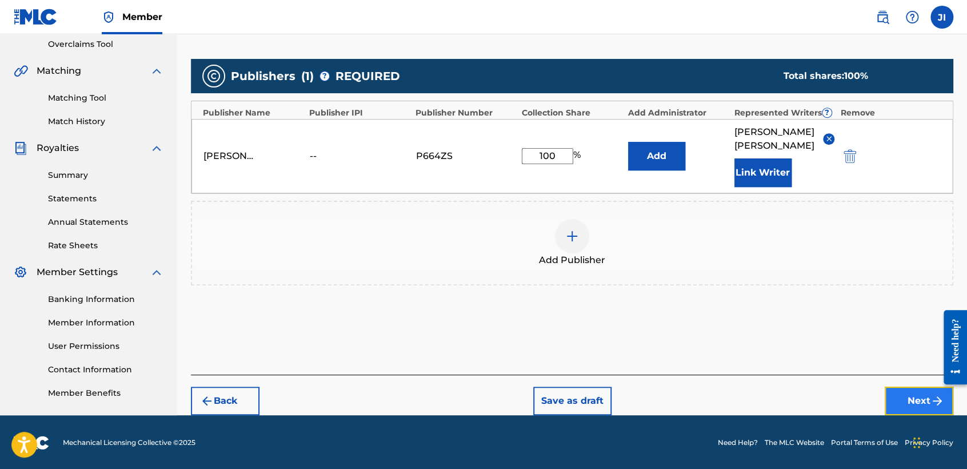
click at [886, 396] on button "Next" at bounding box center [919, 400] width 69 height 29
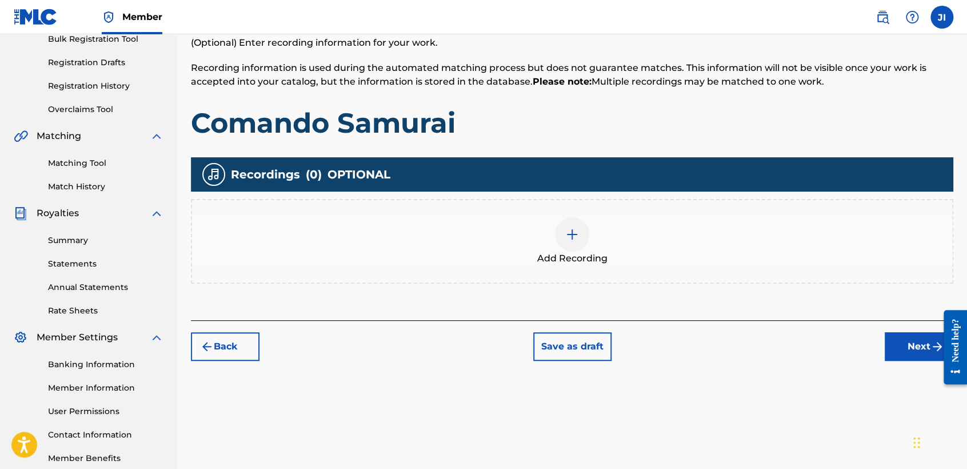
scroll to position [178, 0]
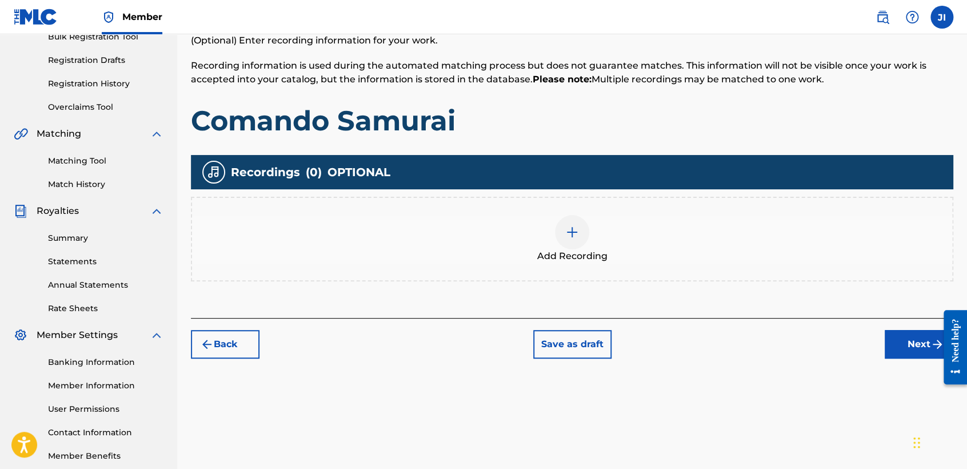
click at [590, 233] on div "Add Recording" at bounding box center [572, 239] width 760 height 48
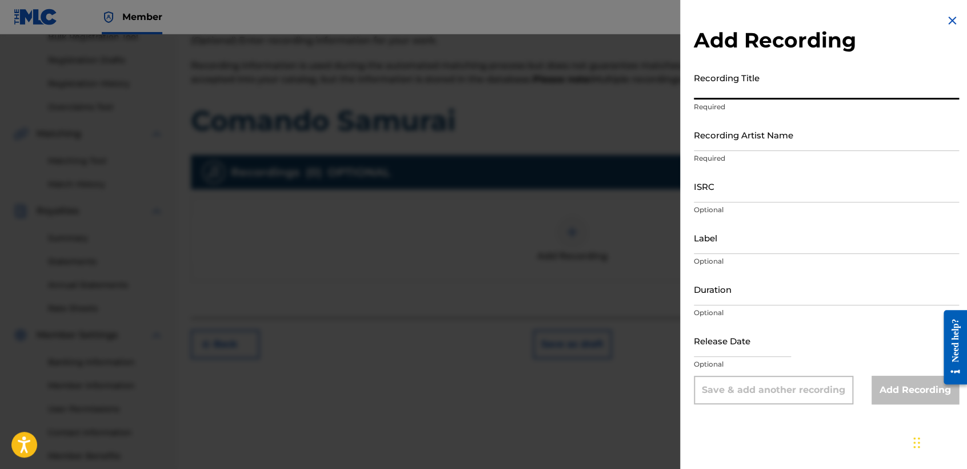
paste input "Comando Samurai"
type input "Comando Samurai"
click at [728, 167] on div "Recording Artist Name Required" at bounding box center [826, 143] width 265 height 51
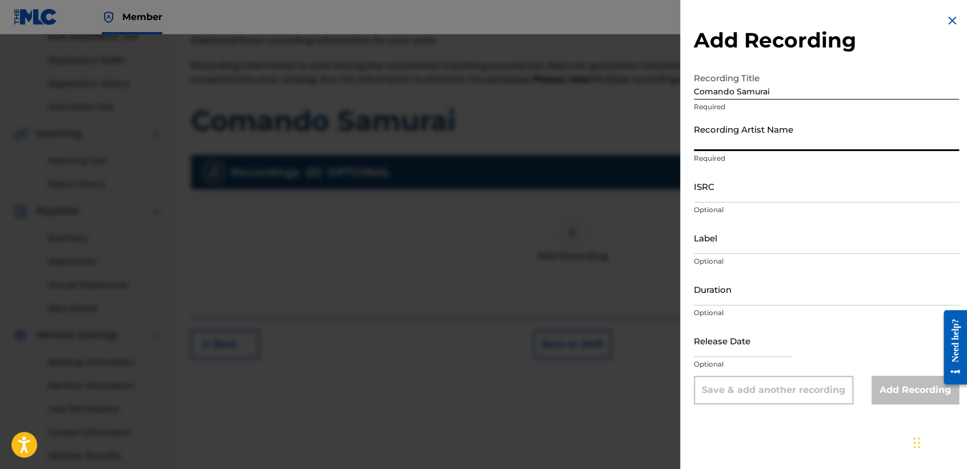
click at [739, 137] on input "Recording Artist Name" at bounding box center [826, 134] width 265 height 33
type input "[PERSON_NAME] MX"
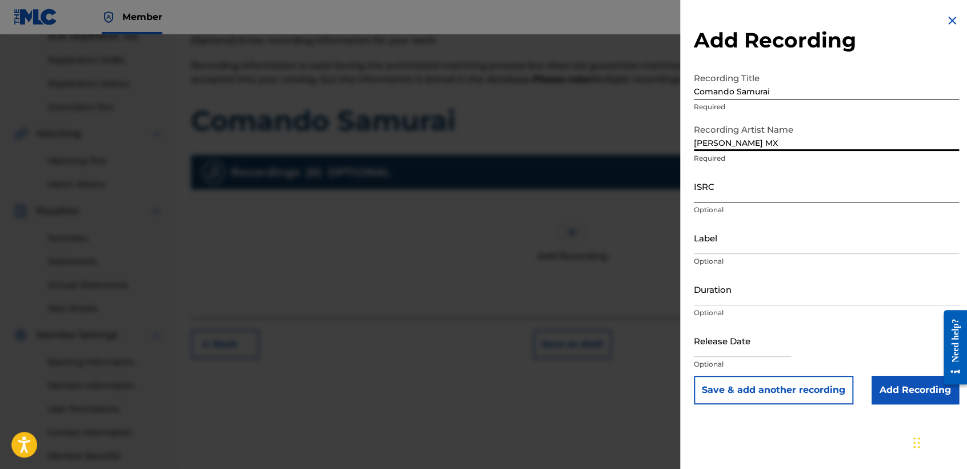
click at [770, 190] on input "ISRC" at bounding box center [826, 186] width 265 height 33
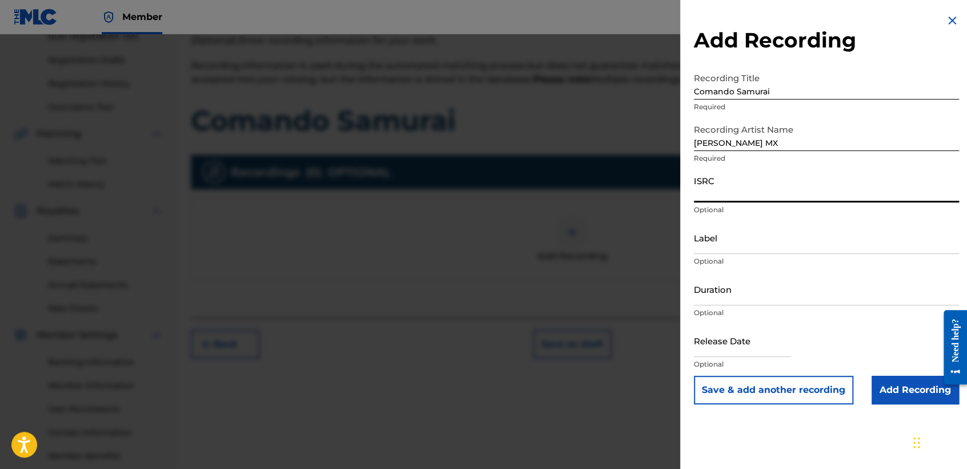
paste input "QZZ8A2511852"
type input "QZZ8A2511852"
click at [788, 291] on input "Duration" at bounding box center [826, 289] width 265 height 33
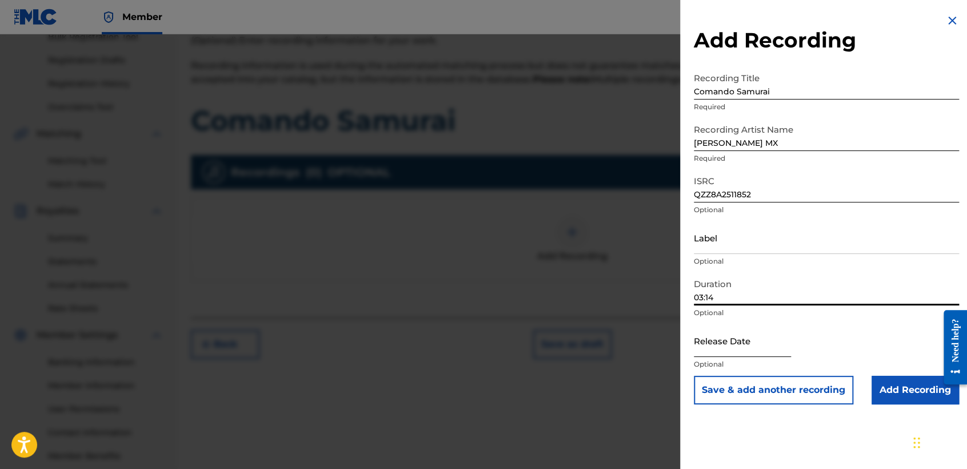
type input "03:14"
click at [753, 349] on input "text" at bounding box center [742, 340] width 97 height 33
select select "8"
select select "2025"
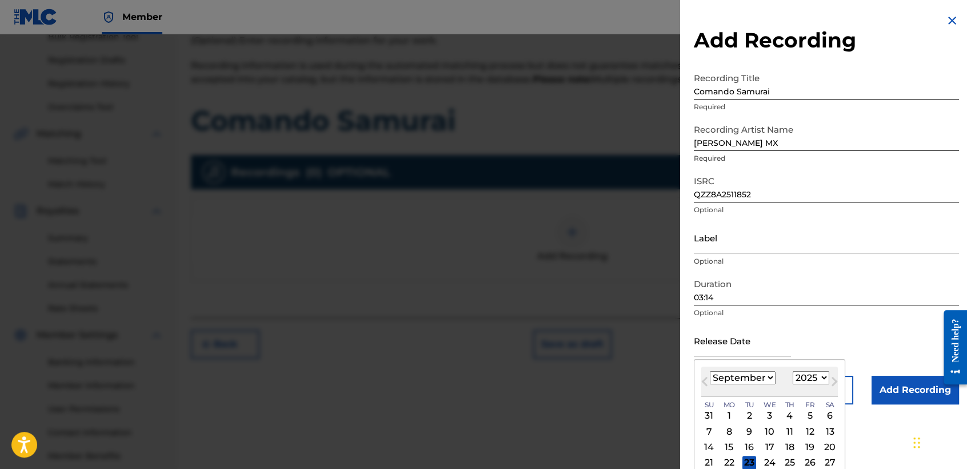
click at [764, 378] on select "January February March April May June July August September October November De…" at bounding box center [743, 377] width 66 height 13
select select "7"
click at [710, 371] on select "January February March April May June July August September October November De…" at bounding box center [743, 377] width 66 height 13
click at [750, 442] on div "12" at bounding box center [750, 447] width 14 height 14
type input "[DATE]"
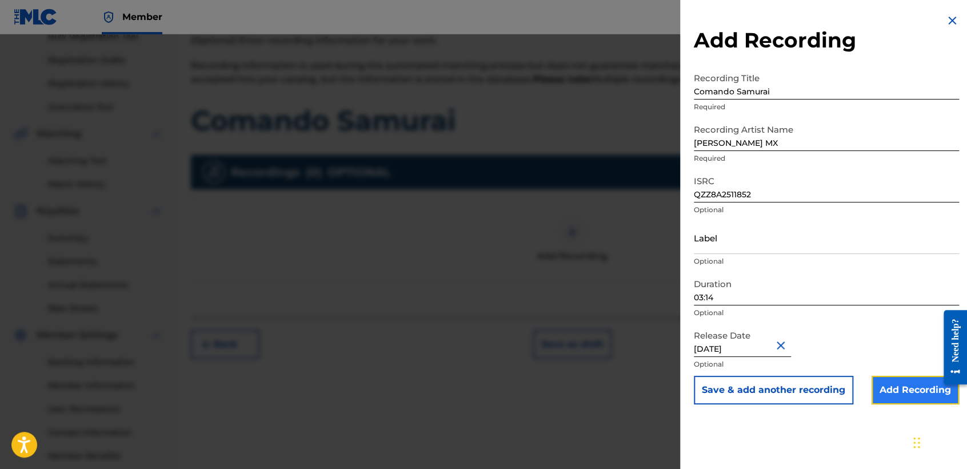
click at [897, 389] on input "Add Recording" at bounding box center [915, 390] width 87 height 29
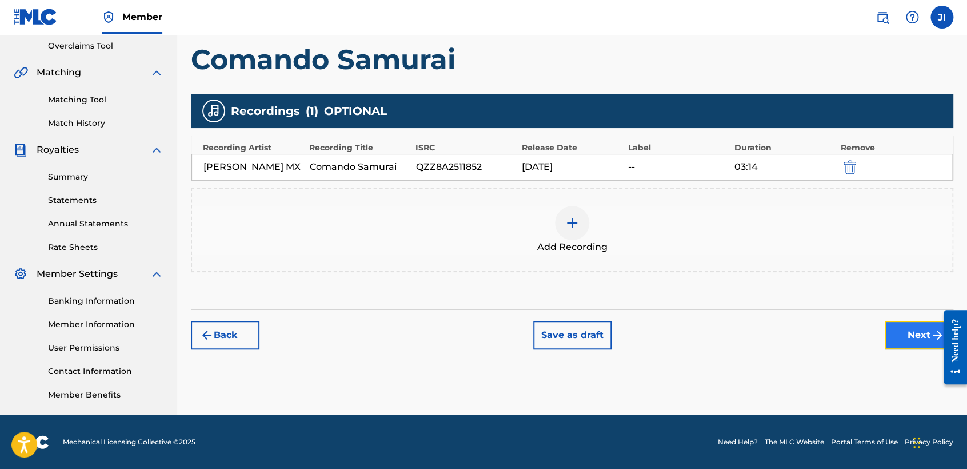
click at [916, 334] on button "Next" at bounding box center [919, 335] width 69 height 29
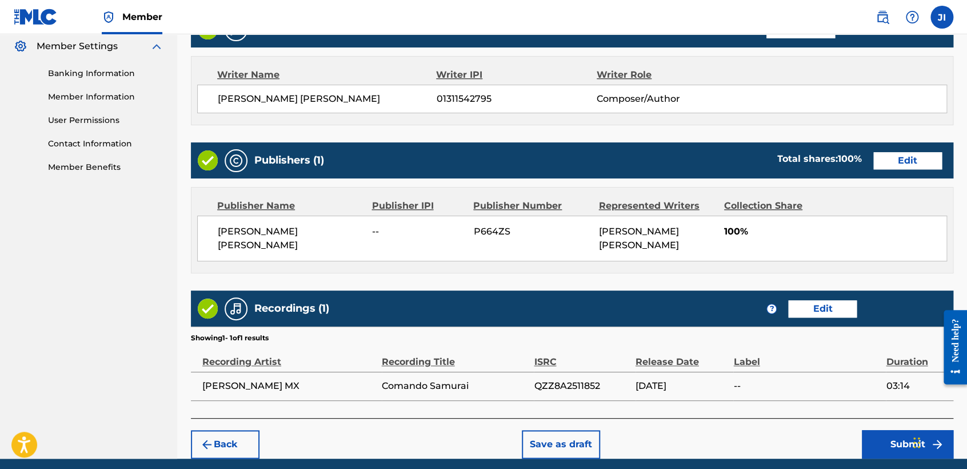
scroll to position [501, 0]
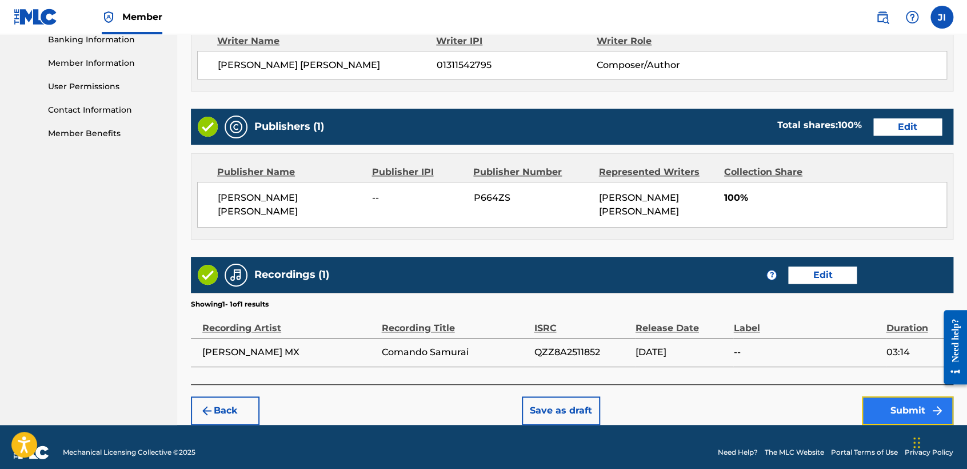
click at [902, 410] on button "Submit" at bounding box center [907, 410] width 91 height 29
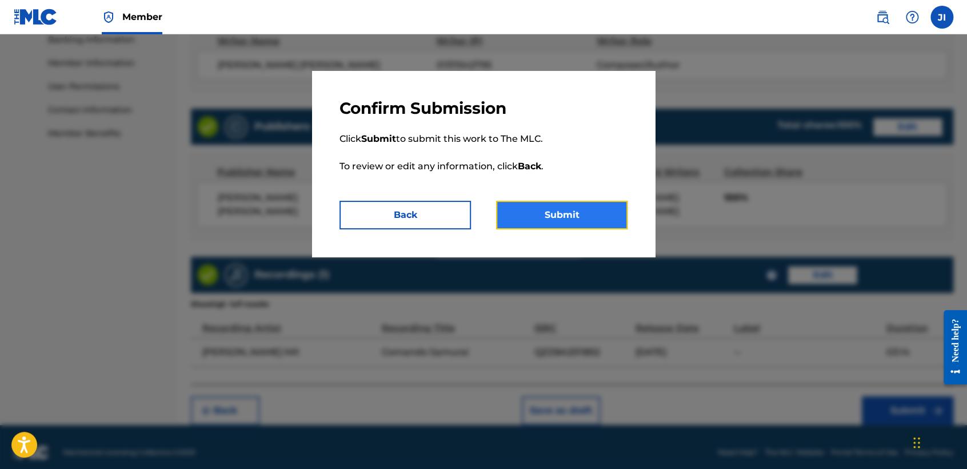
click at [536, 212] on button "Submit" at bounding box center [561, 215] width 131 height 29
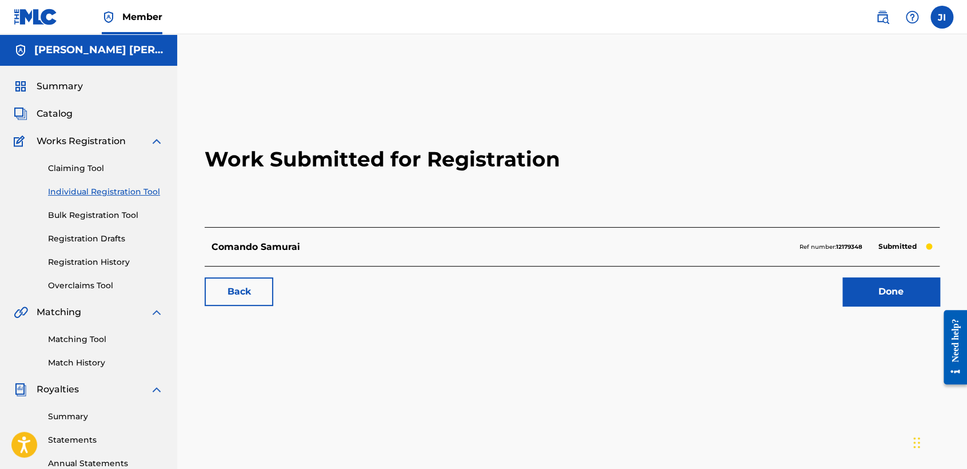
click at [82, 192] on link "Individual Registration Tool" at bounding box center [105, 192] width 115 height 12
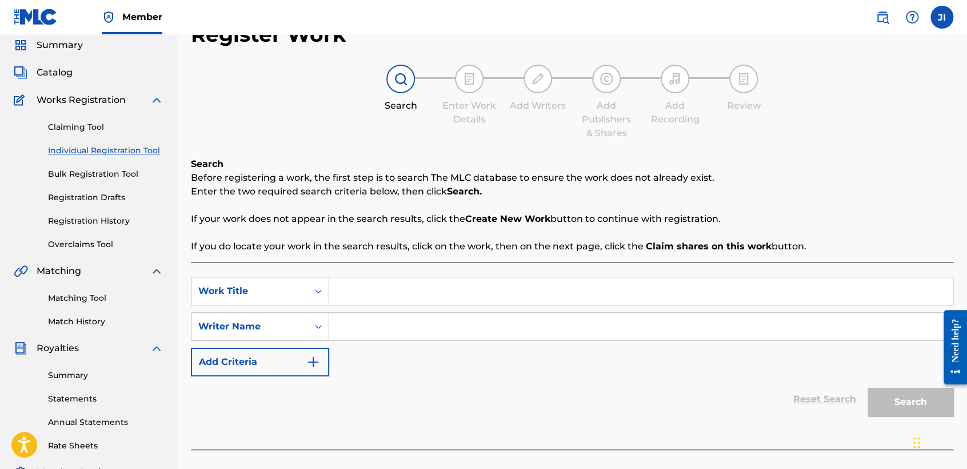
scroll to position [63, 0]
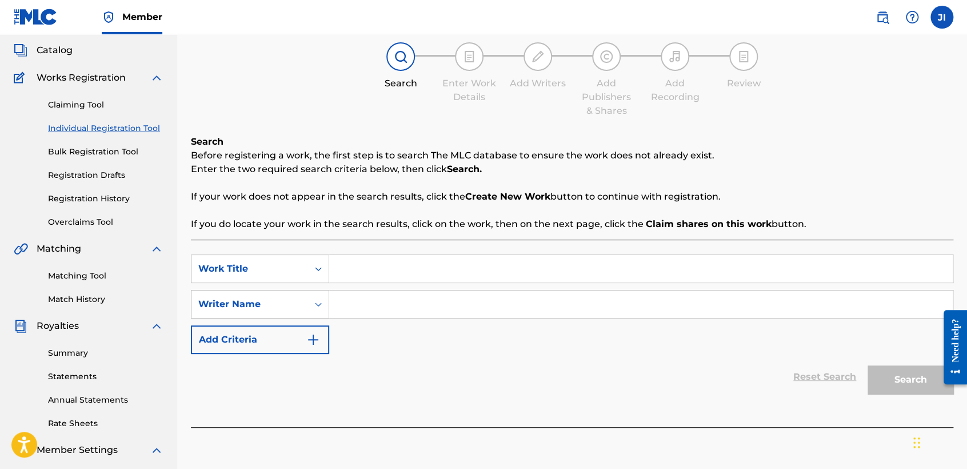
paste input "El Choco"
type input "El Choco"
paste input "El Choco"
type input "El Choco"
click at [886, 395] on div "Search" at bounding box center [907, 377] width 91 height 46
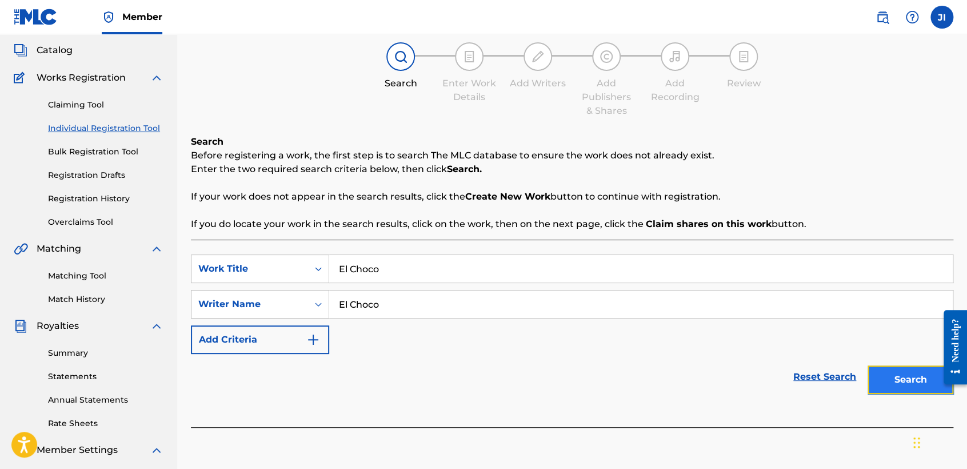
click at [886, 392] on button "Search" at bounding box center [911, 379] width 86 height 29
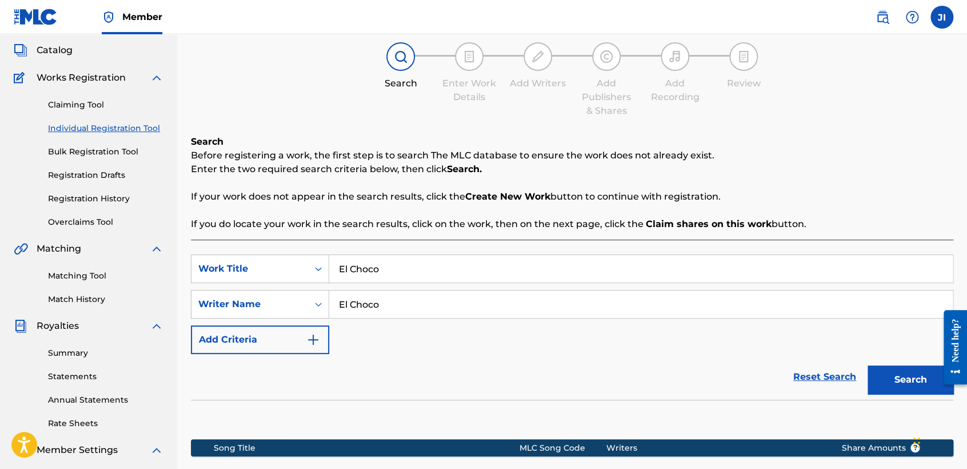
scroll to position [240, 0]
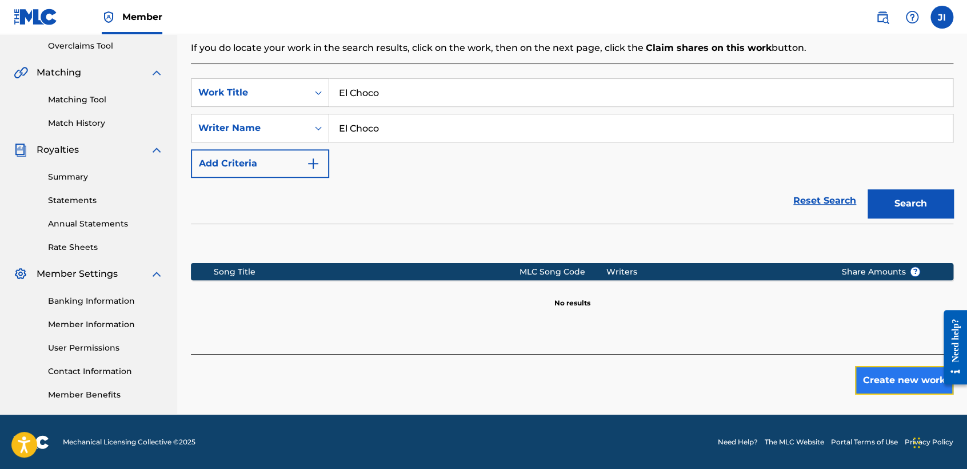
click at [877, 388] on button "Create new work" at bounding box center [904, 380] width 98 height 29
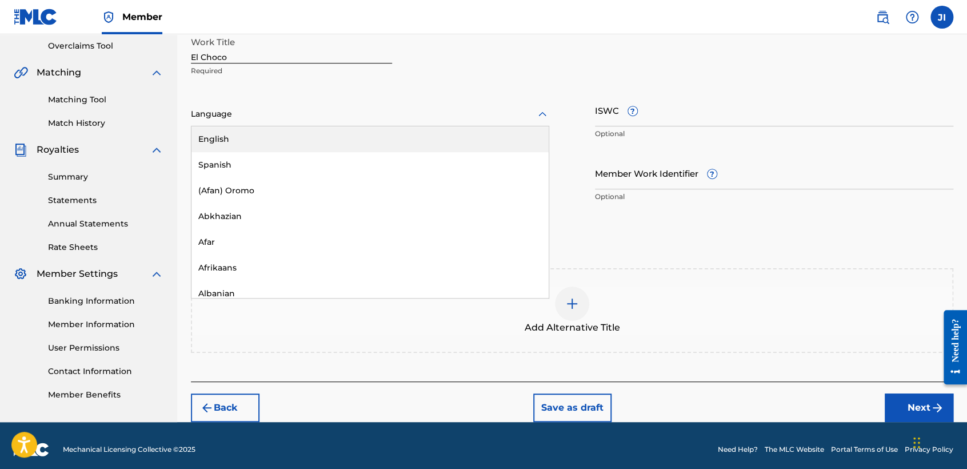
drag, startPoint x: 310, startPoint y: 107, endPoint x: 280, endPoint y: 130, distance: 38.0
click at [304, 115] on div at bounding box center [370, 114] width 358 height 14
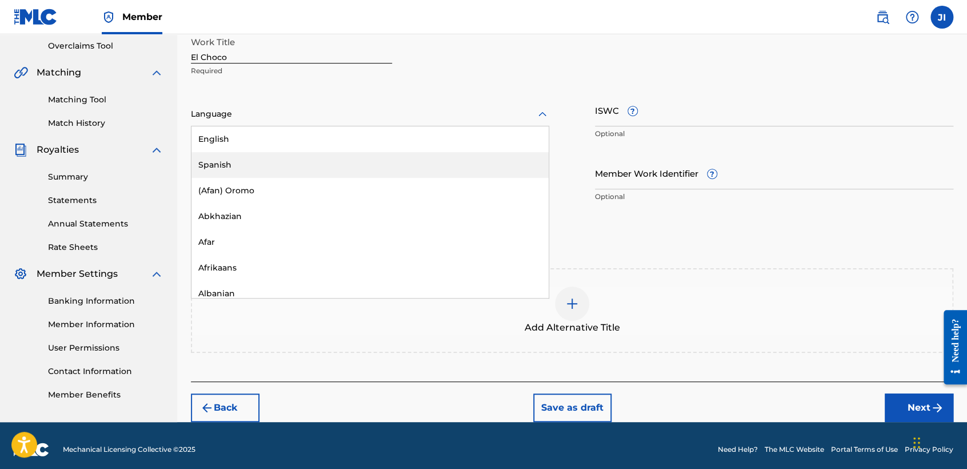
click at [265, 159] on div "Spanish" at bounding box center [369, 165] width 357 height 26
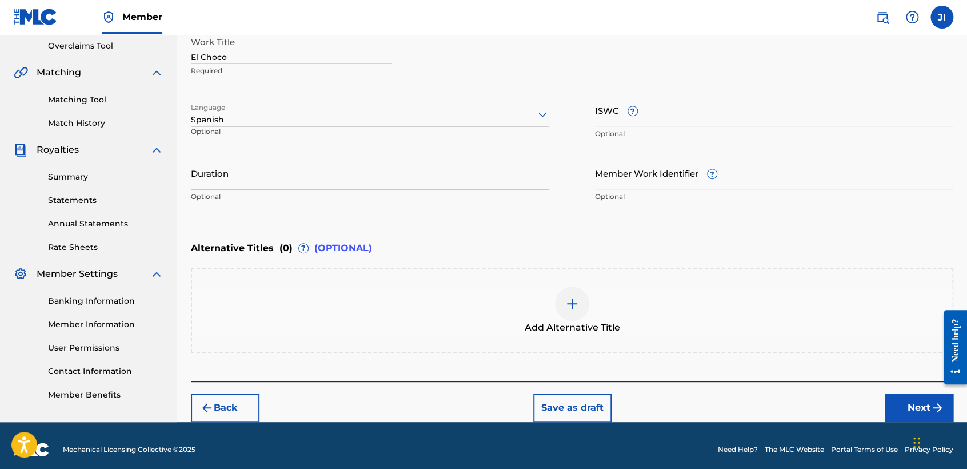
click at [265, 159] on input "Duration" at bounding box center [370, 173] width 358 height 33
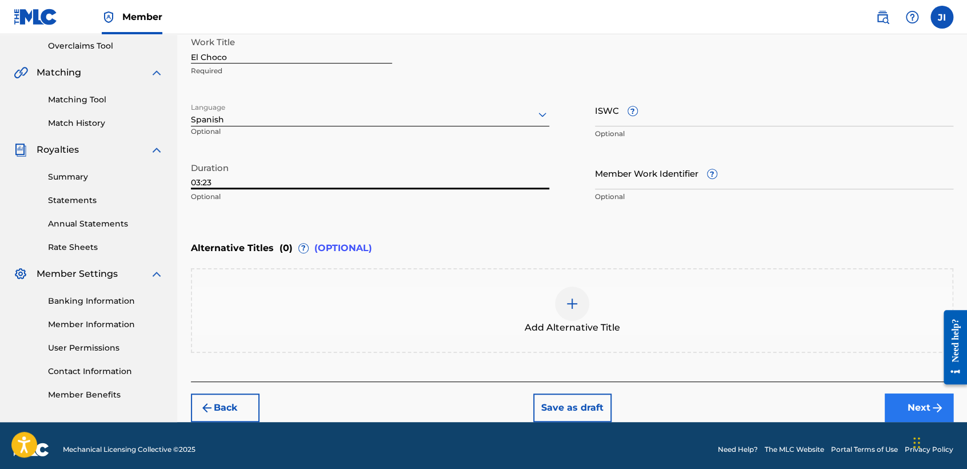
type input "03:23"
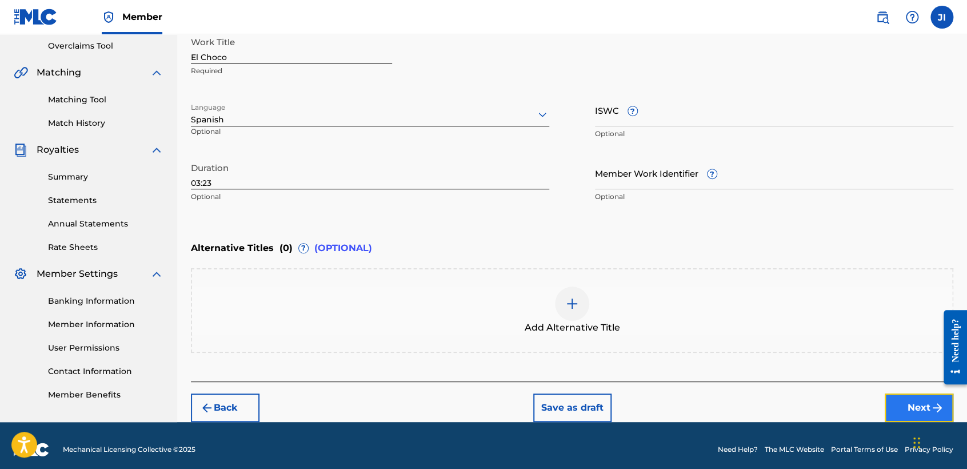
click at [926, 401] on button "Next" at bounding box center [919, 407] width 69 height 29
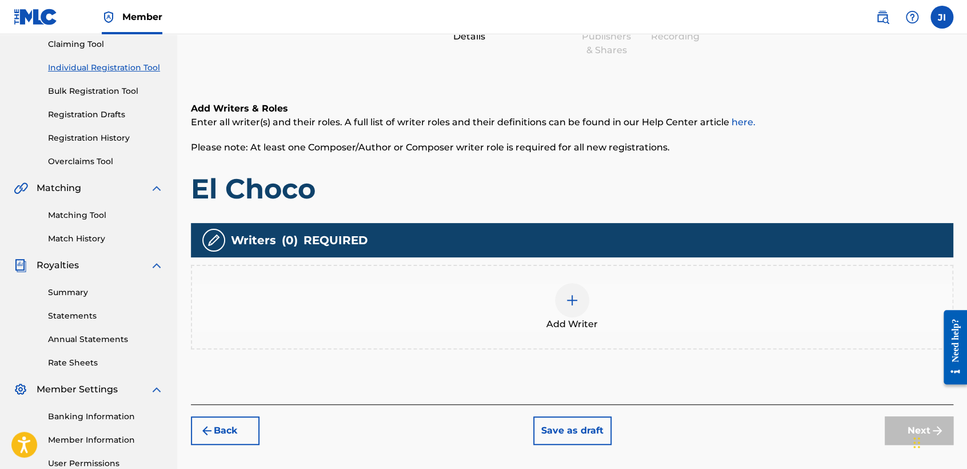
scroll to position [178, 0]
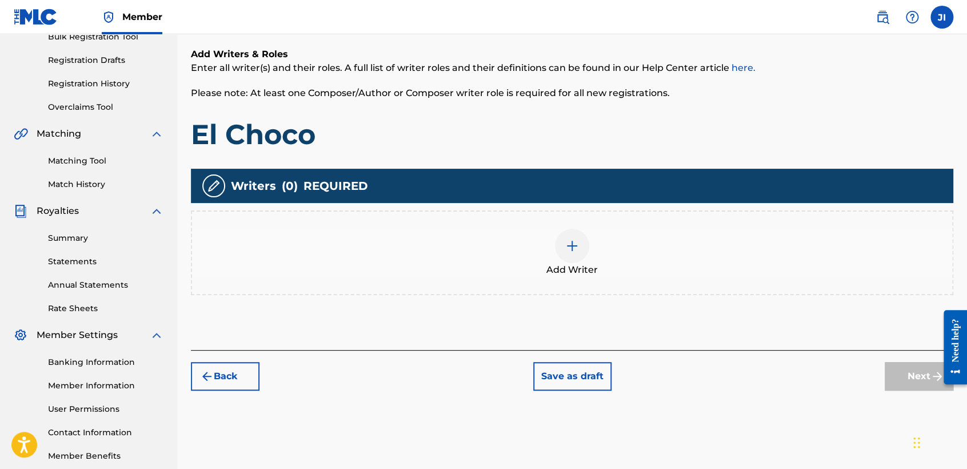
click at [579, 256] on div at bounding box center [572, 246] width 34 height 34
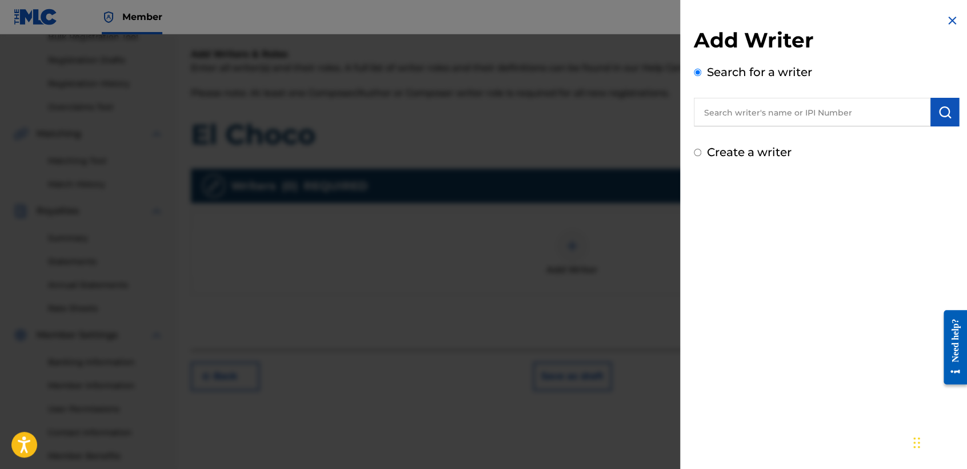
click at [755, 112] on input "text" at bounding box center [812, 112] width 237 height 29
type input "01311542795"
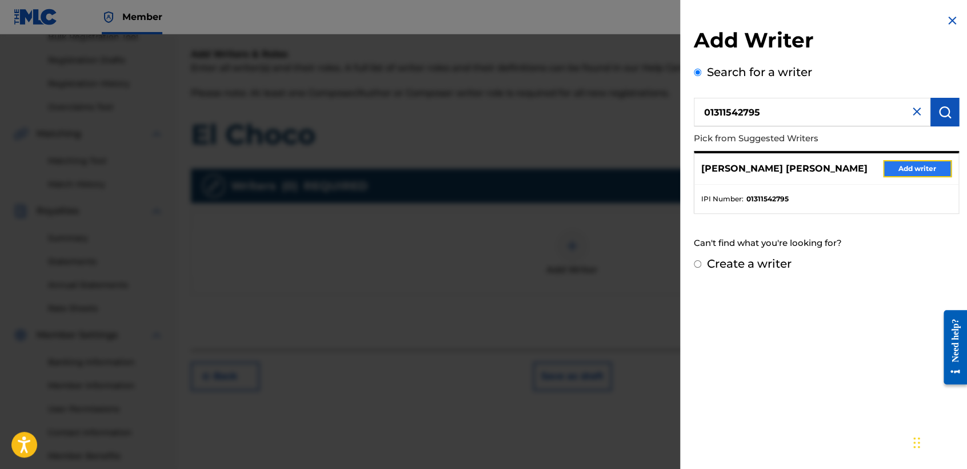
click at [907, 166] on button "Add writer" at bounding box center [917, 168] width 69 height 17
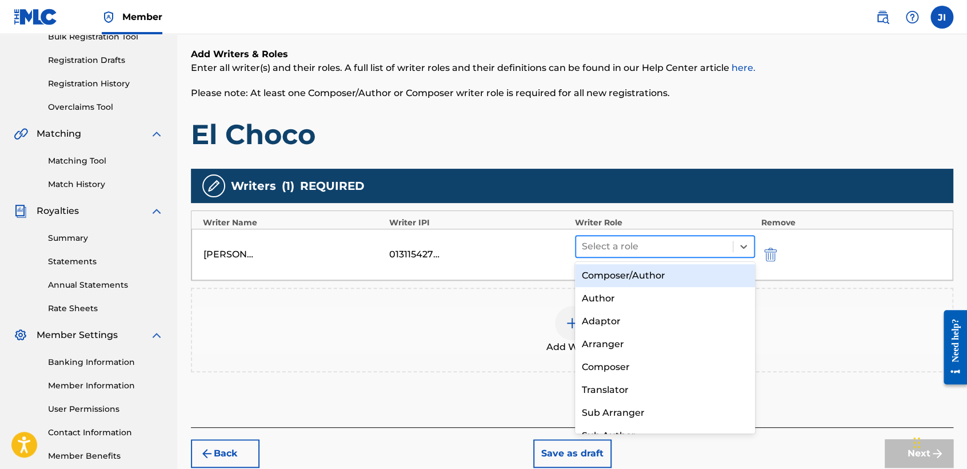
click at [671, 252] on div at bounding box center [654, 246] width 145 height 16
click at [667, 273] on div "Composer/Author" at bounding box center [665, 275] width 180 height 23
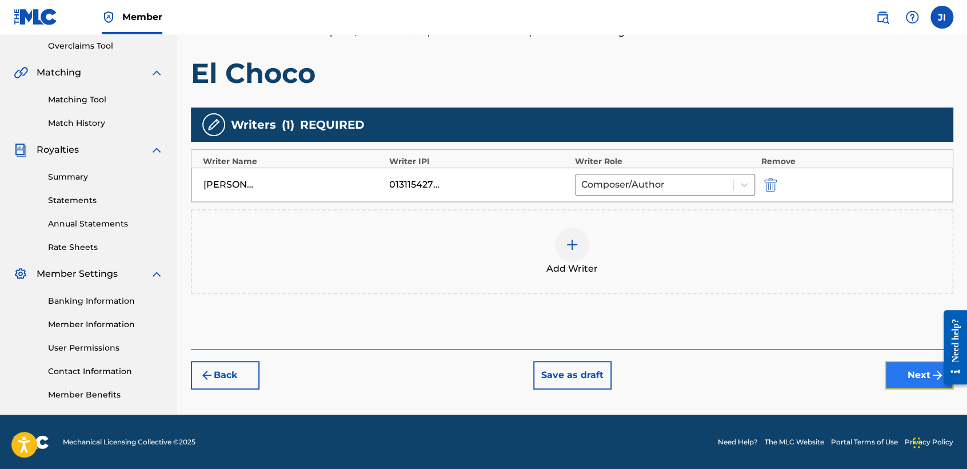
click at [923, 378] on button "Next" at bounding box center [919, 375] width 69 height 29
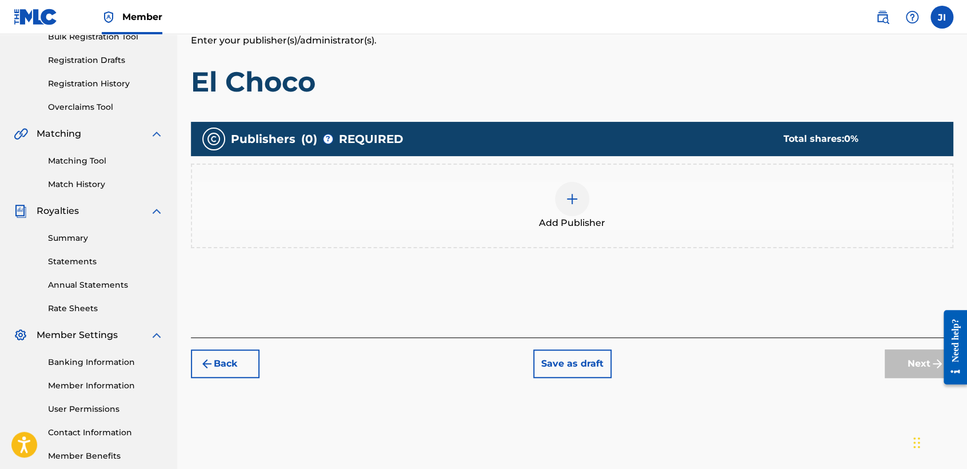
click at [561, 203] on div at bounding box center [572, 199] width 34 height 34
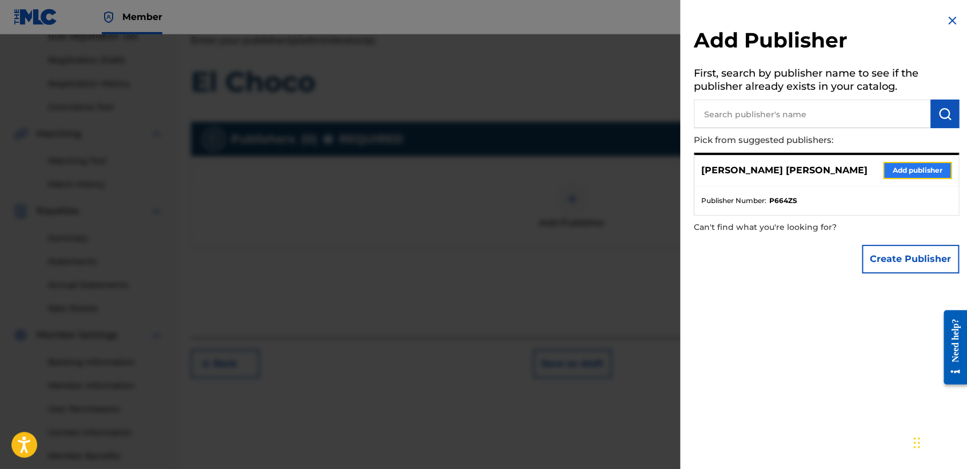
click at [900, 171] on button "Add publisher" at bounding box center [917, 170] width 69 height 17
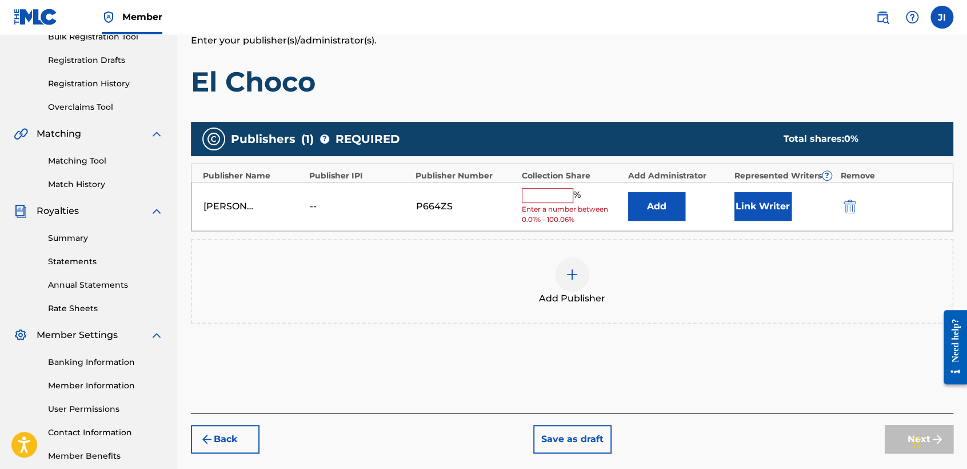
click at [568, 191] on input "text" at bounding box center [547, 195] width 51 height 15
type input "100"
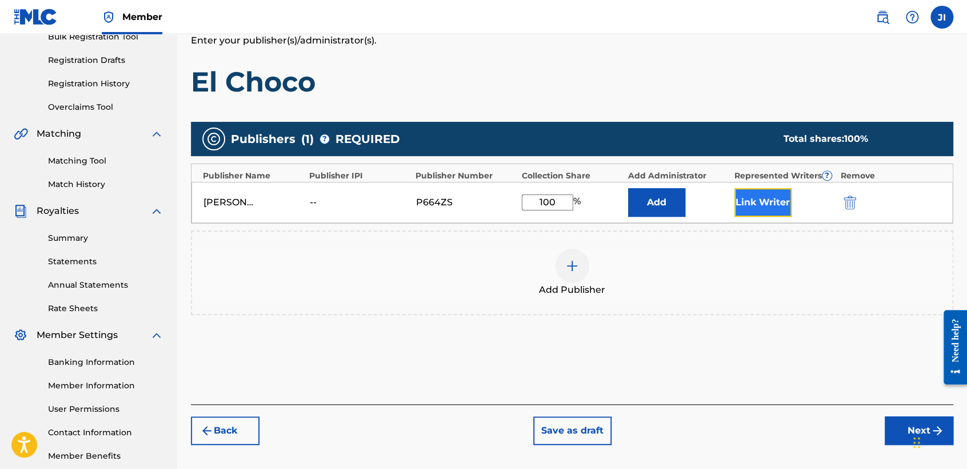
click at [745, 205] on button "Link Writer" at bounding box center [763, 202] width 57 height 29
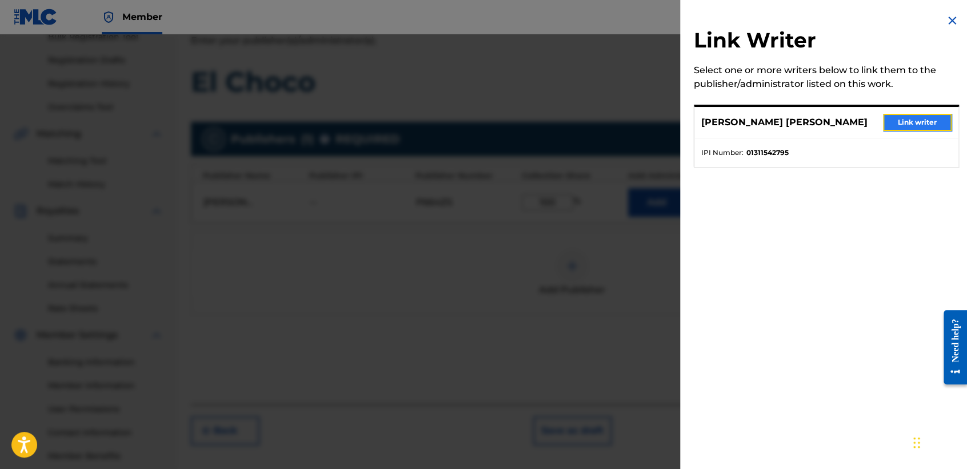
click at [900, 118] on button "Link writer" at bounding box center [917, 122] width 69 height 17
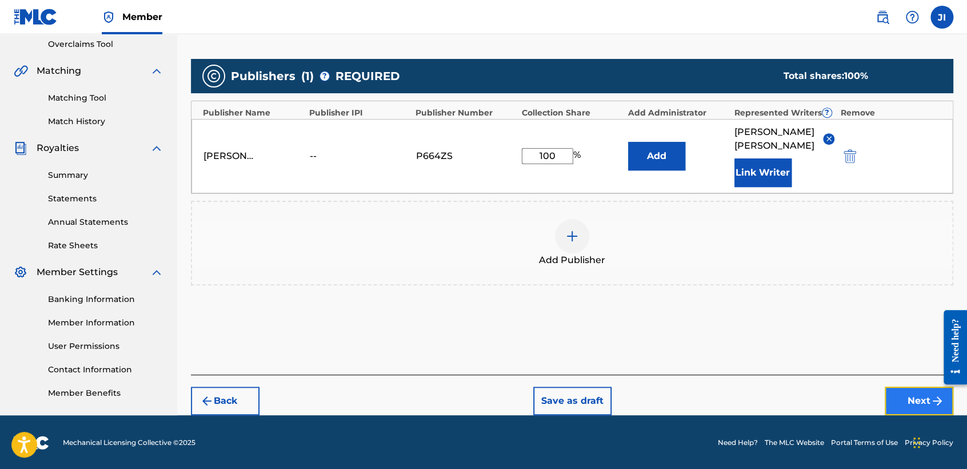
click at [915, 400] on button "Next" at bounding box center [919, 400] width 69 height 29
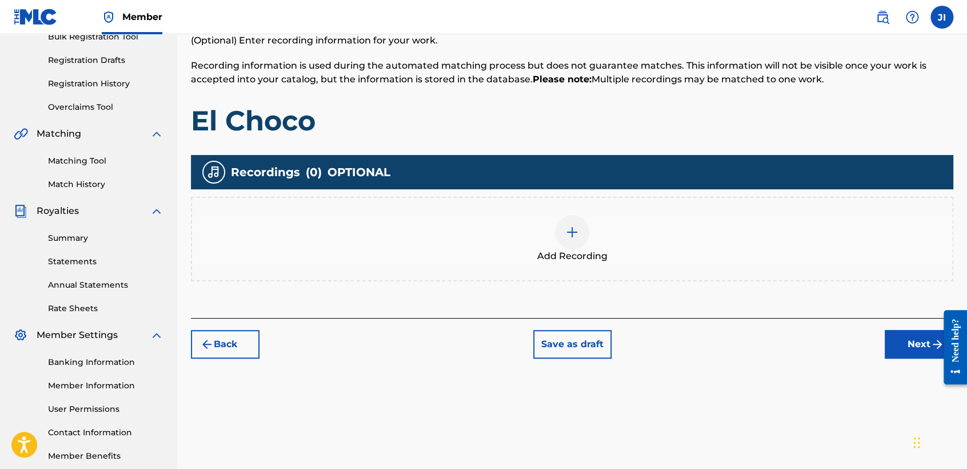
click at [551, 242] on div "Add Recording" at bounding box center [572, 239] width 760 height 48
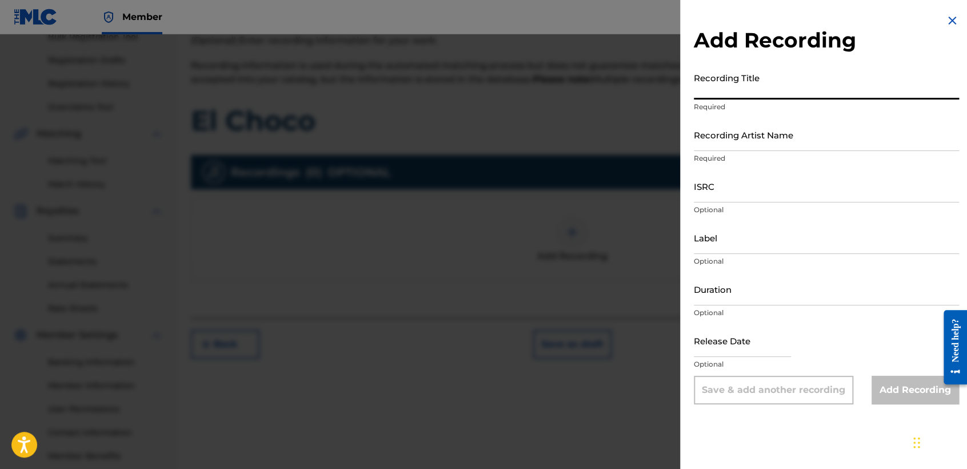
paste input "El Choco"
type input "El Choco"
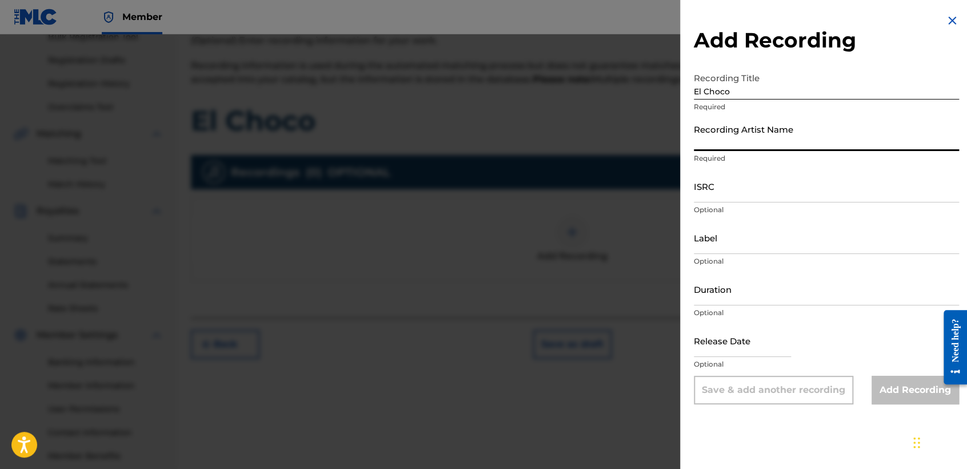
click at [758, 126] on input "Recording Artist Name" at bounding box center [826, 134] width 265 height 33
type input "[PERSON_NAME] MX"
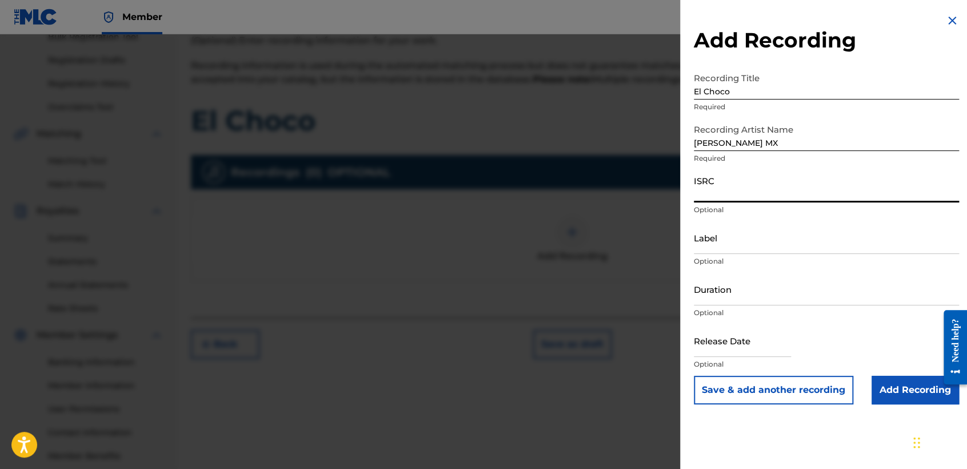
click at [763, 179] on input "ISRC" at bounding box center [826, 186] width 265 height 33
paste input "QZZ8A2511814"
type input "QZZ8A2511814"
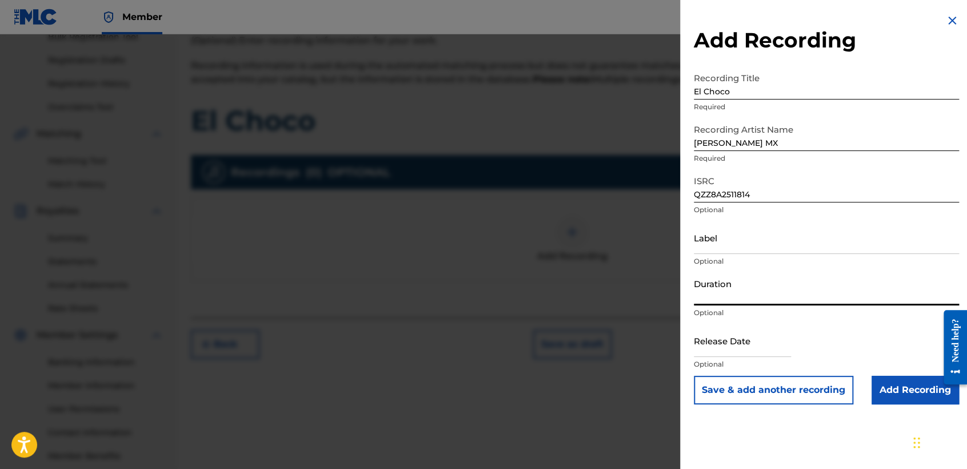
click at [784, 293] on input "Duration" at bounding box center [826, 289] width 265 height 33
type input "03:23"
click at [718, 340] on input "text" at bounding box center [742, 340] width 97 height 33
select select "8"
select select "2025"
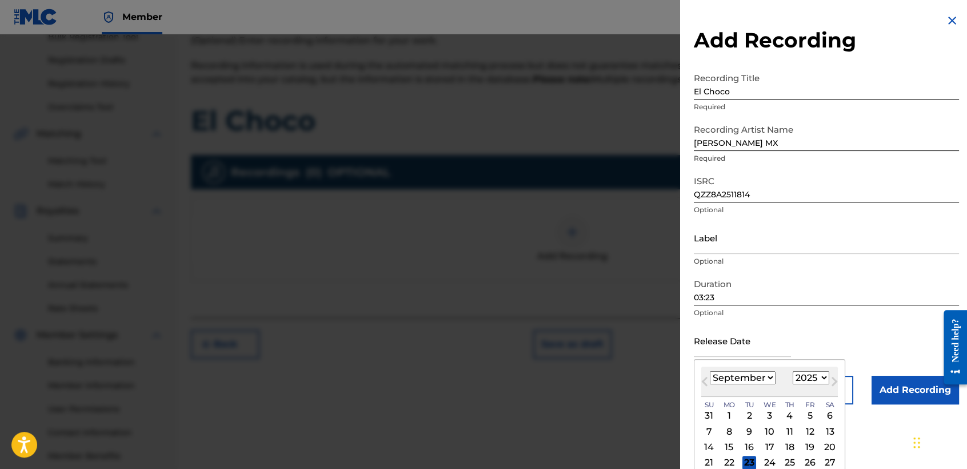
click at [753, 373] on select "January February March April May June July August September October November De…" at bounding box center [743, 377] width 66 height 13
select select "7"
click at [710, 371] on select "January February March April May June July August September October November De…" at bounding box center [743, 377] width 66 height 13
click at [744, 443] on div "12" at bounding box center [750, 447] width 14 height 14
type input "[DATE]"
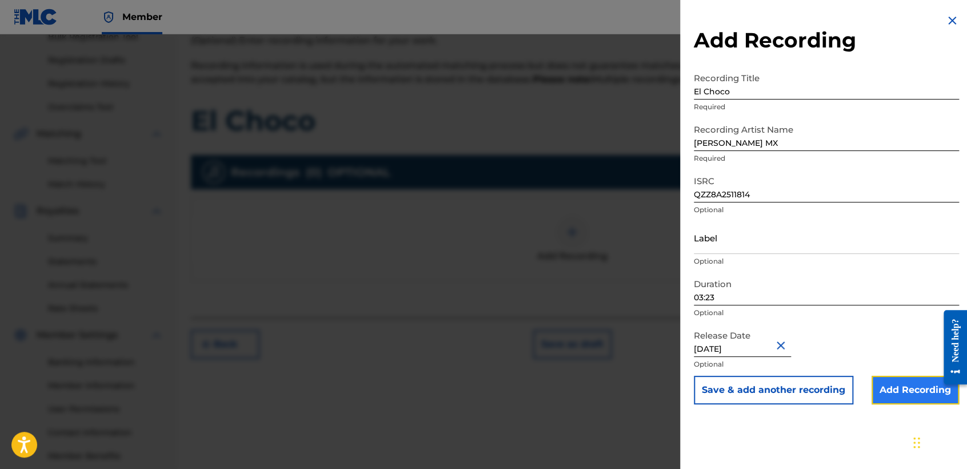
click at [907, 384] on input "Add Recording" at bounding box center [915, 390] width 87 height 29
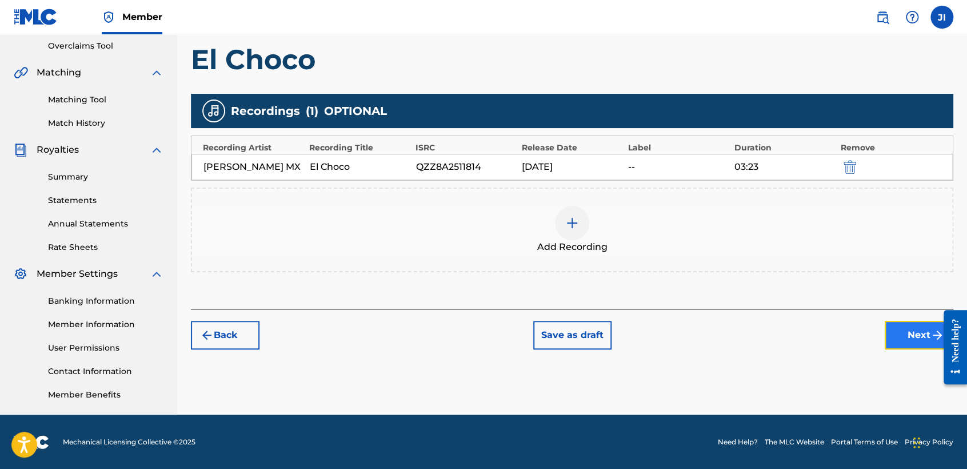
click at [890, 325] on button "Next" at bounding box center [919, 335] width 69 height 29
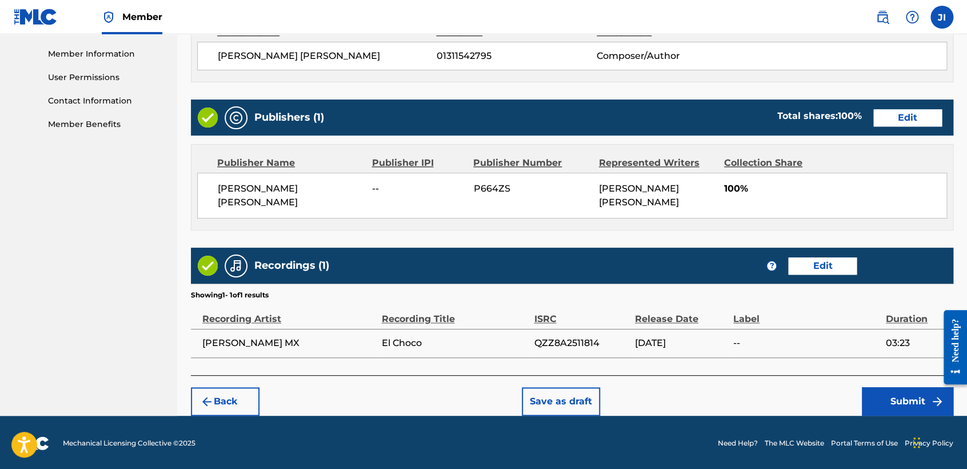
scroll to position [510, 0]
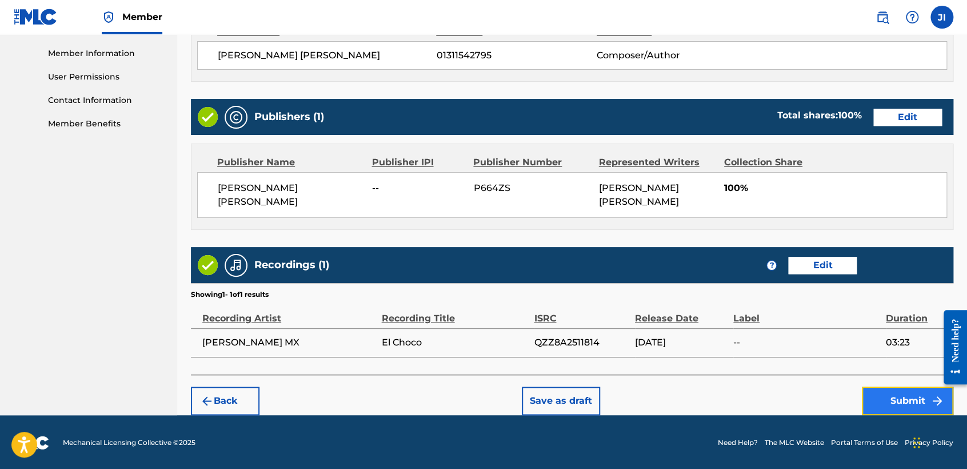
click at [869, 393] on button "Submit" at bounding box center [907, 400] width 91 height 29
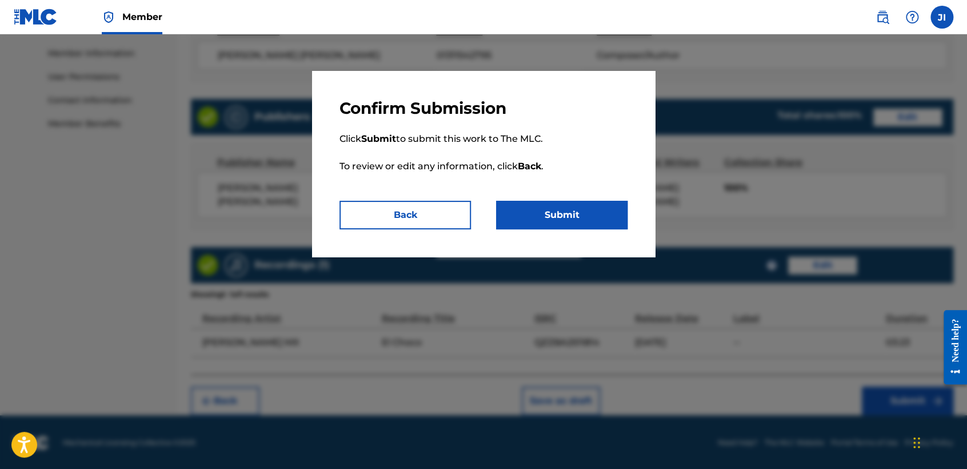
click at [617, 230] on div "Confirm Submission Click Submit to submit this work to The MLC. To review or ed…" at bounding box center [483, 164] width 343 height 186
click at [617, 228] on button "Submit" at bounding box center [561, 215] width 131 height 29
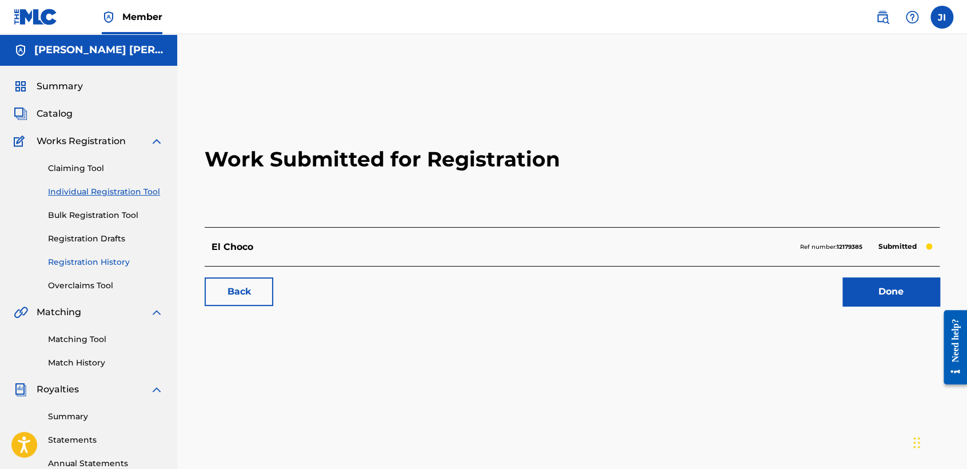
click at [117, 258] on link "Registration History" at bounding box center [105, 262] width 115 height 12
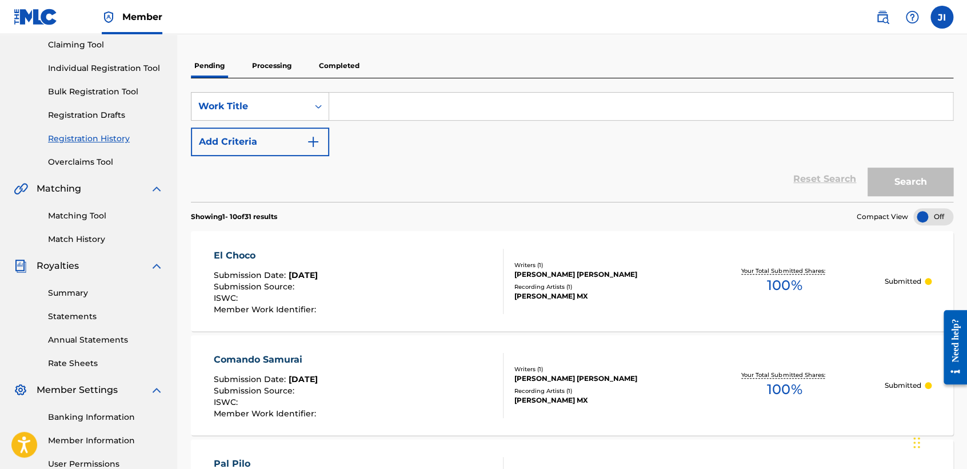
scroll to position [63, 0]
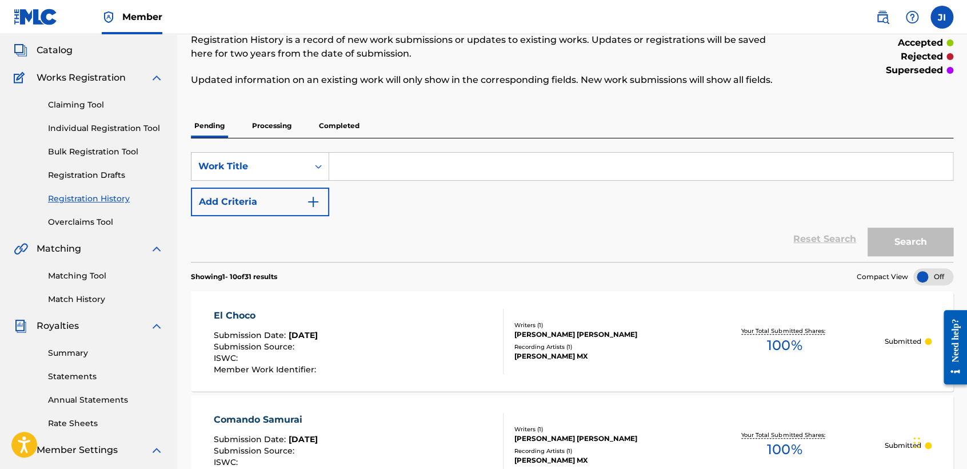
click at [351, 125] on p "Completed" at bounding box center [339, 126] width 47 height 24
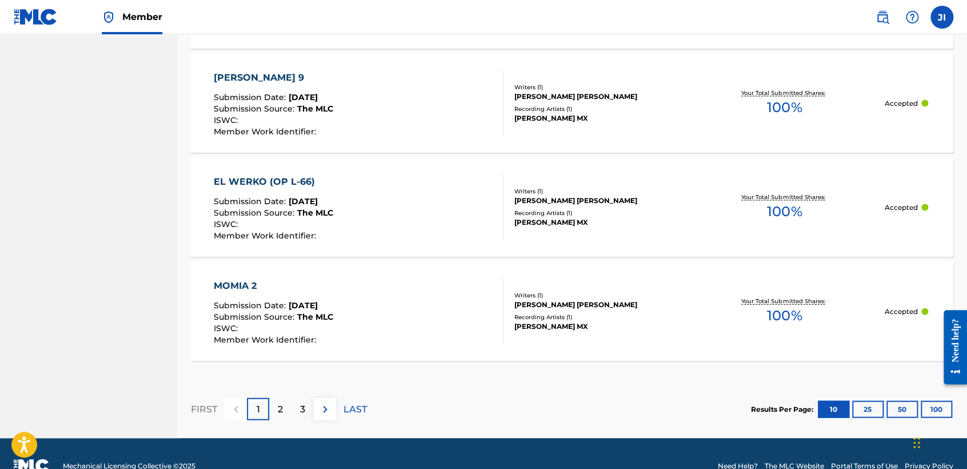
scroll to position [1100, 0]
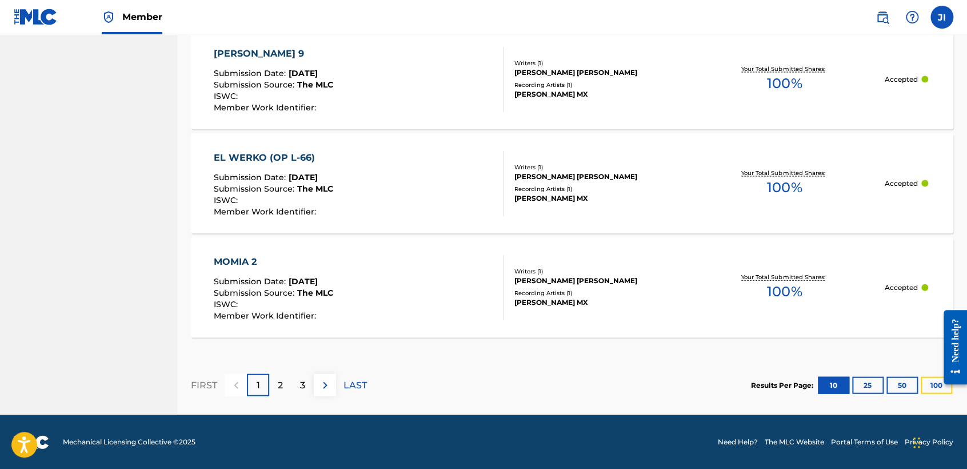
click at [924, 394] on div "Results Per Page: 10 25 50 100" at bounding box center [852, 385] width 202 height 54
click at [933, 394] on div "Results Per Page: 10 25 50 100" at bounding box center [852, 385] width 202 height 54
click at [932, 389] on button "100" at bounding box center [936, 385] width 31 height 17
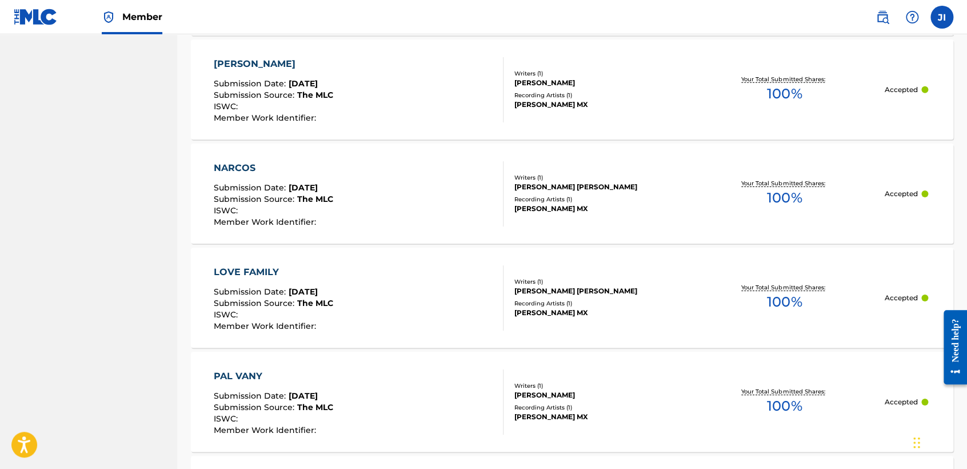
scroll to position [3896, 0]
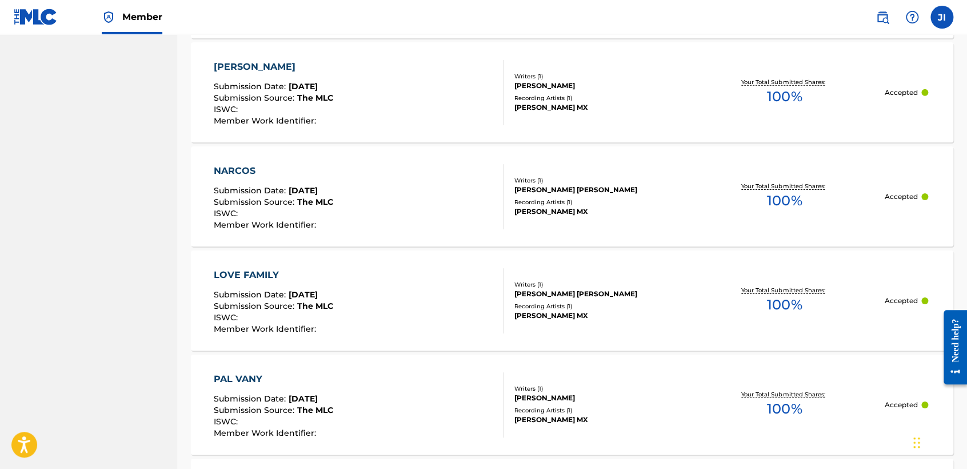
click at [796, 329] on div "LOVE FAMILY Submission Date : [DATE] Submission Source : The MLC ISWC : Member …" at bounding box center [572, 300] width 763 height 100
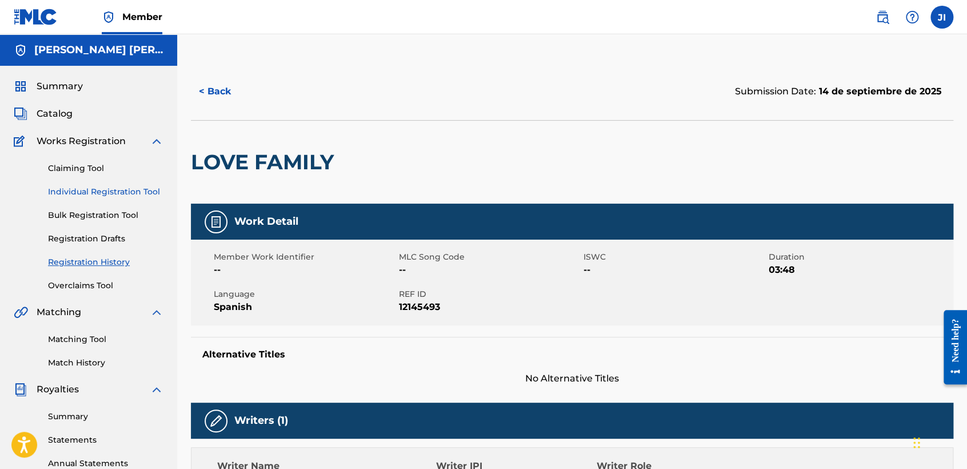
click at [118, 193] on link "Individual Registration Tool" at bounding box center [105, 192] width 115 height 12
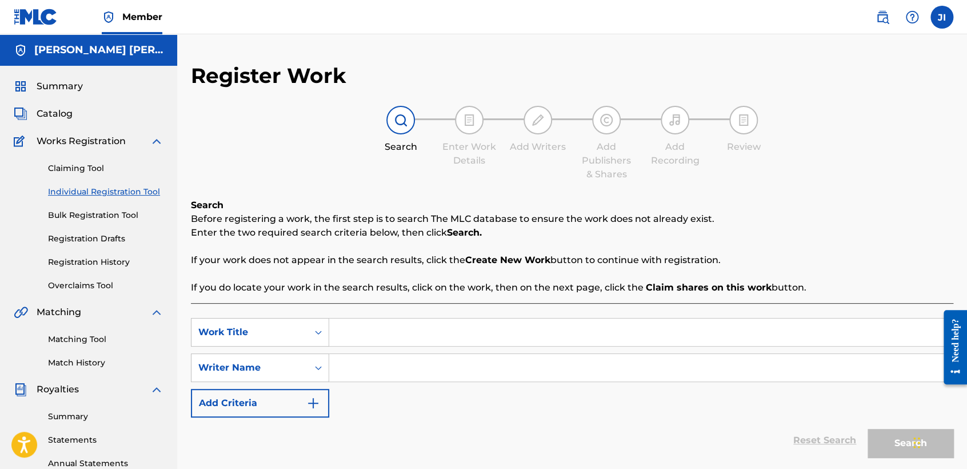
scroll to position [63, 0]
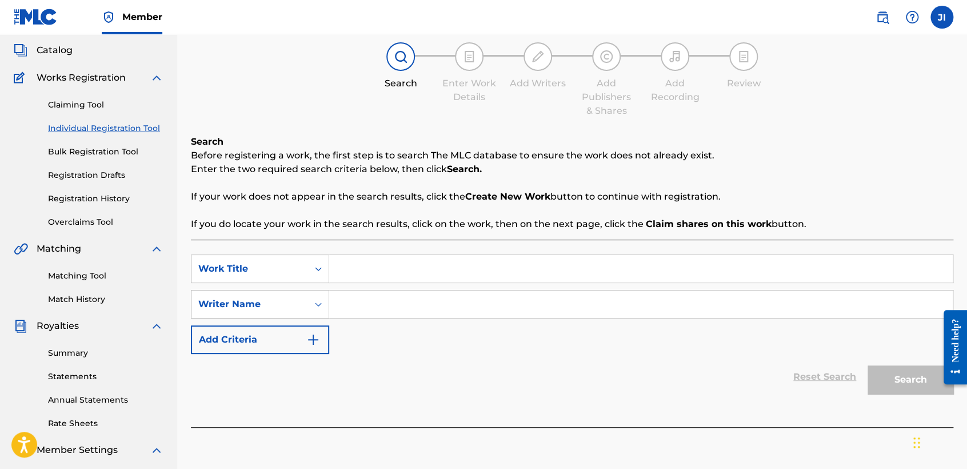
click at [421, 261] on input "Search Form" at bounding box center [641, 268] width 624 height 27
drag, startPoint x: 446, startPoint y: 270, endPoint x: 333, endPoint y: 262, distance: 113.5
click at [333, 262] on input "La cumbia del Rey" at bounding box center [641, 268] width 624 height 27
type input "La cumbia del Rey"
paste input "La cumbia del Rey"
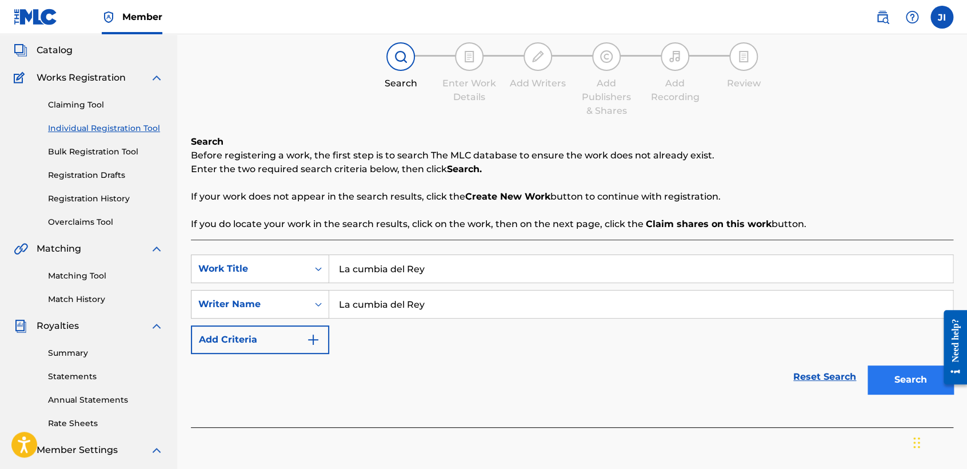
type input "La cumbia del Rey"
drag, startPoint x: 899, startPoint y: 390, endPoint x: 900, endPoint y: 383, distance: 7.5
click at [900, 390] on button "Search" at bounding box center [911, 379] width 86 height 29
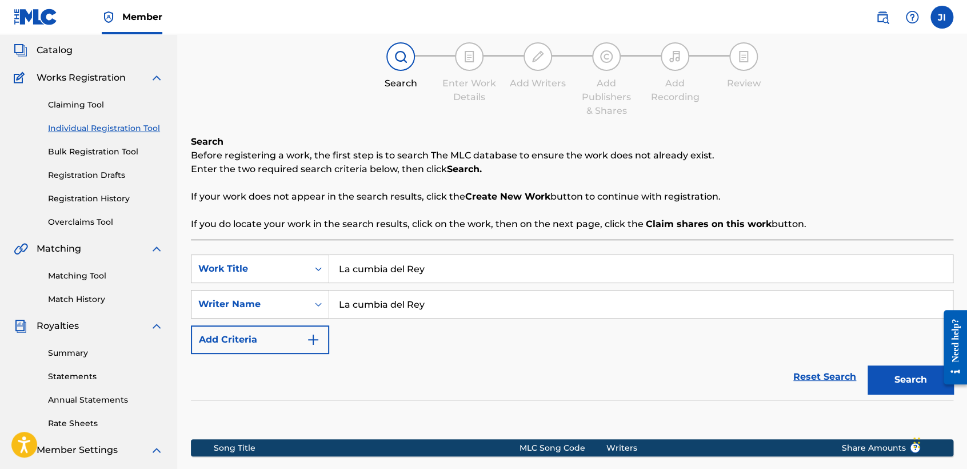
scroll to position [240, 0]
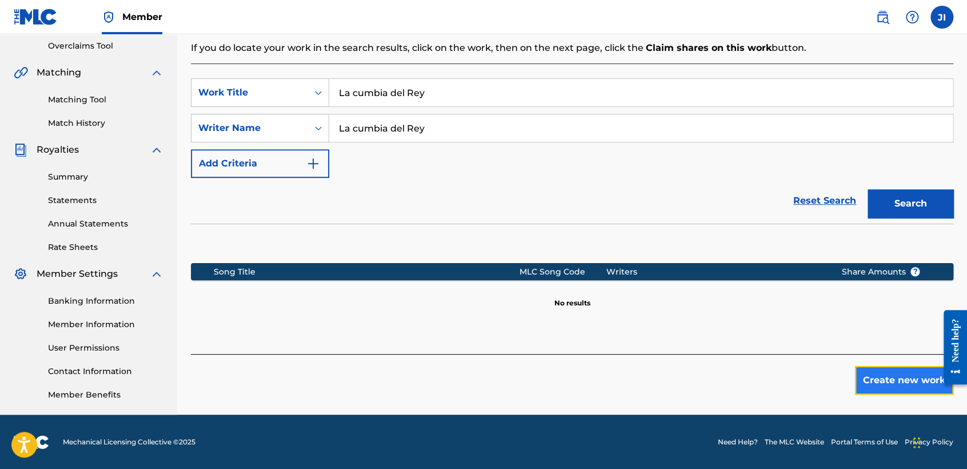
click at [919, 393] on button "Create new work" at bounding box center [904, 380] width 98 height 29
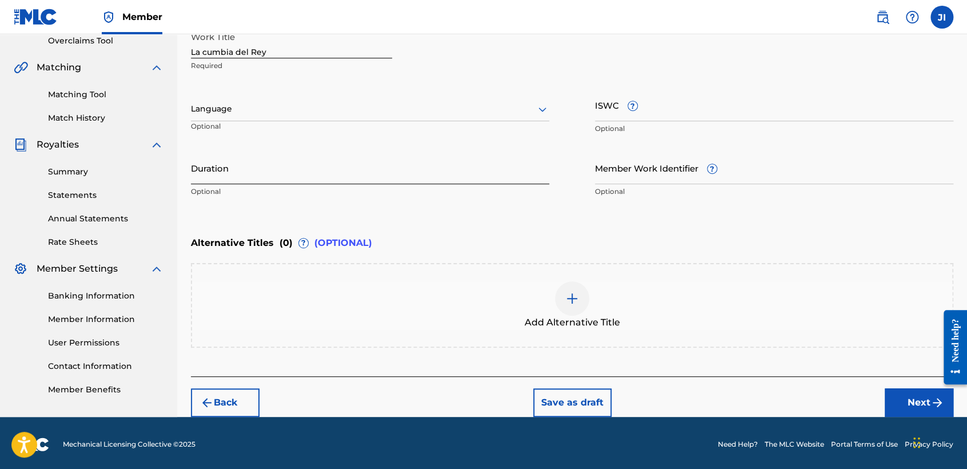
scroll to position [246, 0]
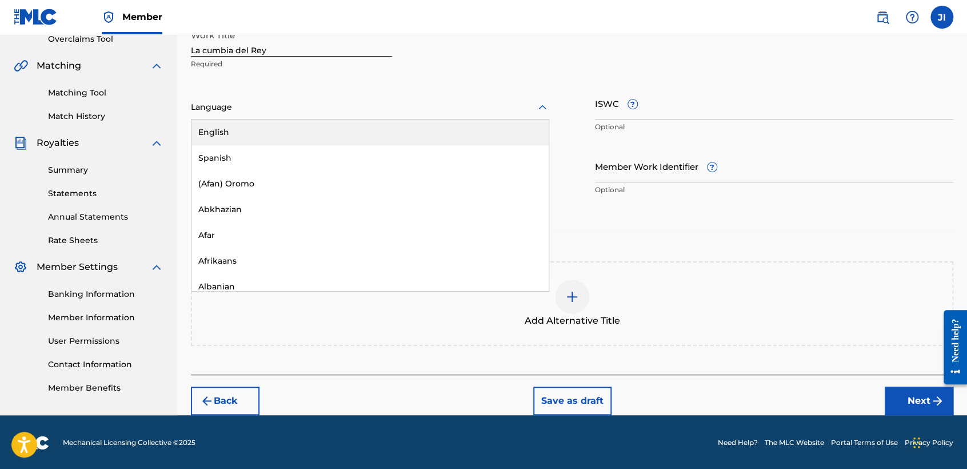
click at [476, 109] on div at bounding box center [370, 107] width 358 height 14
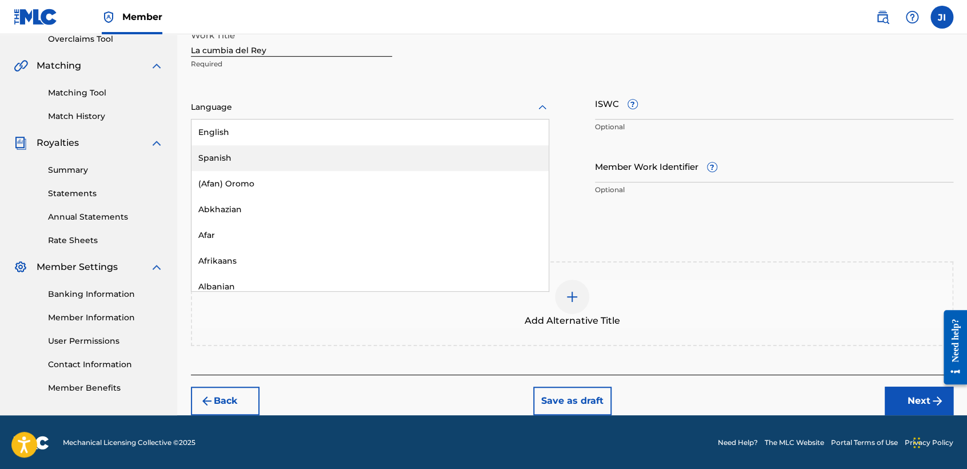
click at [427, 156] on div "Spanish" at bounding box center [369, 158] width 357 height 26
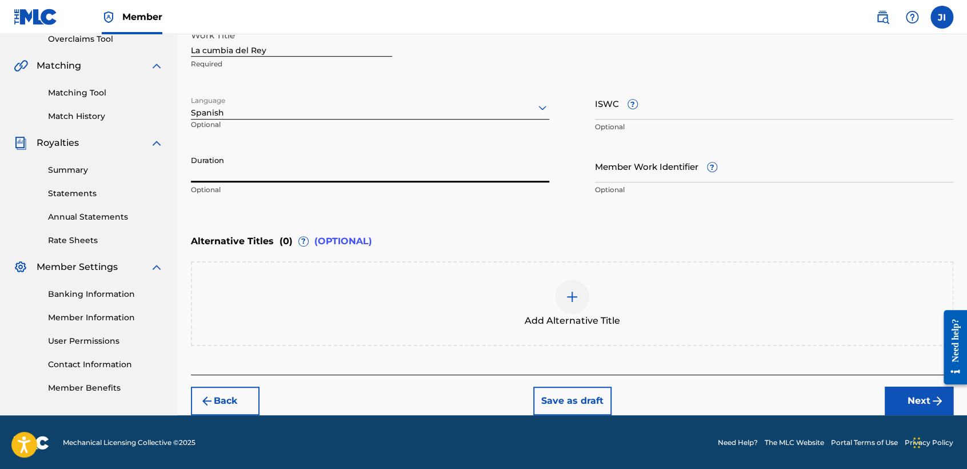
click at [421, 157] on input "Duration" at bounding box center [370, 166] width 358 height 33
type input "02:26"
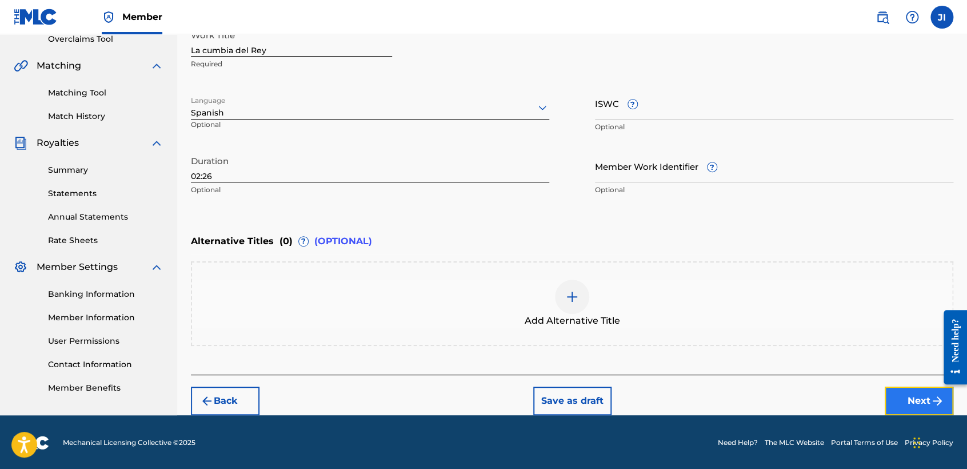
click at [933, 390] on button "Next" at bounding box center [919, 400] width 69 height 29
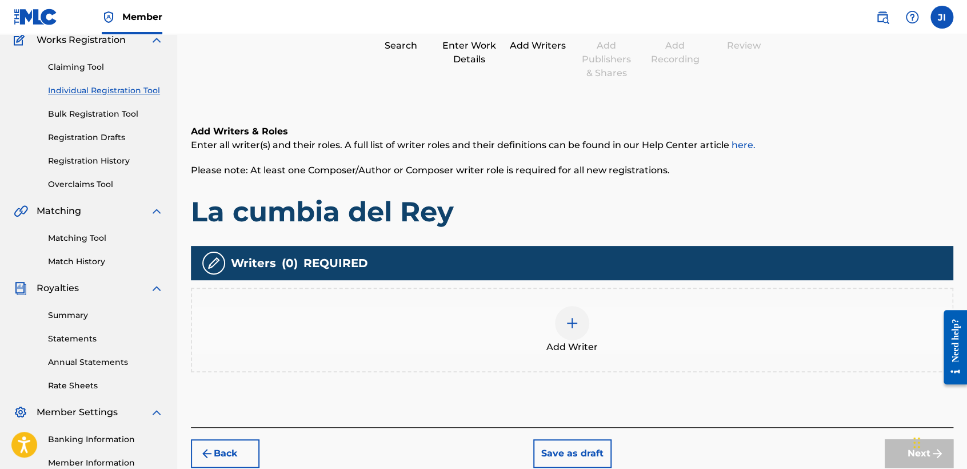
scroll to position [178, 0]
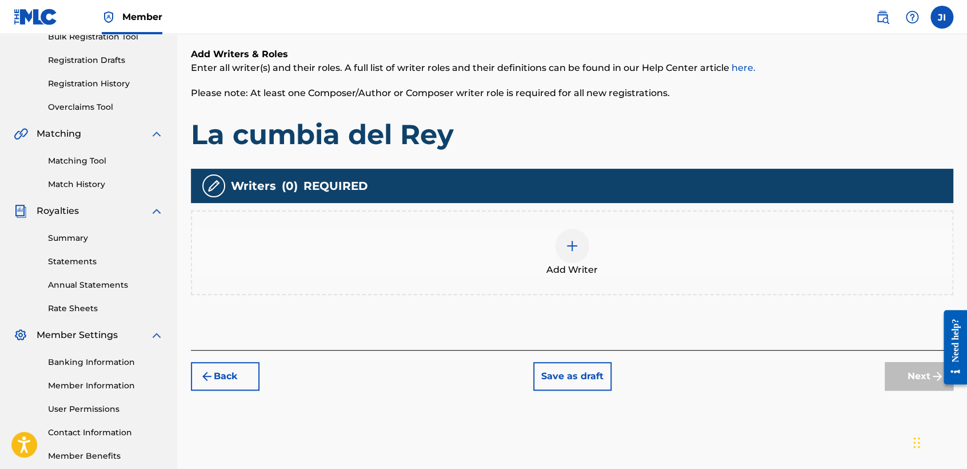
click at [581, 238] on div at bounding box center [572, 246] width 34 height 34
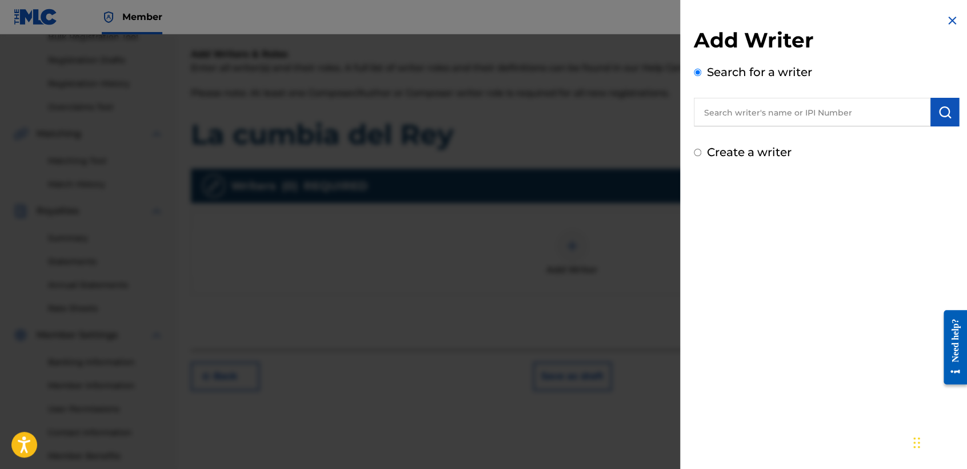
click at [719, 121] on input "text" at bounding box center [812, 112] width 237 height 29
type input "01311542795"
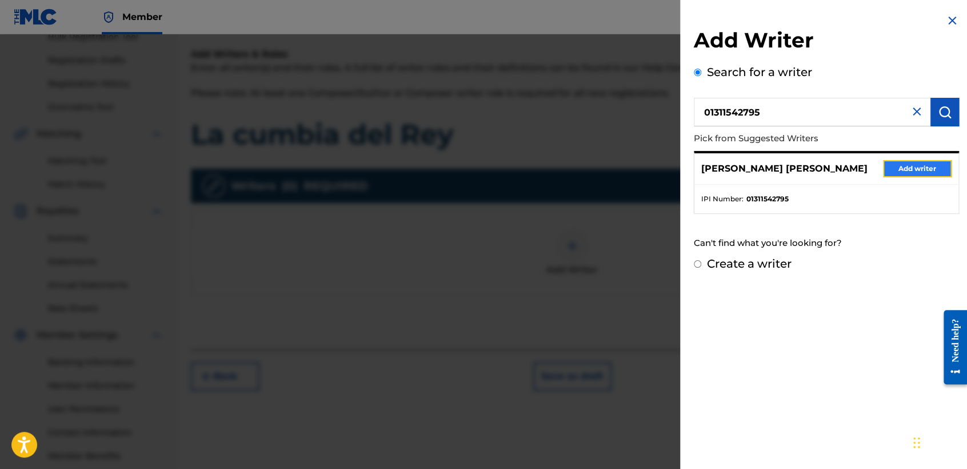
click at [927, 162] on button "Add writer" at bounding box center [917, 168] width 69 height 17
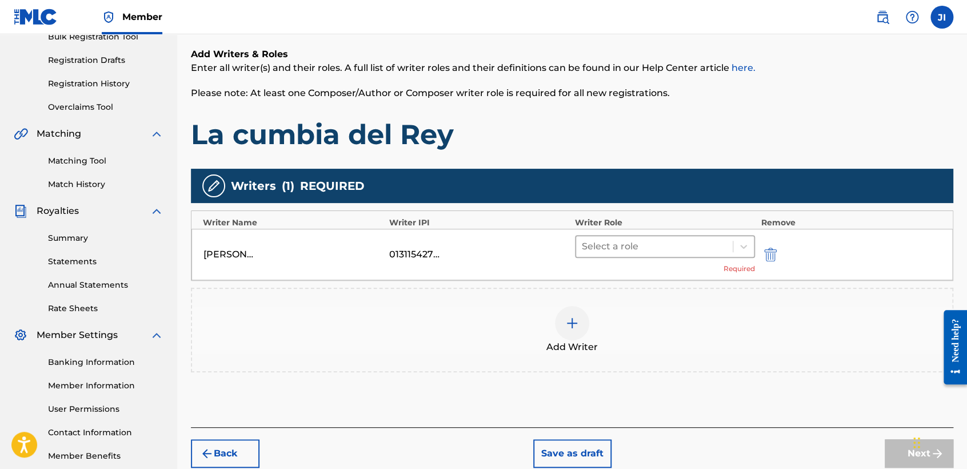
click at [696, 254] on div at bounding box center [654, 246] width 145 height 16
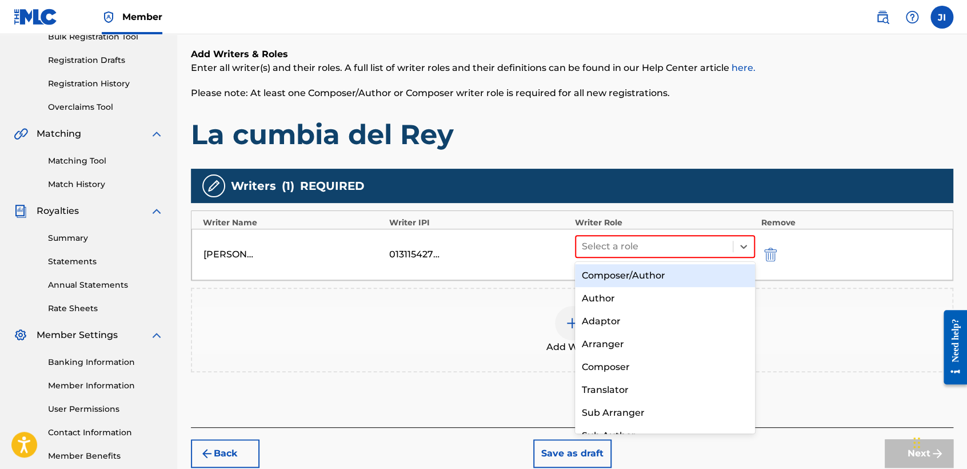
click at [705, 278] on div "Composer/Author" at bounding box center [665, 275] width 180 height 23
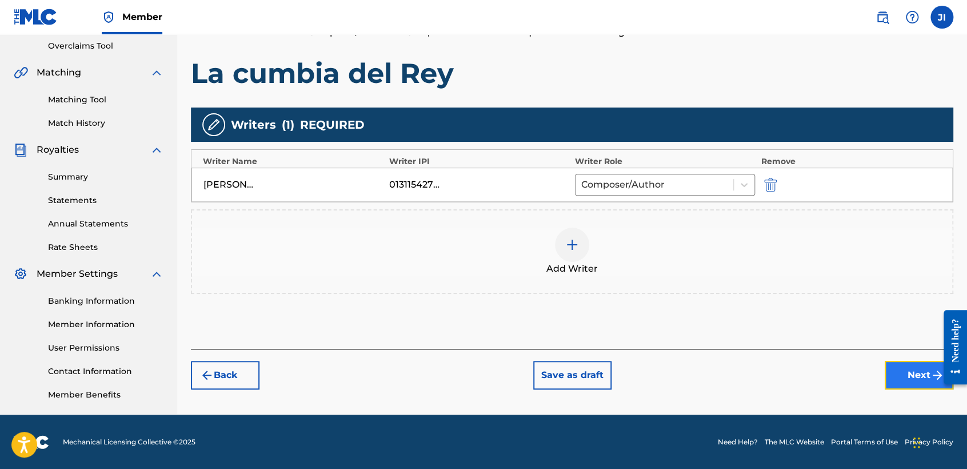
click at [923, 372] on button "Next" at bounding box center [919, 375] width 69 height 29
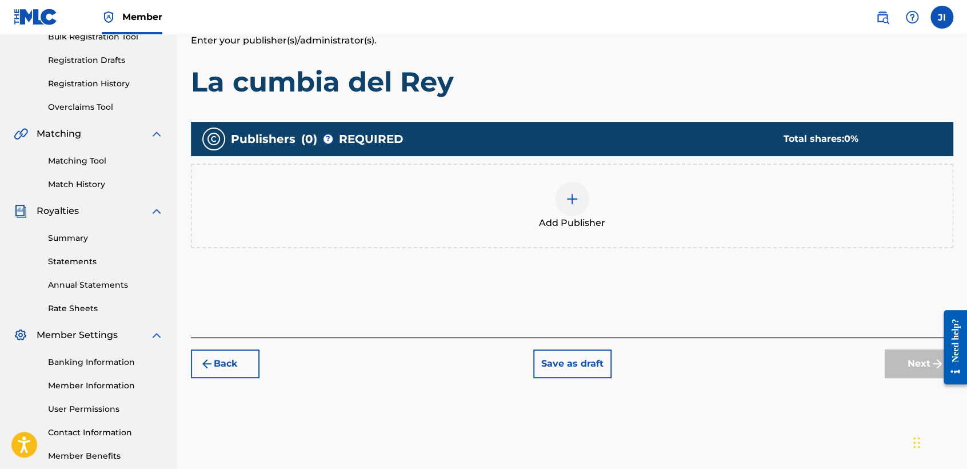
click at [578, 226] on span "Add Publisher" at bounding box center [572, 223] width 66 height 14
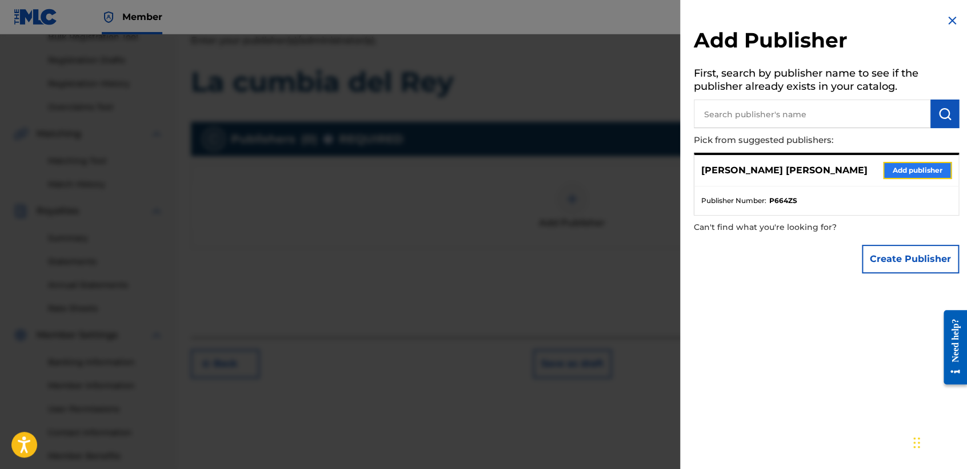
click at [897, 175] on button "Add publisher" at bounding box center [917, 170] width 69 height 17
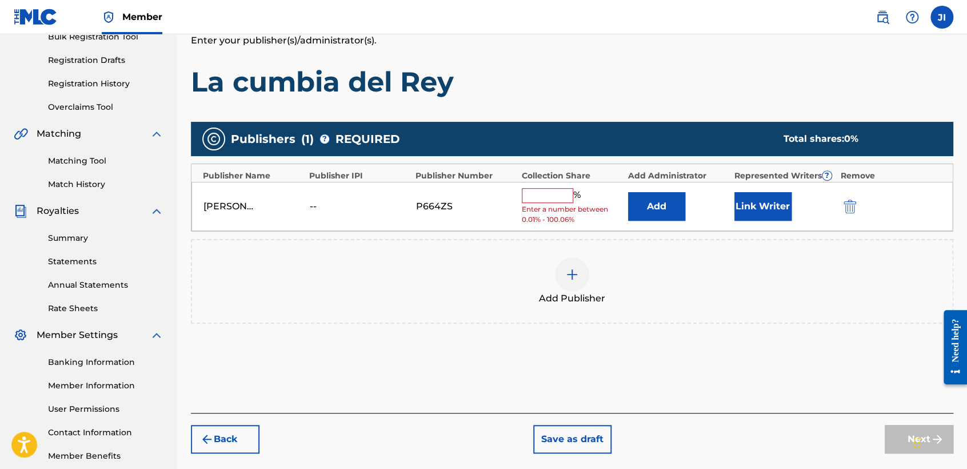
click at [553, 198] on input "text" at bounding box center [547, 195] width 51 height 15
type input "100"
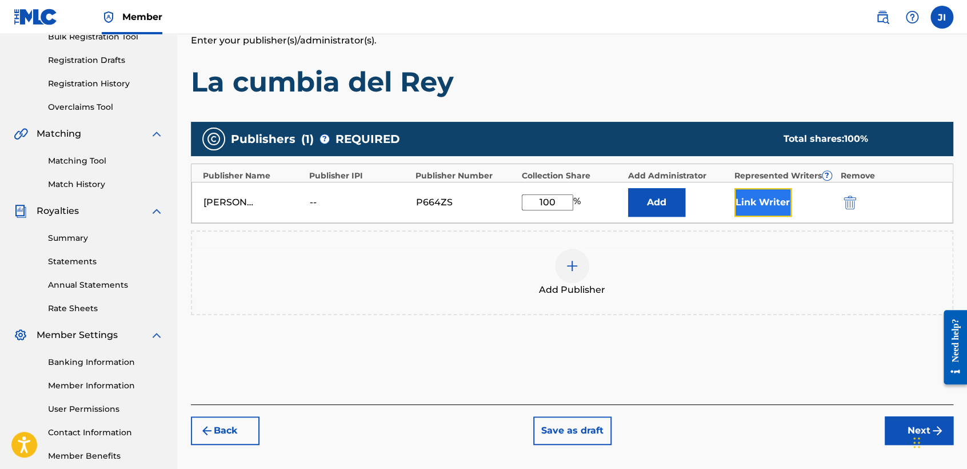
click at [756, 202] on button "Link Writer" at bounding box center [763, 202] width 57 height 29
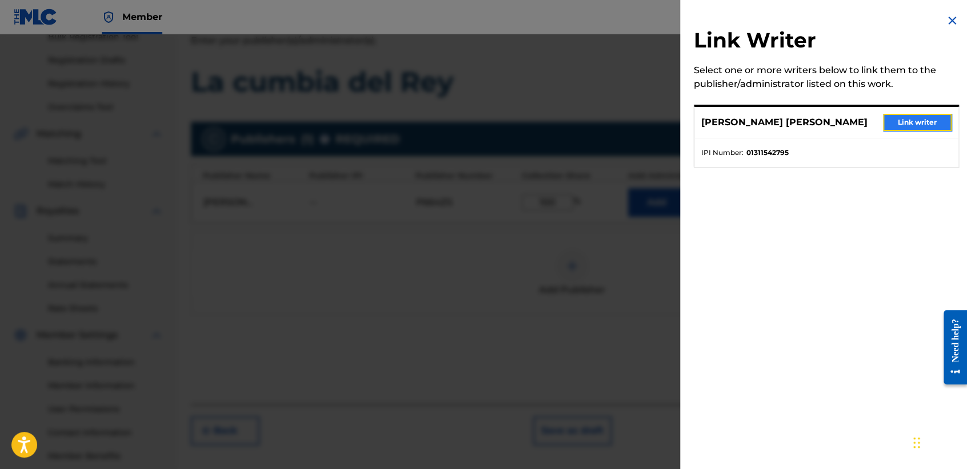
click at [887, 122] on button "Link writer" at bounding box center [917, 122] width 69 height 17
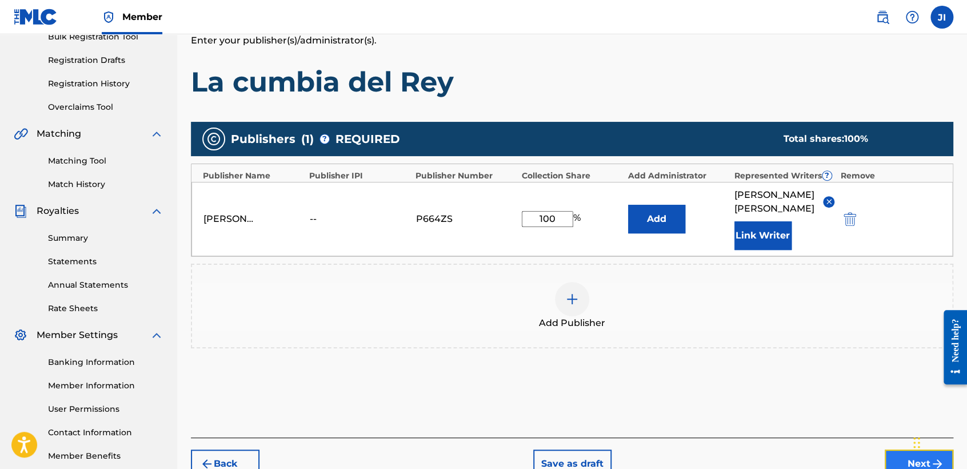
click at [896, 456] on button "Next" at bounding box center [919, 463] width 69 height 29
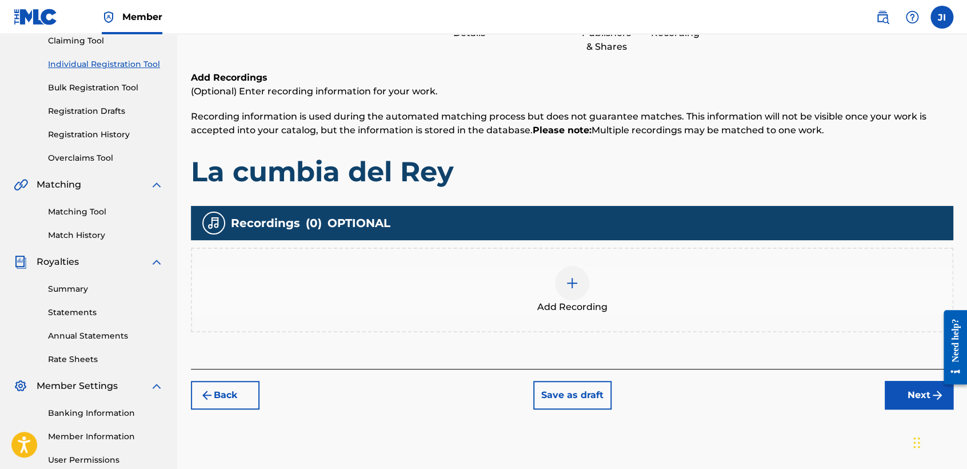
scroll to position [240, 0]
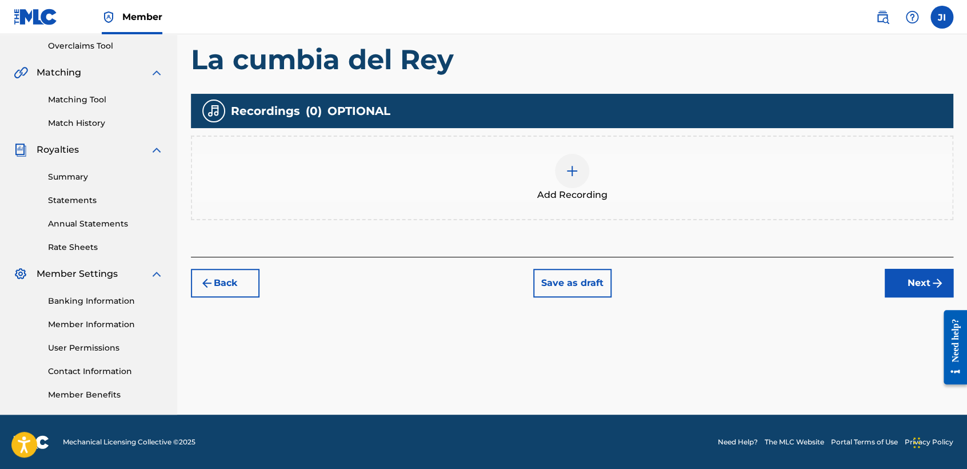
click at [584, 175] on div at bounding box center [572, 171] width 34 height 34
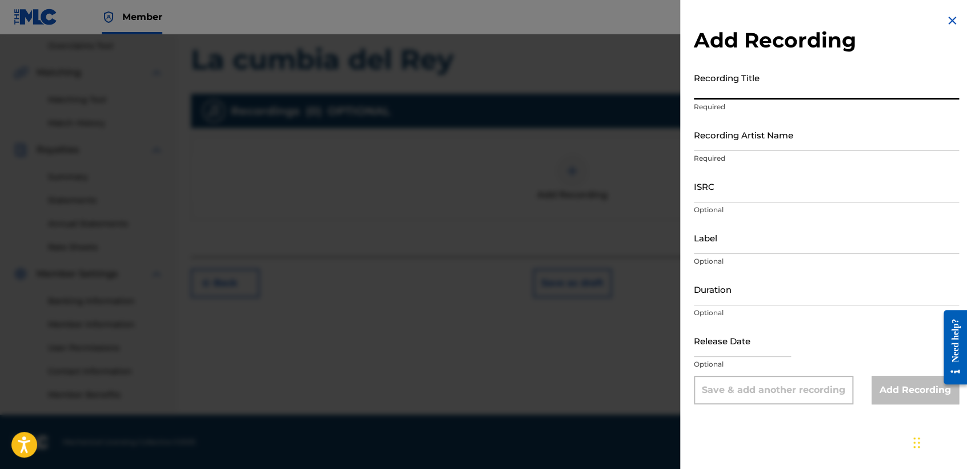
click at [730, 82] on input "Recording Title" at bounding box center [826, 83] width 265 height 33
paste input "La cumbia del Rey"
type input "La cumbia del Rey"
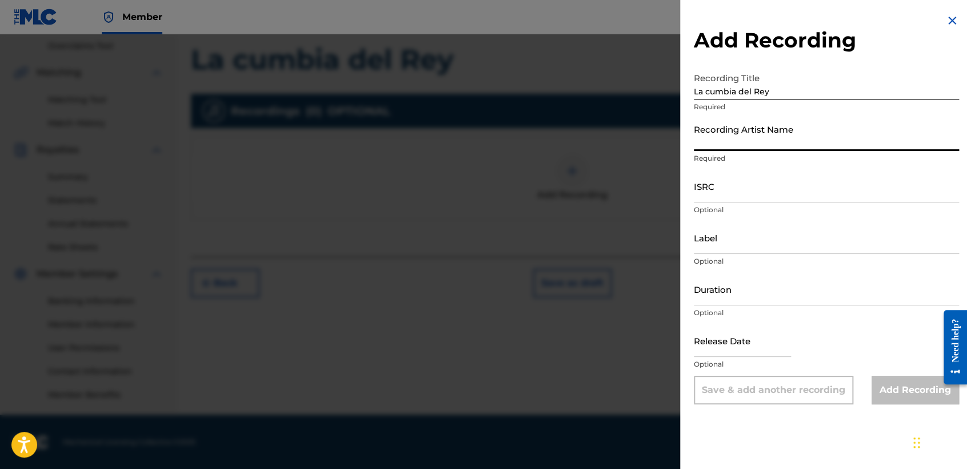
click at [745, 128] on input "Recording Artist Name" at bounding box center [826, 134] width 265 height 33
type input "[PERSON_NAME] MX"
type input "[DATE]"
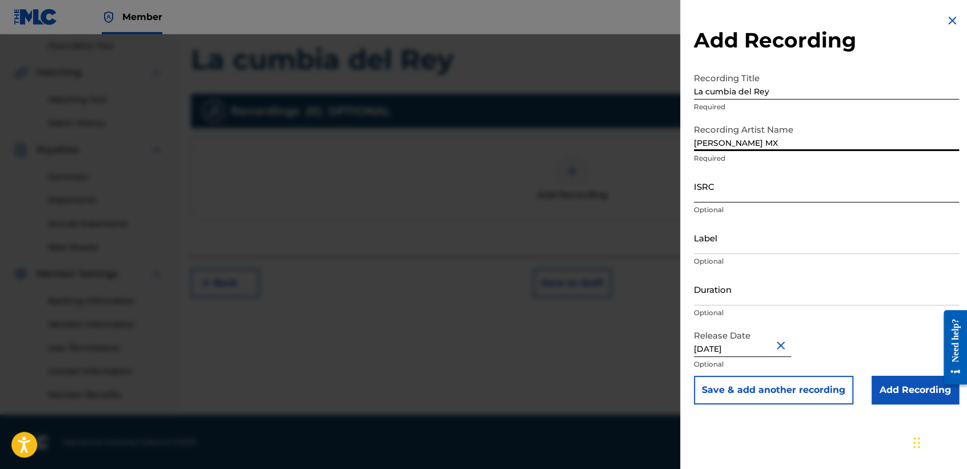
click at [759, 182] on input "ISRC" at bounding box center [826, 186] width 265 height 33
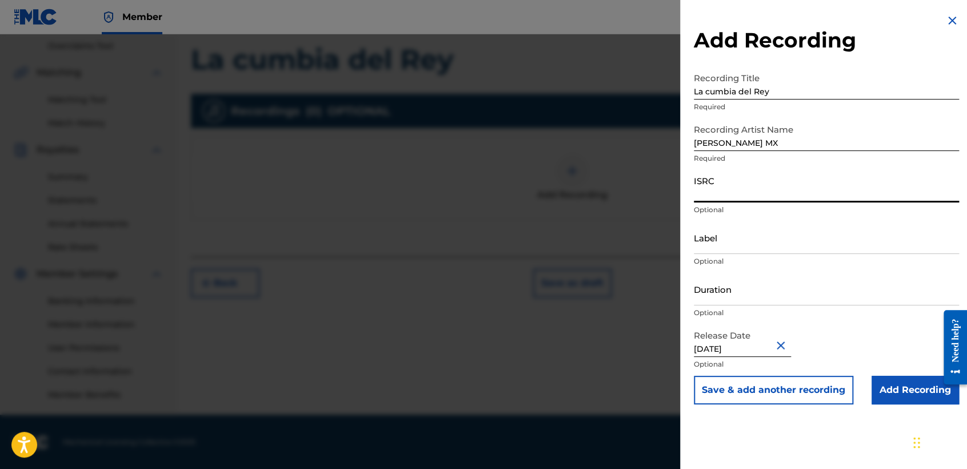
paste input "QZZ7L2557199"
type input "QZZ7L2557199"
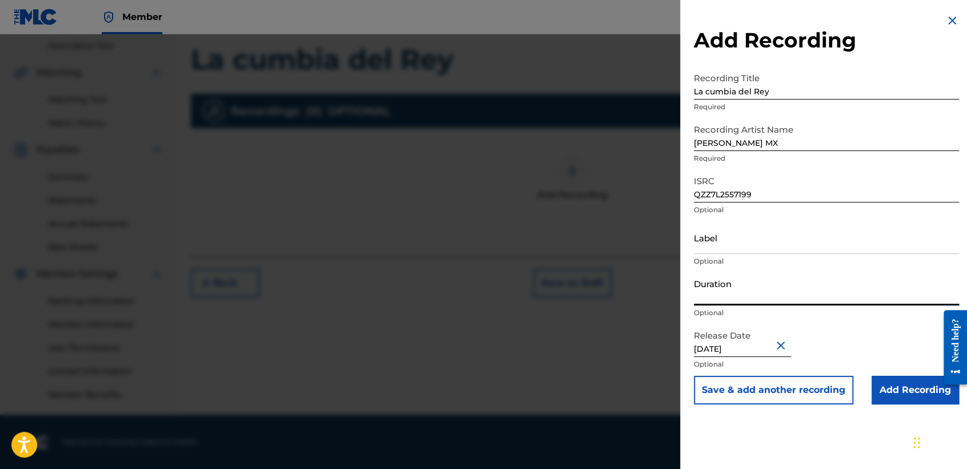
click at [737, 286] on input "Duration" at bounding box center [826, 289] width 265 height 33
type input "02:26"
click at [761, 350] on input "[DATE]" at bounding box center [742, 340] width 97 height 33
select select "7"
select select "2025"
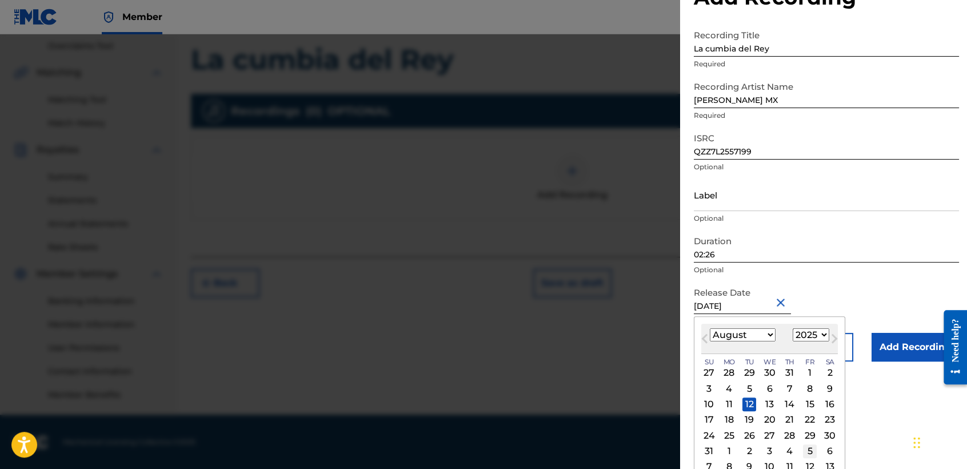
scroll to position [55, 0]
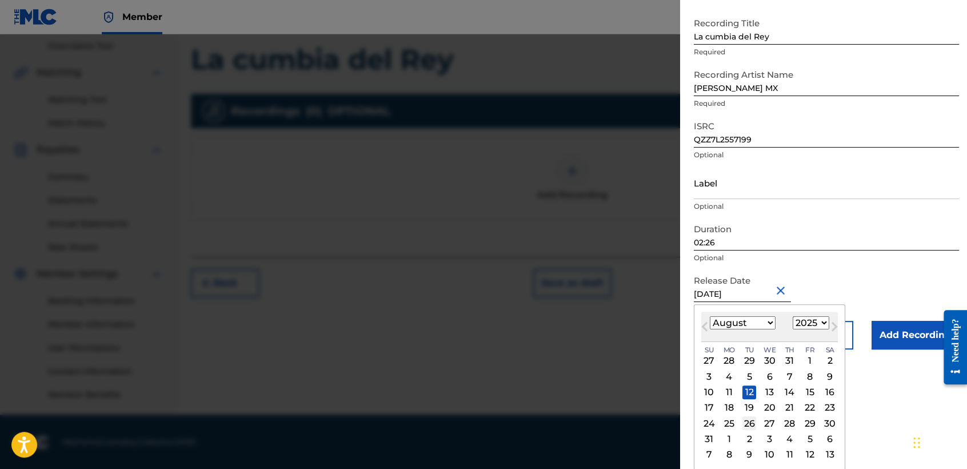
click at [751, 422] on div "26" at bounding box center [750, 423] width 14 height 14
type input "[DATE]"
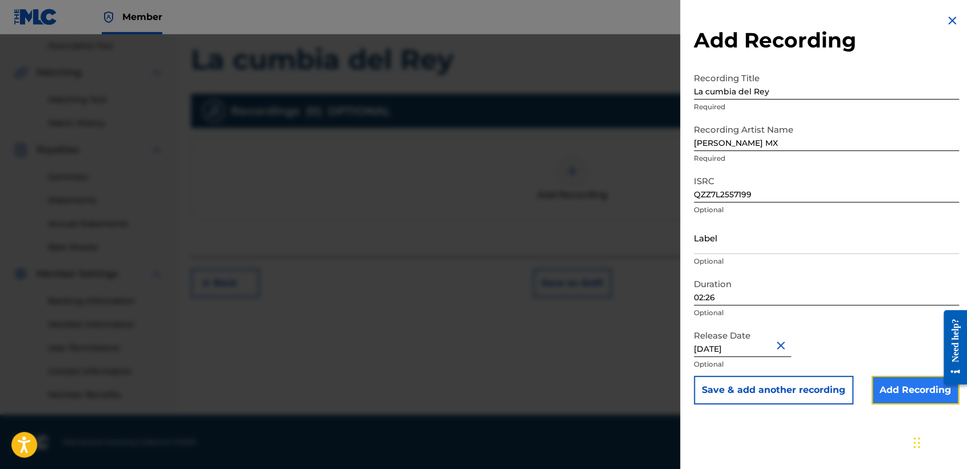
click at [909, 399] on input "Add Recording" at bounding box center [915, 390] width 87 height 29
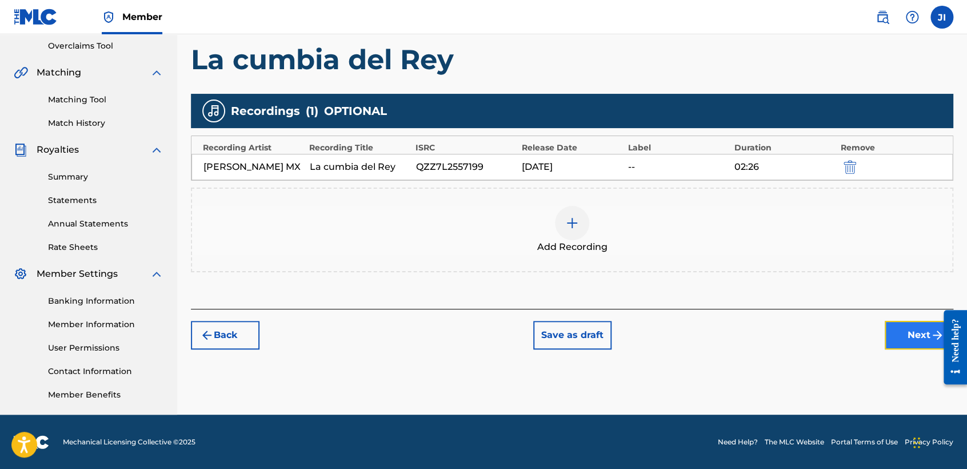
click at [891, 332] on button "Next" at bounding box center [919, 335] width 69 height 29
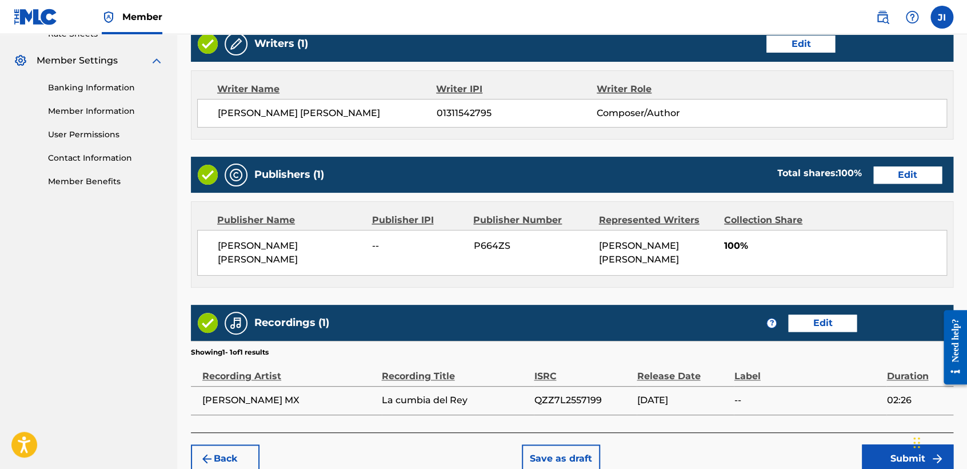
scroll to position [510, 0]
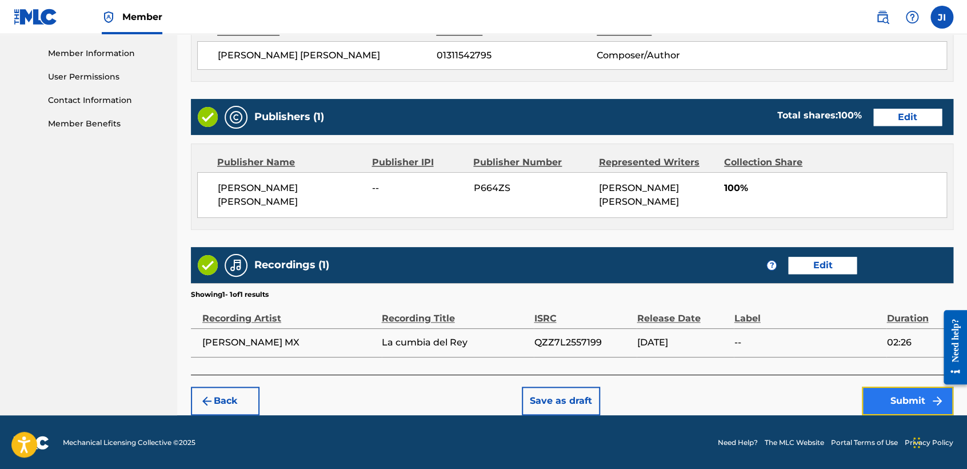
click at [903, 398] on button "Submit" at bounding box center [907, 400] width 91 height 29
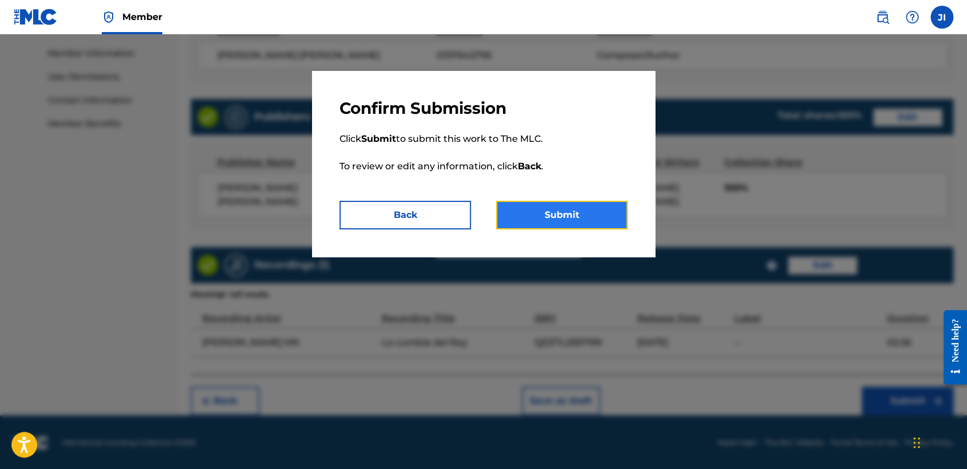
click at [549, 218] on button "Submit" at bounding box center [561, 215] width 131 height 29
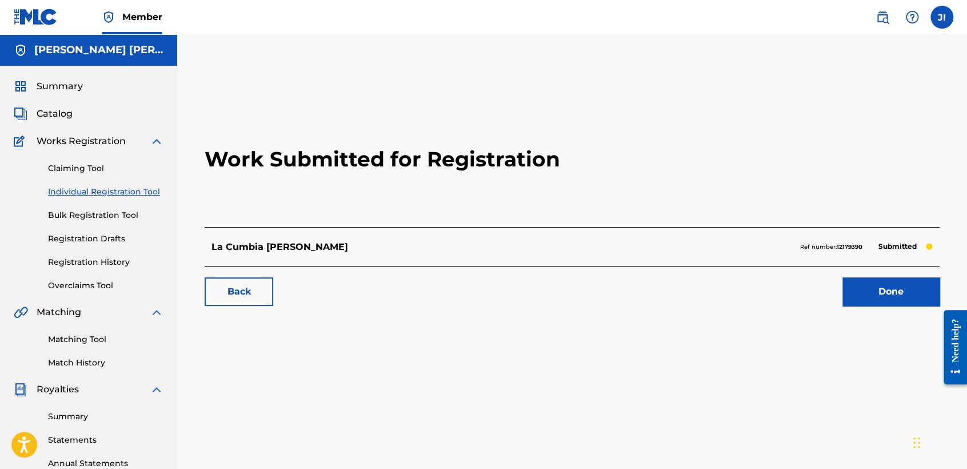
click at [149, 193] on link "Individual Registration Tool" at bounding box center [105, 192] width 115 height 12
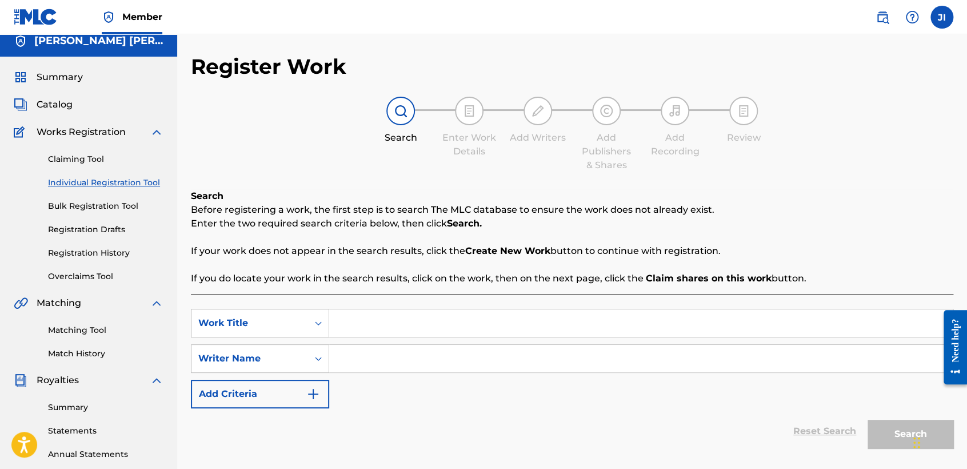
scroll to position [127, 0]
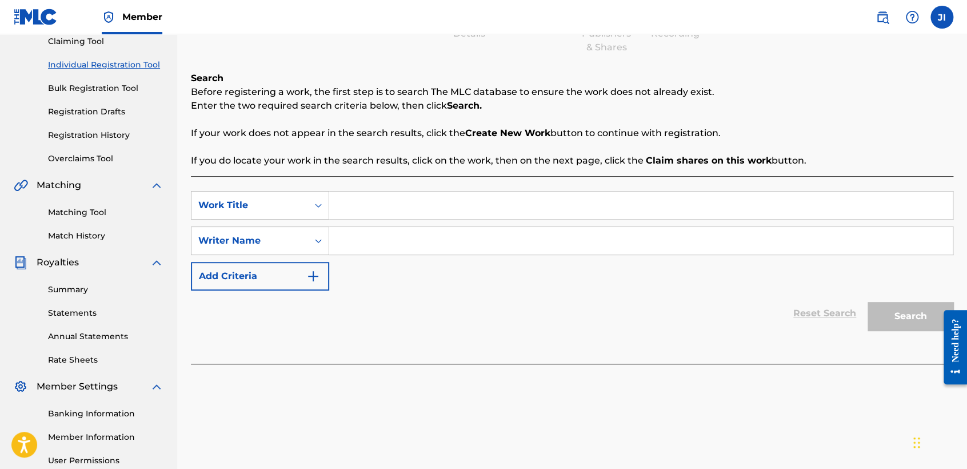
paste input "[PERSON_NAME]"
type input "[PERSON_NAME]"
click at [454, 312] on div "Reset Search Search" at bounding box center [572, 313] width 763 height 46
click at [425, 237] on input "Search Form" at bounding box center [641, 240] width 624 height 27
paste input "[PERSON_NAME]"
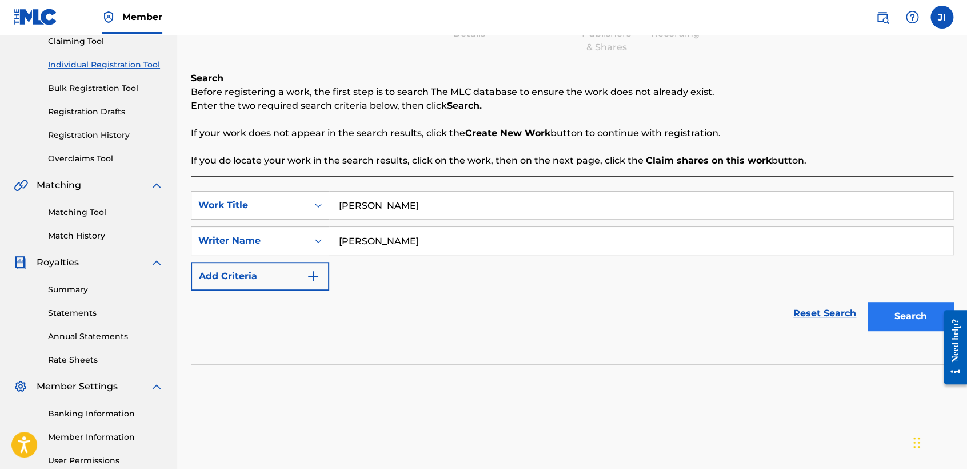
type input "[PERSON_NAME]"
click at [883, 318] on button "Search" at bounding box center [911, 316] width 86 height 29
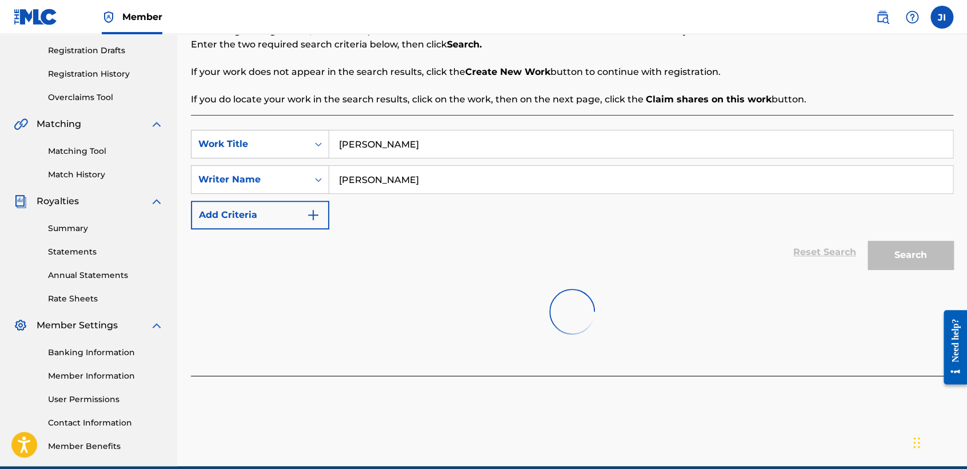
scroll to position [240, 0]
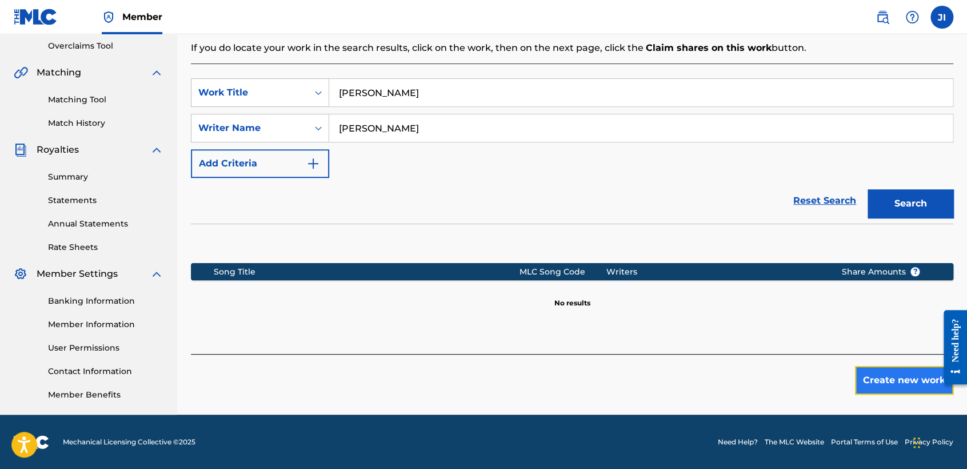
click at [881, 381] on button "Create new work" at bounding box center [904, 380] width 98 height 29
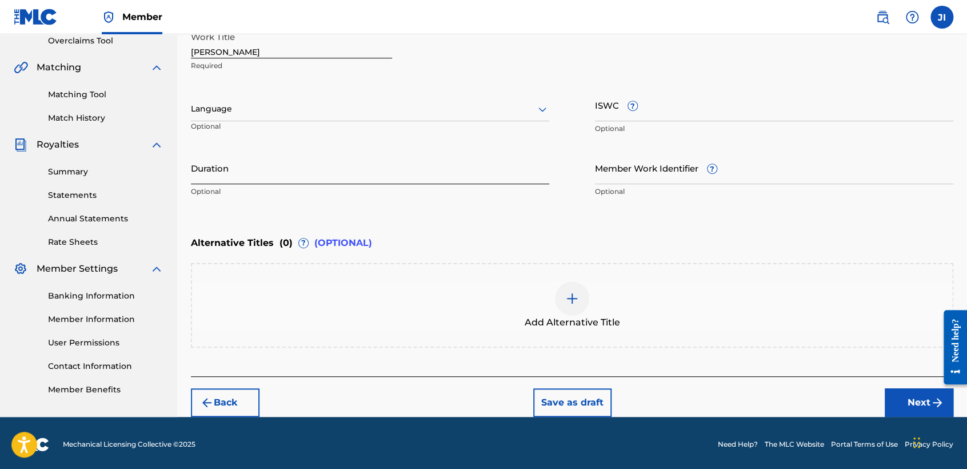
scroll to position [246, 0]
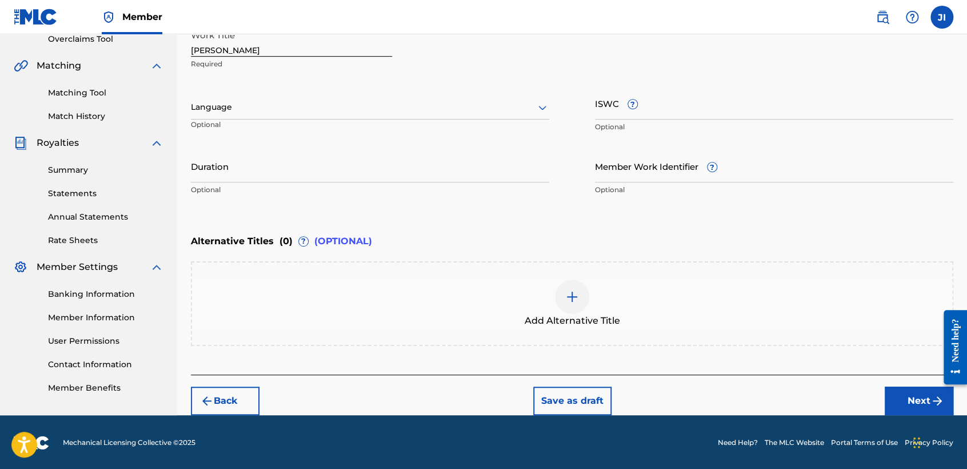
click at [279, 111] on div at bounding box center [370, 107] width 358 height 14
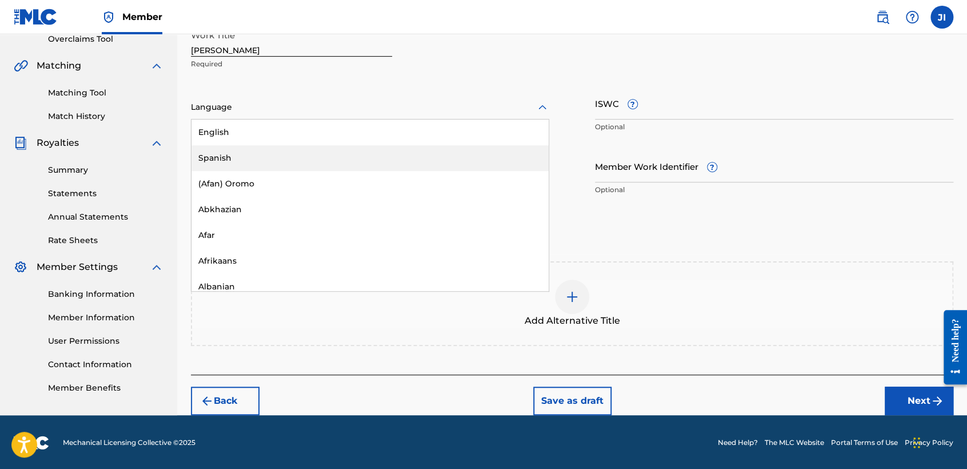
click at [265, 167] on div "Spanish" at bounding box center [369, 158] width 357 height 26
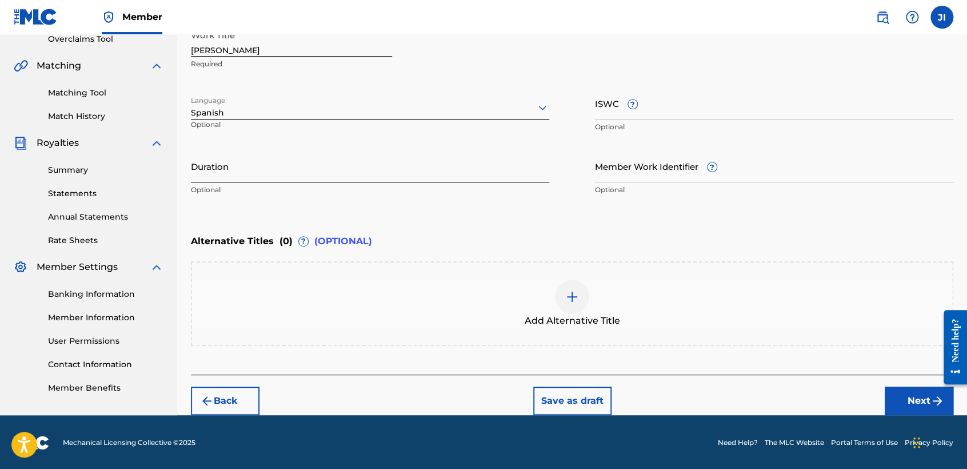
click at [265, 169] on input "Duration" at bounding box center [370, 166] width 358 height 33
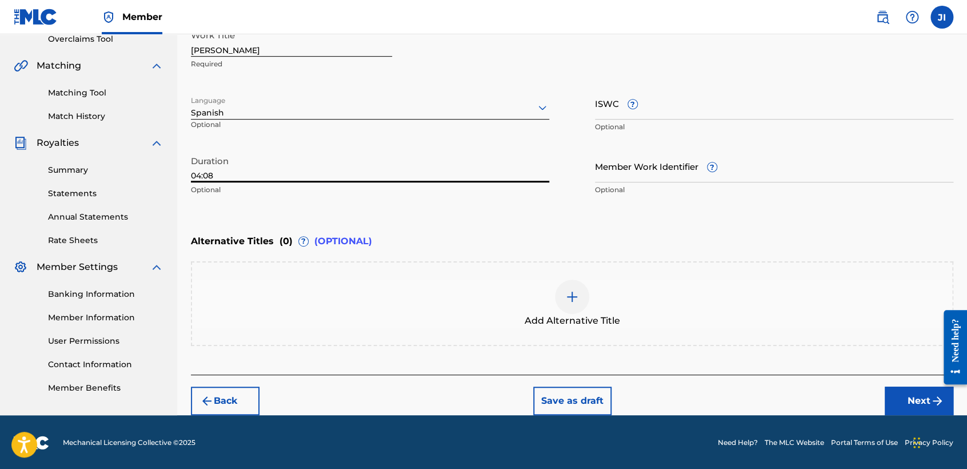
type input "04:08"
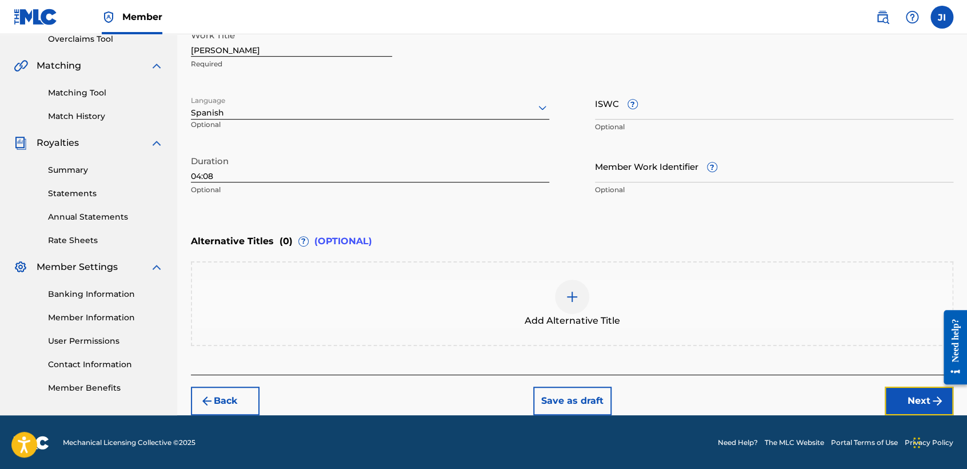
click at [920, 398] on button "Next" at bounding box center [919, 400] width 69 height 29
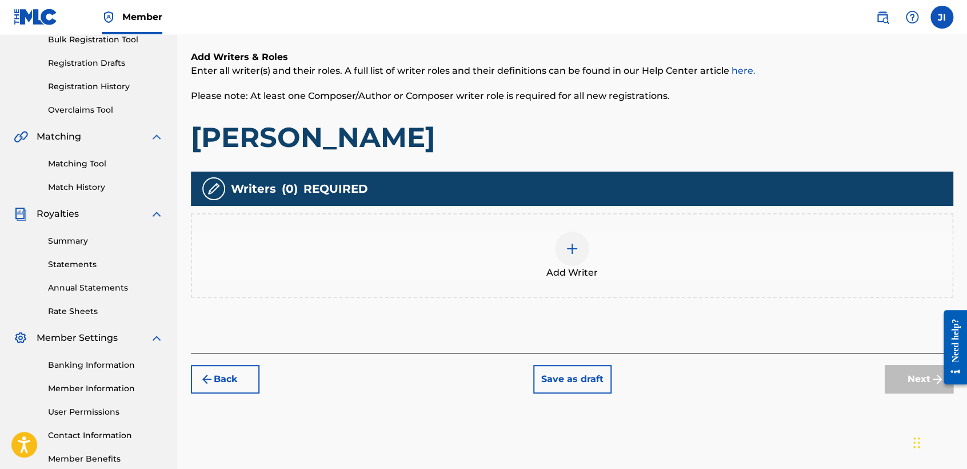
scroll to position [178, 0]
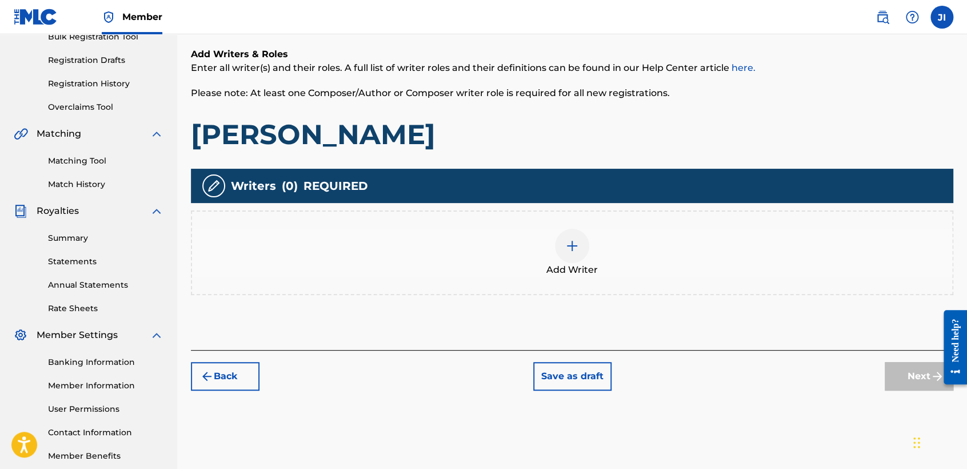
click at [600, 268] on div "Add Writer" at bounding box center [572, 253] width 760 height 48
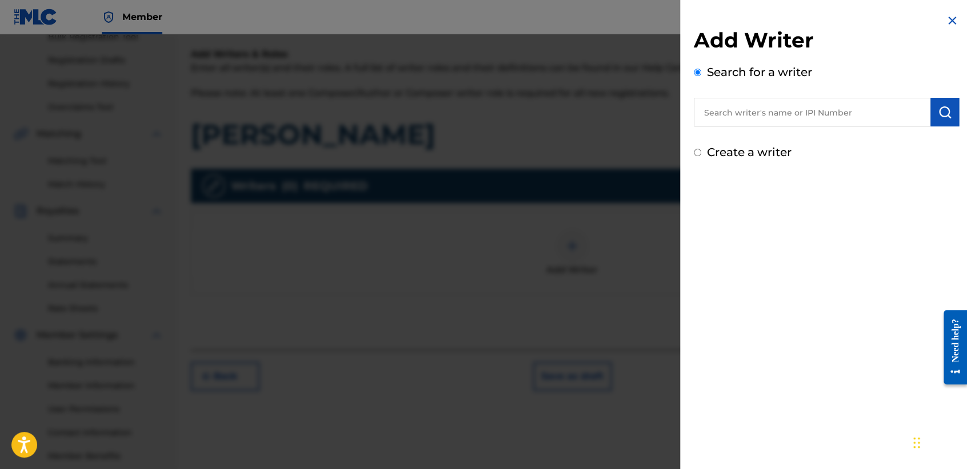
click at [711, 122] on input "text" at bounding box center [812, 112] width 237 height 29
type input "01311542795"
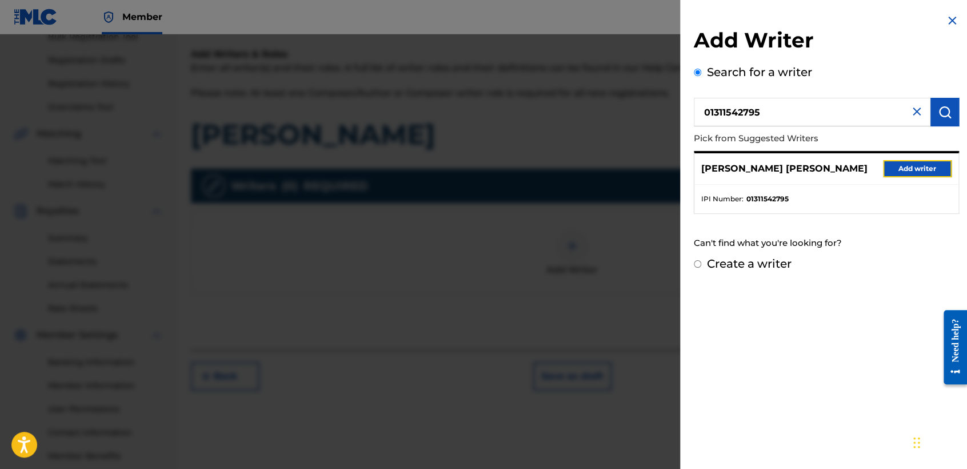
click at [890, 161] on button "Add writer" at bounding box center [917, 168] width 69 height 17
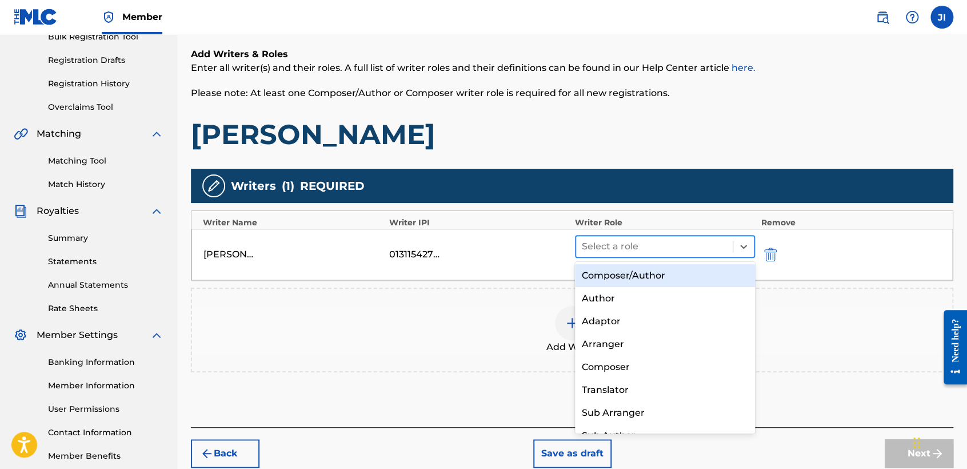
click at [603, 241] on div at bounding box center [654, 246] width 145 height 16
click at [668, 284] on div "Composer/Author" at bounding box center [665, 275] width 180 height 23
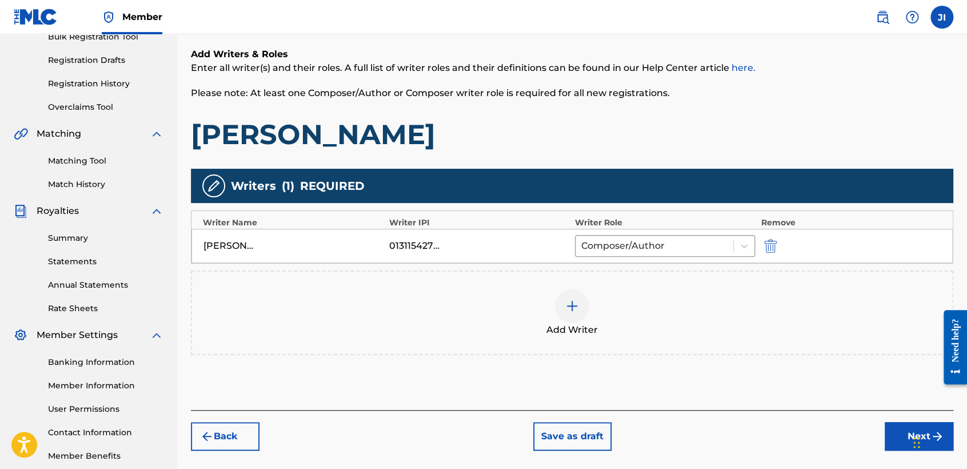
click at [883, 434] on div "Back Save as draft Next" at bounding box center [572, 430] width 763 height 41
click at [885, 434] on div "Back Save as draft Next" at bounding box center [572, 430] width 763 height 41
click at [885, 434] on button "Next" at bounding box center [919, 436] width 69 height 29
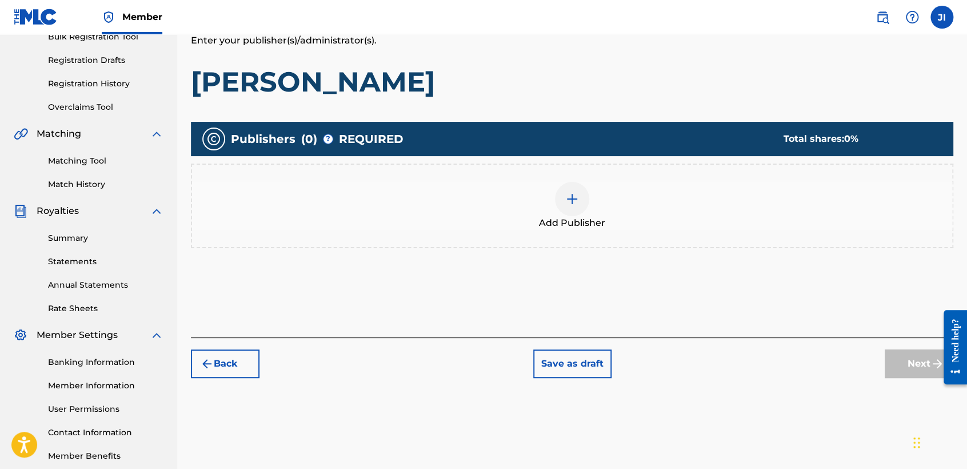
click at [558, 234] on div "Add Publisher" at bounding box center [572, 205] width 763 height 85
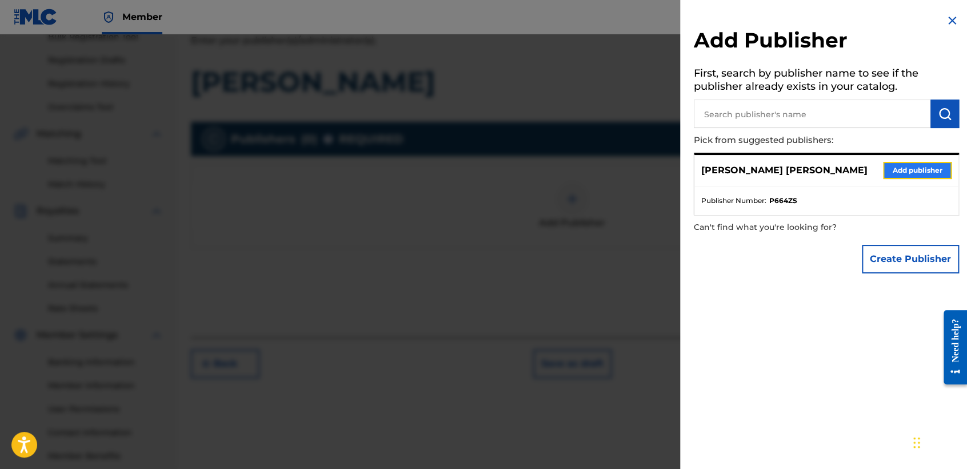
click at [929, 174] on button "Add publisher" at bounding box center [917, 170] width 69 height 17
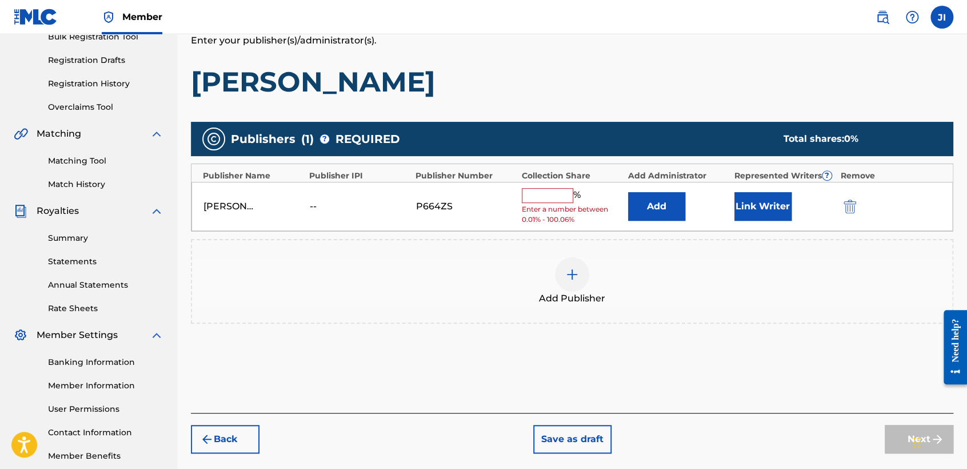
drag, startPoint x: 558, startPoint y: 191, endPoint x: 561, endPoint y: 197, distance: 5.9
click at [558, 194] on input "text" at bounding box center [547, 195] width 51 height 15
type input "100"
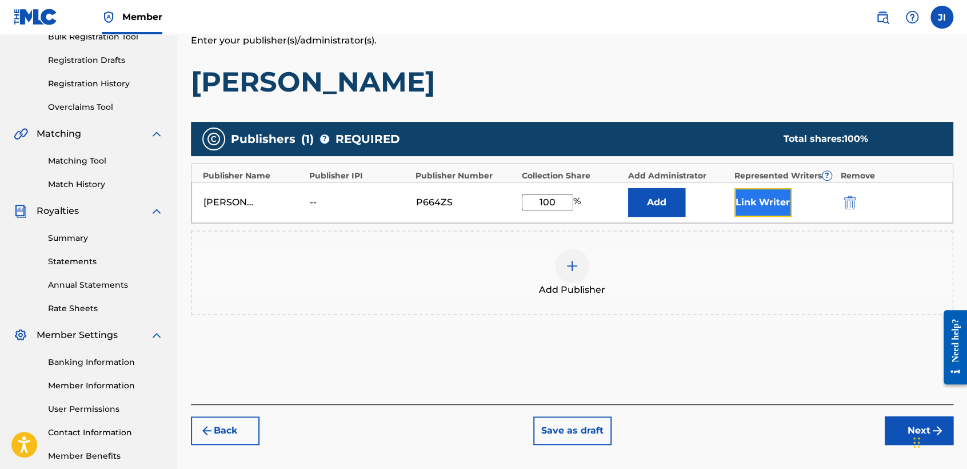
click at [757, 208] on button "Link Writer" at bounding box center [763, 202] width 57 height 29
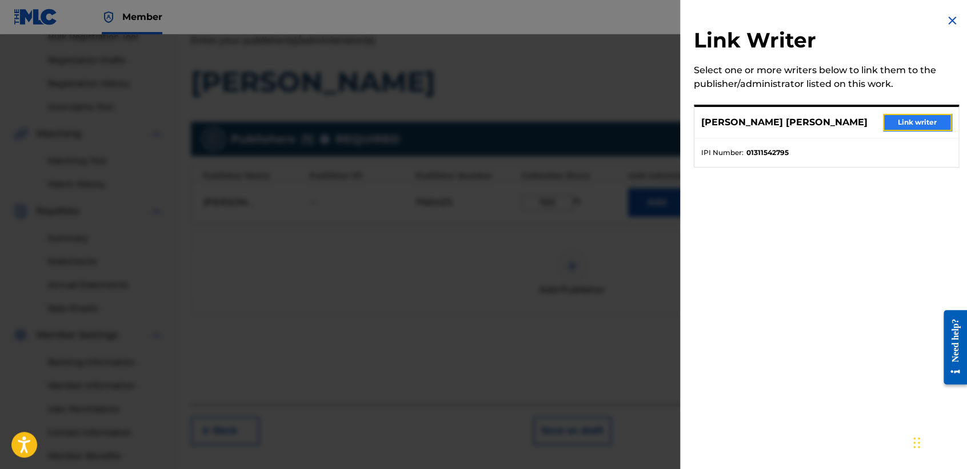
click at [892, 120] on button "Link writer" at bounding box center [917, 122] width 69 height 17
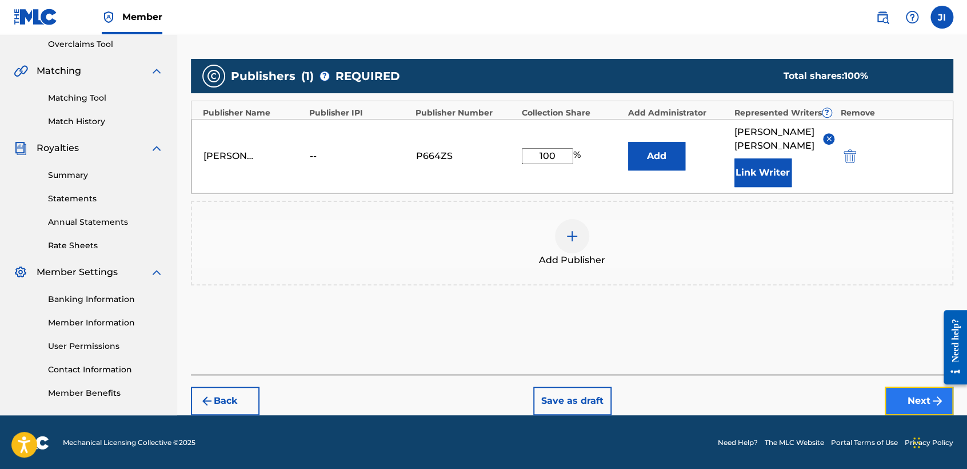
click at [920, 389] on button "Next" at bounding box center [919, 400] width 69 height 29
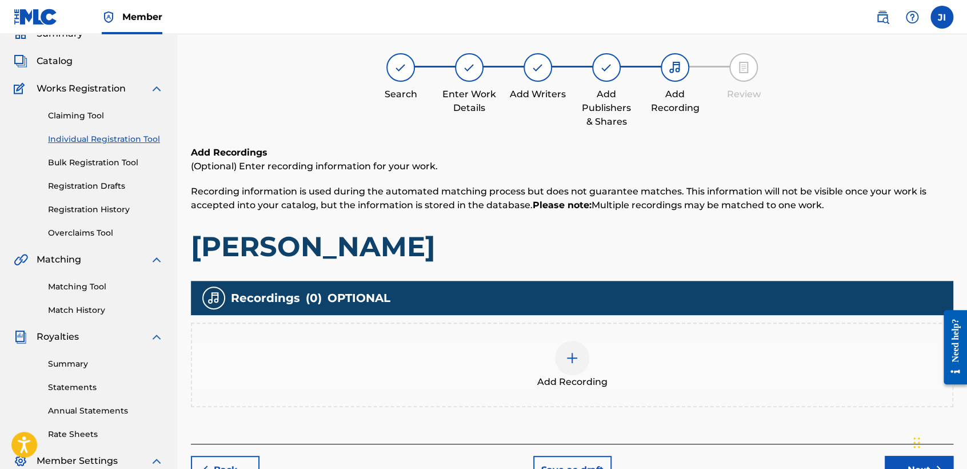
scroll to position [51, 0]
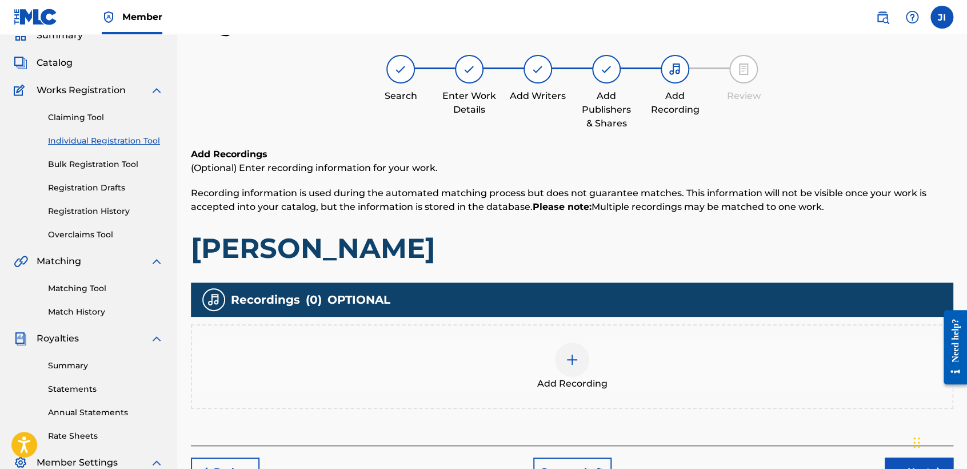
click at [551, 359] on div "Add Recording" at bounding box center [572, 366] width 760 height 48
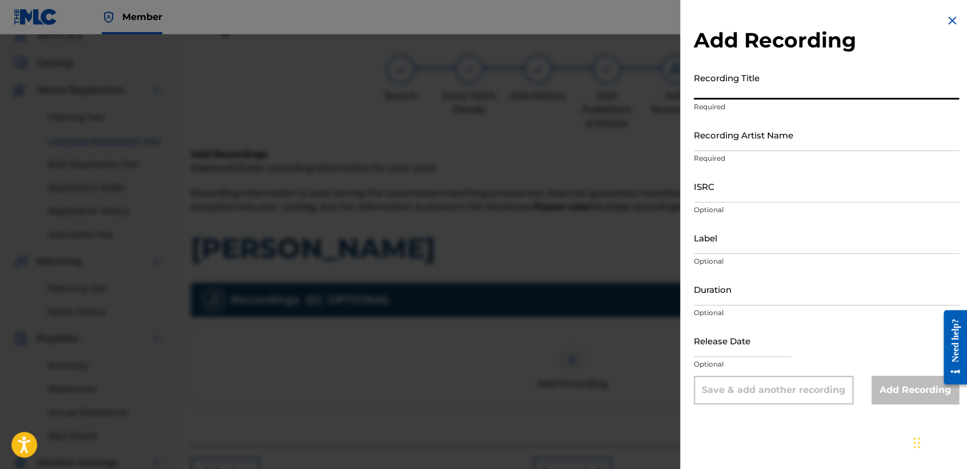
paste input "[PERSON_NAME]"
type input "[PERSON_NAME]"
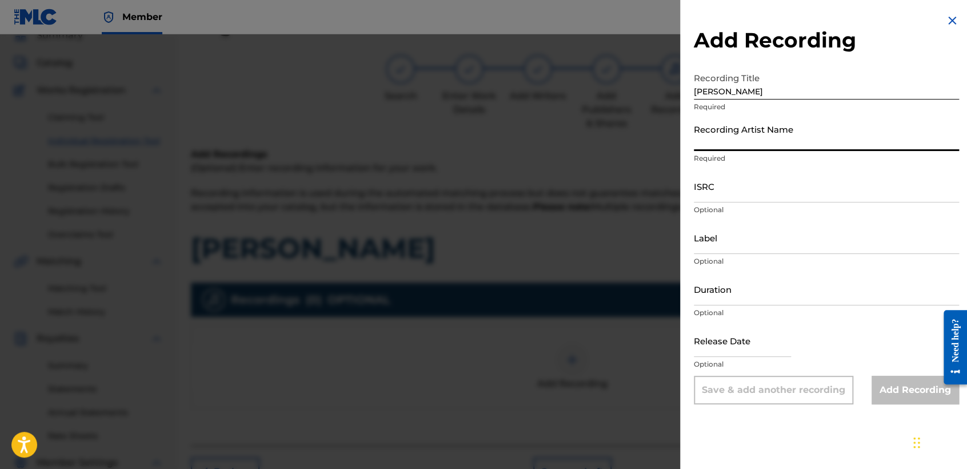
drag, startPoint x: 760, startPoint y: 138, endPoint x: 760, endPoint y: 131, distance: 6.9
click at [760, 138] on input "Recording Artist Name" at bounding box center [826, 134] width 265 height 33
type input "[PERSON_NAME] MX"
type input "[DATE]"
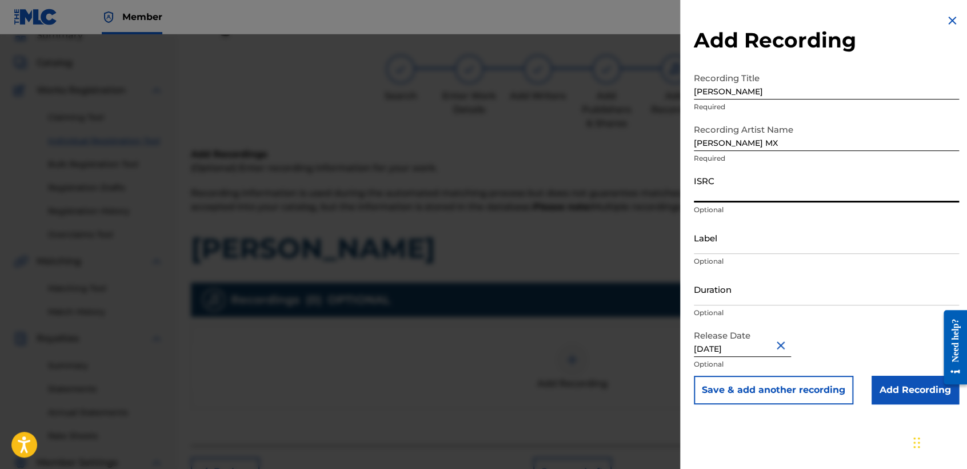
paste input "QZZ8A2552946"
type input "QZZ8A2552946"
click at [761, 285] on input "Duration" at bounding box center [826, 289] width 265 height 33
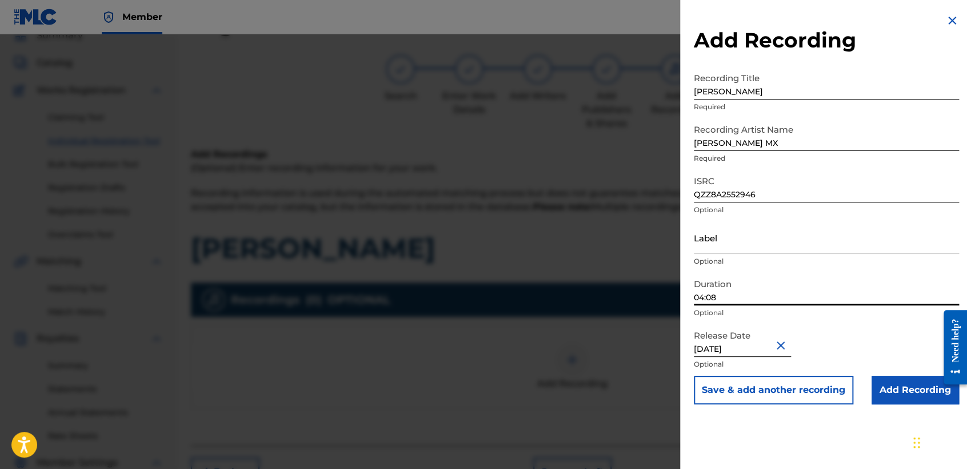
type input "04:08"
click at [772, 356] on input "[DATE]" at bounding box center [742, 340] width 97 height 33
select select "7"
select select "2025"
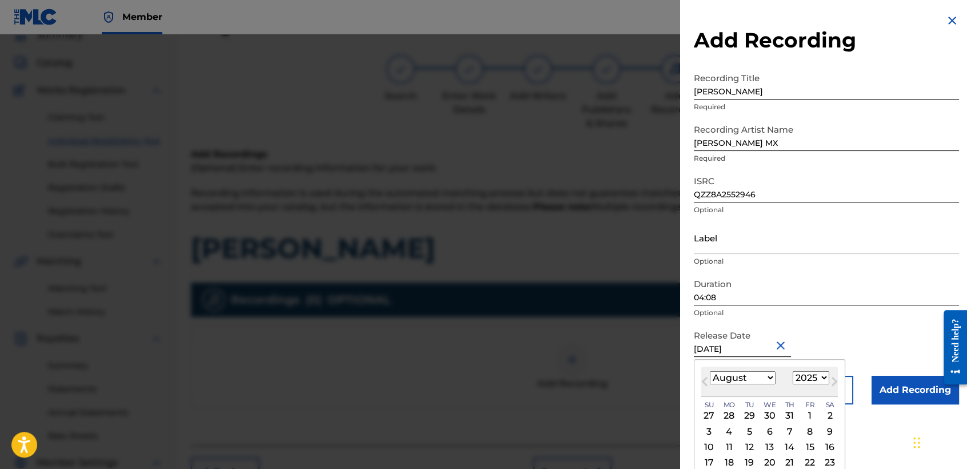
click at [764, 378] on select "January February March April May June July August September October November De…" at bounding box center [743, 377] width 66 height 13
select select "8"
click at [710, 371] on select "January February March April May June July August September October November De…" at bounding box center [743, 377] width 66 height 13
click at [787, 413] on div "4" at bounding box center [790, 416] width 14 height 14
type input "[DATE]"
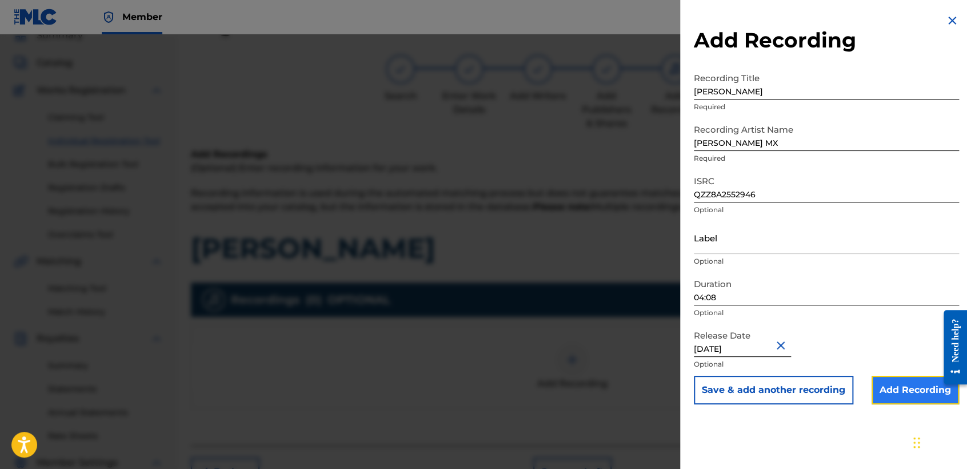
click at [889, 402] on input "Add Recording" at bounding box center [915, 390] width 87 height 29
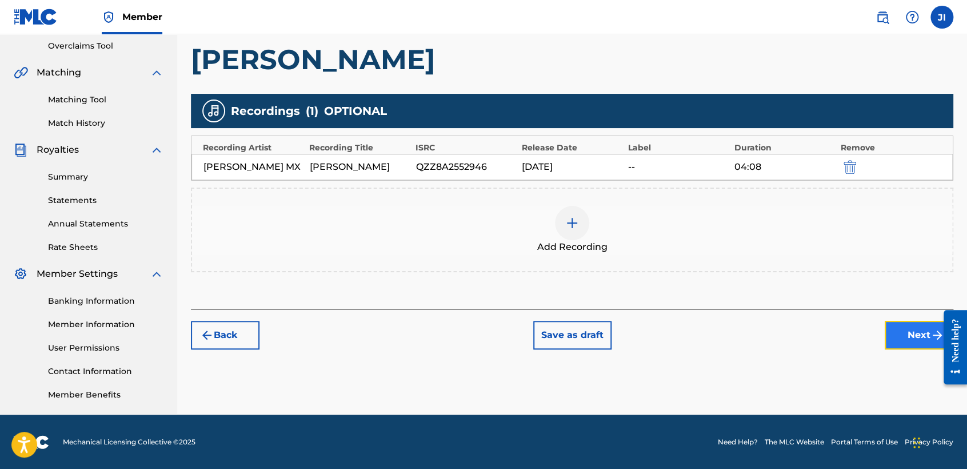
click at [906, 340] on button "Next" at bounding box center [919, 335] width 69 height 29
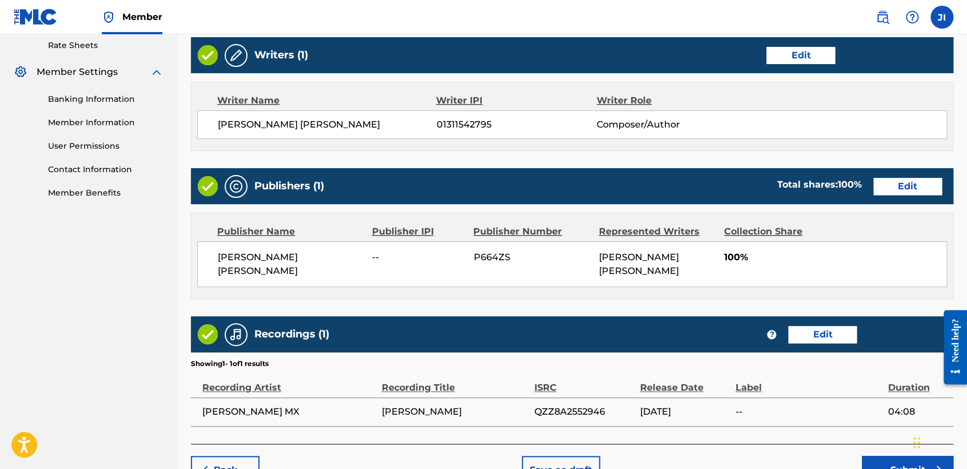
scroll to position [510, 0]
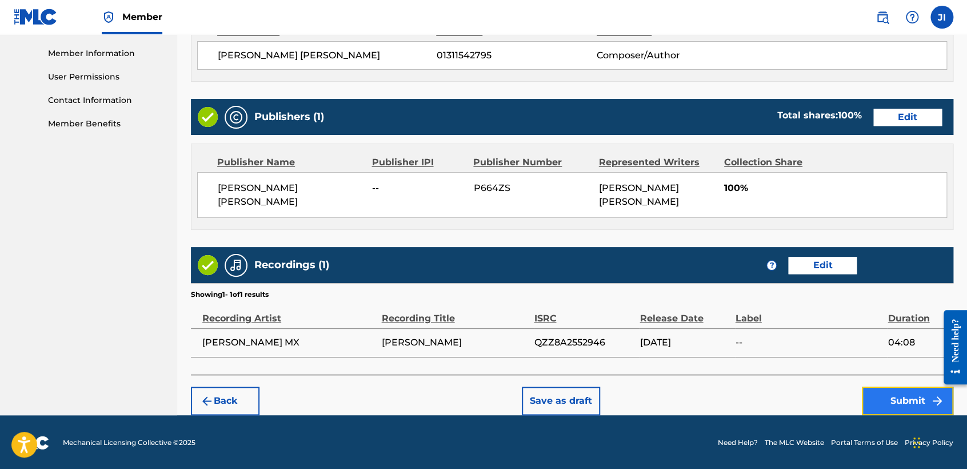
click at [880, 393] on button "Submit" at bounding box center [907, 400] width 91 height 29
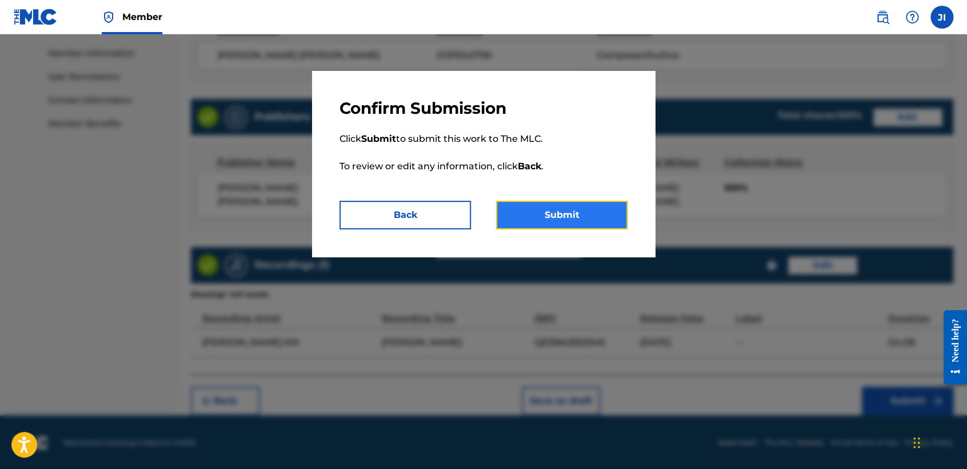
drag, startPoint x: 523, startPoint y: 212, endPoint x: 530, endPoint y: 208, distance: 8.4
click at [524, 213] on button "Submit" at bounding box center [561, 215] width 131 height 29
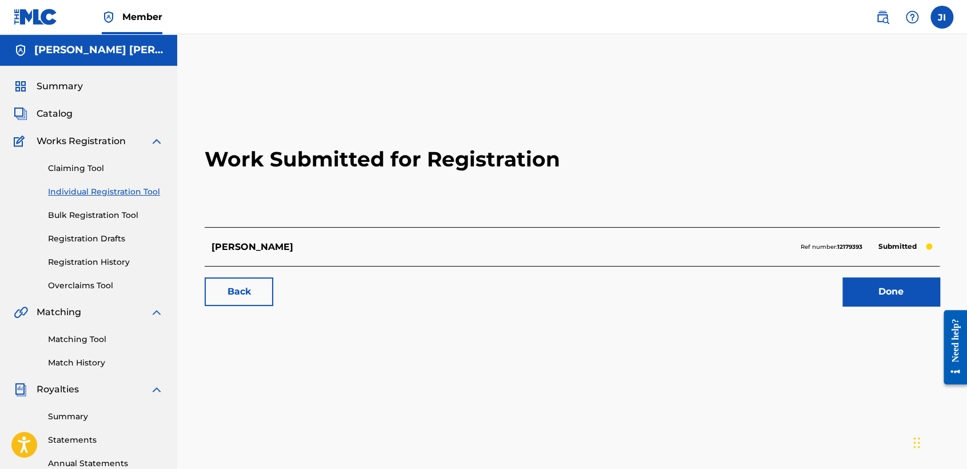
click at [122, 193] on link "Individual Registration Tool" at bounding box center [105, 192] width 115 height 12
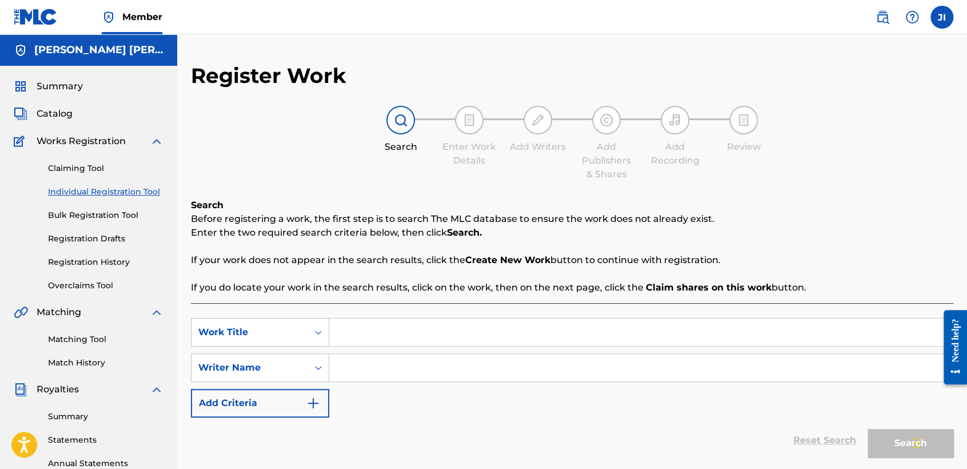
paste input "El Mayito"
type input "El Mayito"
drag, startPoint x: 408, startPoint y: 345, endPoint x: 408, endPoint y: 369, distance: 24.0
paste input "El Mayito"
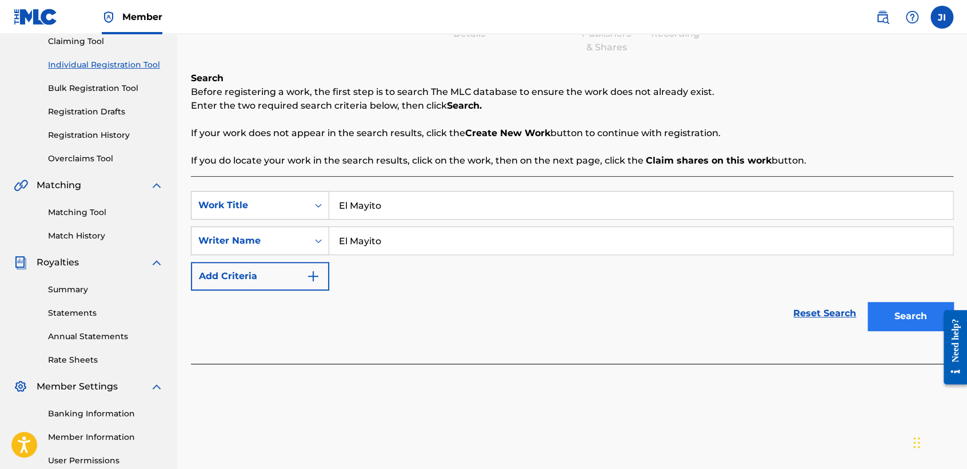
type input "El Mayito"
click at [873, 314] on button "Search" at bounding box center [911, 316] width 86 height 29
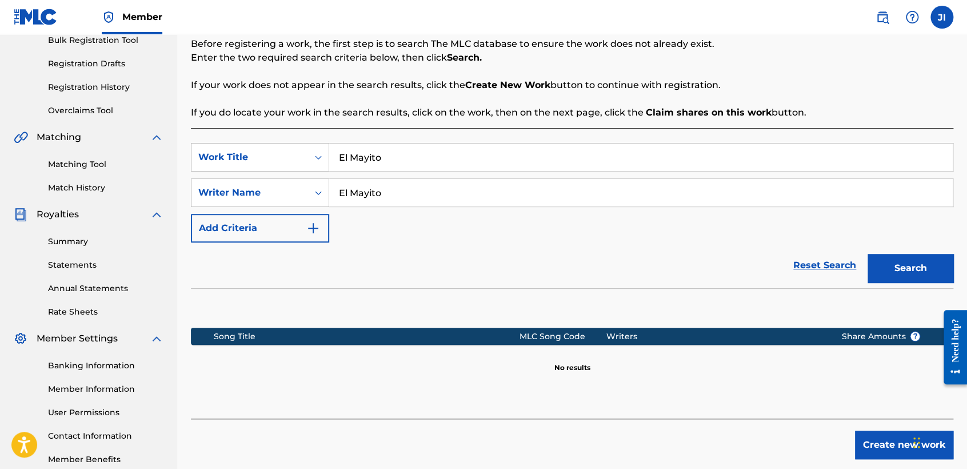
scroll to position [240, 0]
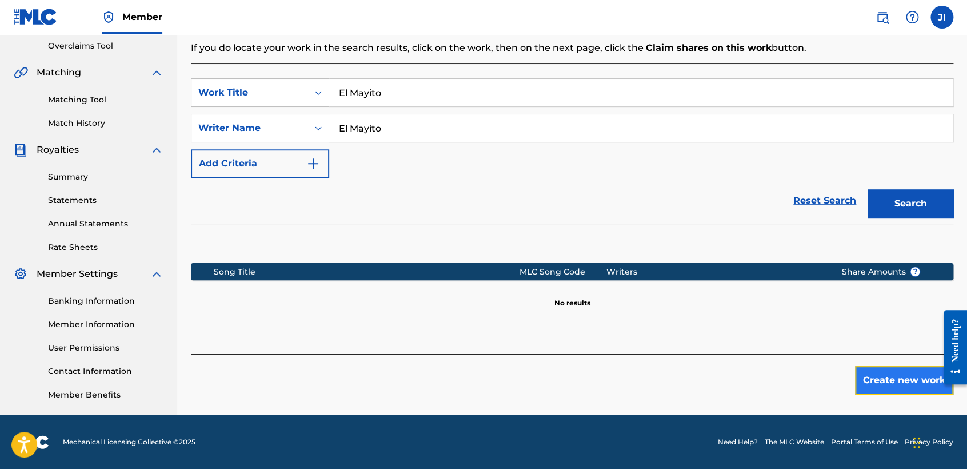
click at [875, 377] on button "Create new work" at bounding box center [904, 380] width 98 height 29
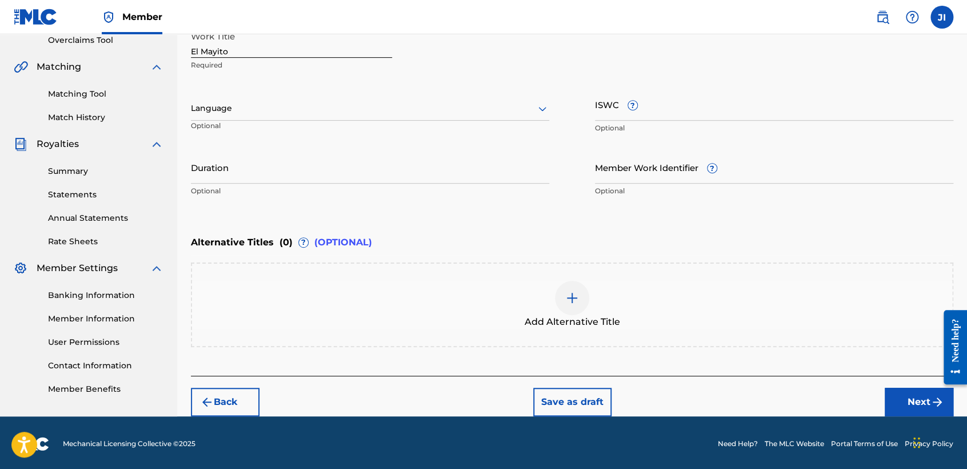
scroll to position [246, 0]
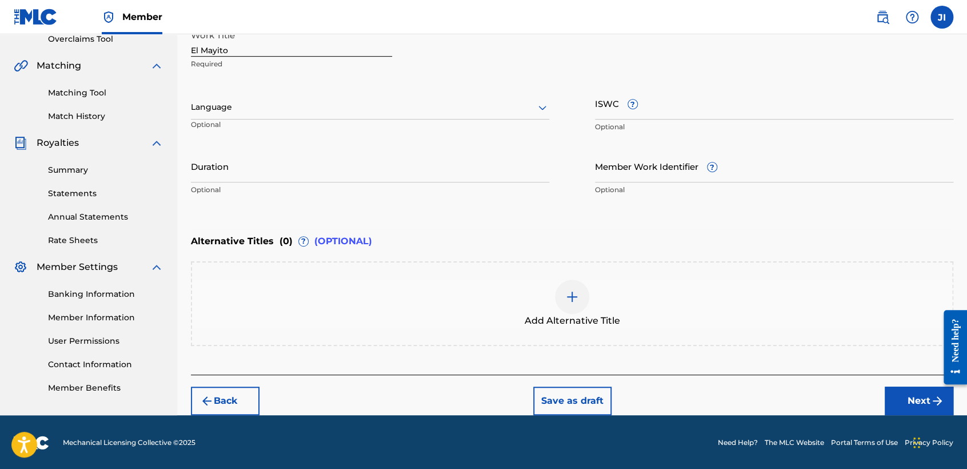
click at [343, 108] on div at bounding box center [370, 107] width 358 height 14
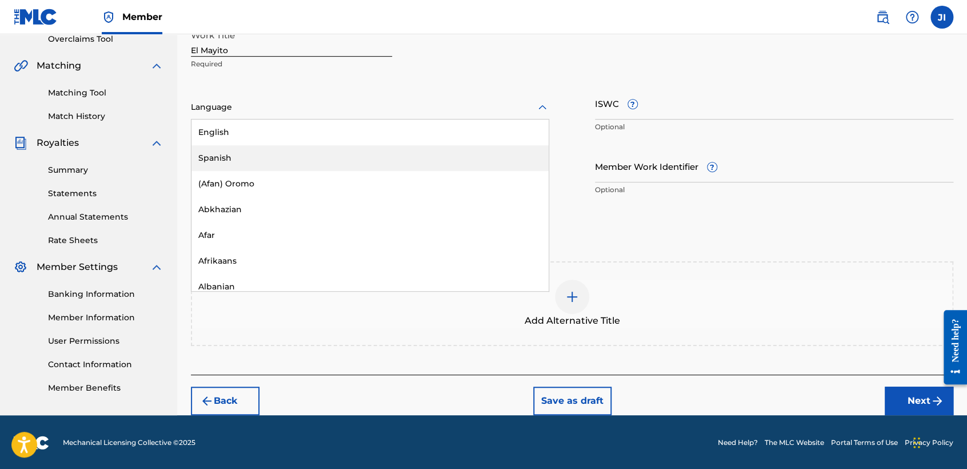
click at [299, 162] on div "Spanish" at bounding box center [369, 158] width 357 height 26
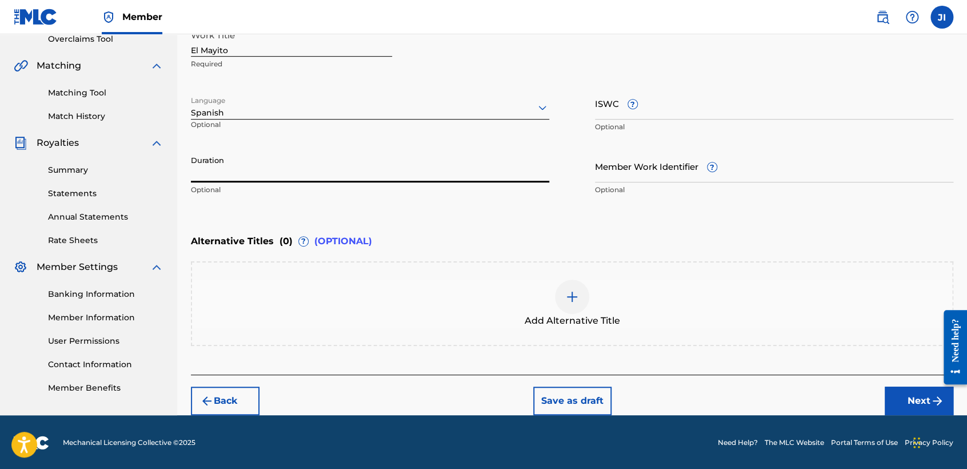
click at [299, 162] on input "Duration" at bounding box center [370, 166] width 358 height 33
type input "02:54"
click at [927, 400] on button "Next" at bounding box center [919, 400] width 69 height 29
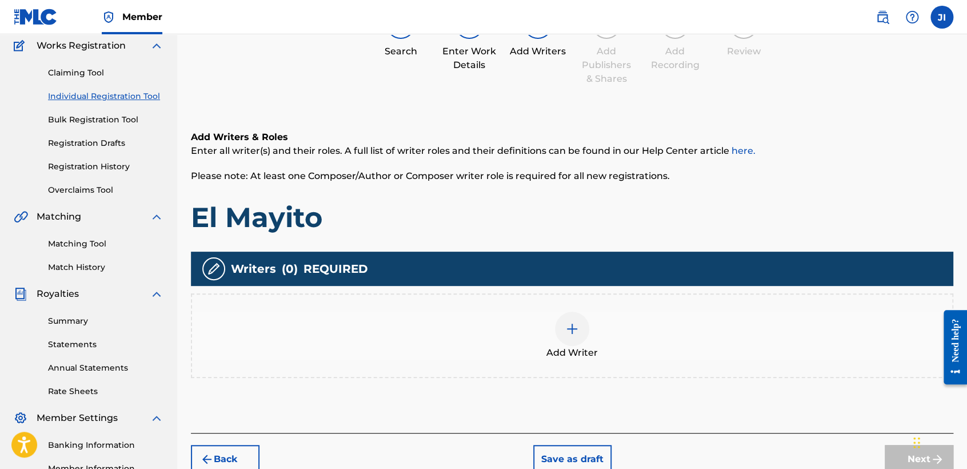
scroll to position [114, 0]
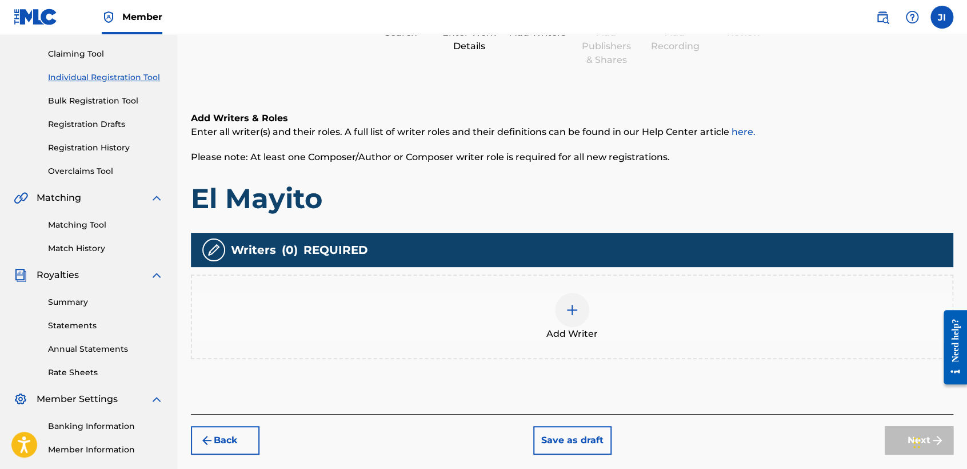
click at [580, 281] on div "Add Writer" at bounding box center [572, 316] width 763 height 85
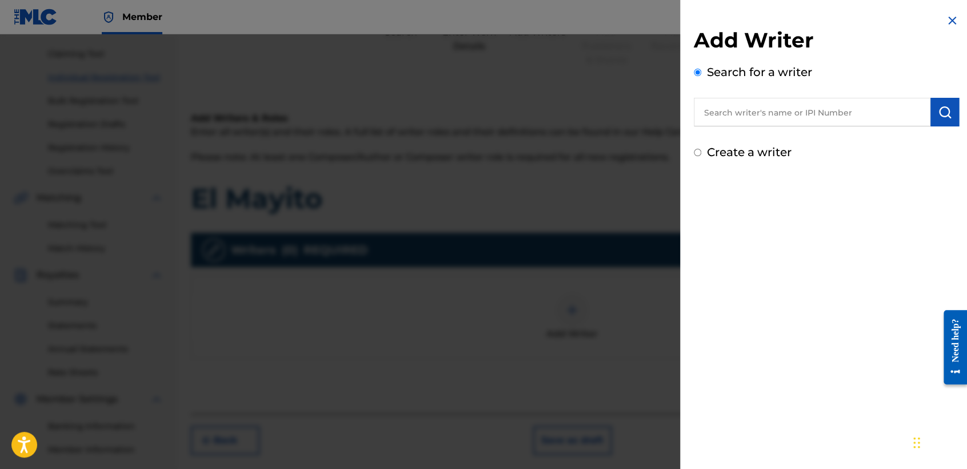
click at [741, 101] on input "text" at bounding box center [812, 112] width 237 height 29
type input "01311542795"
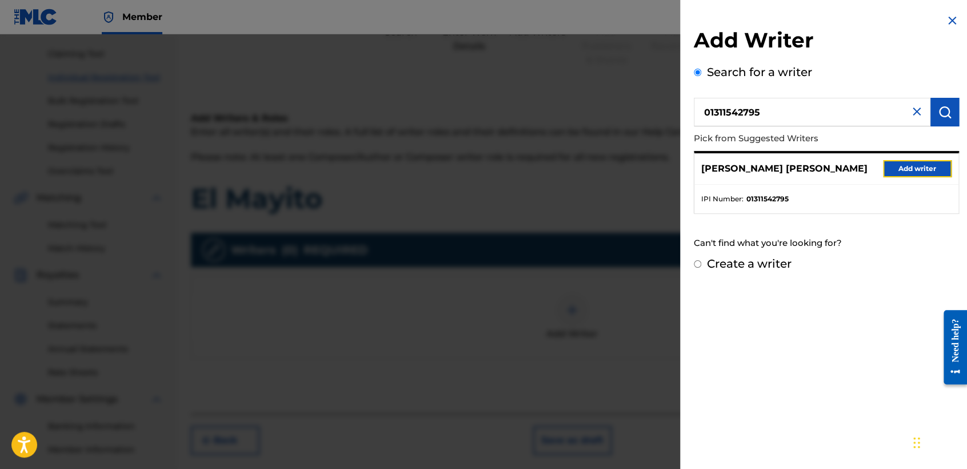
click at [928, 171] on button "Add writer" at bounding box center [917, 168] width 69 height 17
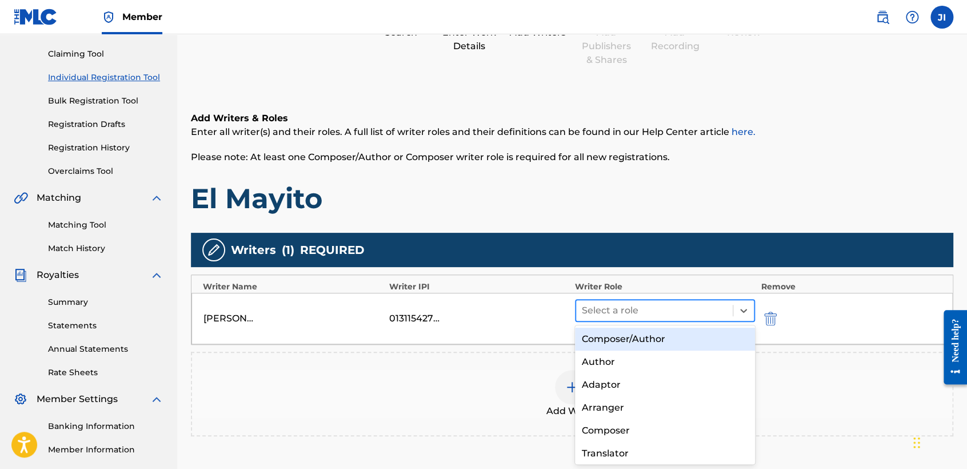
click at [657, 300] on div "Select a role" at bounding box center [654, 310] width 157 height 21
click at [668, 341] on div "Composer/Author" at bounding box center [665, 339] width 180 height 23
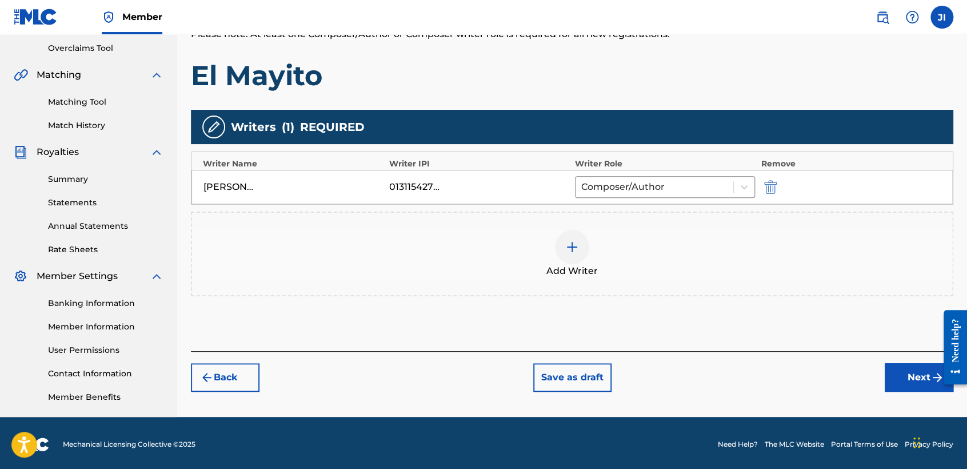
scroll to position [240, 0]
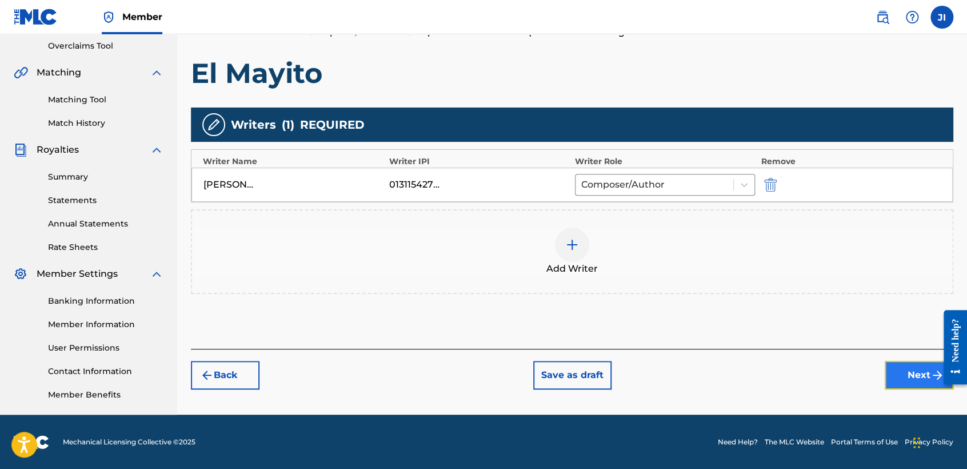
click at [925, 373] on button "Next" at bounding box center [919, 375] width 69 height 29
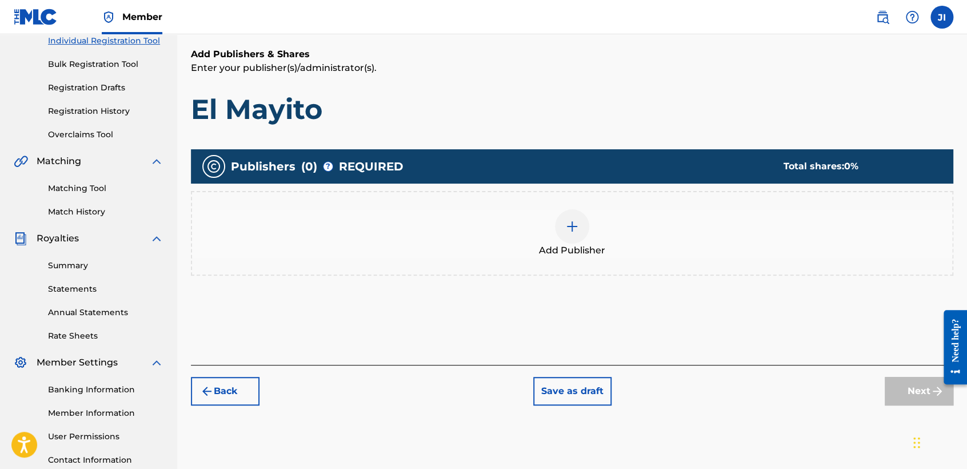
scroll to position [178, 0]
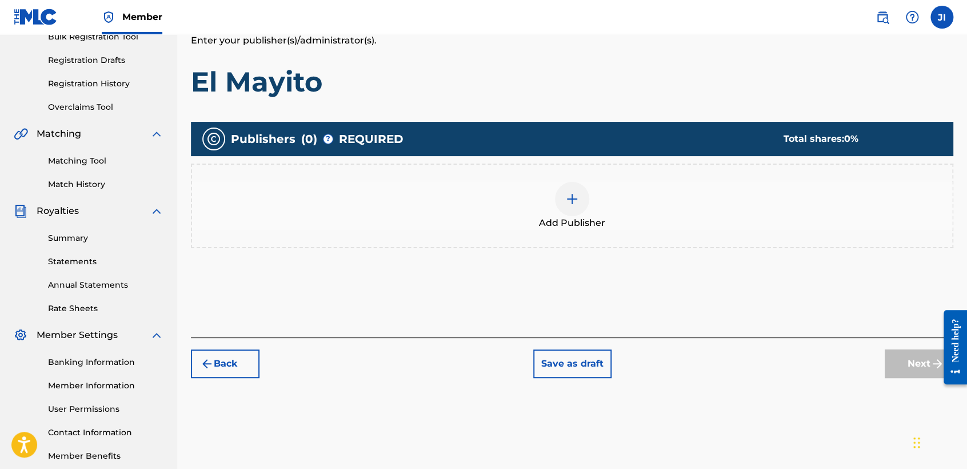
click at [606, 269] on div "Publishers ( 0 ) ? REQUIRED Total shares: 0 % Add Publisher" at bounding box center [572, 201] width 763 height 171
click at [563, 164] on div "Publishers ( 0 ) ? REQUIRED Total shares: 0 % Add Publisher" at bounding box center [572, 185] width 763 height 126
click at [547, 205] on div "Add Publisher" at bounding box center [572, 206] width 760 height 48
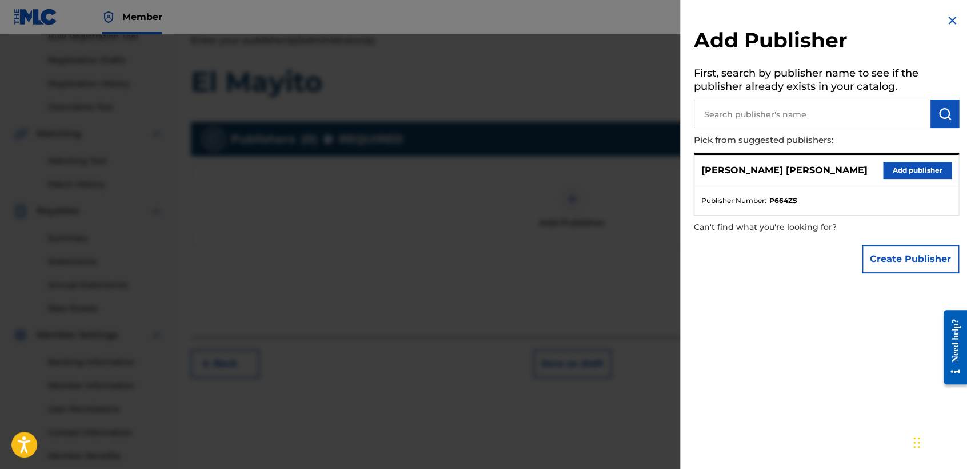
click at [845, 118] on input "text" at bounding box center [812, 113] width 237 height 29
click at [938, 171] on button "Add publisher" at bounding box center [917, 170] width 69 height 17
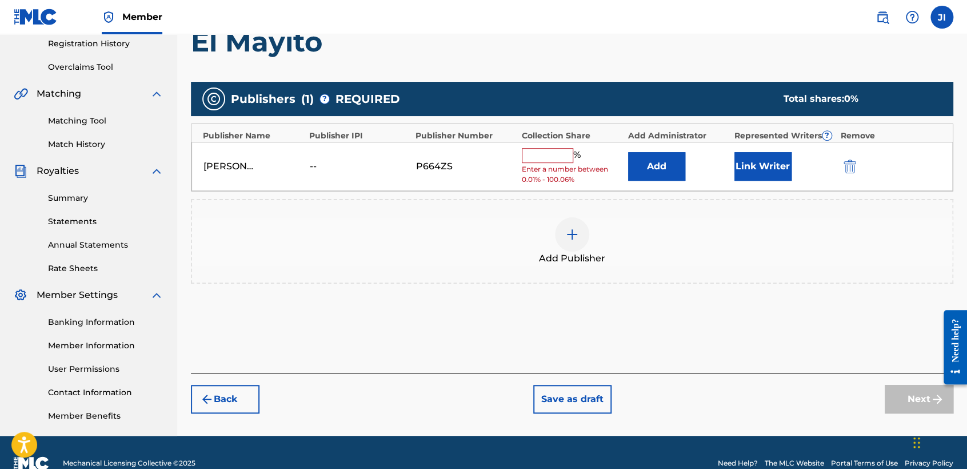
scroll to position [240, 0]
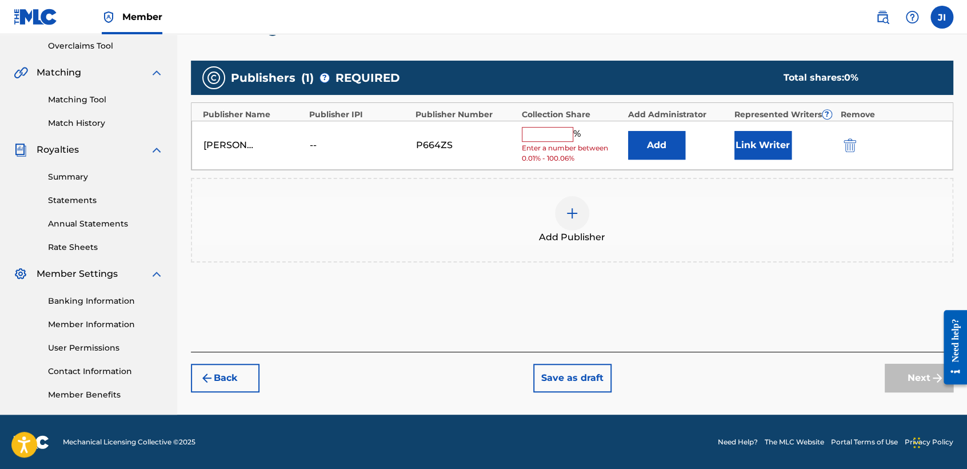
click at [549, 130] on input "text" at bounding box center [547, 134] width 51 height 15
type input "100"
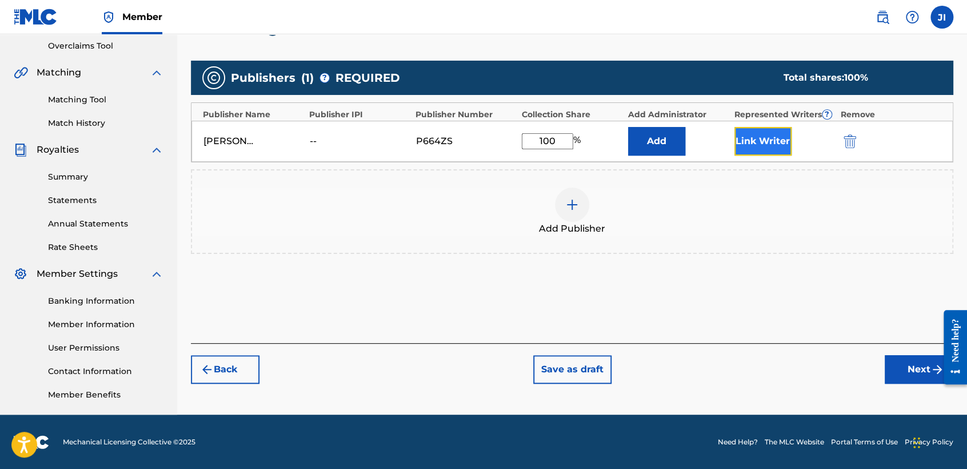
click at [769, 143] on button "Link Writer" at bounding box center [763, 141] width 57 height 29
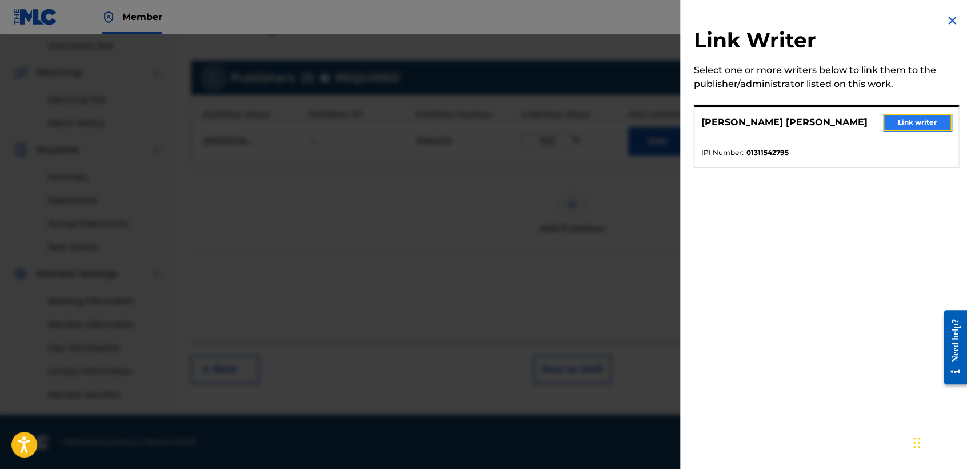
click at [944, 118] on button "Link writer" at bounding box center [917, 122] width 69 height 17
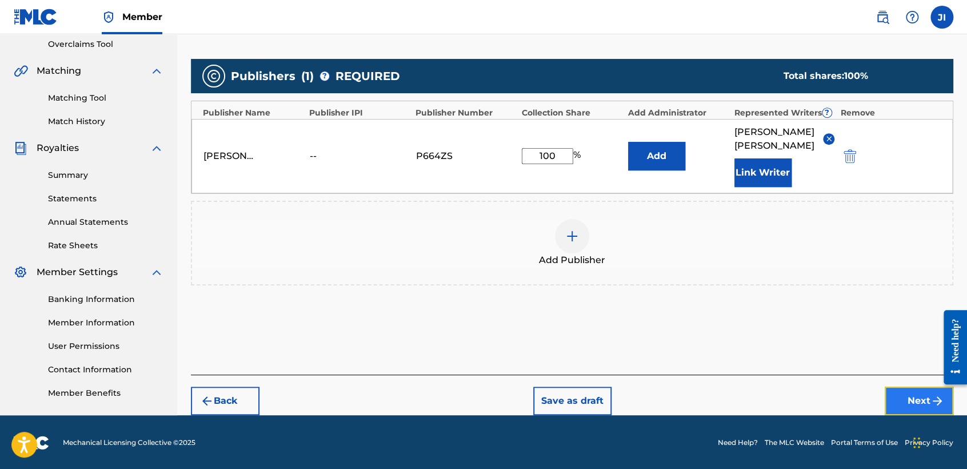
click at [931, 400] on img "submit" at bounding box center [938, 401] width 14 height 14
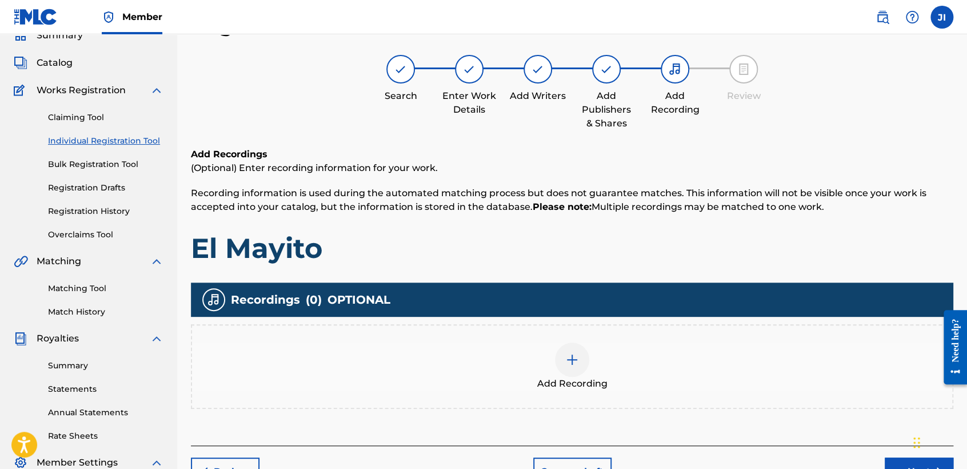
scroll to position [114, 0]
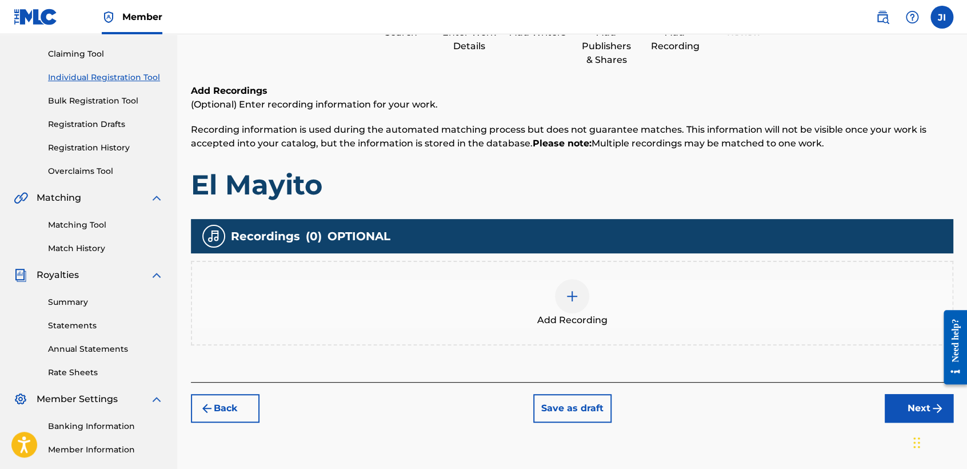
click at [574, 279] on div at bounding box center [572, 296] width 34 height 34
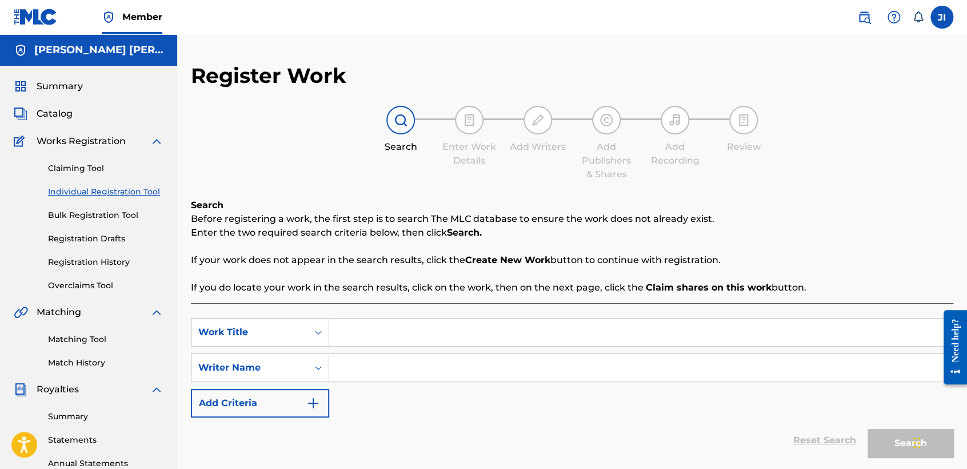
paste input "El Mayito"
type input "El Mayito"
paste input "El Mayito"
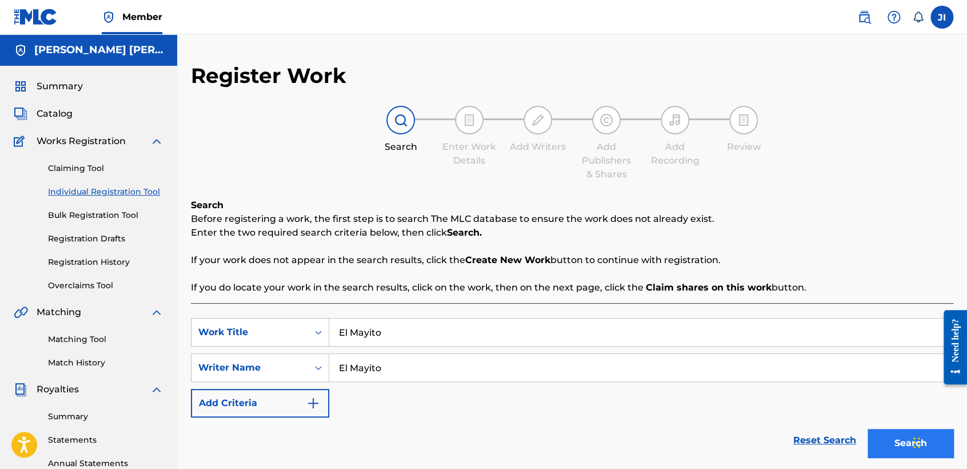
type input "El Mayito"
click at [878, 435] on button "Search" at bounding box center [911, 443] width 86 height 29
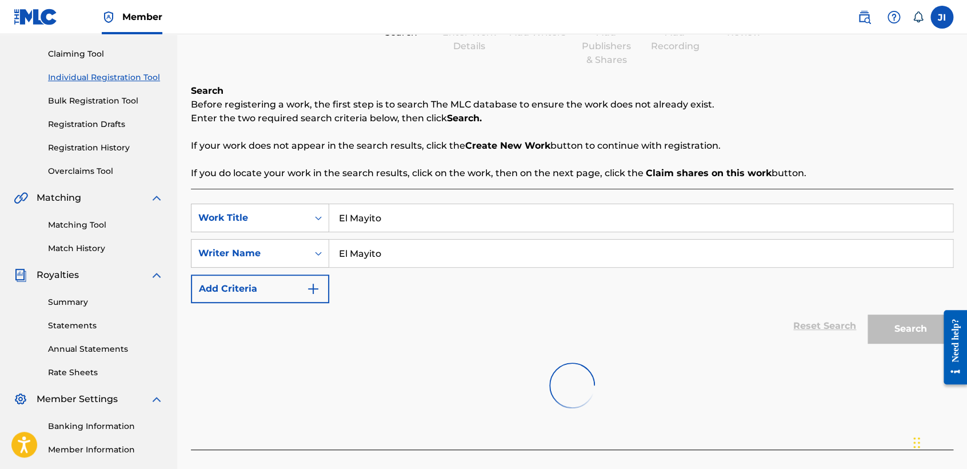
scroll to position [240, 0]
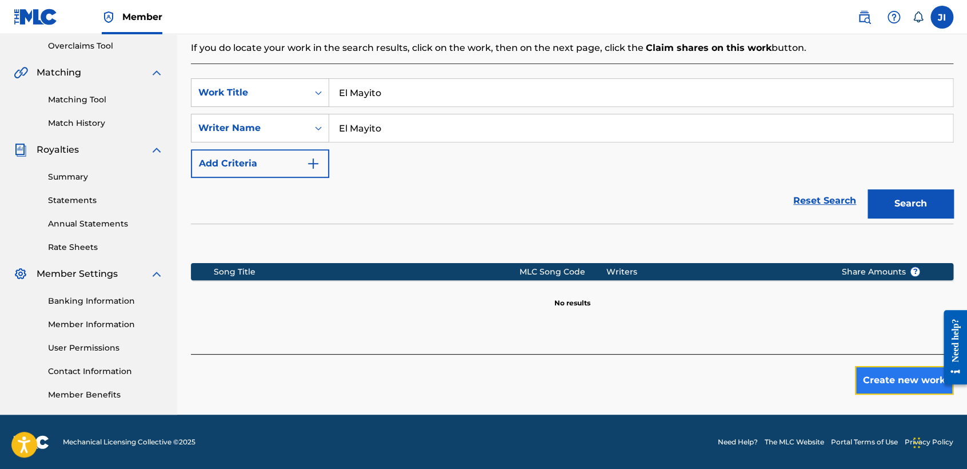
click at [892, 388] on button "Create new work" at bounding box center [904, 380] width 98 height 29
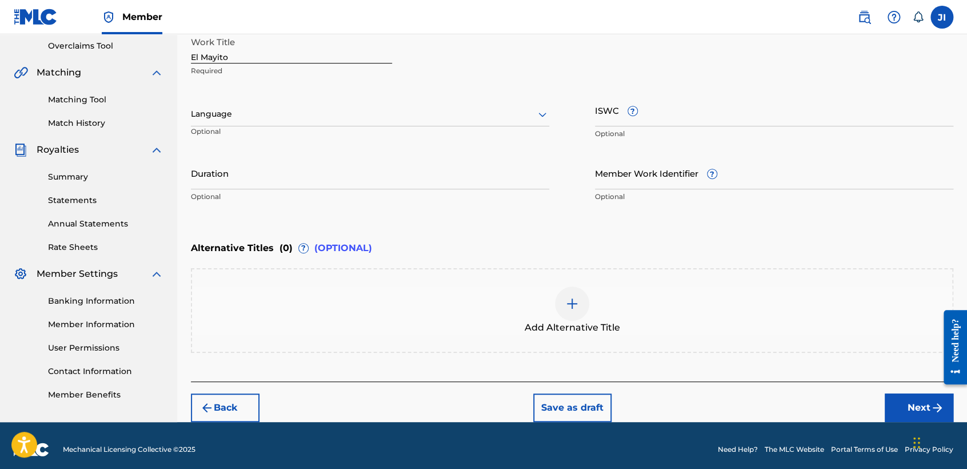
click at [279, 123] on div "Language" at bounding box center [370, 114] width 358 height 24
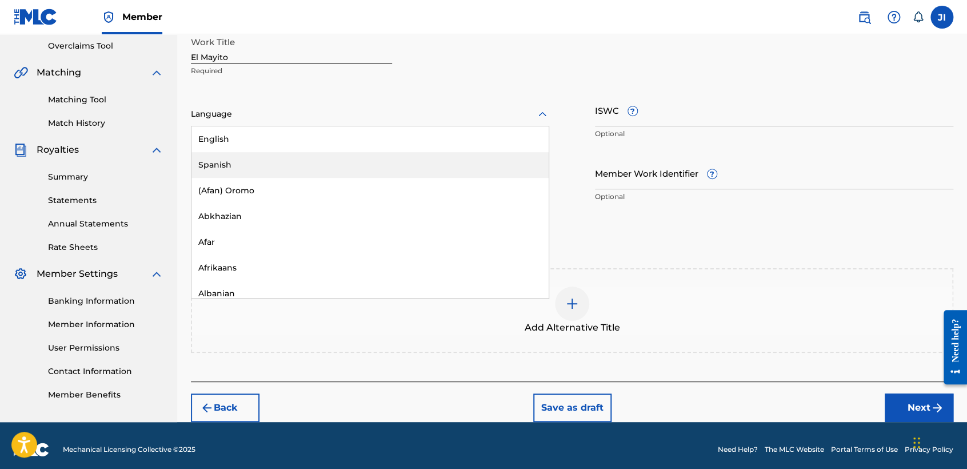
click at [260, 162] on div "Spanish" at bounding box center [369, 165] width 357 height 26
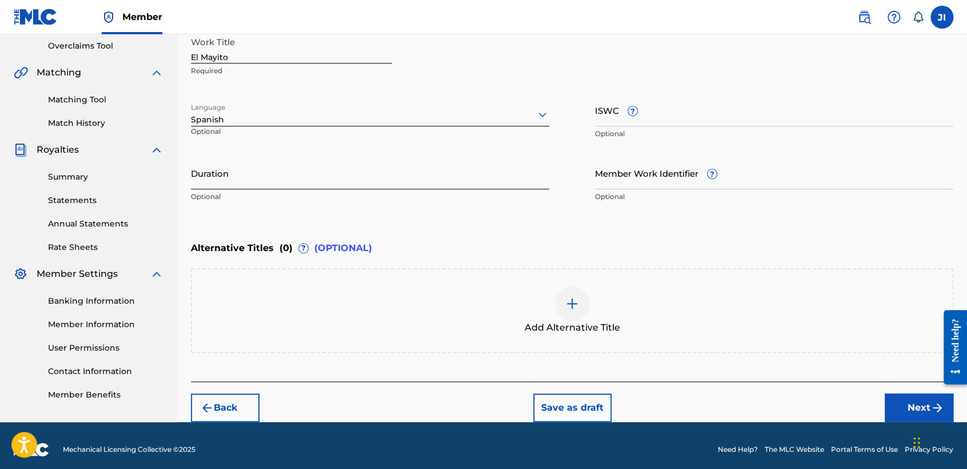
click at [260, 162] on input "Duration" at bounding box center [370, 173] width 358 height 33
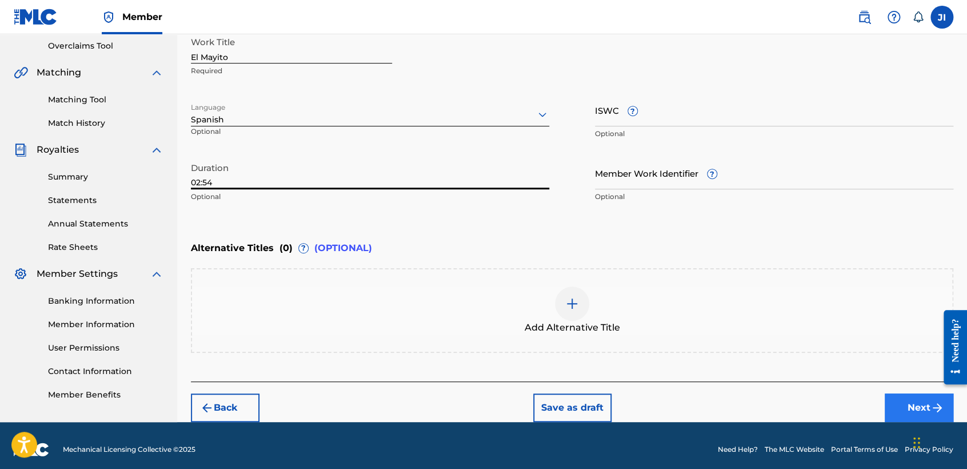
type input "02:54"
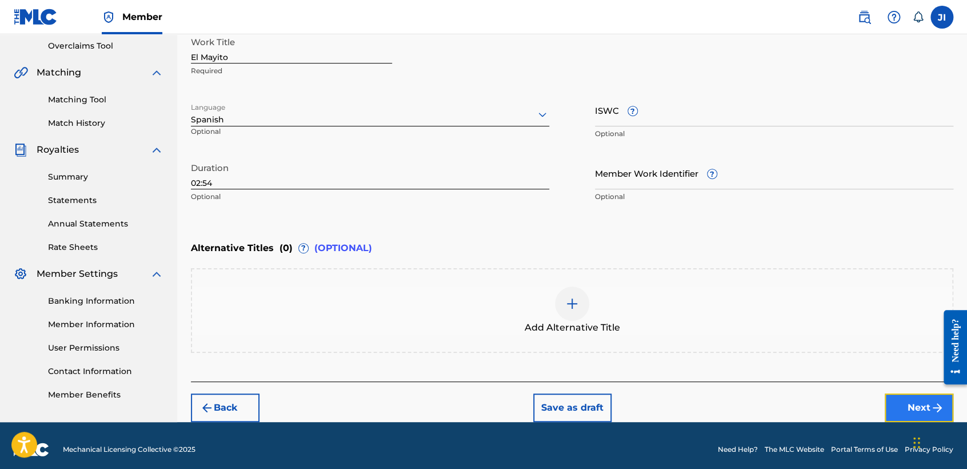
click at [915, 403] on button "Next" at bounding box center [919, 407] width 69 height 29
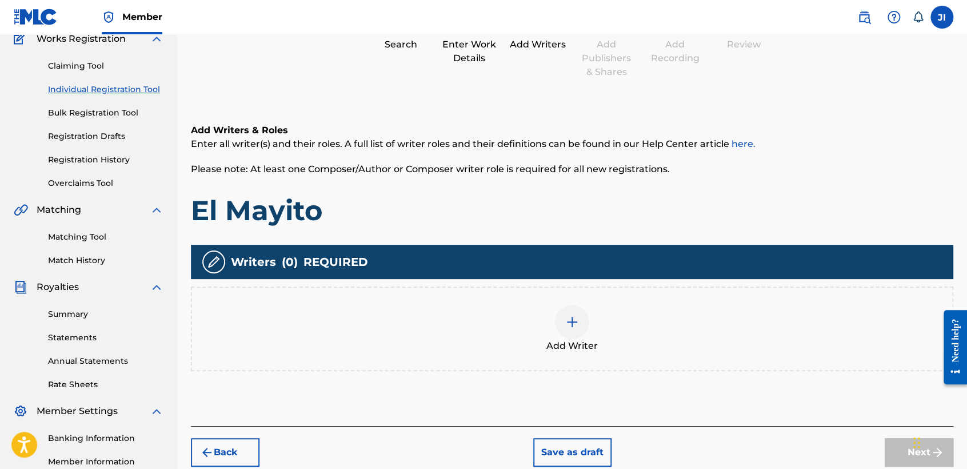
scroll to position [178, 0]
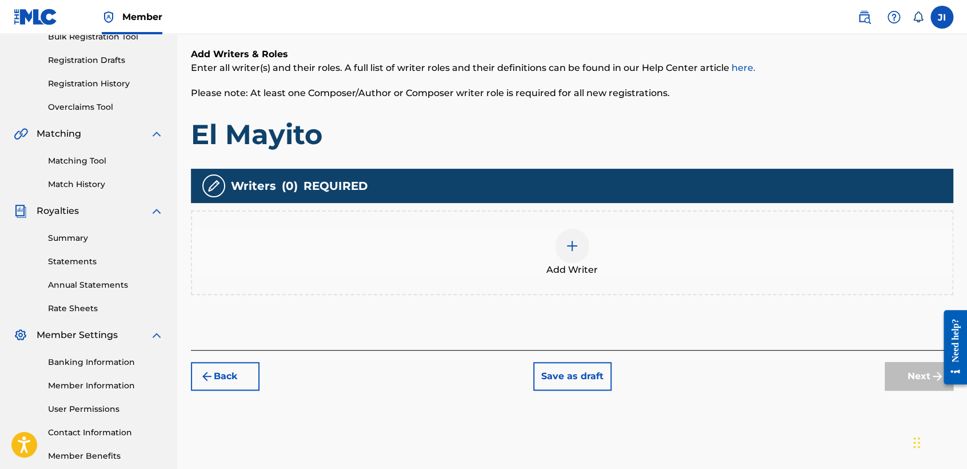
click at [590, 236] on div "Add Writer" at bounding box center [572, 253] width 760 height 48
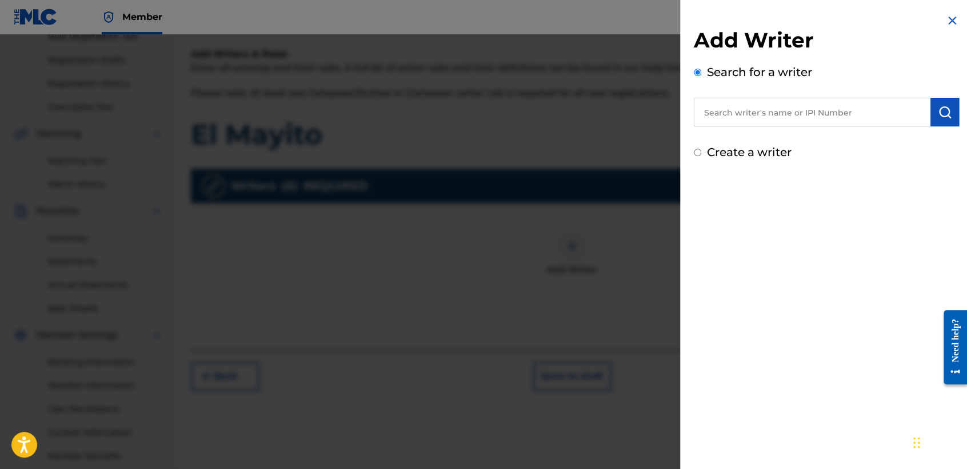
click at [723, 119] on input "text" at bounding box center [812, 112] width 237 height 29
type input "01311542795"
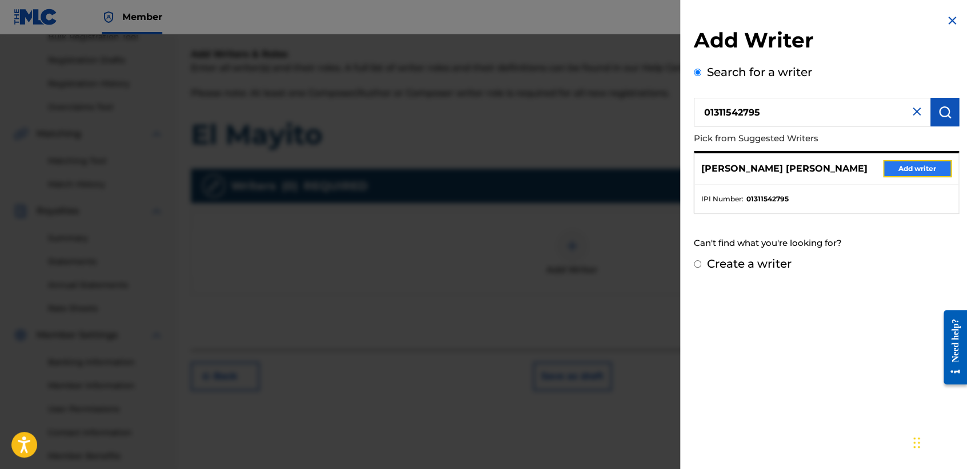
click at [944, 171] on button "Add writer" at bounding box center [917, 168] width 69 height 17
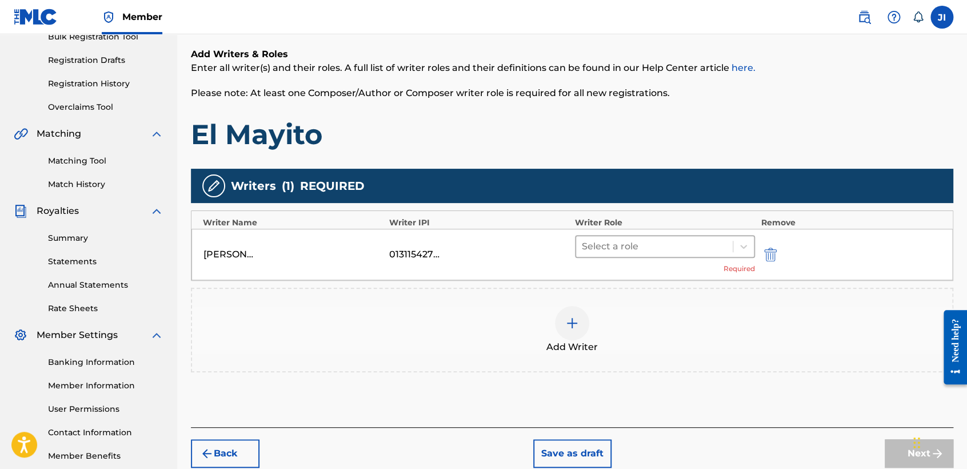
click at [663, 241] on div at bounding box center [654, 246] width 145 height 16
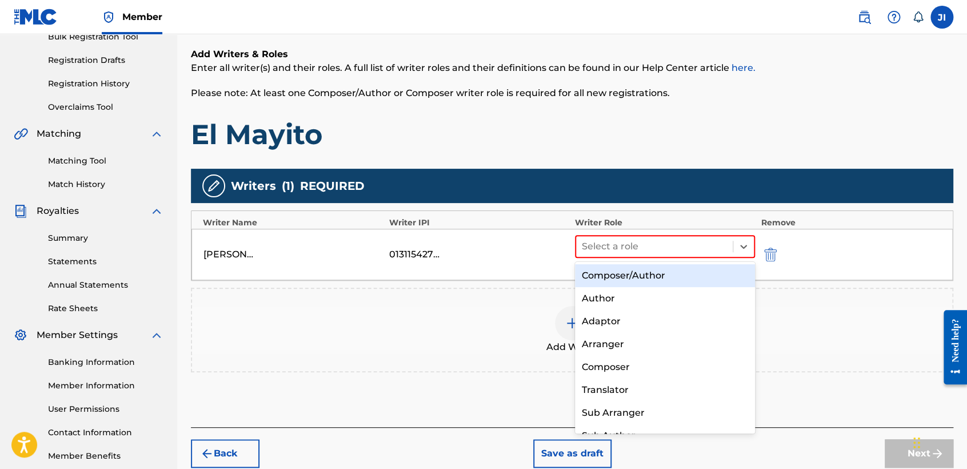
click at [673, 277] on div "Composer/Author" at bounding box center [665, 275] width 180 height 23
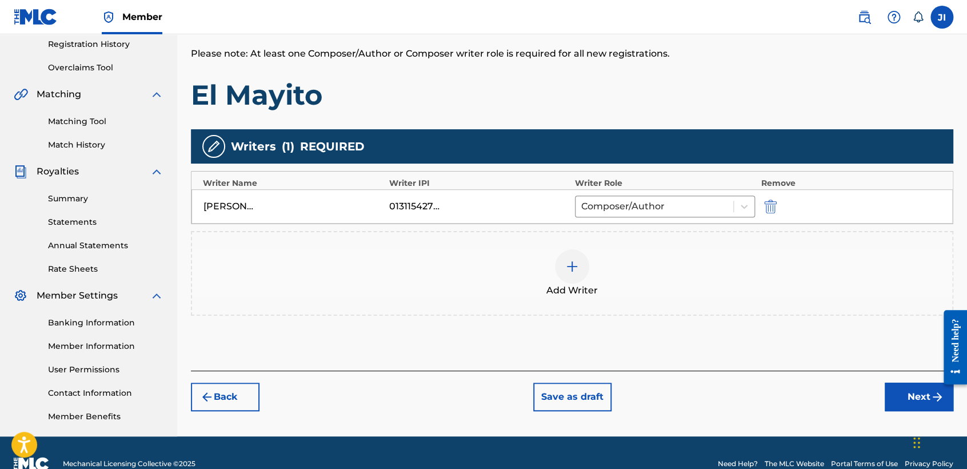
scroll to position [240, 0]
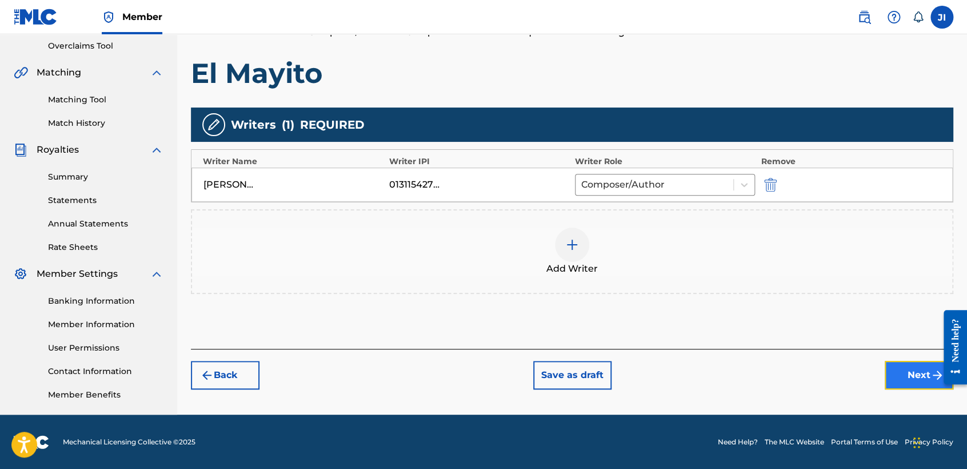
click at [906, 362] on button "Next" at bounding box center [919, 375] width 69 height 29
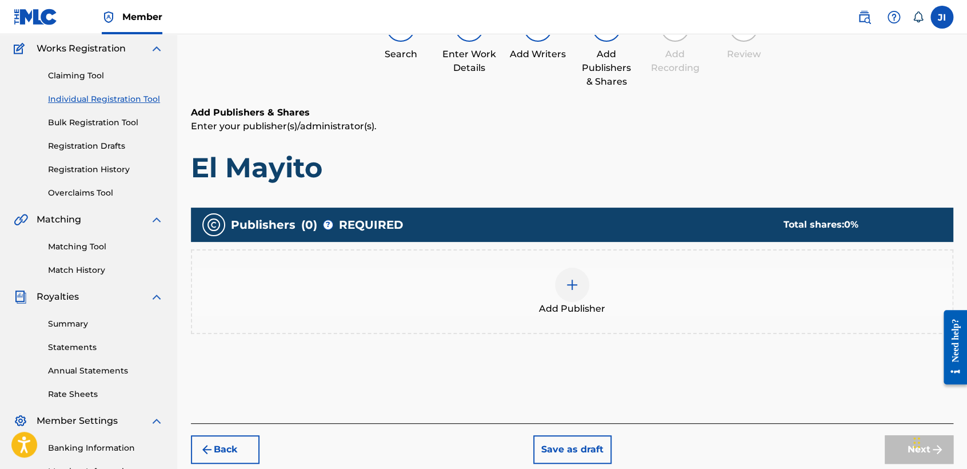
scroll to position [114, 0]
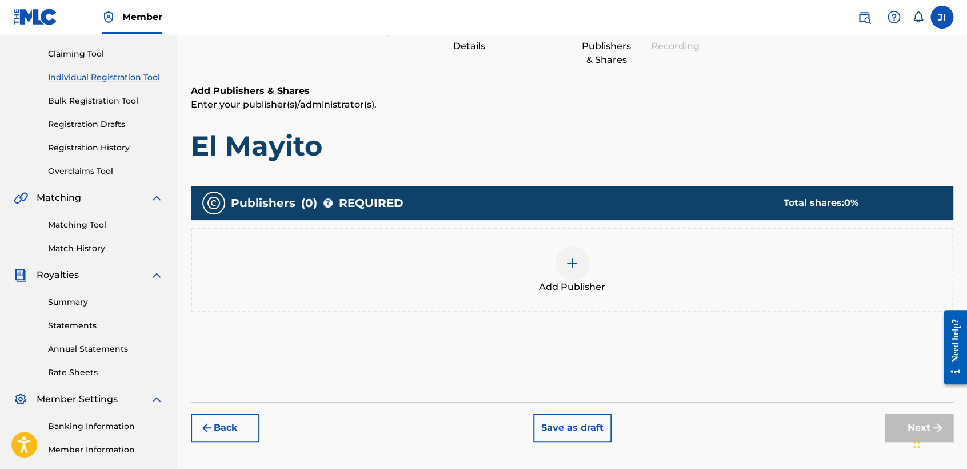
click at [580, 249] on div at bounding box center [572, 263] width 34 height 34
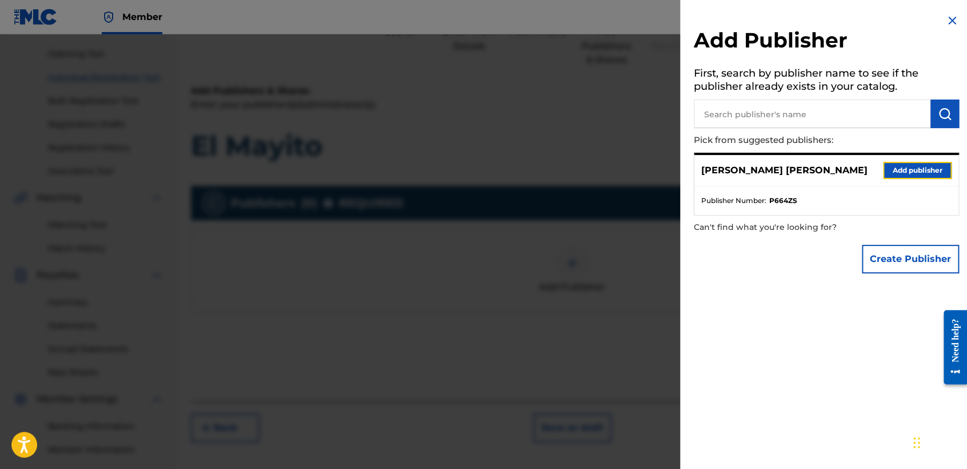
click at [901, 174] on button "Add publisher" at bounding box center [917, 170] width 69 height 17
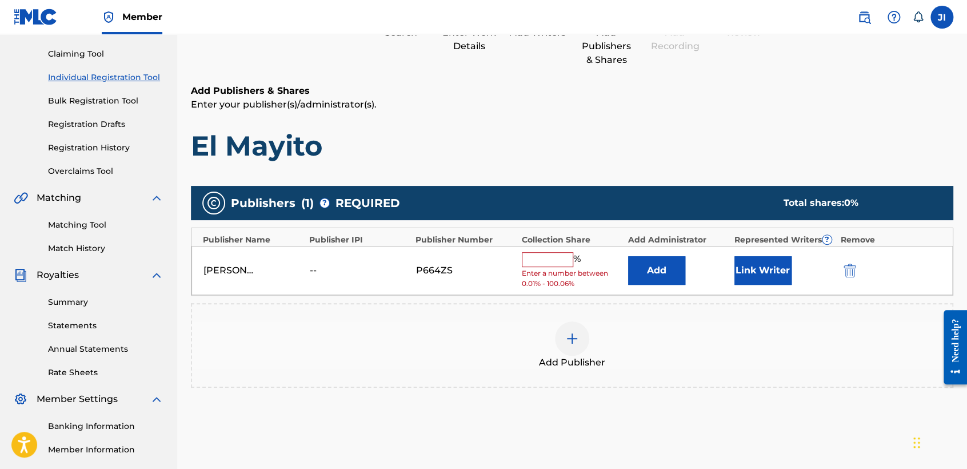
click at [556, 258] on input "text" at bounding box center [547, 259] width 51 height 15
type input "100"
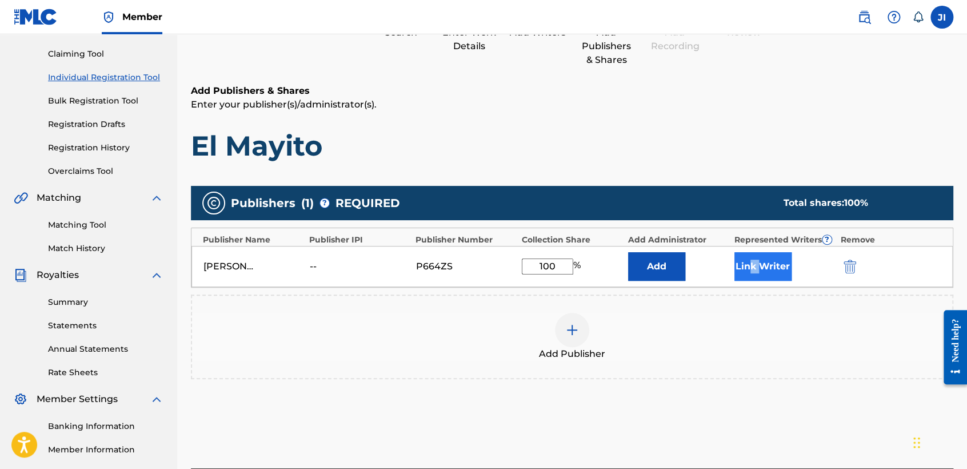
drag, startPoint x: 751, startPoint y: 249, endPoint x: 759, endPoint y: 259, distance: 12.6
click at [759, 259] on div "Julio Cesar Inclan Lopez -- P664ZS 100 % Add Link Writer" at bounding box center [571, 266] width 761 height 41
click at [759, 259] on button "Link Writer" at bounding box center [763, 266] width 57 height 29
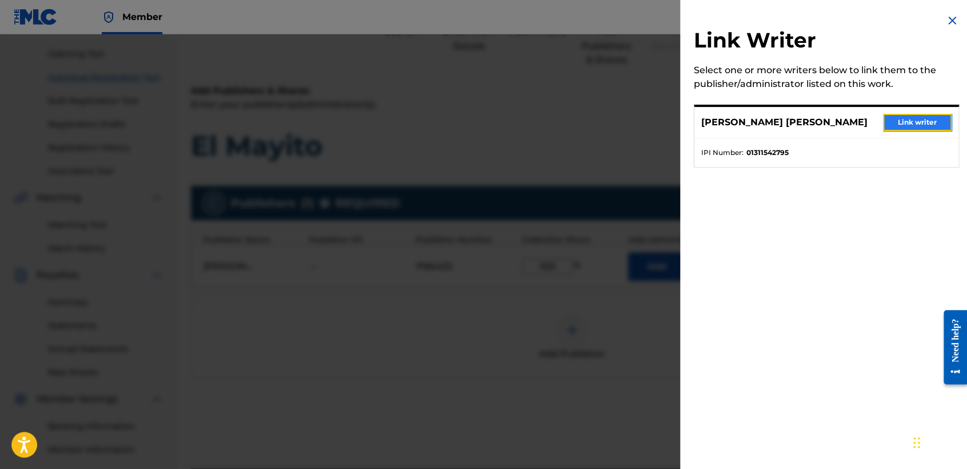
click at [912, 122] on button "Link writer" at bounding box center [917, 122] width 69 height 17
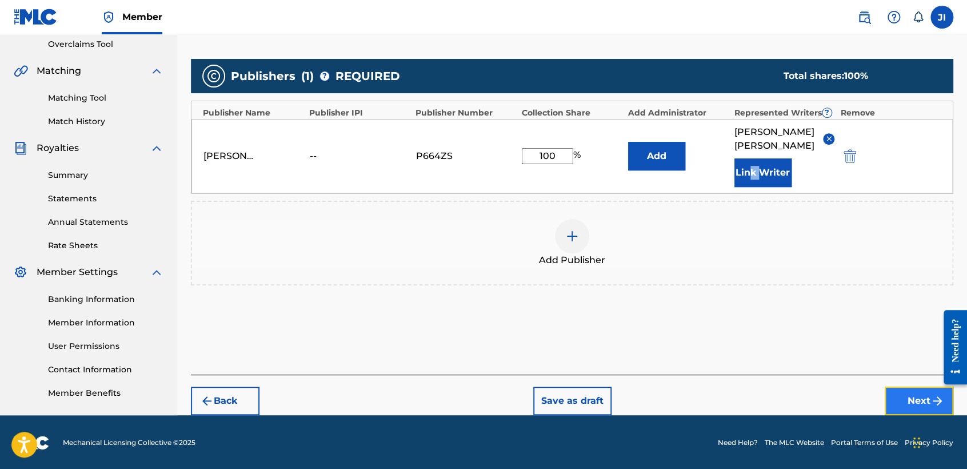
click at [909, 396] on button "Next" at bounding box center [919, 400] width 69 height 29
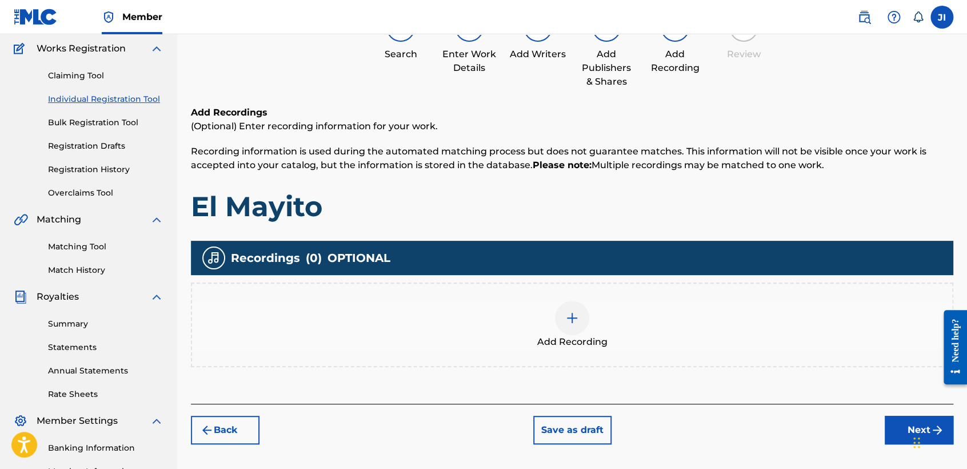
scroll to position [51, 0]
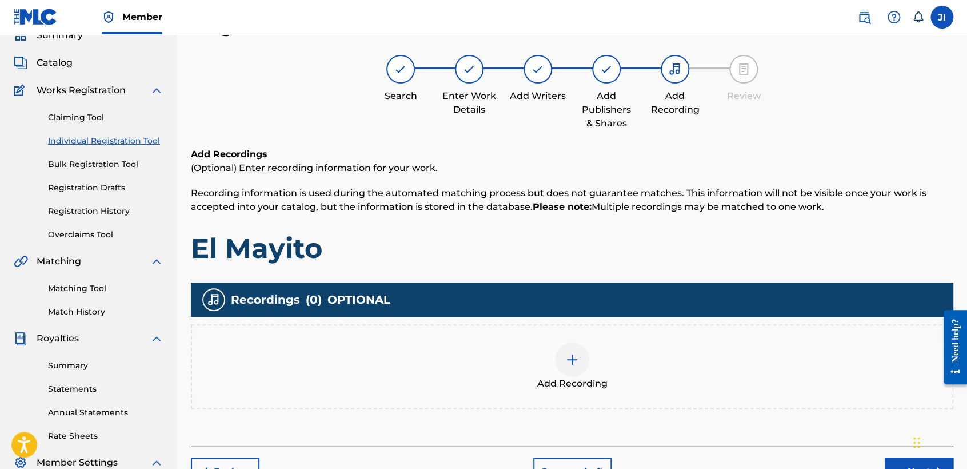
click at [590, 356] on div "Add Recording" at bounding box center [572, 366] width 760 height 48
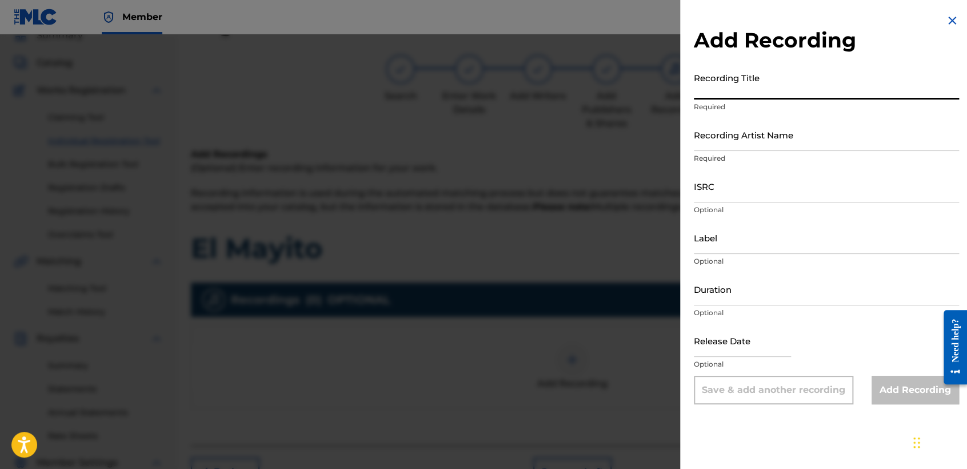
paste input "El Mayito"
type input "El Mayito"
click at [777, 168] on div "Recording Artist Name Required" at bounding box center [826, 143] width 265 height 51
click at [751, 131] on input "Recording Artist Name" at bounding box center [826, 134] width 265 height 33
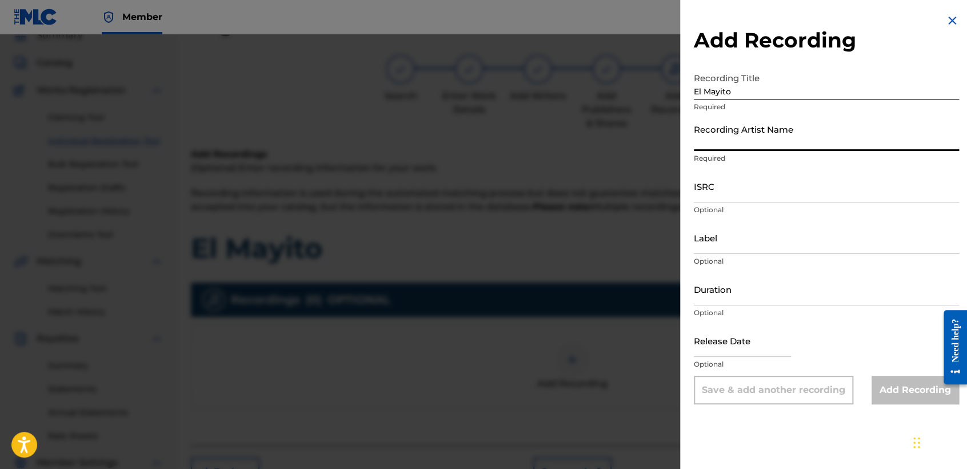
type input "[PERSON_NAME] MX"
type input "[DATE]"
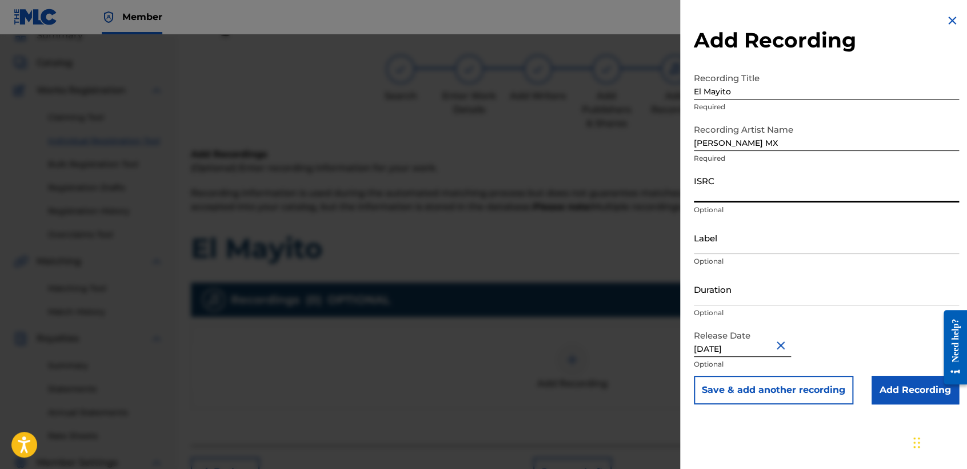
click at [764, 199] on input "ISRC" at bounding box center [826, 186] width 265 height 33
paste input "QZZ8A2571983"
type input "QZZ8A2571983"
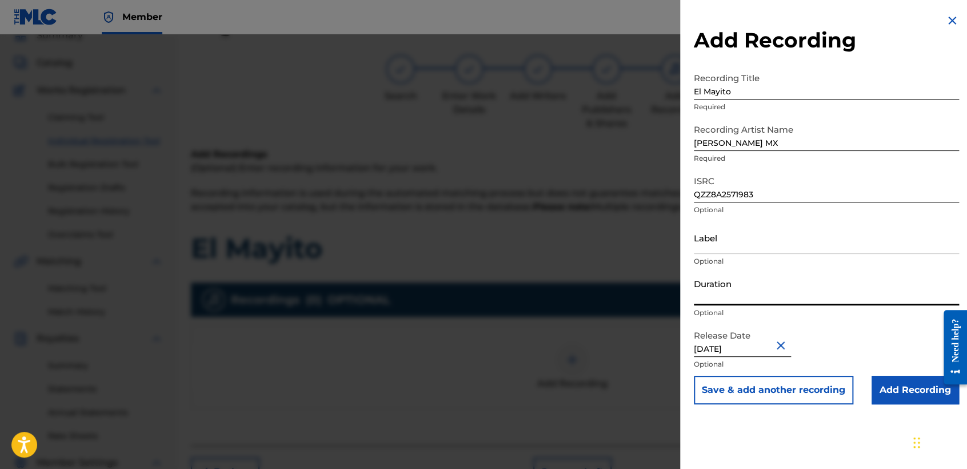
click at [757, 277] on input "Duration" at bounding box center [826, 289] width 265 height 33
type input "02:54"
click at [759, 343] on input "[DATE]" at bounding box center [742, 340] width 97 height 33
select select "8"
select select "2025"
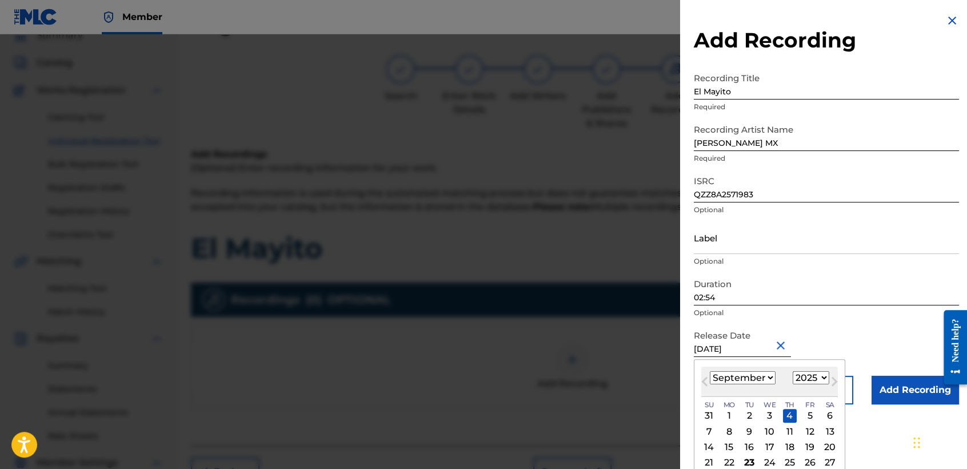
click at [730, 446] on div "15" at bounding box center [730, 447] width 14 height 14
type input "September 15 2025"
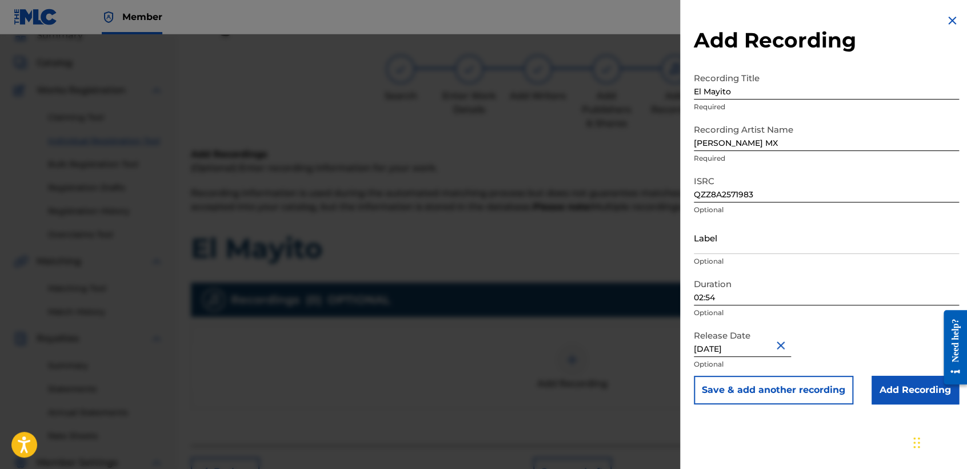
click at [867, 385] on div "Save & add another recording Add Recording" at bounding box center [826, 390] width 265 height 29
click at [884, 393] on input "Add Recording" at bounding box center [915, 390] width 87 height 29
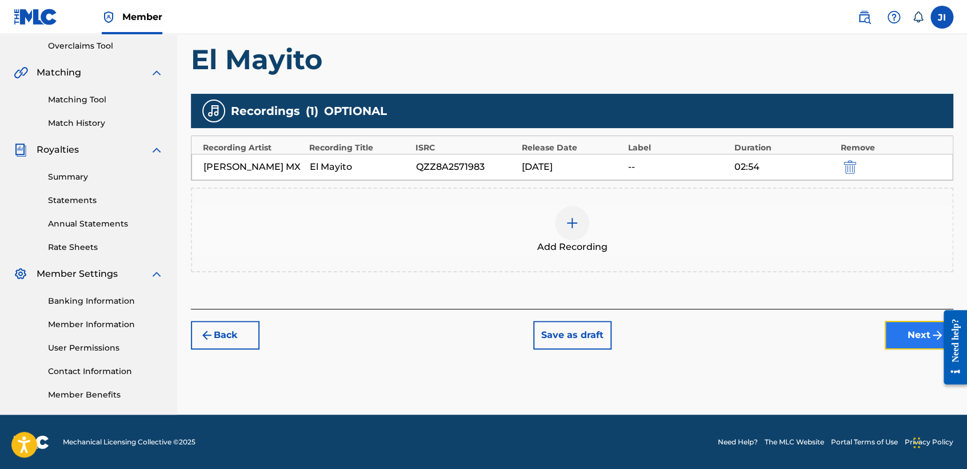
click at [900, 340] on button "Next" at bounding box center [919, 335] width 69 height 29
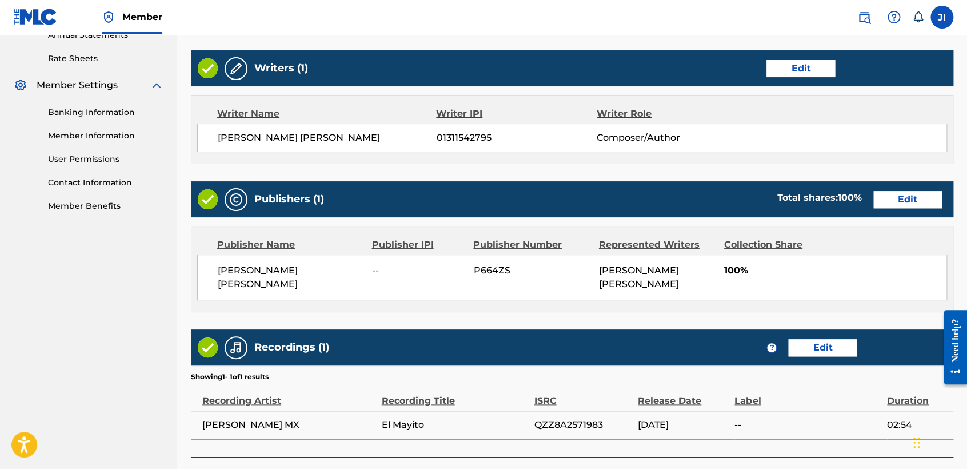
scroll to position [510, 0]
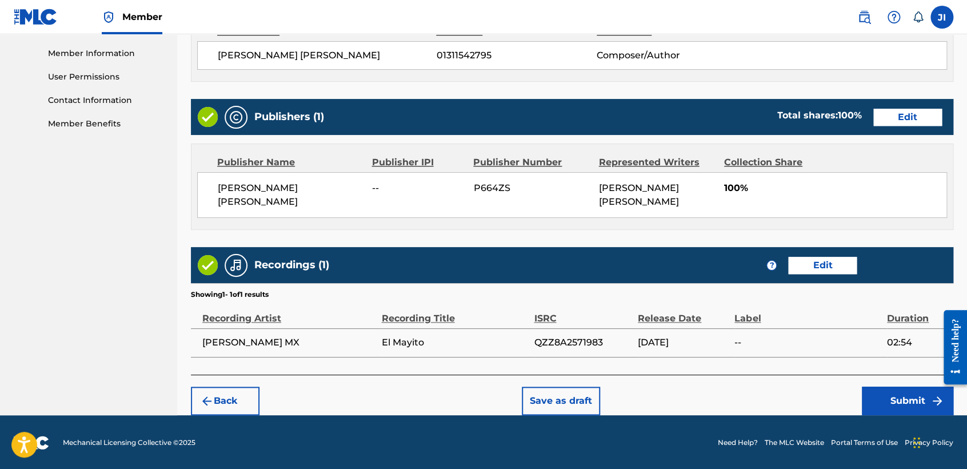
click at [872, 384] on div "Back Save as draft Submit" at bounding box center [572, 394] width 763 height 41
click at [871, 390] on button "Submit" at bounding box center [907, 400] width 91 height 29
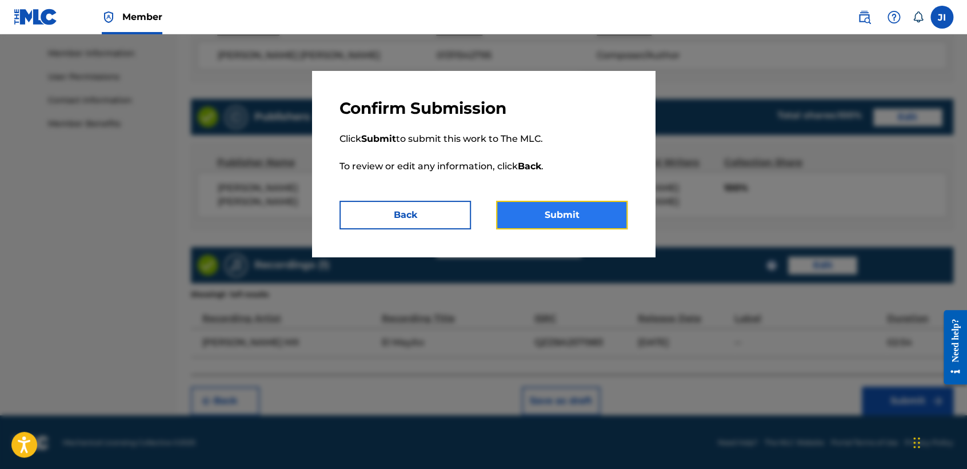
click at [549, 211] on button "Submit" at bounding box center [561, 215] width 131 height 29
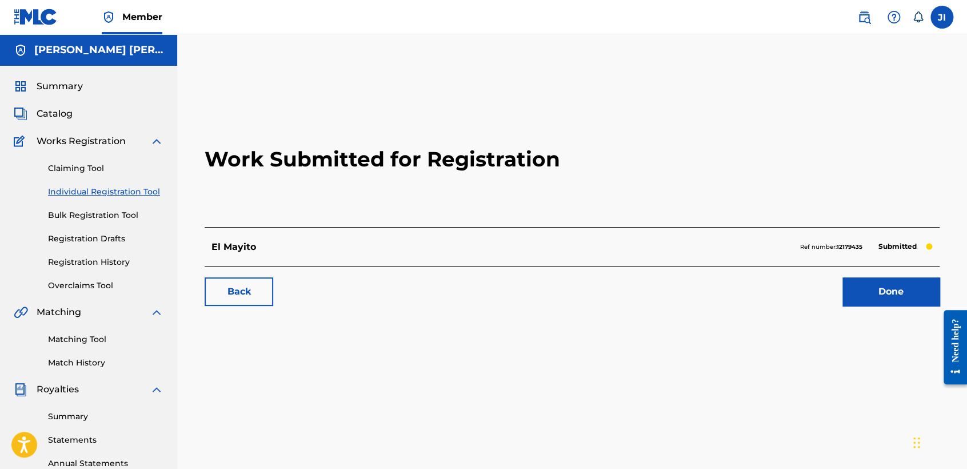
click at [126, 198] on div "Claiming Tool Individual Registration Tool Bulk Registration Tool Registration …" at bounding box center [89, 219] width 150 height 143
click at [125, 196] on link "Individual Registration Tool" at bounding box center [105, 192] width 115 height 12
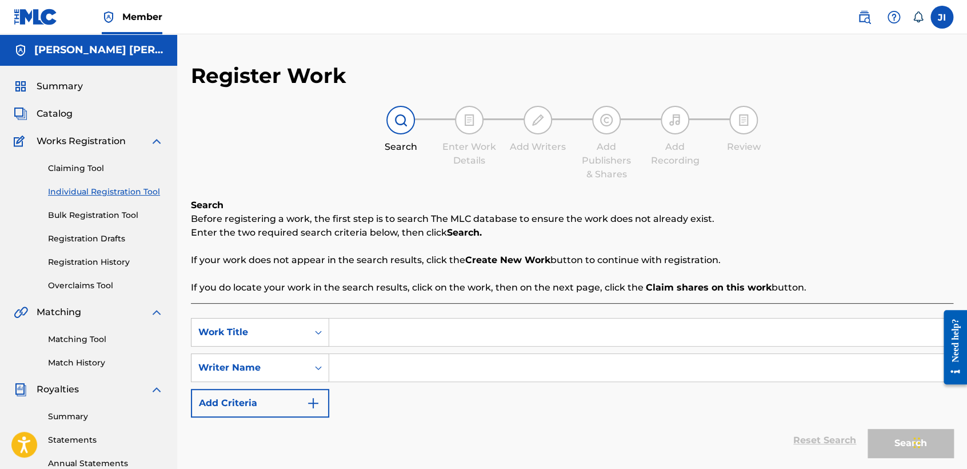
click at [329, 336] on input "Search Form" at bounding box center [641, 331] width 624 height 27
type input "charly brown"
drag, startPoint x: 417, startPoint y: 332, endPoint x: 173, endPoint y: 284, distance: 248.9
click at [197, 288] on div "Search Before registering a work, the first step is to search The MLC database …" at bounding box center [572, 344] width 763 height 292
paste input "Charly Brown"
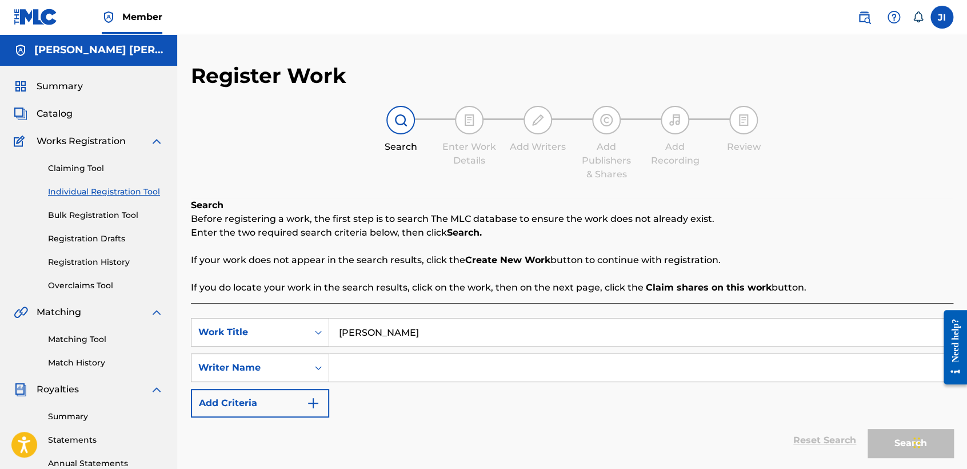
type input "Charly Brown"
paste input "Charly Brown"
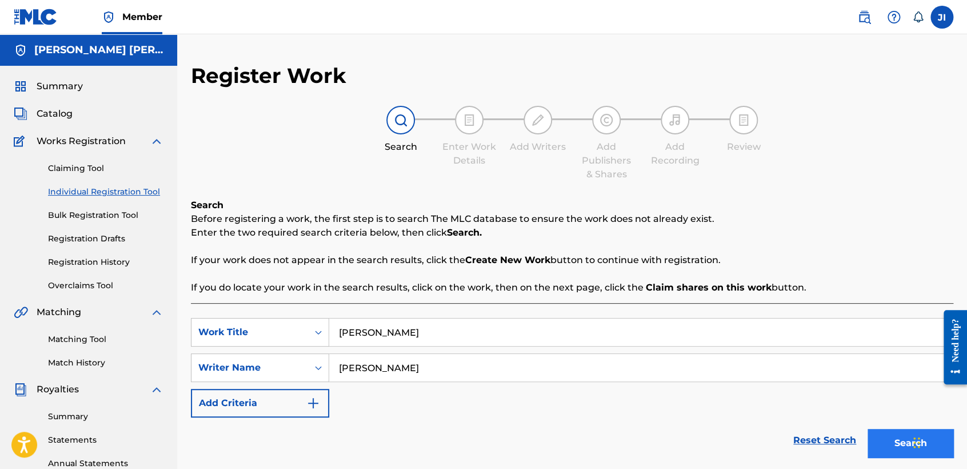
type input "Charly Brown"
click at [881, 446] on button "Search" at bounding box center [911, 443] width 86 height 29
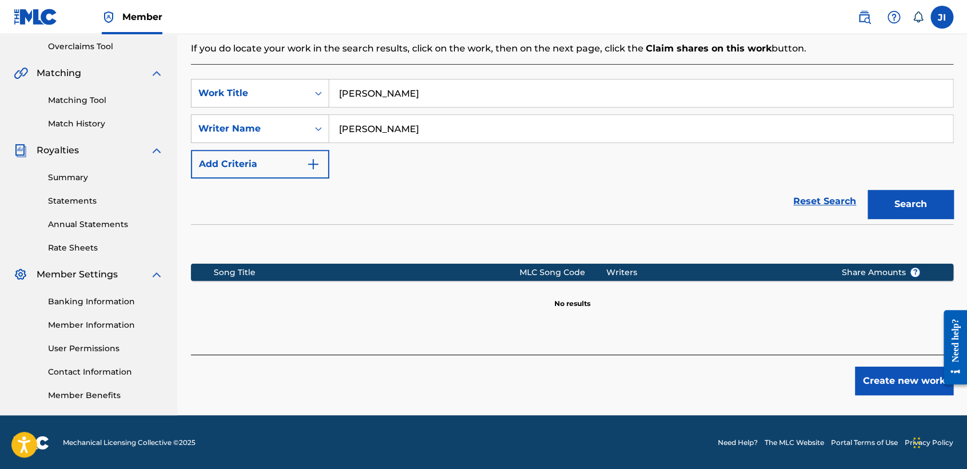
scroll to position [240, 0]
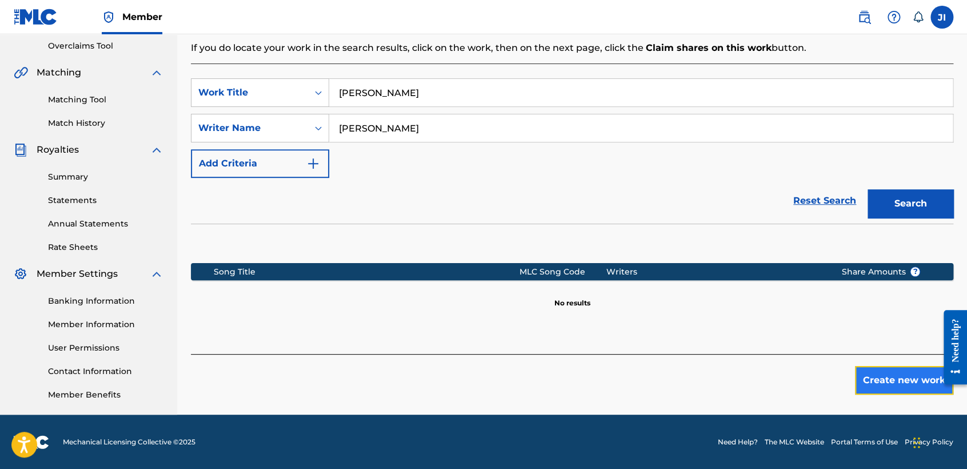
click at [929, 377] on button "Create new work" at bounding box center [904, 380] width 98 height 29
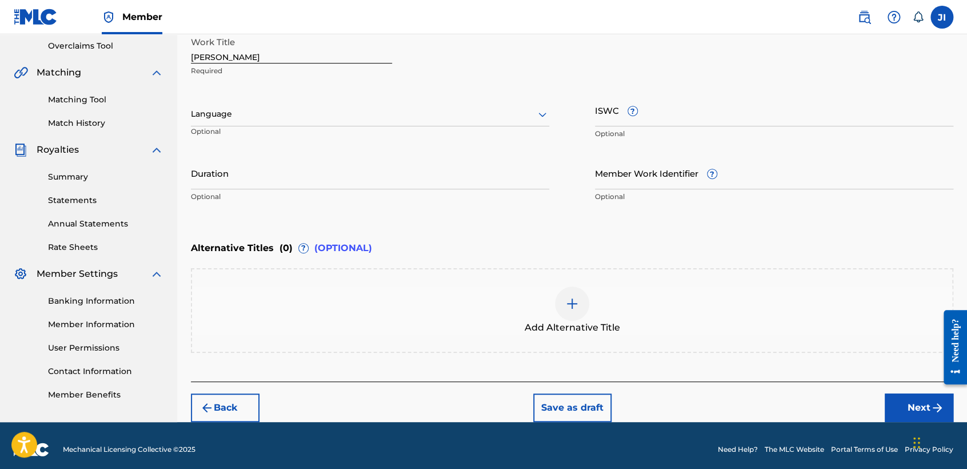
scroll to position [246, 0]
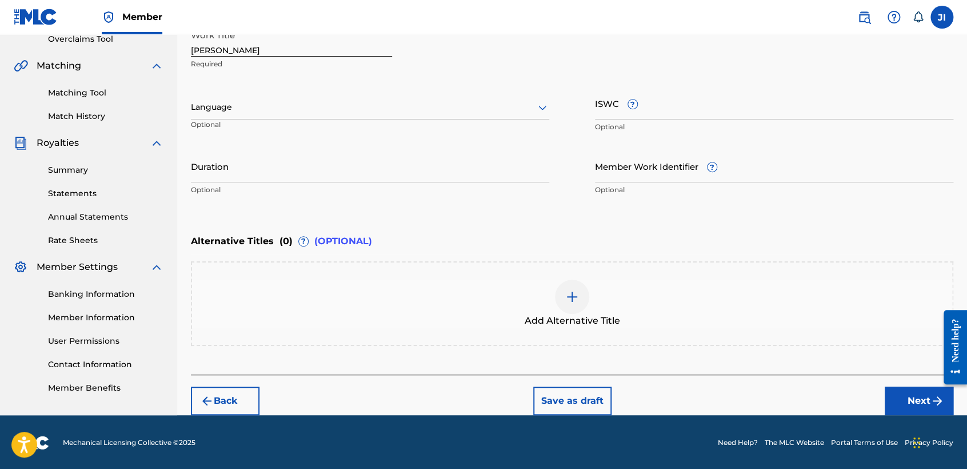
click at [412, 103] on div at bounding box center [370, 107] width 358 height 14
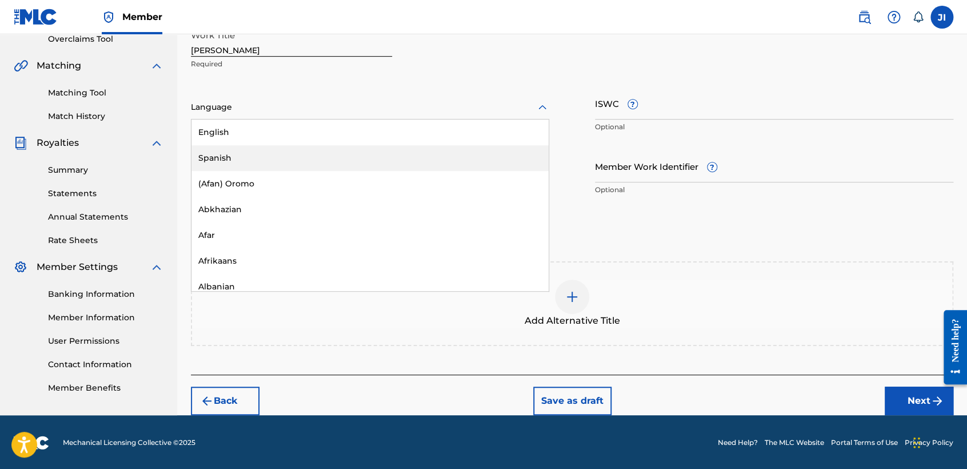
drag, startPoint x: 290, startPoint y: 174, endPoint x: 296, endPoint y: 147, distance: 28.0
click at [296, 147] on div "English Spanish (Afan) Oromo Abkhazian Afar Afrikaans Albanian Amharic Arabic A…" at bounding box center [369, 204] width 357 height 171
click at [293, 158] on div "Spanish" at bounding box center [369, 158] width 357 height 26
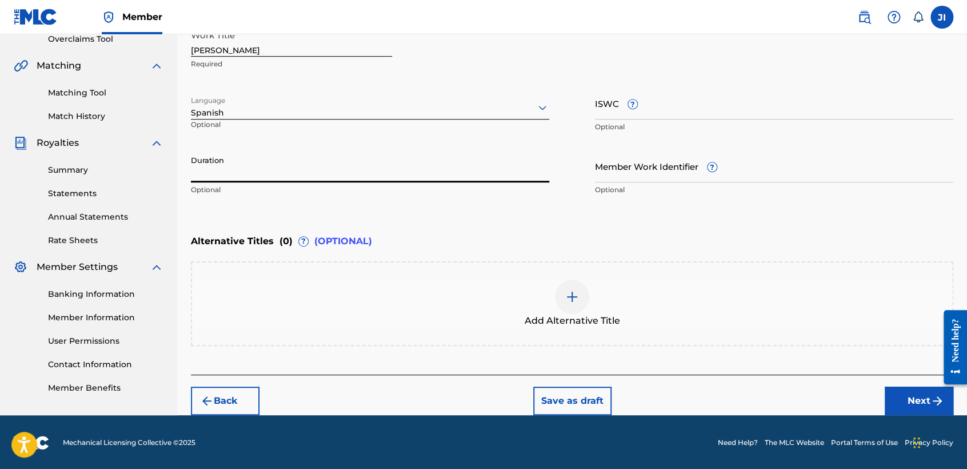
drag, startPoint x: 293, startPoint y: 151, endPoint x: 294, endPoint y: 157, distance: 5.8
click at [294, 157] on input "Duration" at bounding box center [370, 166] width 358 height 33
type input "03:10"
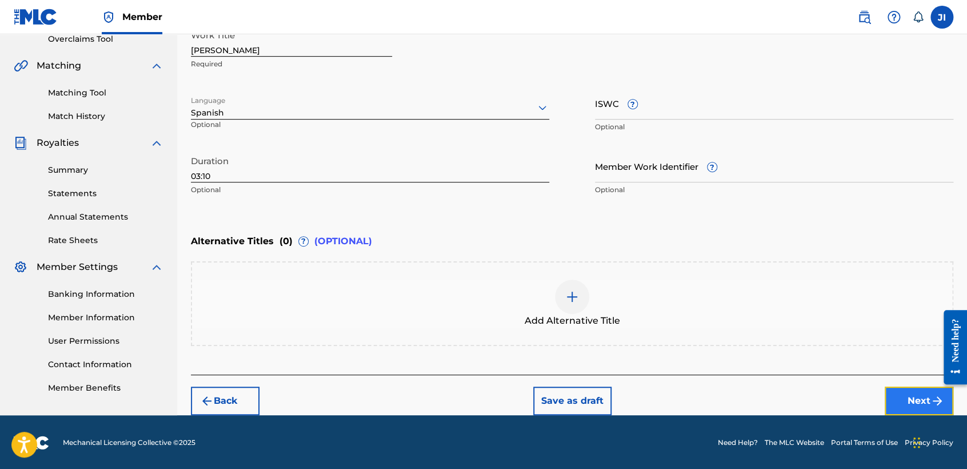
click at [896, 402] on button "Next" at bounding box center [919, 400] width 69 height 29
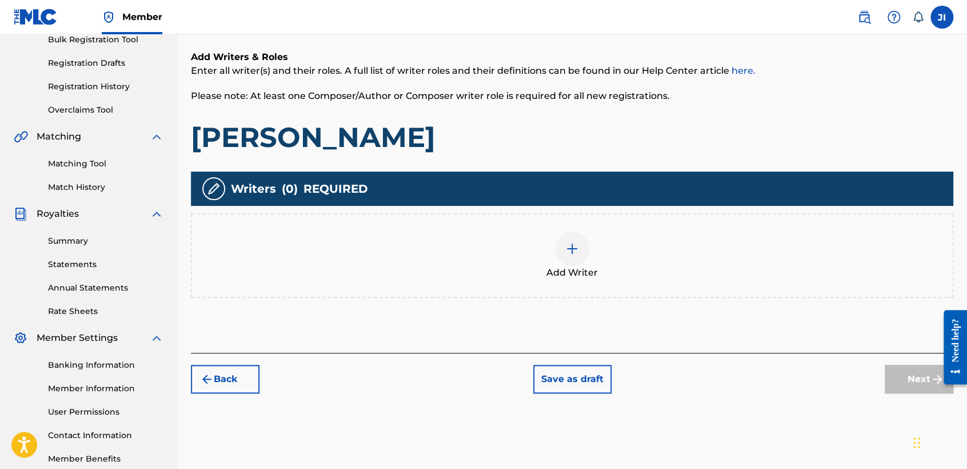
scroll to position [178, 0]
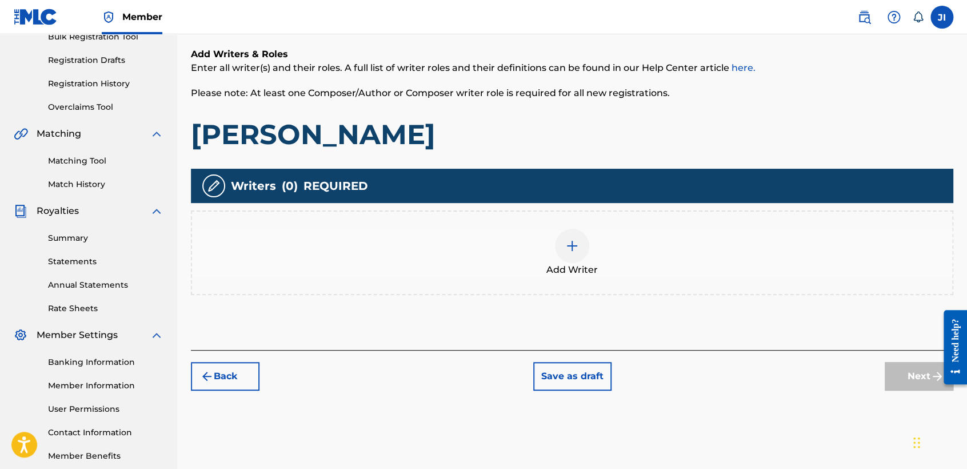
click at [575, 229] on div at bounding box center [572, 246] width 34 height 34
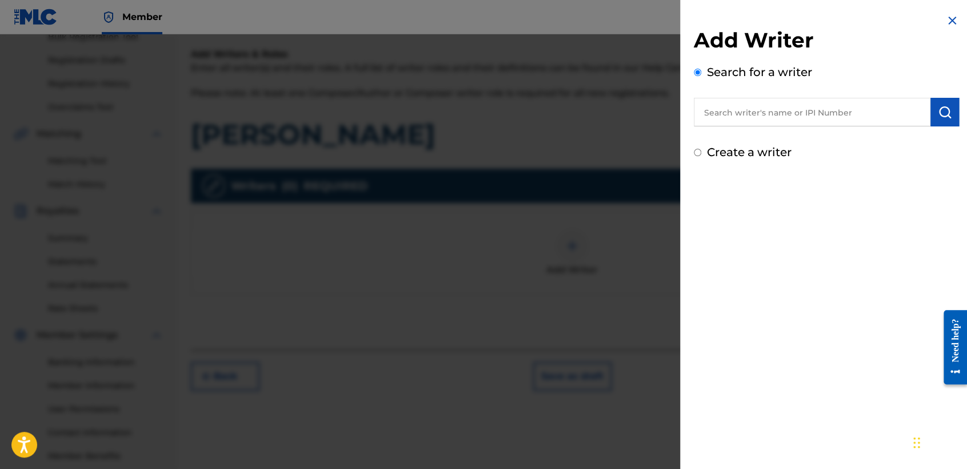
click at [717, 110] on input "text" at bounding box center [812, 112] width 237 height 29
type input "01311542795"
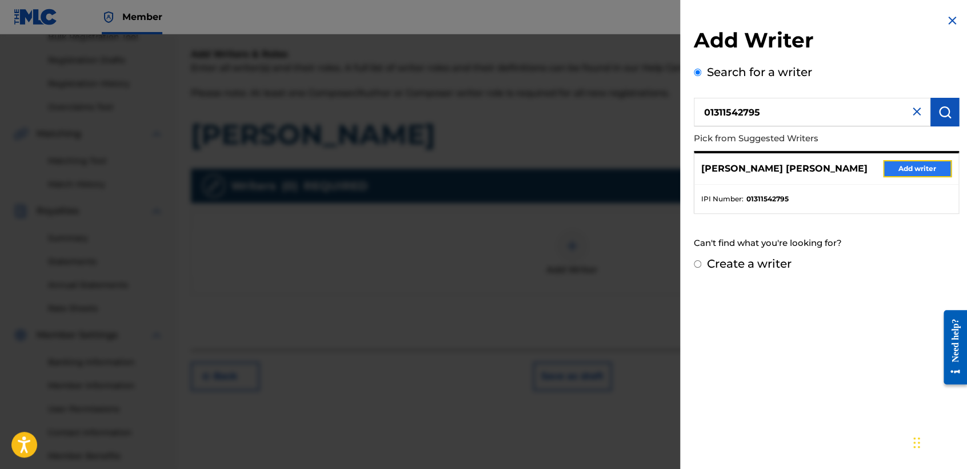
click at [921, 171] on button "Add writer" at bounding box center [917, 168] width 69 height 17
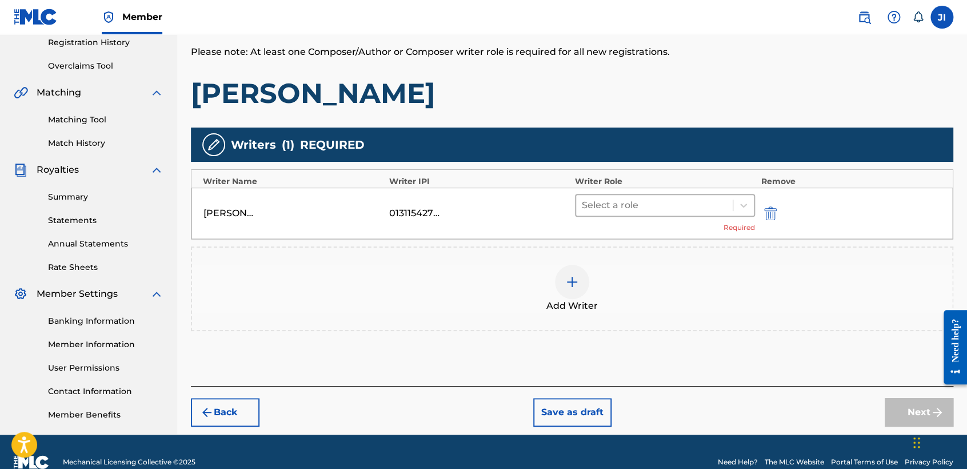
scroll to position [240, 0]
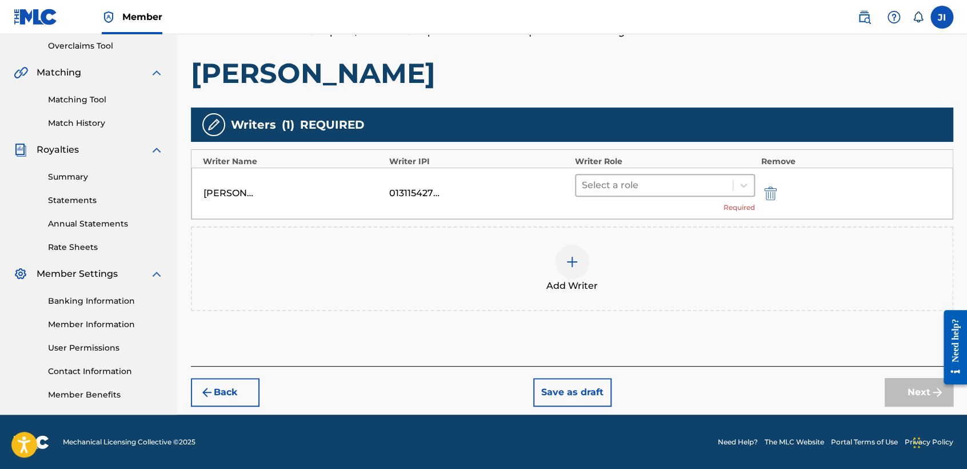
click at [620, 182] on div at bounding box center [654, 185] width 145 height 16
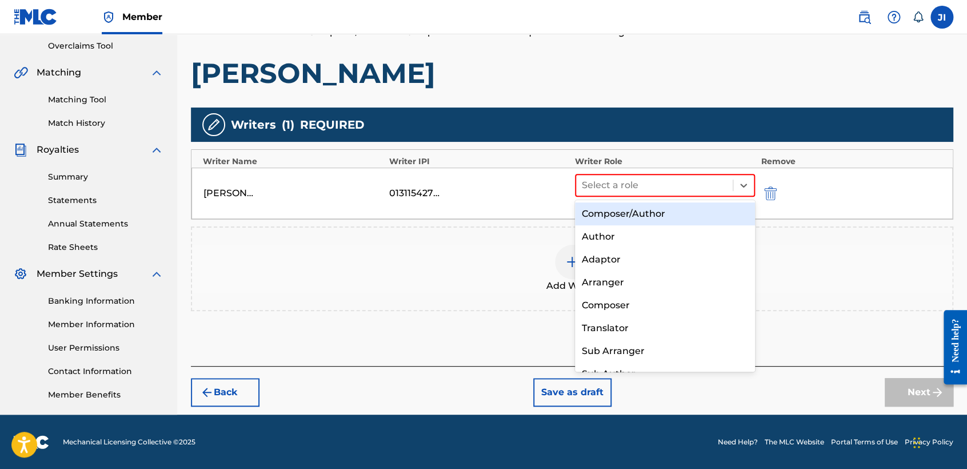
click at [636, 210] on div "Composer/Author" at bounding box center [665, 213] width 180 height 23
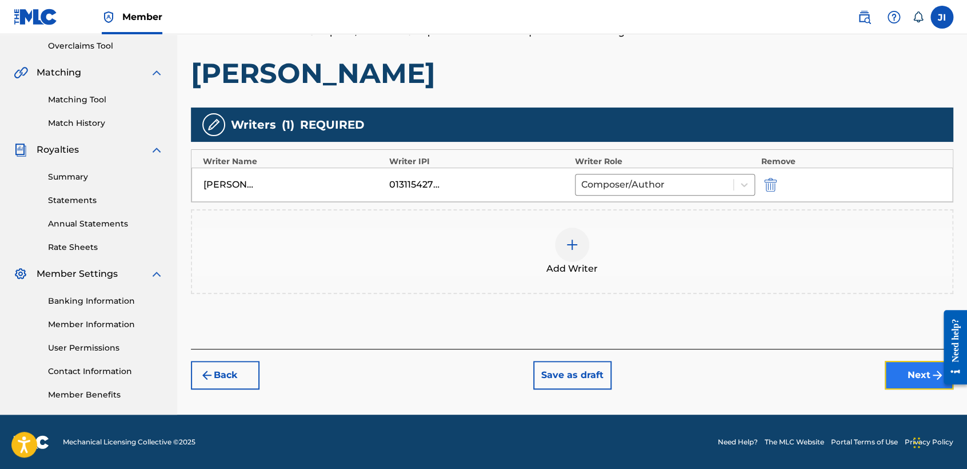
click at [922, 366] on button "Next" at bounding box center [919, 375] width 69 height 29
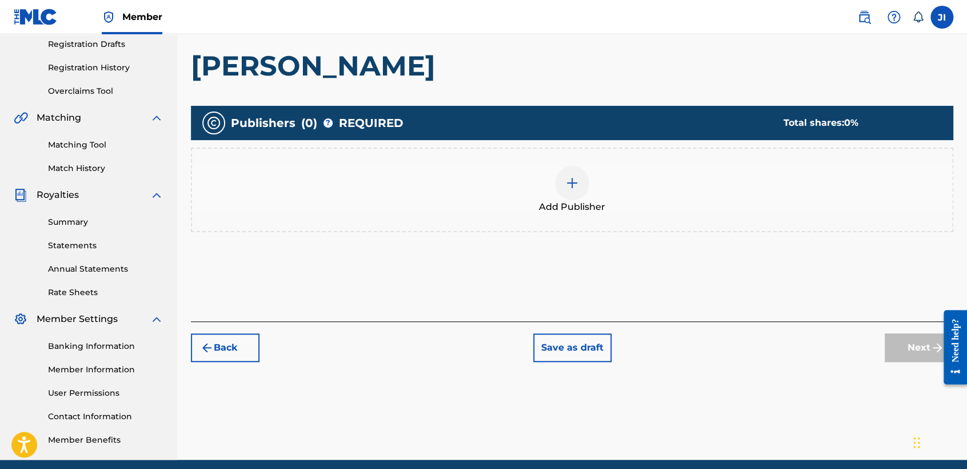
scroll to position [197, 0]
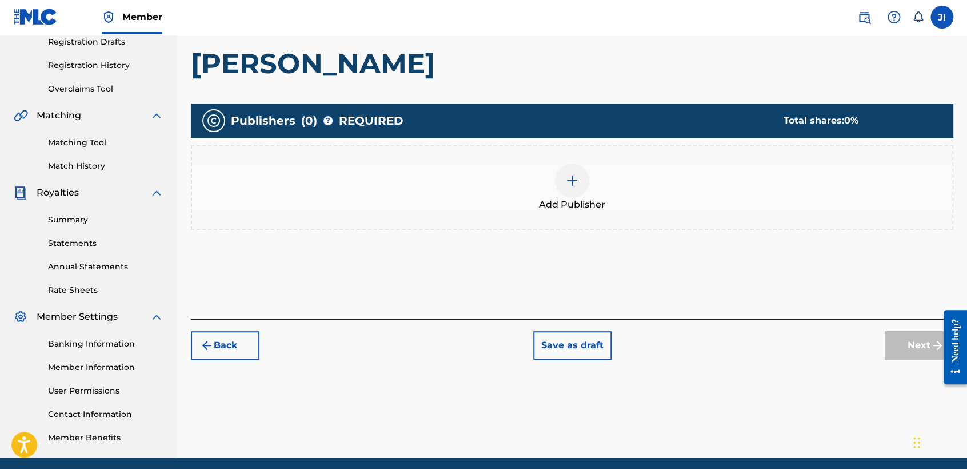
click at [556, 206] on span "Add Publisher" at bounding box center [572, 205] width 66 height 14
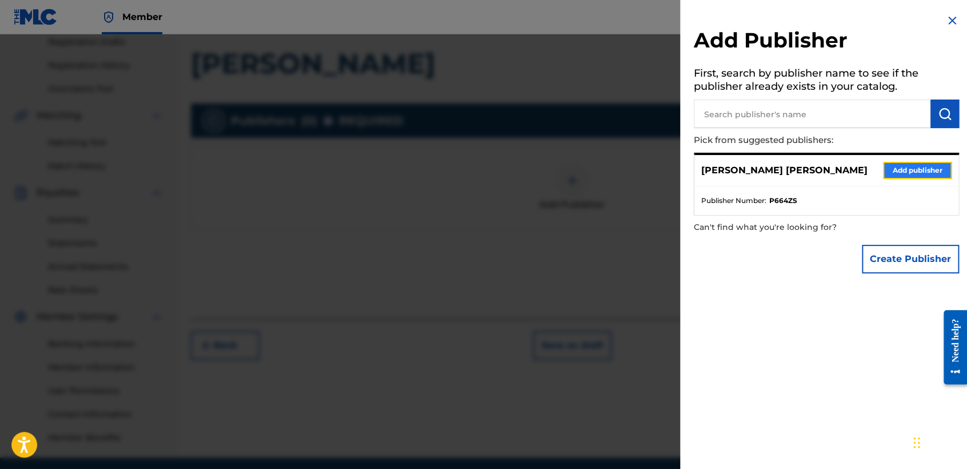
click at [898, 165] on button "Add publisher" at bounding box center [917, 170] width 69 height 17
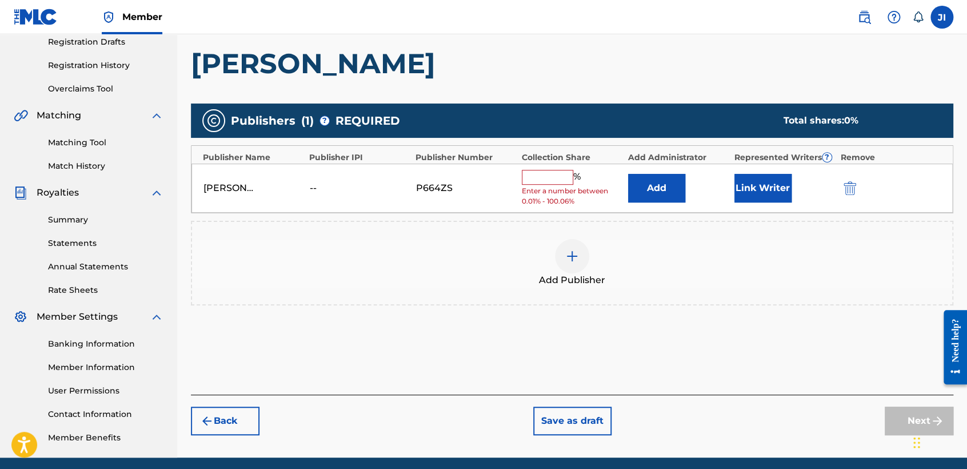
click at [550, 180] on input "text" at bounding box center [547, 177] width 51 height 15
type input "100"
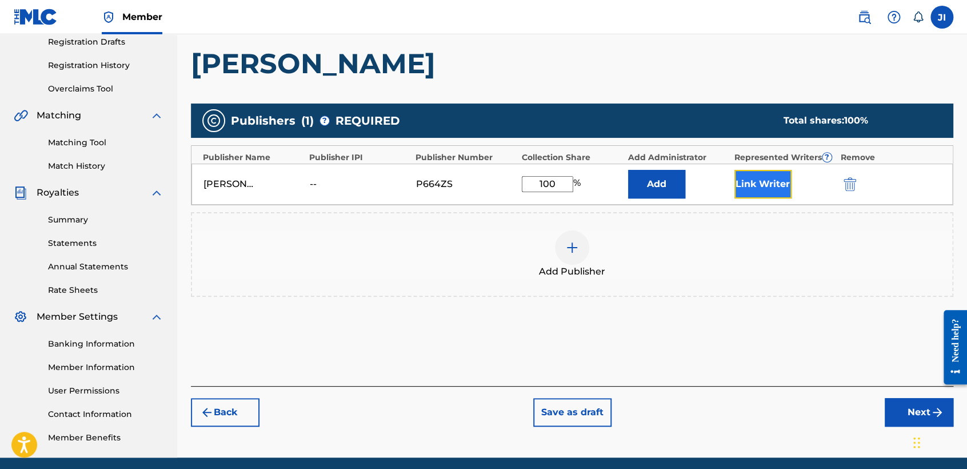
click at [760, 173] on button "Link Writer" at bounding box center [763, 184] width 57 height 29
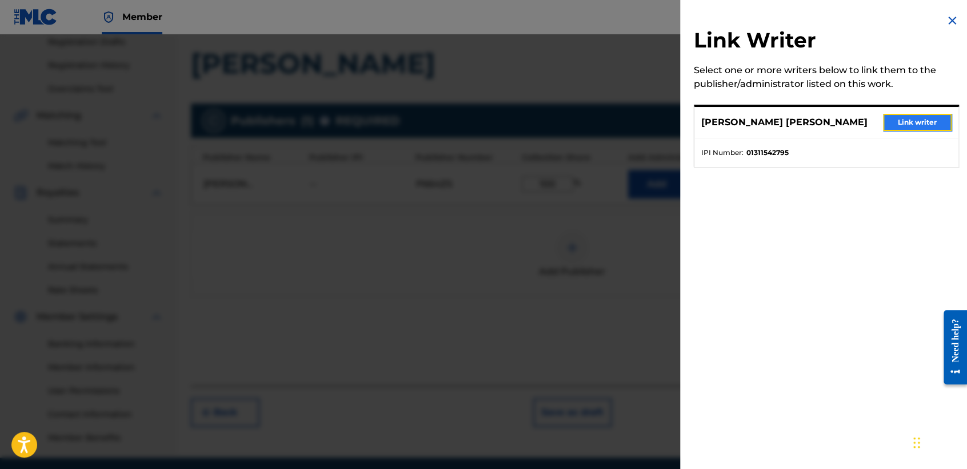
click at [899, 129] on button "Link writer" at bounding box center [917, 122] width 69 height 17
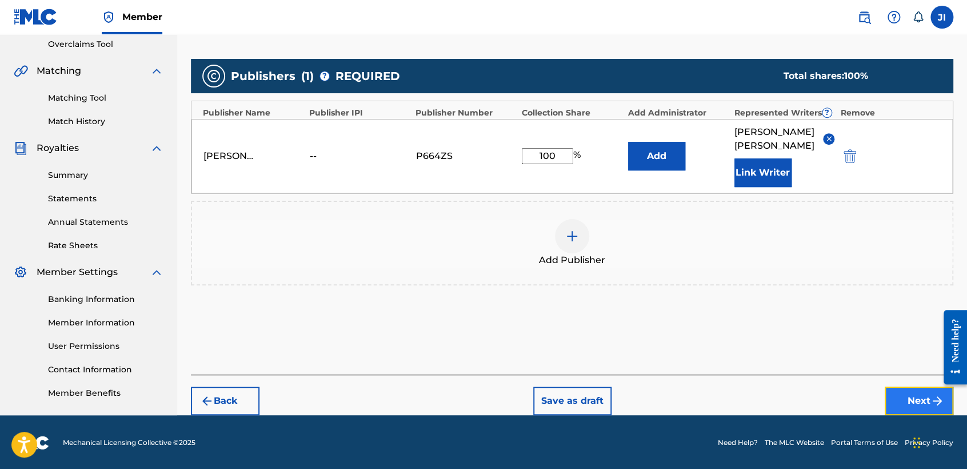
click at [921, 410] on button "Next" at bounding box center [919, 400] width 69 height 29
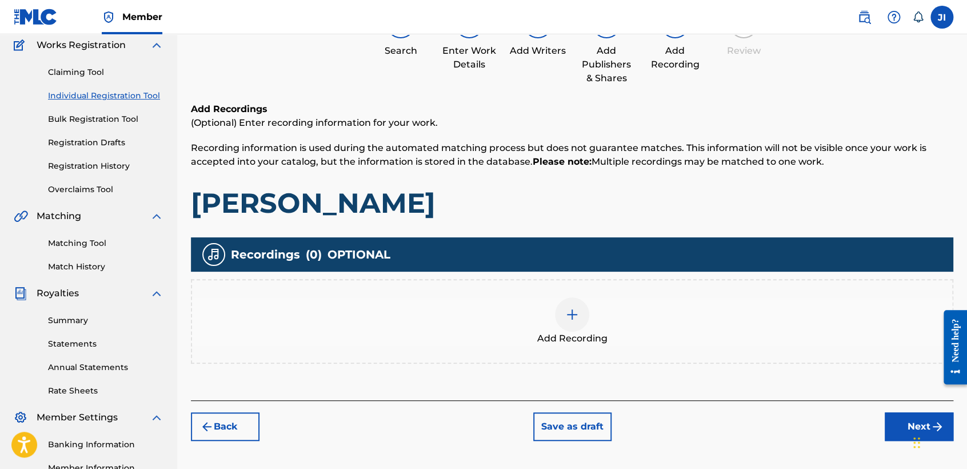
scroll to position [114, 0]
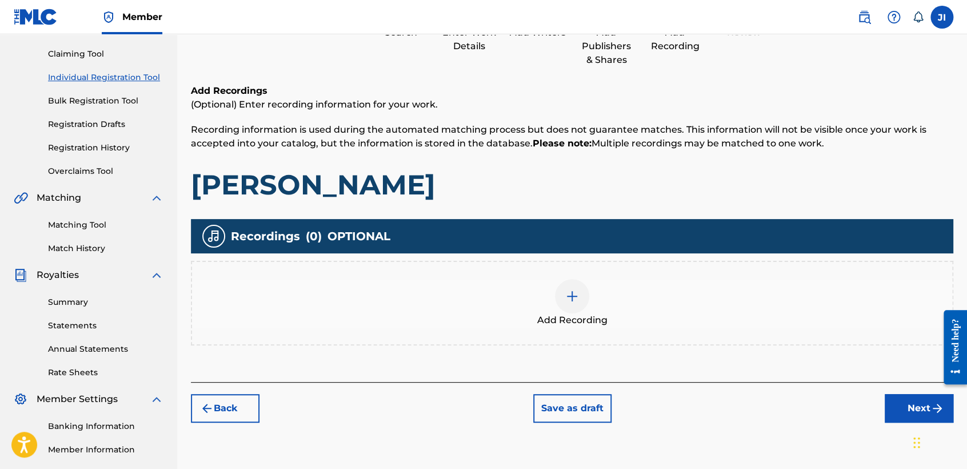
click at [568, 304] on div at bounding box center [572, 296] width 34 height 34
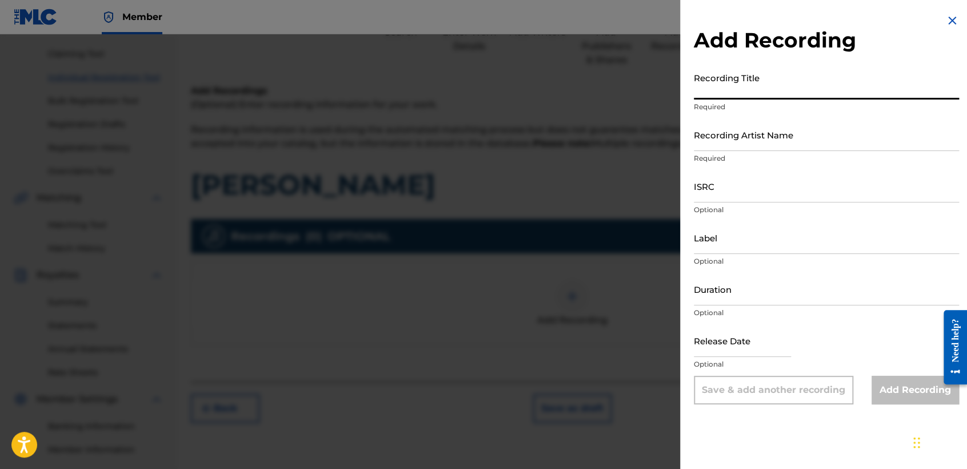
paste input "Charly Brown"
type input "Charly Brown"
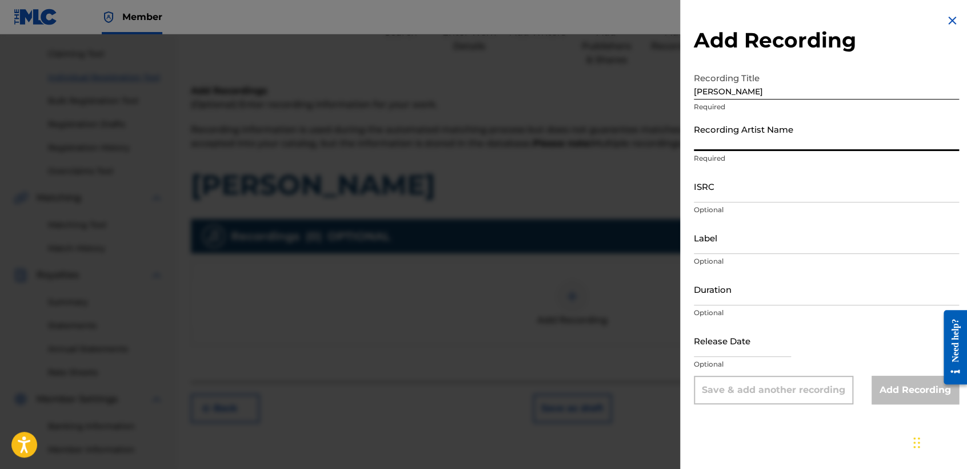
click at [760, 129] on input "Recording Artist Name" at bounding box center [826, 134] width 265 height 33
type input "[PERSON_NAME] MX"
type input "September 15 2025"
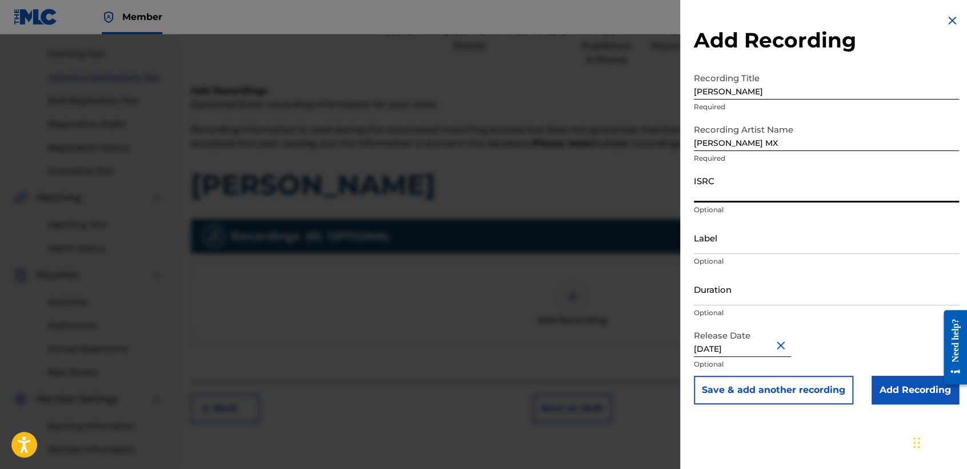
click at [750, 195] on input "ISRC" at bounding box center [826, 186] width 265 height 33
paste input "QZZ8A2578301"
type input "QZZ8A2578301"
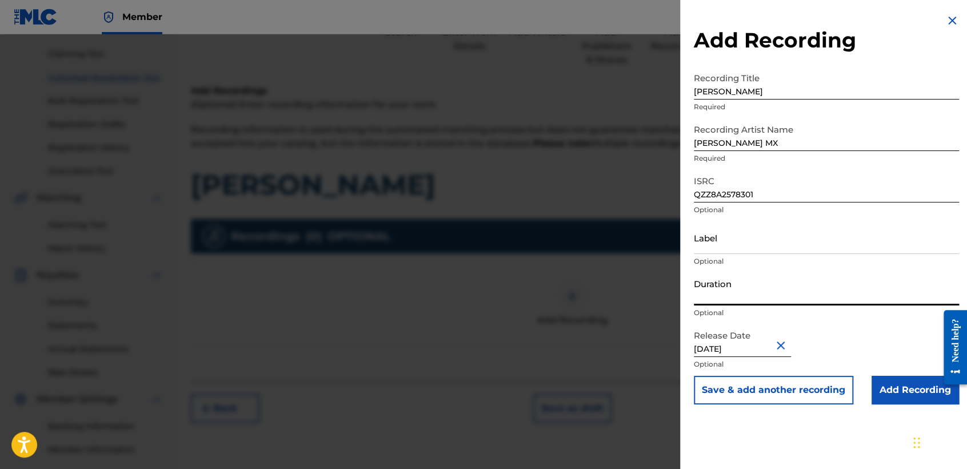
click at [792, 292] on input "Duration" at bounding box center [826, 289] width 265 height 33
type input "03:10"
click at [767, 339] on input "September 15 2025" at bounding box center [742, 340] width 97 height 33
select select "8"
select select "2025"
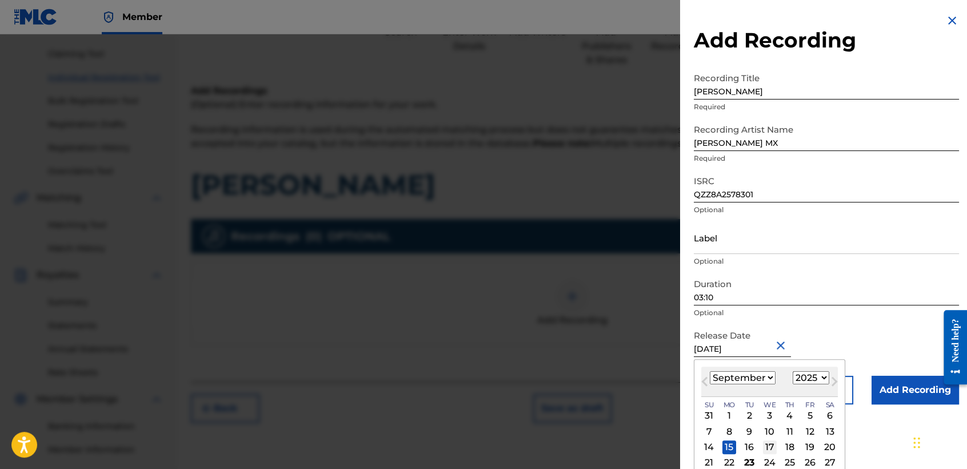
click at [768, 440] on div "14 15 16 17 18 19 20" at bounding box center [769, 446] width 137 height 15
click at [768, 441] on div "17" at bounding box center [770, 447] width 14 height 14
type input "September 17 2025"
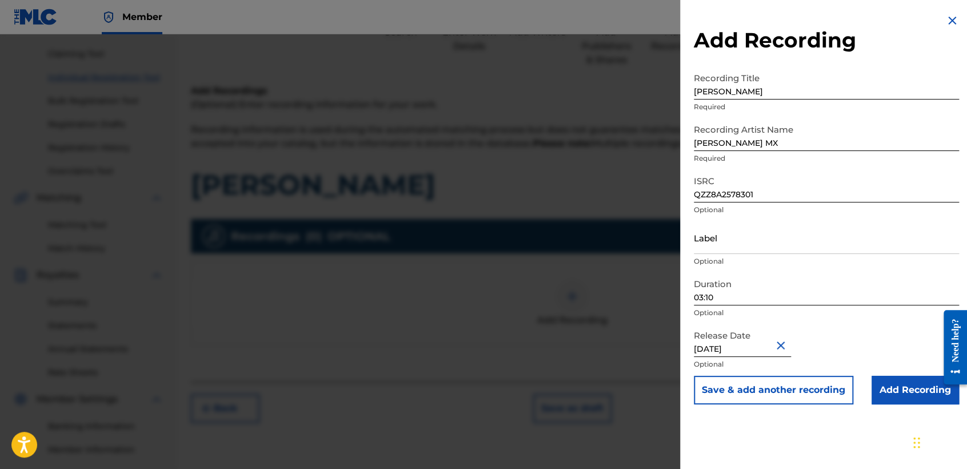
click at [898, 370] on div "Release Date September 17 2025 Optional" at bounding box center [826, 349] width 265 height 51
click at [897, 387] on input "Add Recording" at bounding box center [915, 390] width 87 height 29
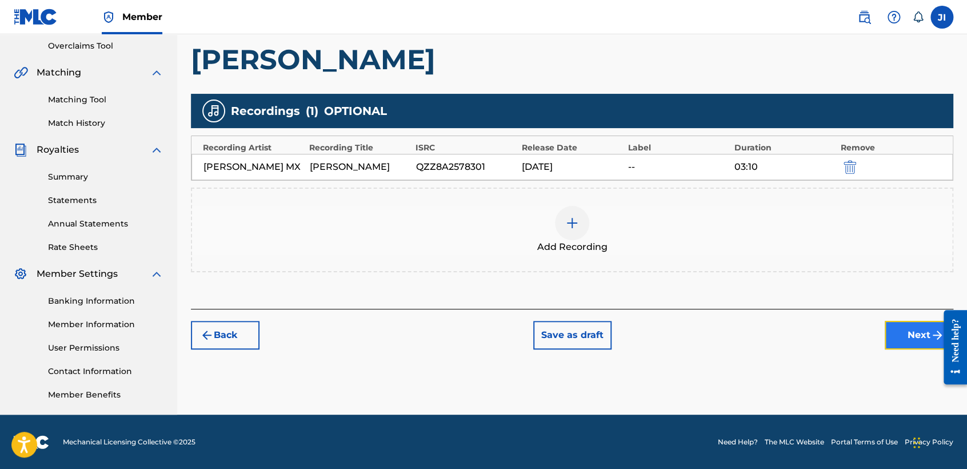
click at [903, 341] on button "Next" at bounding box center [919, 335] width 69 height 29
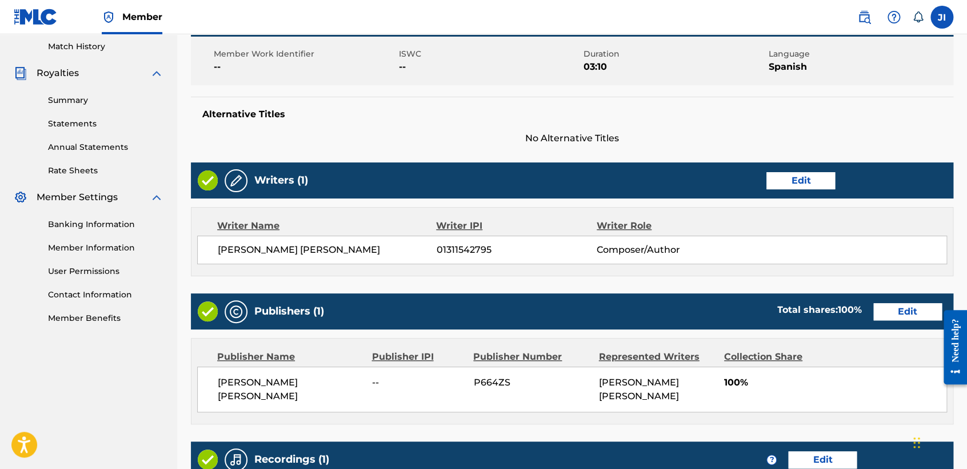
scroll to position [510, 0]
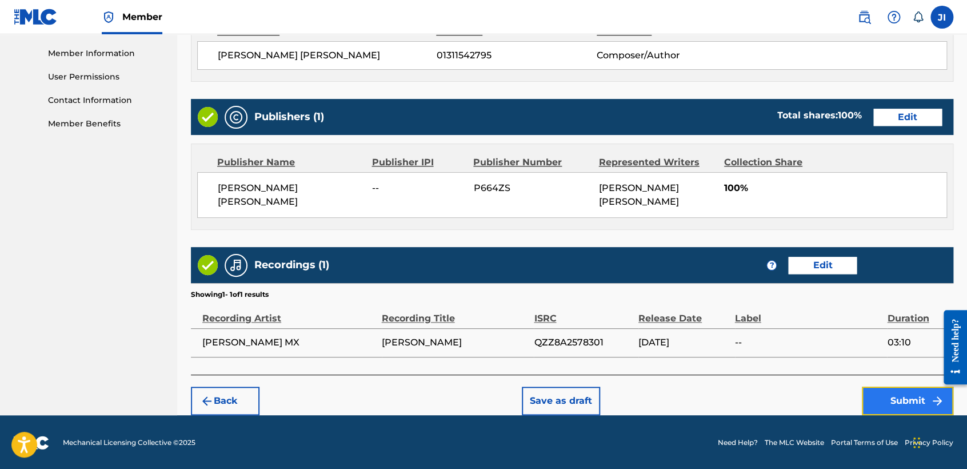
click at [909, 389] on button "Submit" at bounding box center [907, 400] width 91 height 29
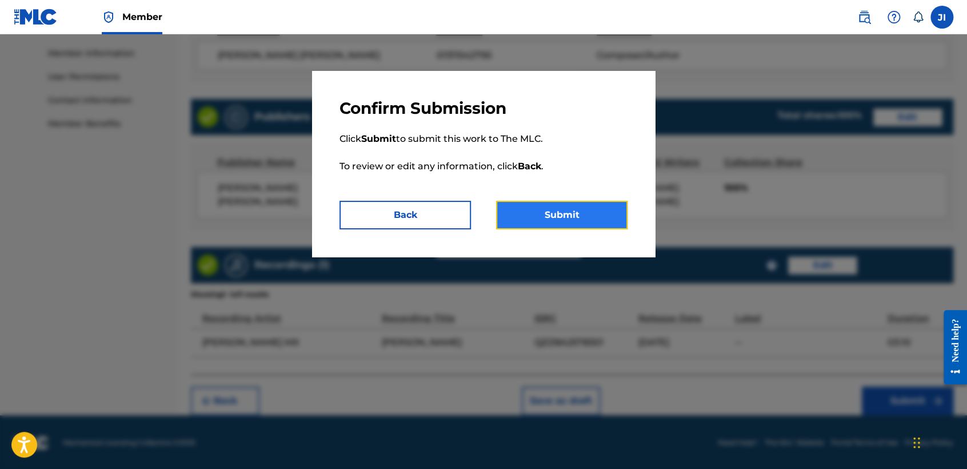
click at [597, 213] on button "Submit" at bounding box center [561, 215] width 131 height 29
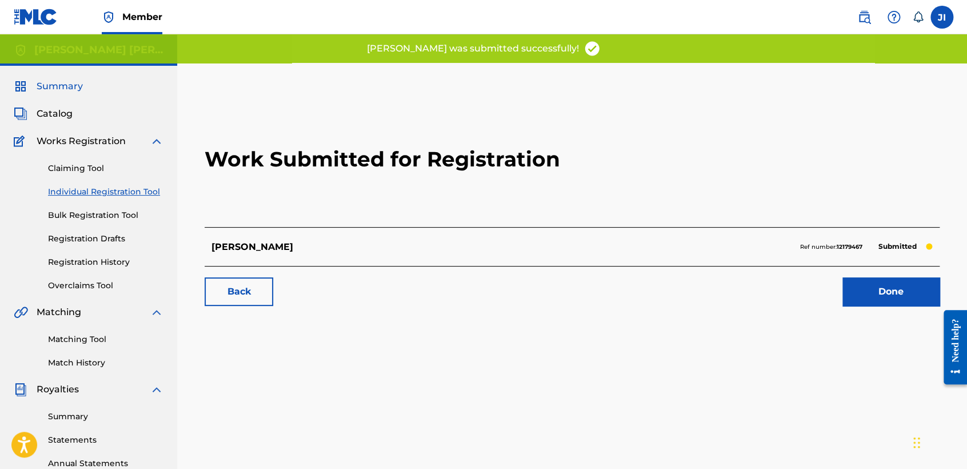
click at [78, 88] on span "Summary" at bounding box center [60, 86] width 46 height 14
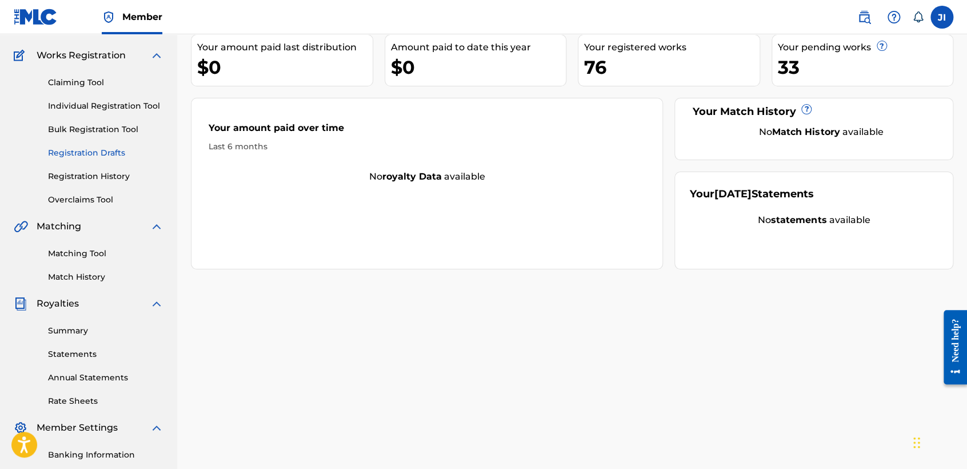
scroll to position [63, 0]
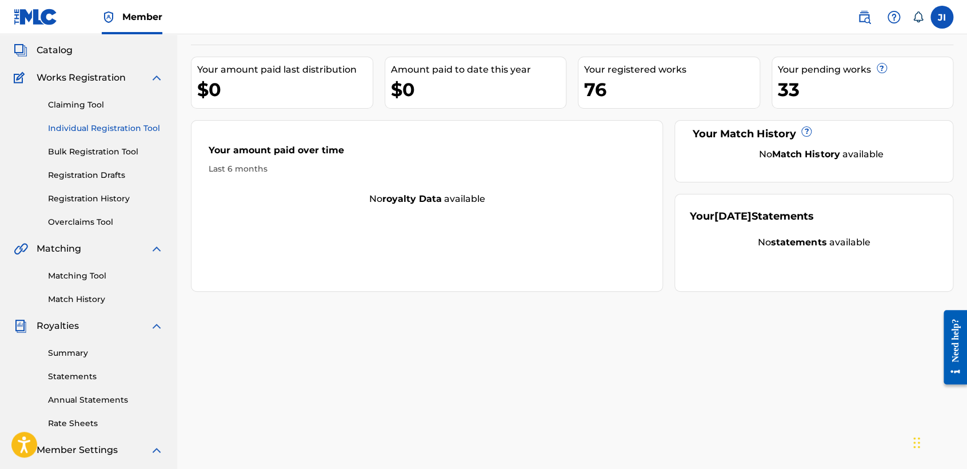
click at [99, 195] on link "Registration History" at bounding box center [105, 199] width 115 height 12
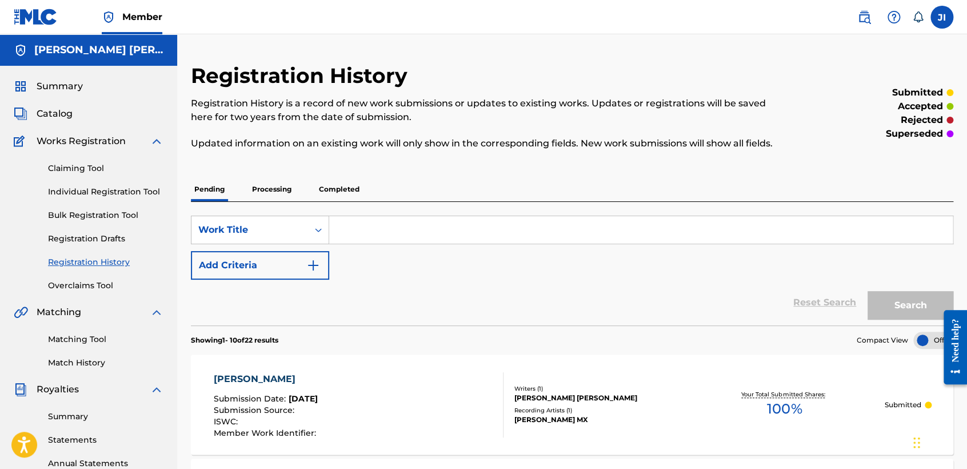
click at [291, 195] on p "Processing" at bounding box center [272, 189] width 46 height 24
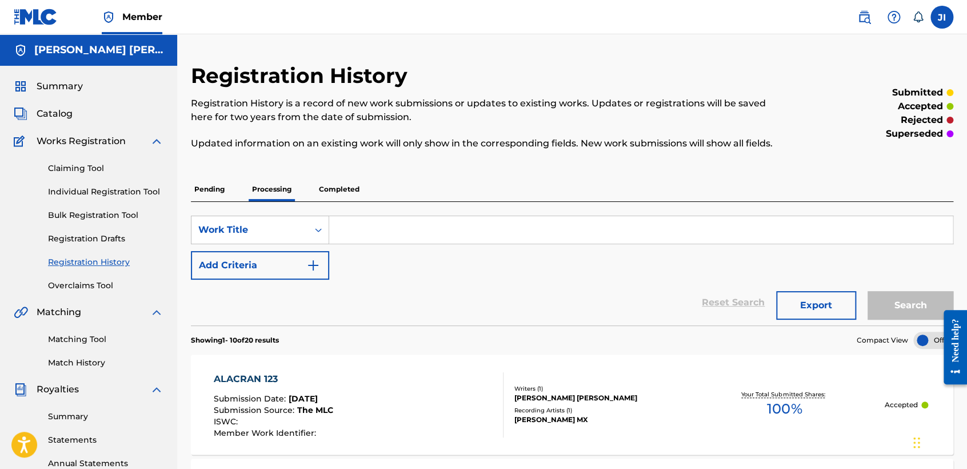
click at [335, 190] on p "Completed" at bounding box center [339, 189] width 47 height 24
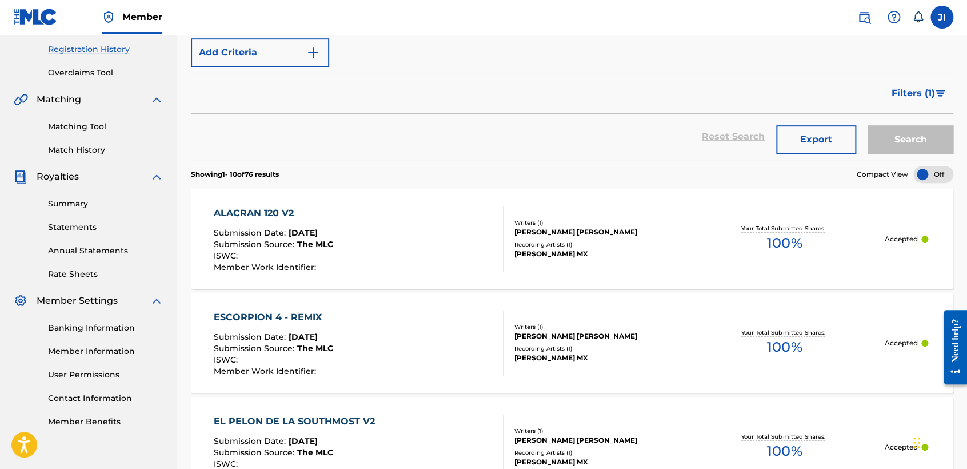
scroll to position [381, 0]
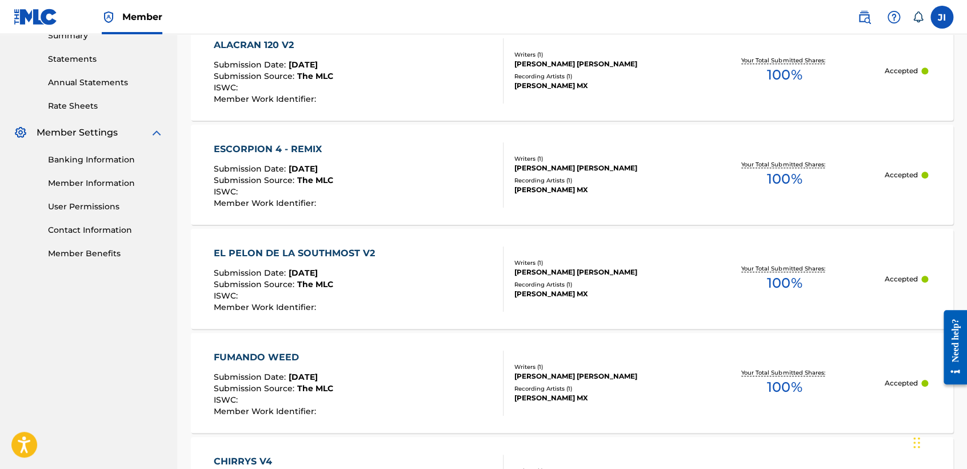
click at [103, 208] on link "User Permissions" at bounding box center [105, 207] width 115 height 12
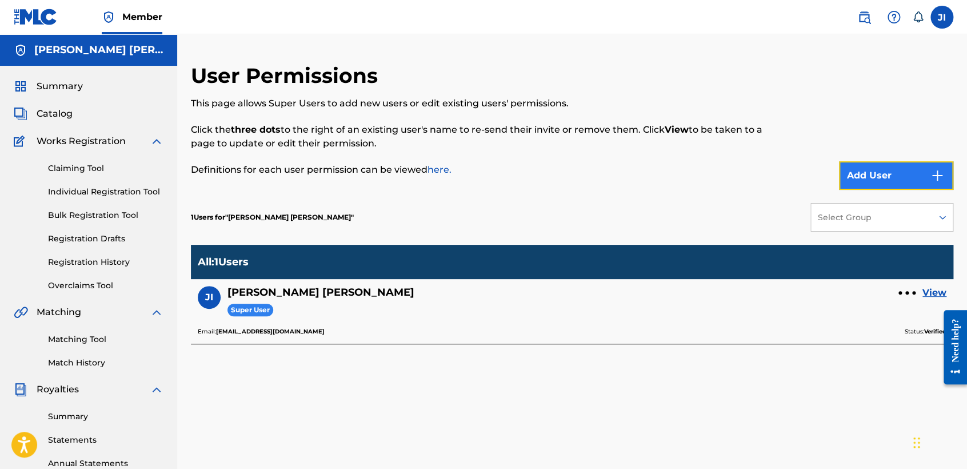
click at [904, 175] on button "Add User" at bounding box center [896, 175] width 114 height 29
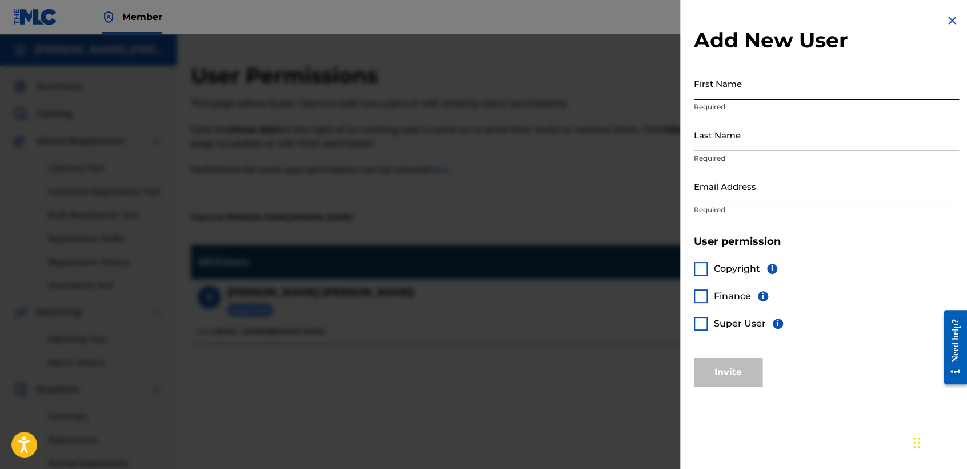
click at [783, 88] on input "First Name" at bounding box center [826, 83] width 265 height 33
click at [885, 358] on div "Add New User First Name Required Last Name Required Email Address Required User…" at bounding box center [826, 200] width 293 height 400
click at [702, 271] on div at bounding box center [701, 269] width 14 height 14
click at [696, 300] on div at bounding box center [701, 296] width 14 height 14
click at [699, 322] on div at bounding box center [701, 324] width 14 height 14
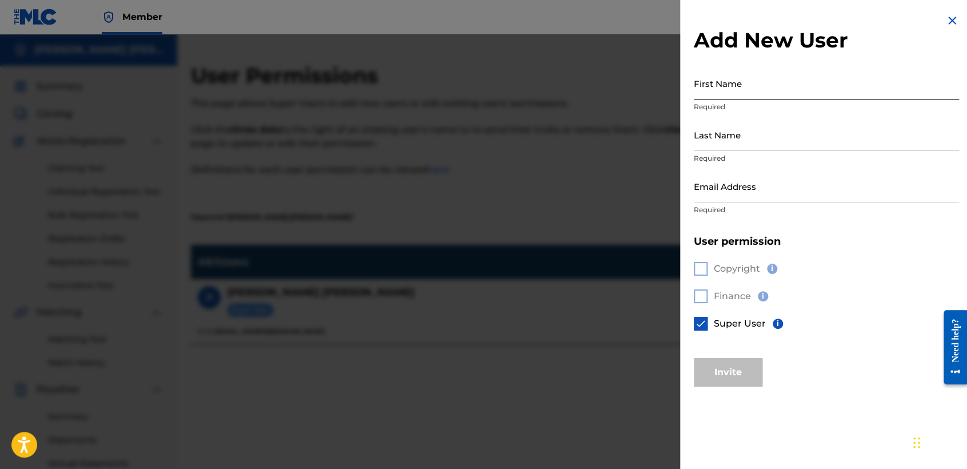
click at [745, 86] on input "First Name" at bounding box center [826, 83] width 265 height 33
type input "Jorge"
type input "Vazquez Guerra"
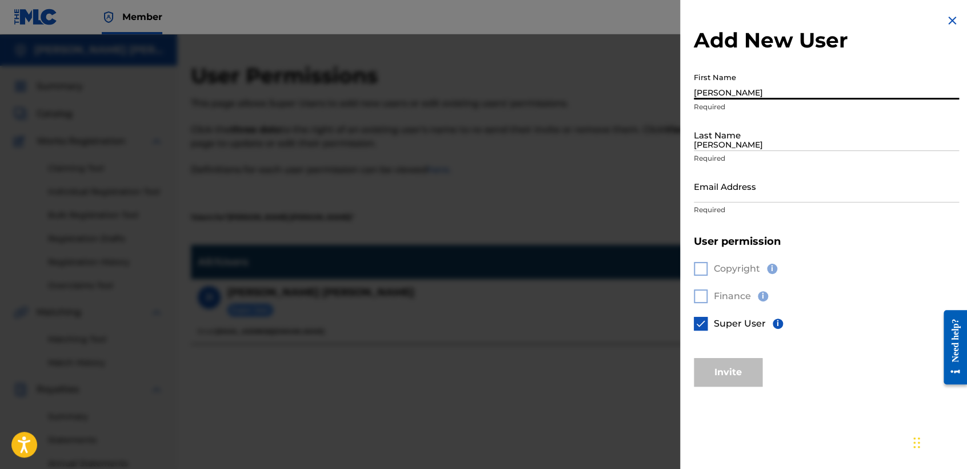
type input "vaz7guer1a@icloud.com"
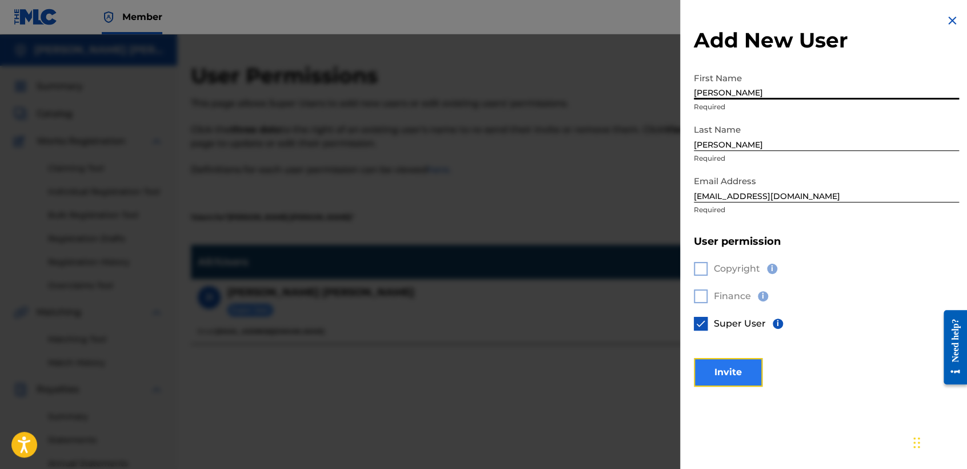
click at [744, 376] on button "Invite" at bounding box center [728, 372] width 69 height 29
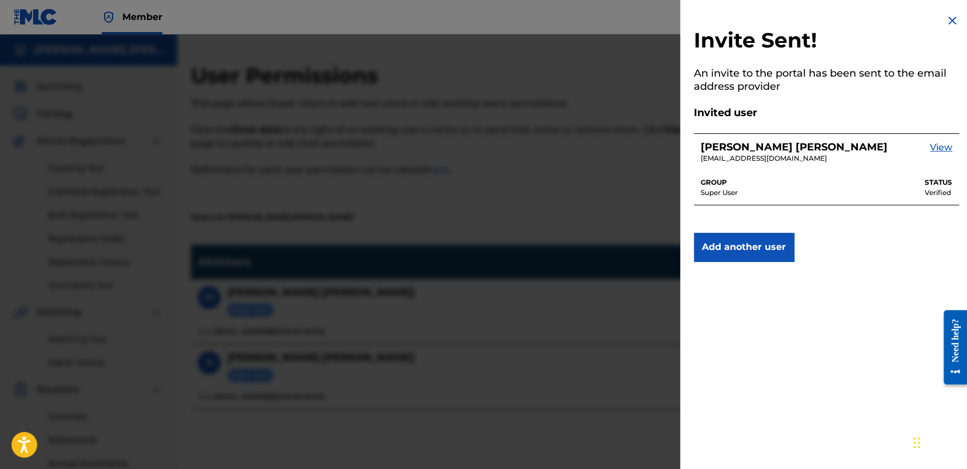
click at [644, 369] on div at bounding box center [483, 268] width 967 height 469
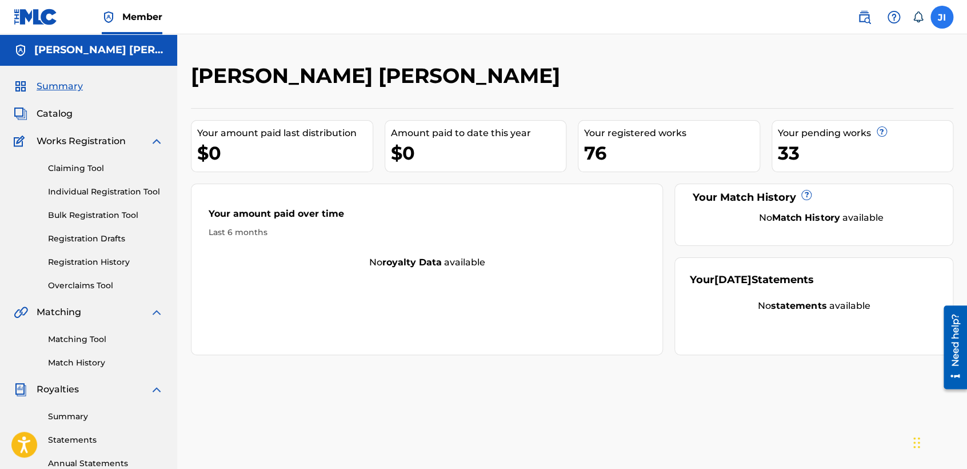
click at [933, 15] on label at bounding box center [942, 17] width 23 height 23
click at [942, 17] on input "JI Julio Cesar Inclan Lopez inclanlopezjuliocesar2@gmail.com Notification Prefe…" at bounding box center [942, 17] width 0 height 0
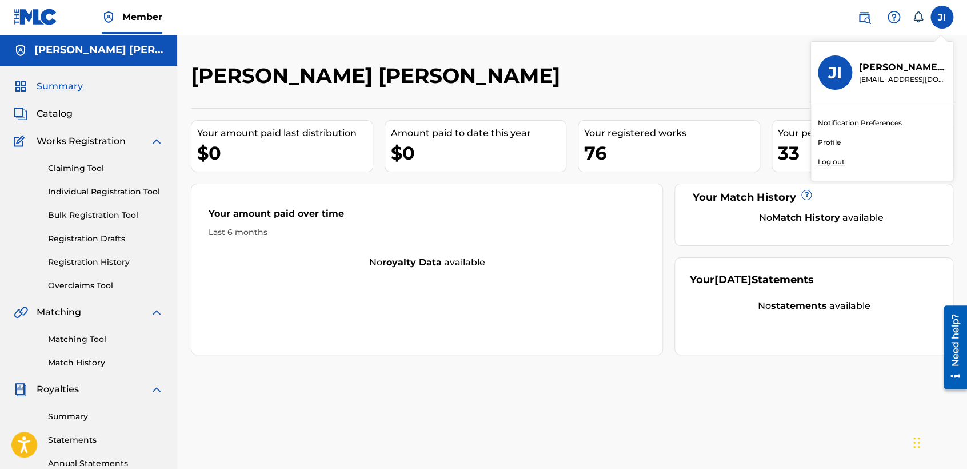
click at [837, 162] on p "Log out" at bounding box center [831, 162] width 27 height 10
click at [942, 17] on input "JI Julio Cesar Inclan Lopez inclanlopezjuliocesar2@gmail.com Notification Prefe…" at bounding box center [942, 17] width 0 height 0
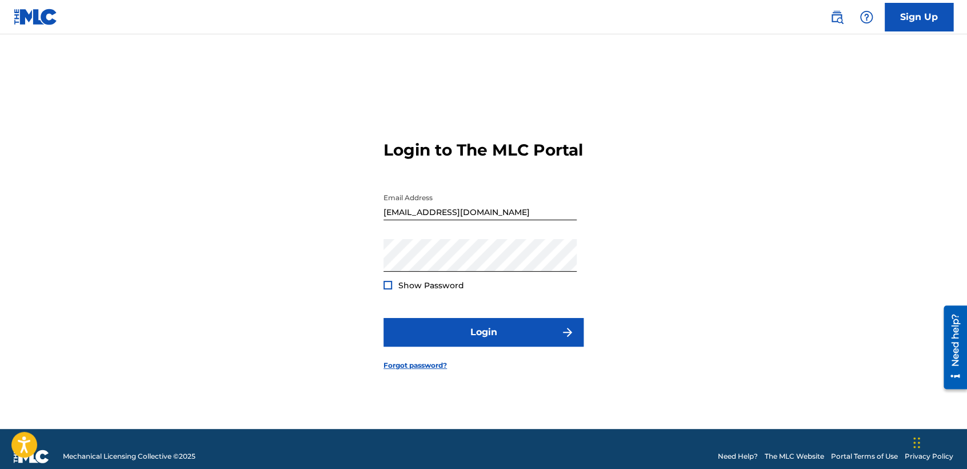
click at [473, 220] on input "[EMAIL_ADDRESS][DOMAIN_NAME]" at bounding box center [480, 203] width 193 height 33
click at [570, 220] on input "[EMAIL_ADDRESS][DOMAIN_NAME]" at bounding box center [480, 203] width 193 height 33
click at [385, 289] on div at bounding box center [388, 285] width 9 height 9
click at [385, 288] on img at bounding box center [388, 285] width 6 height 6
click at [386, 289] on div at bounding box center [388, 285] width 9 height 9
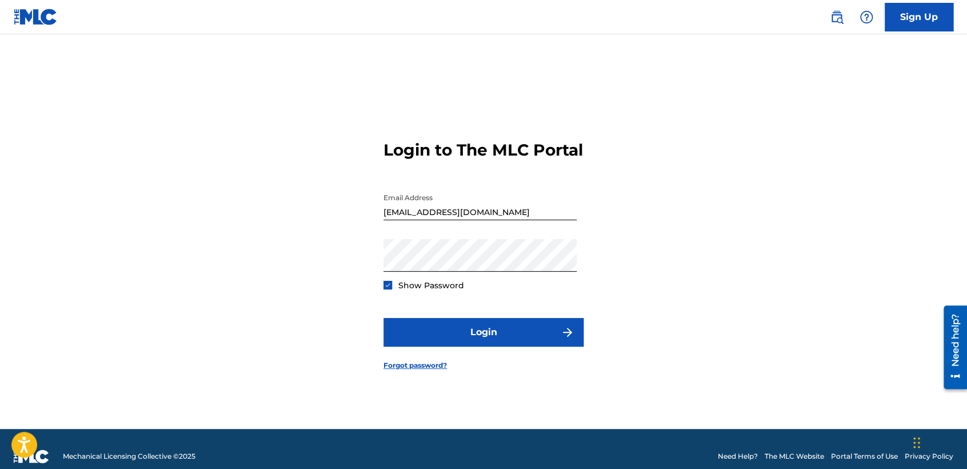
click at [386, 288] on img at bounding box center [388, 285] width 6 height 6
click at [364, 268] on div "Login to The MLC Portal Email Address inclanlopezjuliocesar2@gmail.com Password…" at bounding box center [483, 246] width 800 height 366
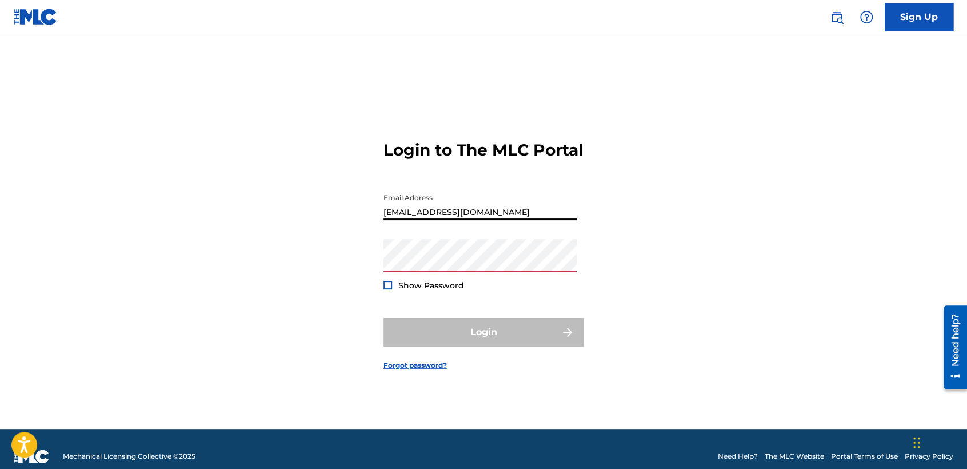
drag, startPoint x: 548, startPoint y: 212, endPoint x: 377, endPoint y: 200, distance: 170.8
click at [396, 201] on input "[EMAIL_ADDRESS][DOMAIN_NAME]" at bounding box center [480, 203] width 193 height 33
type input "i"
click at [512, 252] on form "Login to The MLC Portal Email Address vaz7guer1a@icloud.com Password Show Passw…" at bounding box center [484, 246] width 200 height 366
click at [510, 239] on div "Email Address vaz7guer1a@icloud.com" at bounding box center [480, 212] width 193 height 51
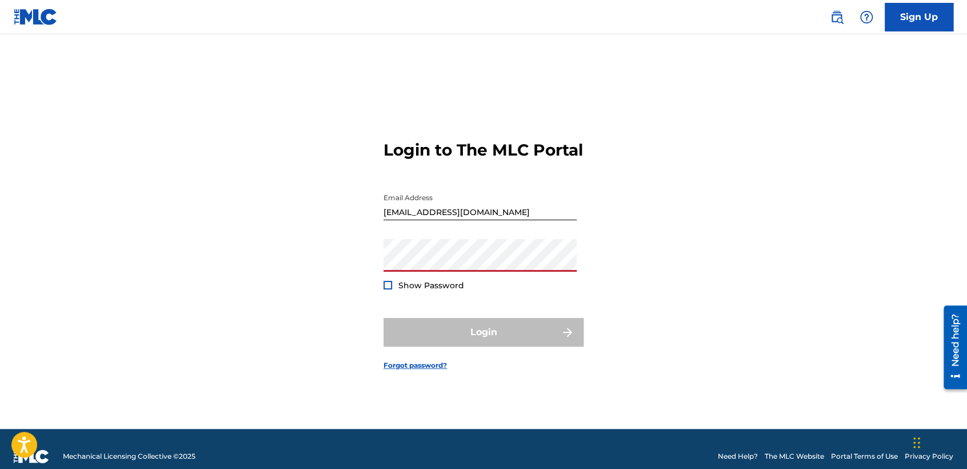
click at [521, 357] on form "Login to The MLC Portal Email Address vaz7guer1a@icloud.com Password Show Passw…" at bounding box center [484, 246] width 200 height 366
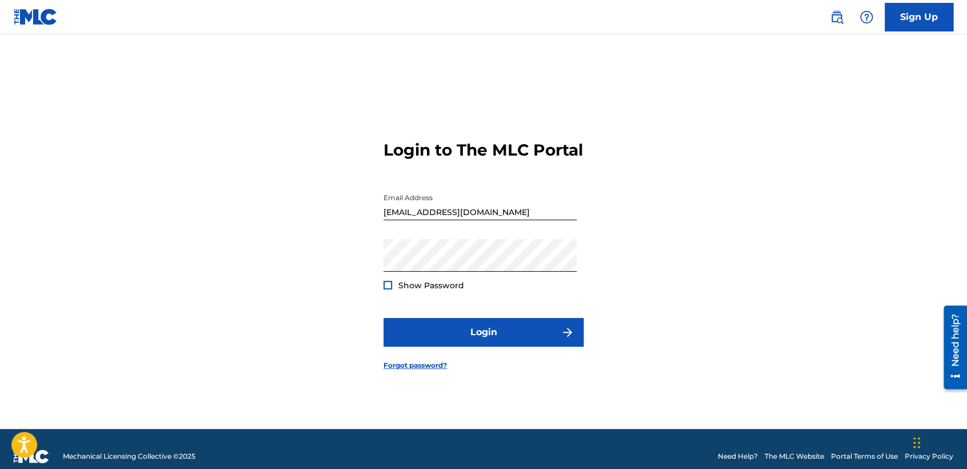
click at [524, 317] on form "Login to The MLC Portal Email Address vaz7guer1a@icloud.com Password Show Passw…" at bounding box center [484, 246] width 200 height 366
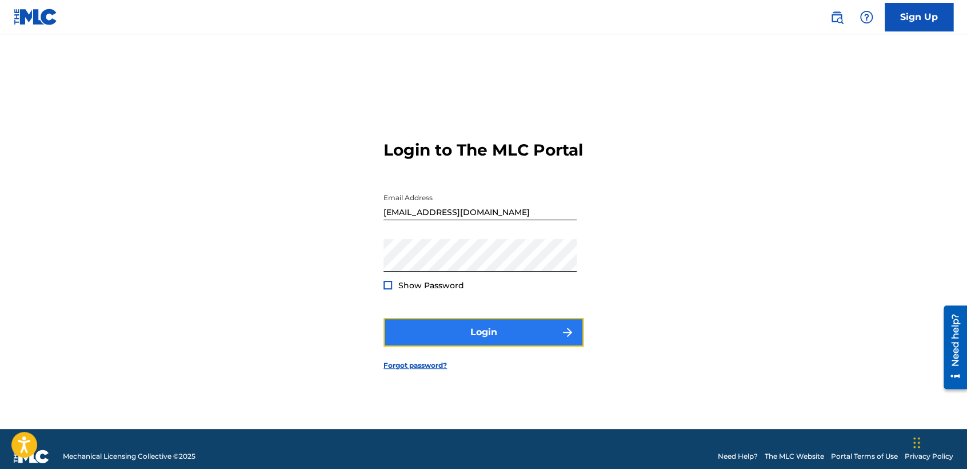
click at [524, 346] on button "Login" at bounding box center [484, 332] width 200 height 29
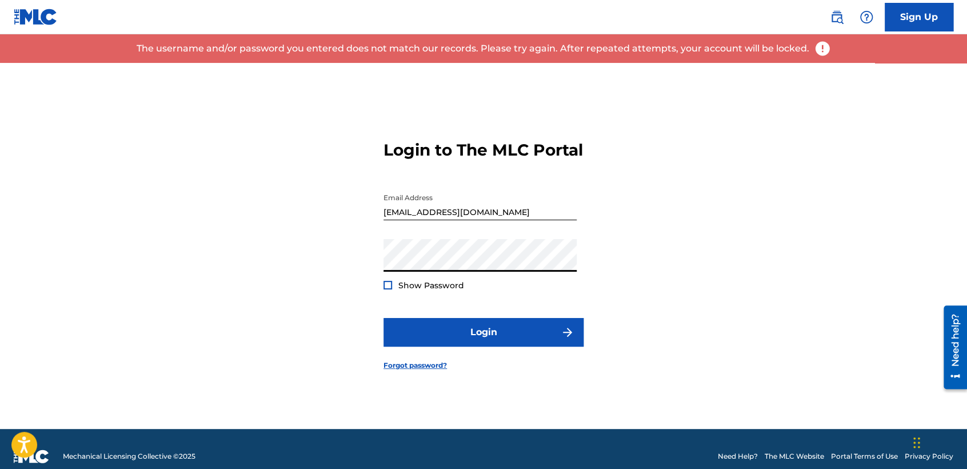
click at [347, 258] on div "Login to The MLC Portal Email Address vaz7guer1a@icloud.com Password Show Passw…" at bounding box center [483, 246] width 800 height 366
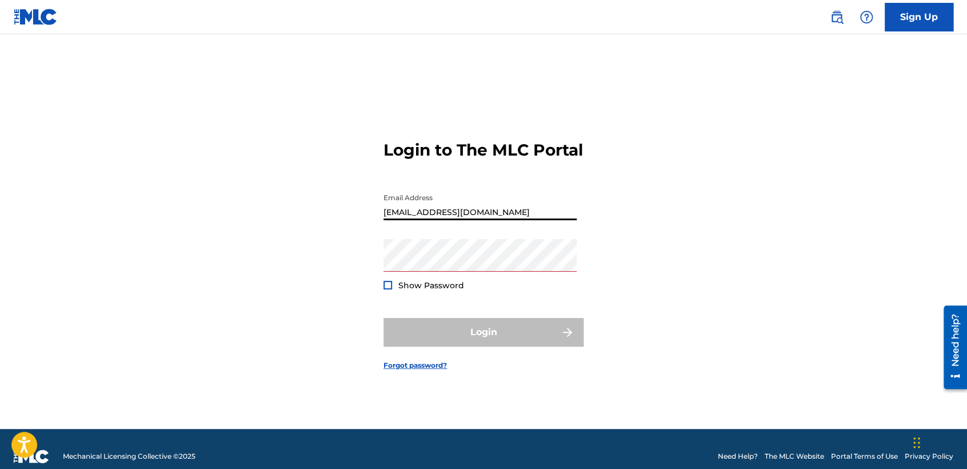
click at [570, 220] on input "vaz7guer1a@icloud.com" at bounding box center [480, 203] width 193 height 33
type input "vaz7guer1a@icloud.com"
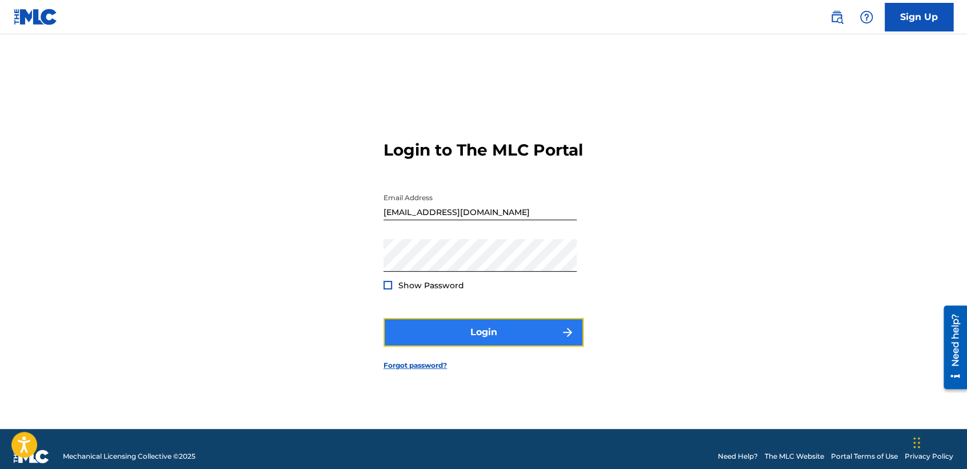
click at [501, 335] on button "Login" at bounding box center [484, 332] width 200 height 29
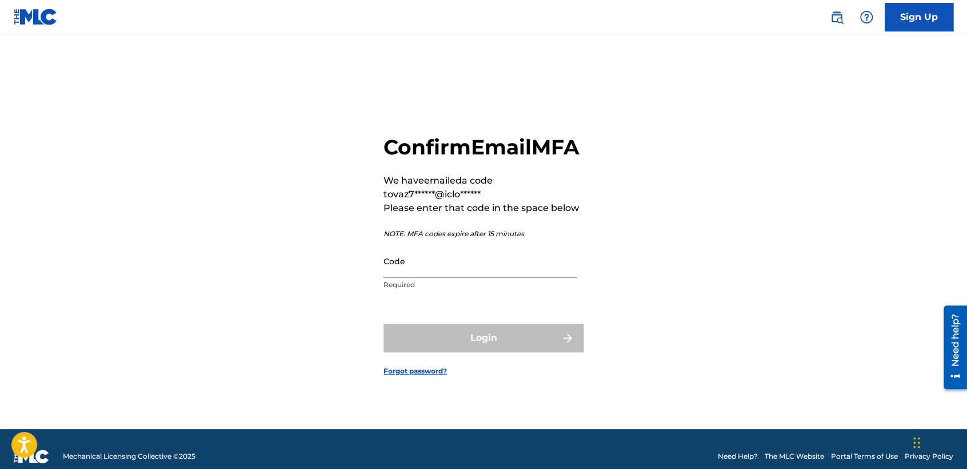
click at [493, 277] on input "Code" at bounding box center [480, 261] width 193 height 33
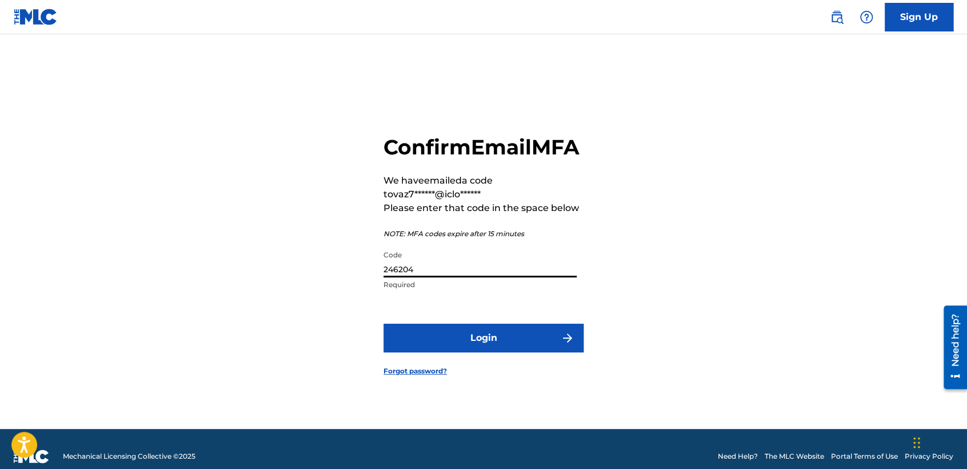
type input "246204"
click at [384, 324] on button "Login" at bounding box center [484, 338] width 200 height 29
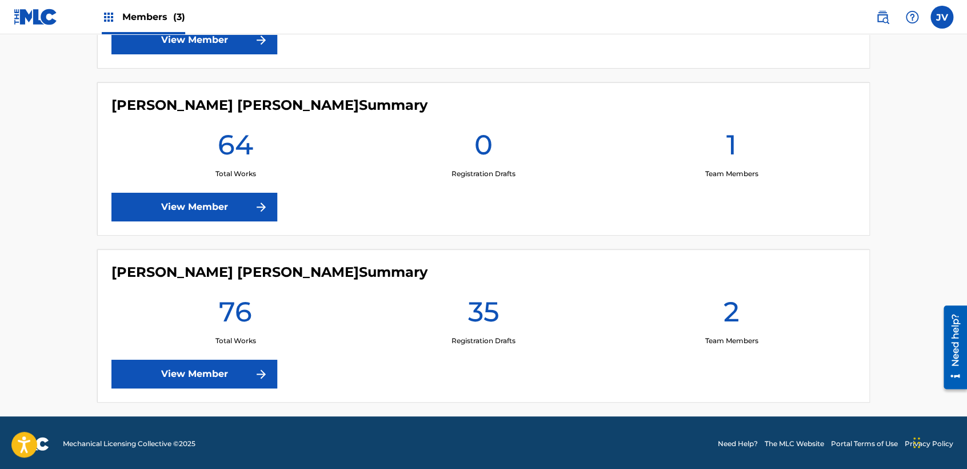
scroll to position [449, 0]
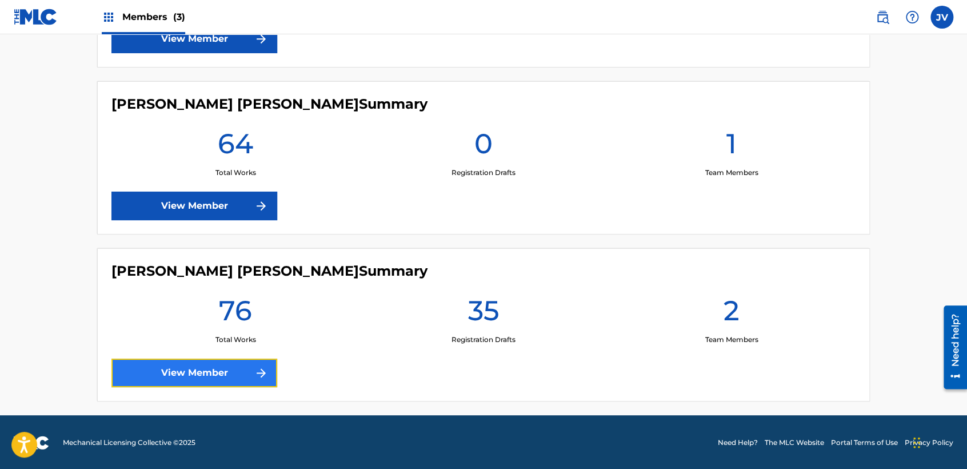
click at [238, 372] on link "View Member" at bounding box center [194, 372] width 166 height 29
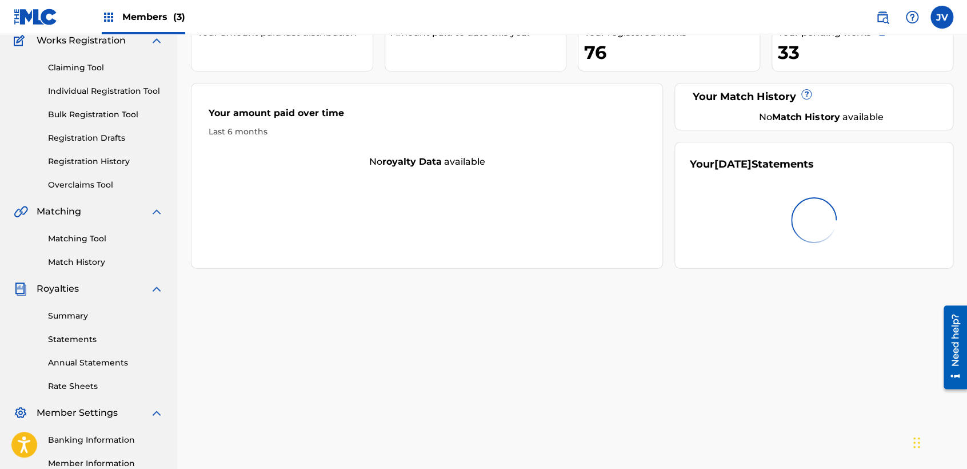
scroll to position [190, 0]
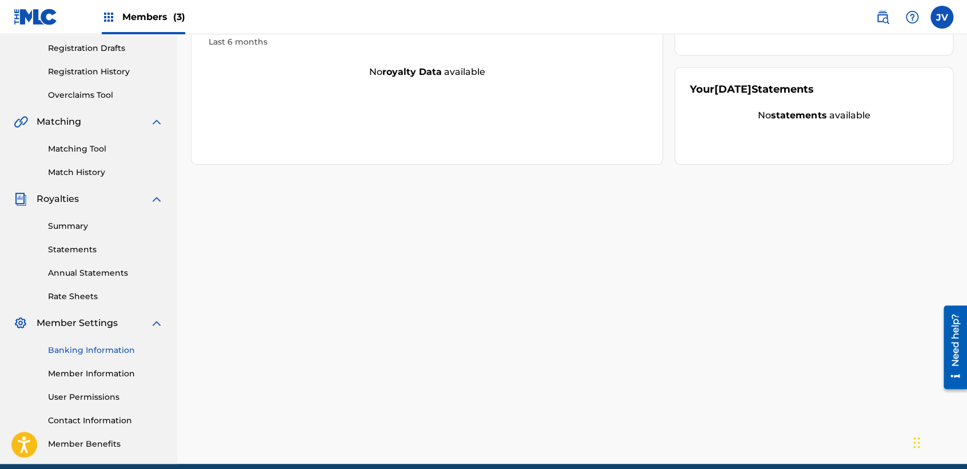
click at [108, 352] on link "Banking Information" at bounding box center [105, 350] width 115 height 12
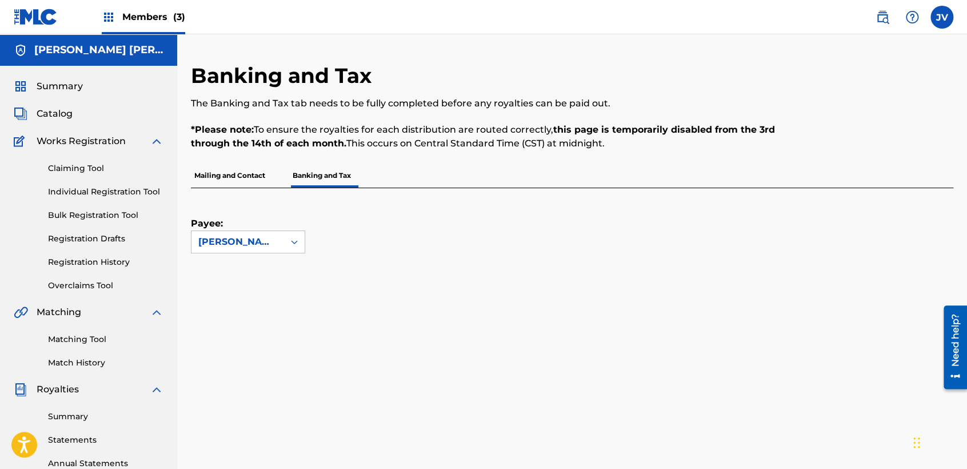
click at [170, 16] on span "Members (3)" at bounding box center [153, 16] width 63 height 13
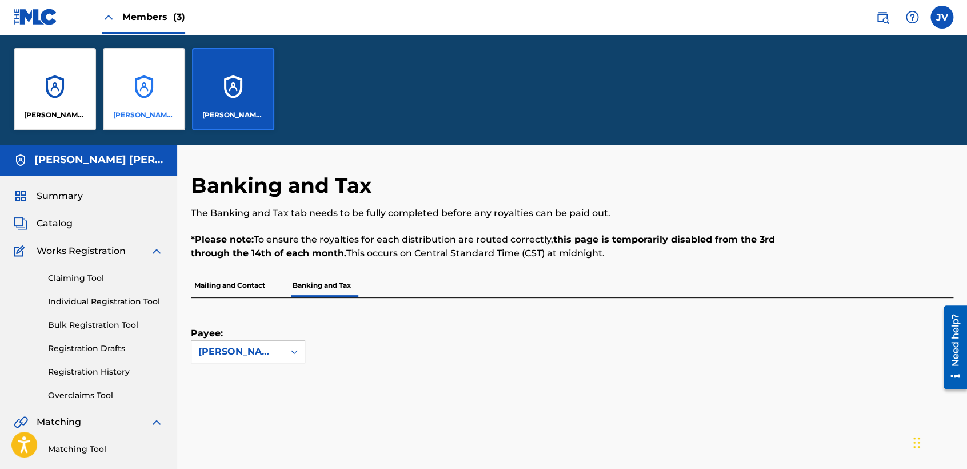
click at [165, 64] on div "JORGE VÁZQUEZ GUERRA" at bounding box center [144, 89] width 82 height 82
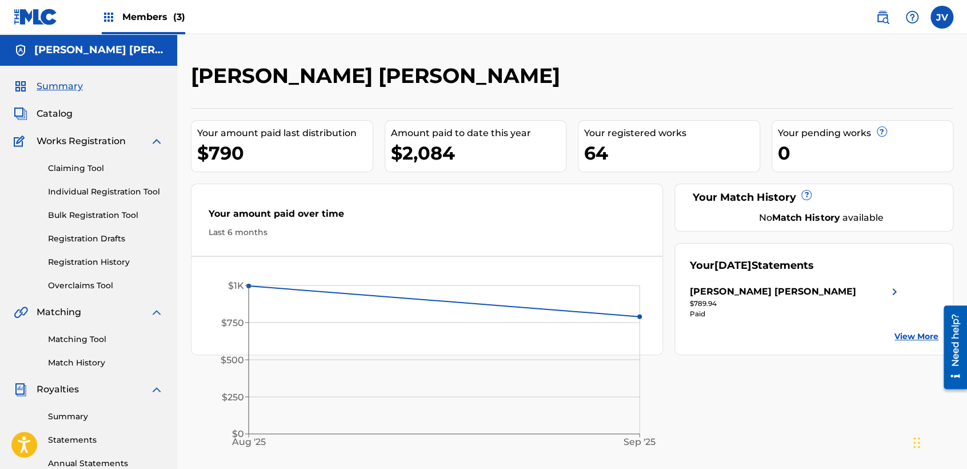
click at [501, 231] on div "Last 6 months" at bounding box center [427, 232] width 437 height 12
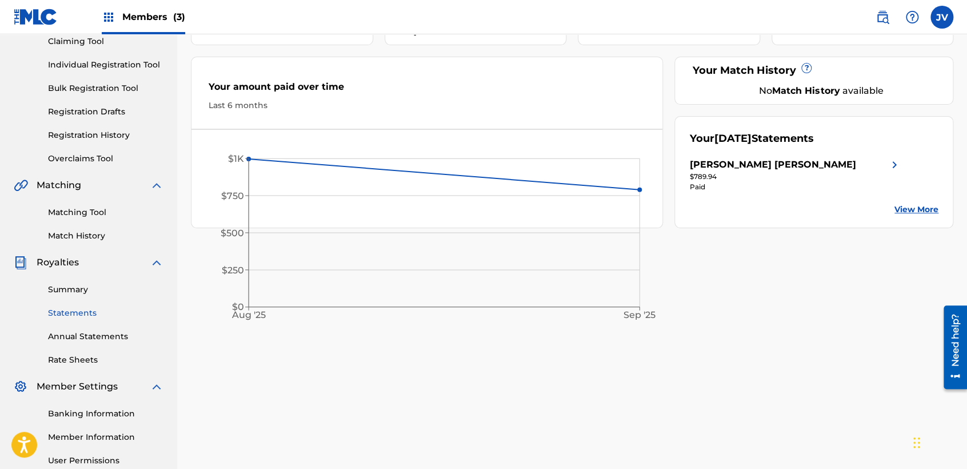
click at [57, 314] on link "Statements" at bounding box center [105, 313] width 115 height 12
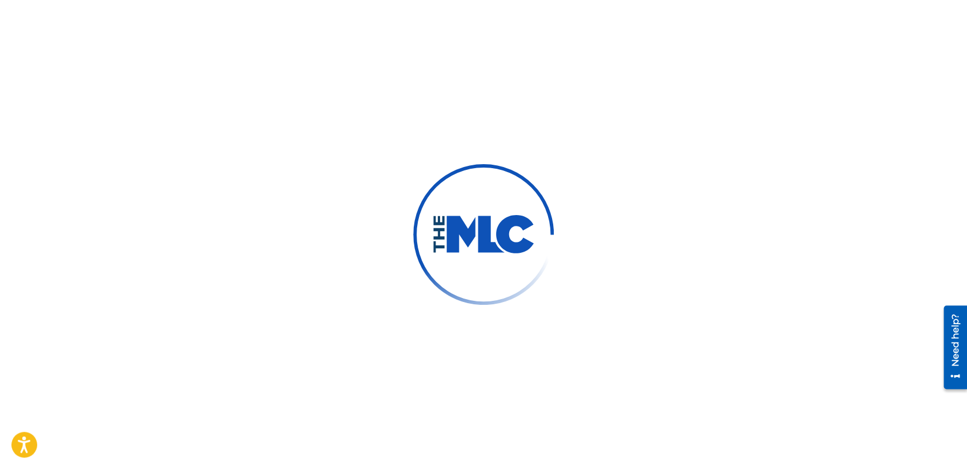
scroll to position [127, 0]
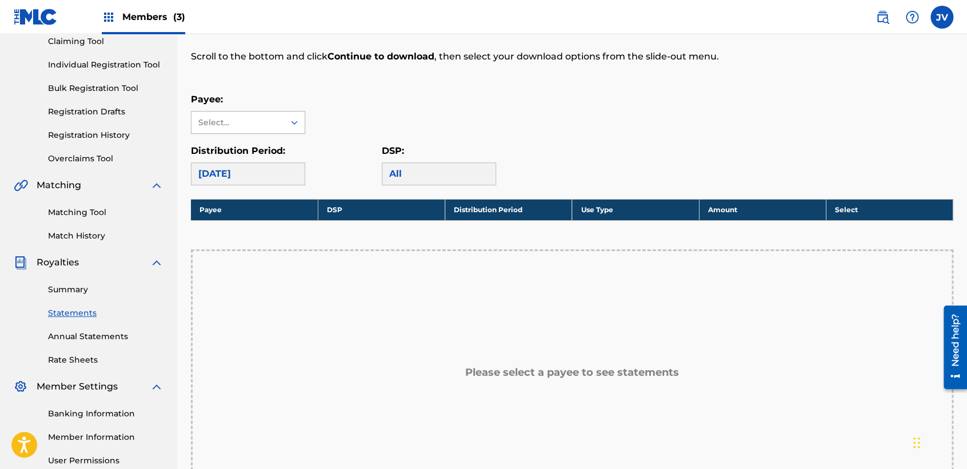
click at [239, 125] on div "Select..." at bounding box center [237, 123] width 78 height 12
click at [238, 153] on div "JORGE VÁZQUEZ GUERRA" at bounding box center [247, 155] width 113 height 42
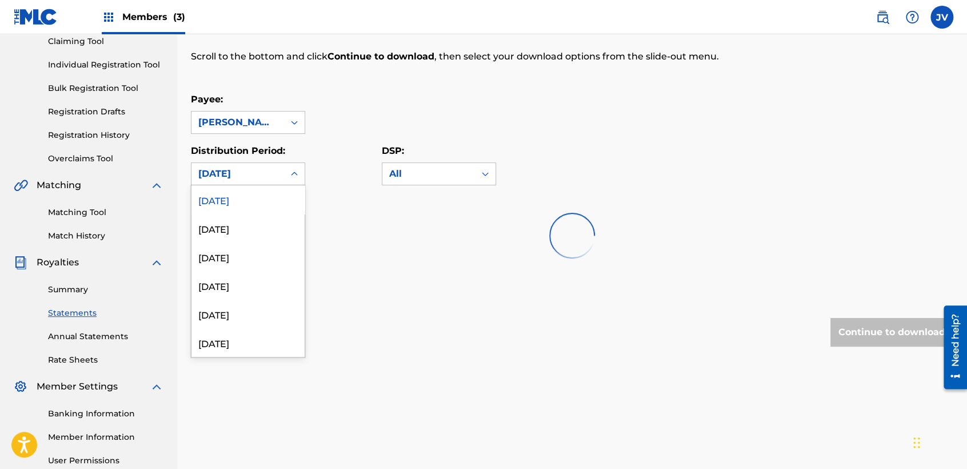
click at [235, 175] on div "[DATE]" at bounding box center [237, 174] width 79 height 14
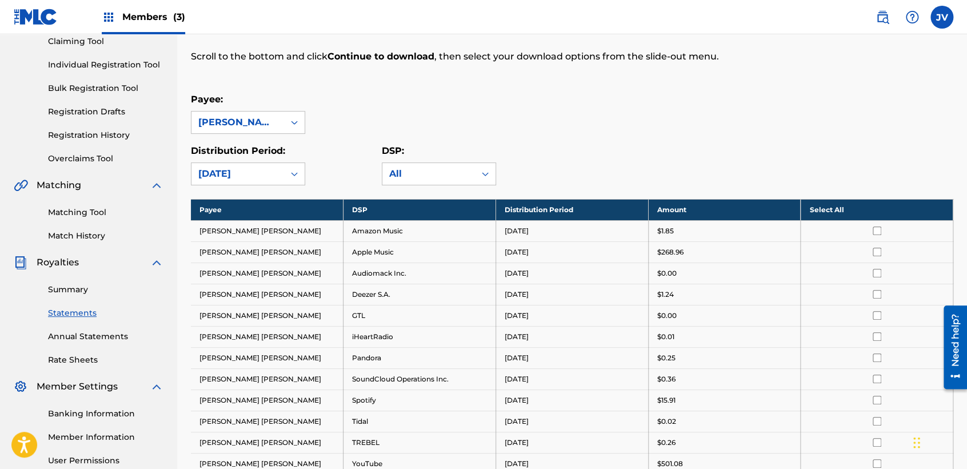
click at [389, 120] on div "Payee: JORGE VÁZQUEZ GUERRA" at bounding box center [572, 113] width 763 height 41
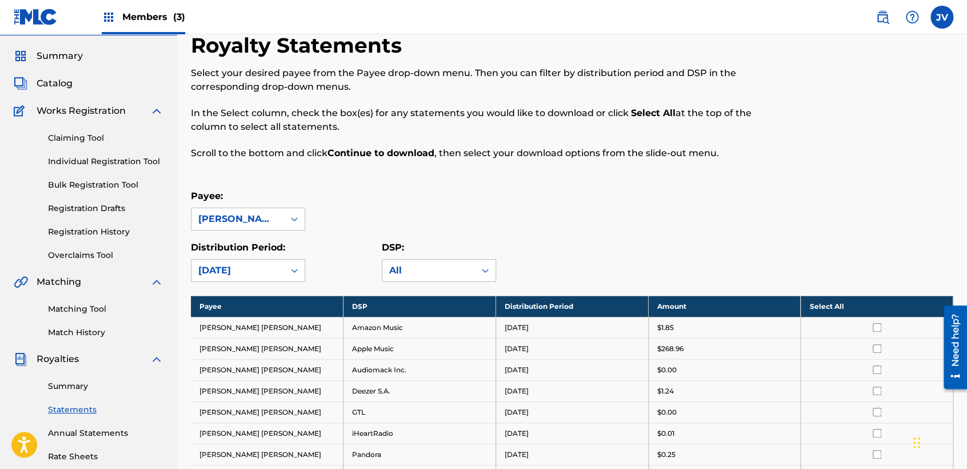
scroll to position [0, 0]
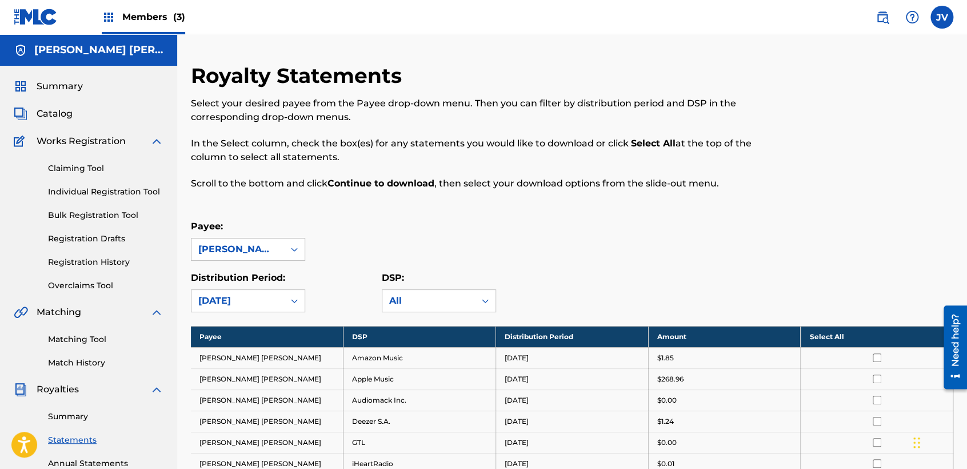
click at [154, 9] on div "Members (3)" at bounding box center [143, 17] width 83 height 34
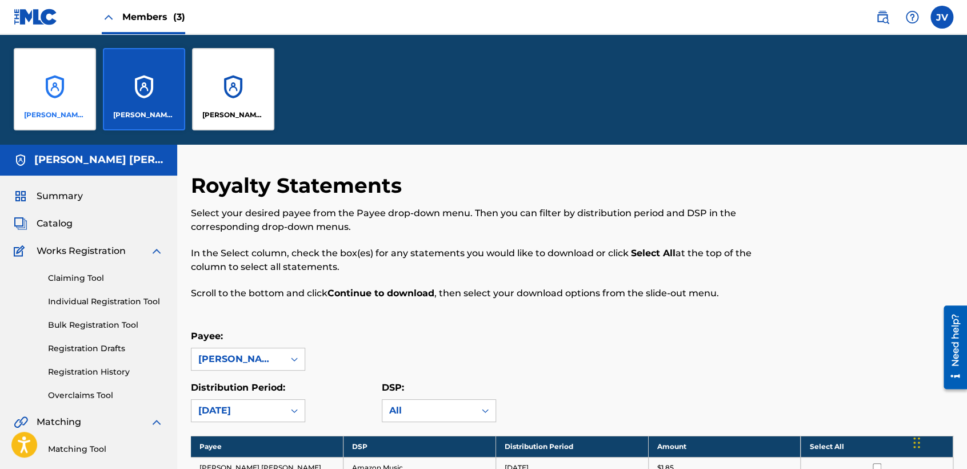
click at [61, 104] on div "ALEXIS EMMANUEL HERNANDEZ" at bounding box center [55, 89] width 82 height 82
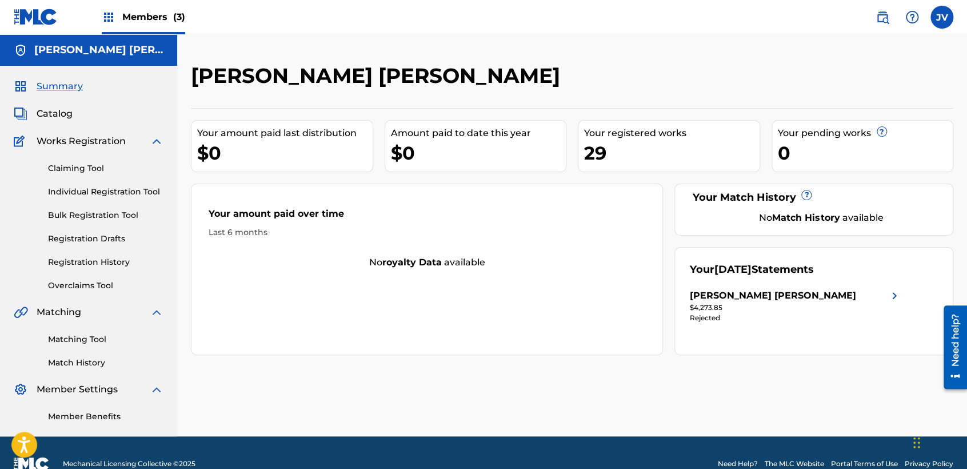
click at [155, 21] on span "Members (3)" at bounding box center [153, 16] width 63 height 13
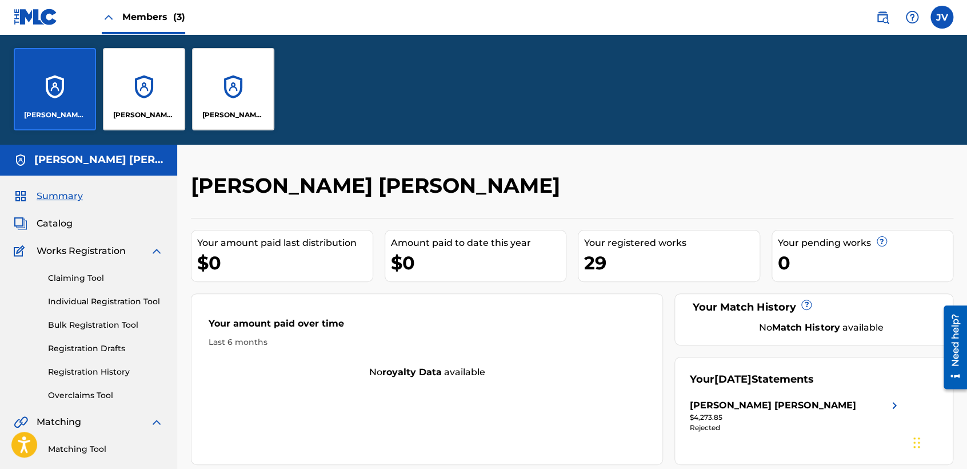
click at [146, 20] on span "Members (3)" at bounding box center [153, 16] width 63 height 13
